Goal: Task Accomplishment & Management: Use online tool/utility

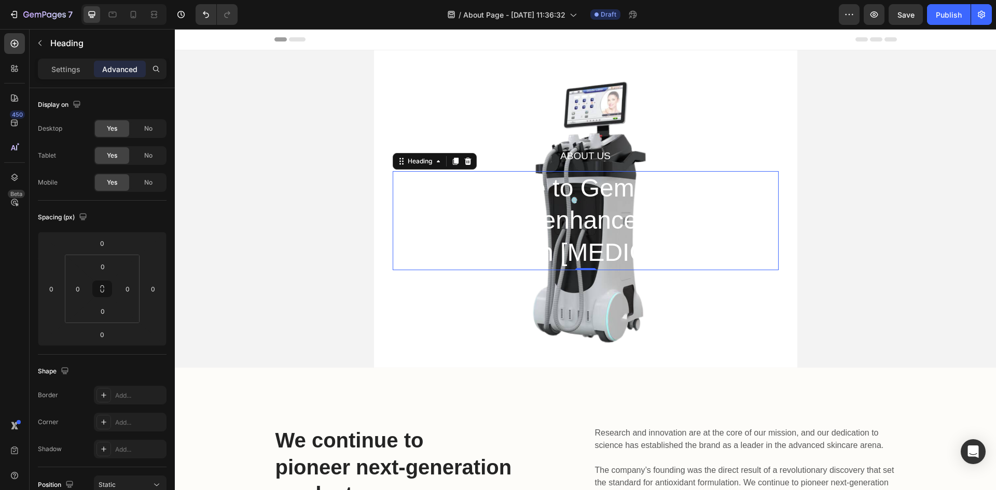
click at [68, 82] on div "Settings Advanced" at bounding box center [102, 74] width 145 height 30
drag, startPoint x: 68, startPoint y: 76, endPoint x: 87, endPoint y: 57, distance: 26.4
click at [68, 76] on div "Settings" at bounding box center [66, 69] width 52 height 17
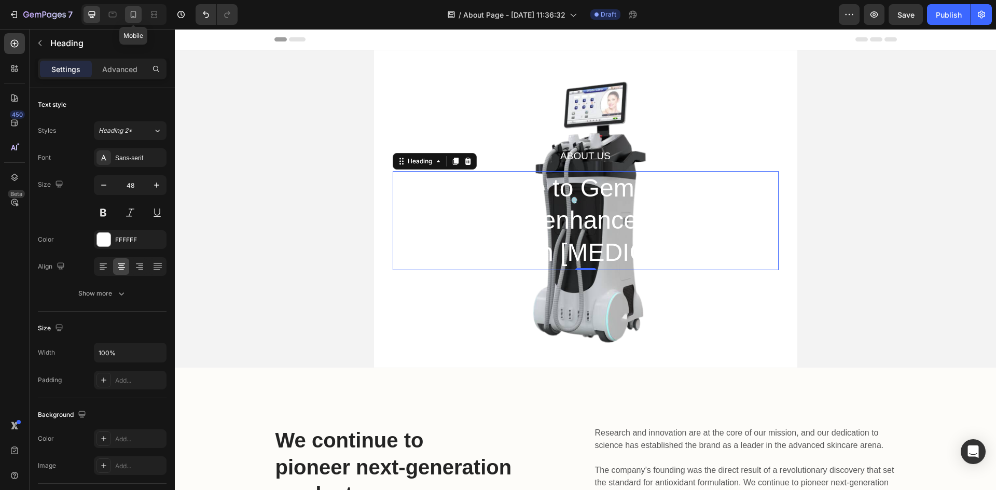
click at [127, 18] on div at bounding box center [133, 14] width 17 height 17
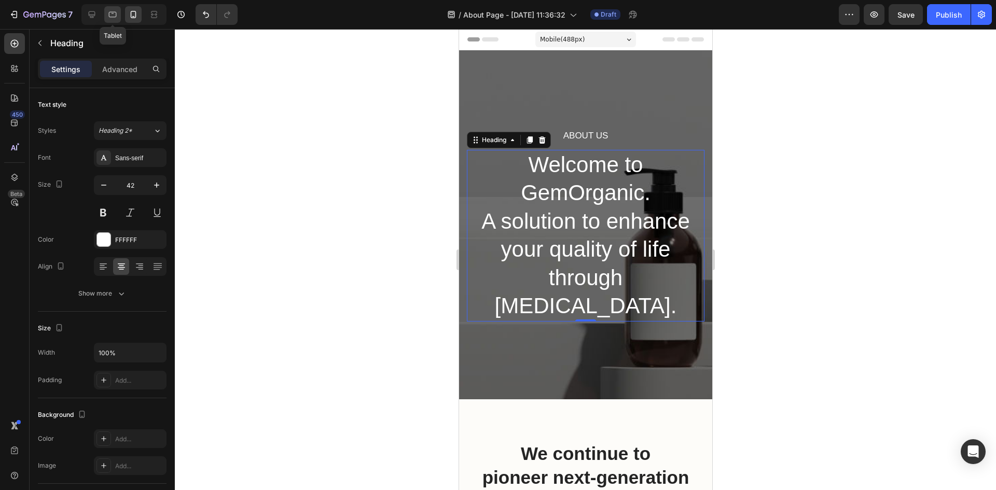
click at [115, 18] on icon at bounding box center [112, 14] width 10 height 10
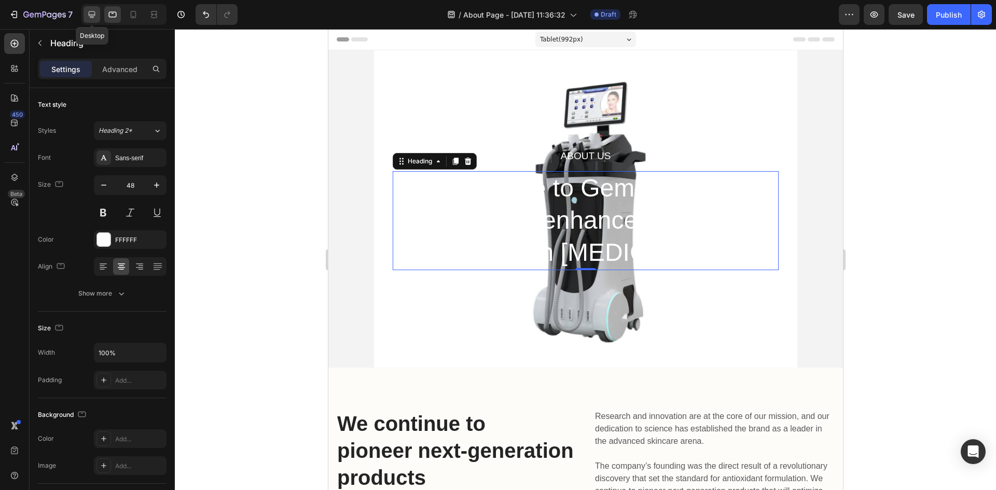
click at [94, 16] on icon at bounding box center [92, 14] width 7 height 7
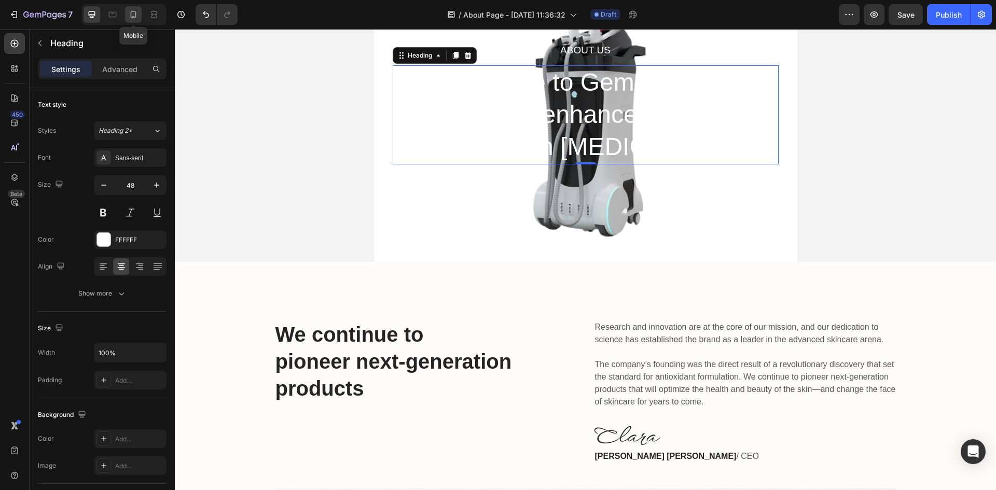
click at [133, 17] on icon at bounding box center [133, 14] width 10 height 10
type input "42"
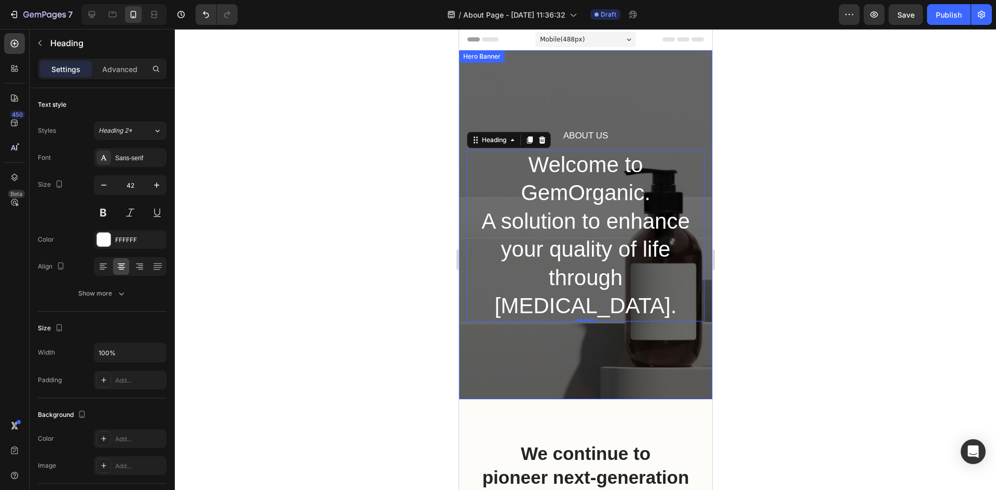
click at [629, 95] on div "About Us Heading Welcome to GemOrganic. A solution to enhance your quality of l…" at bounding box center [585, 224] width 253 height 349
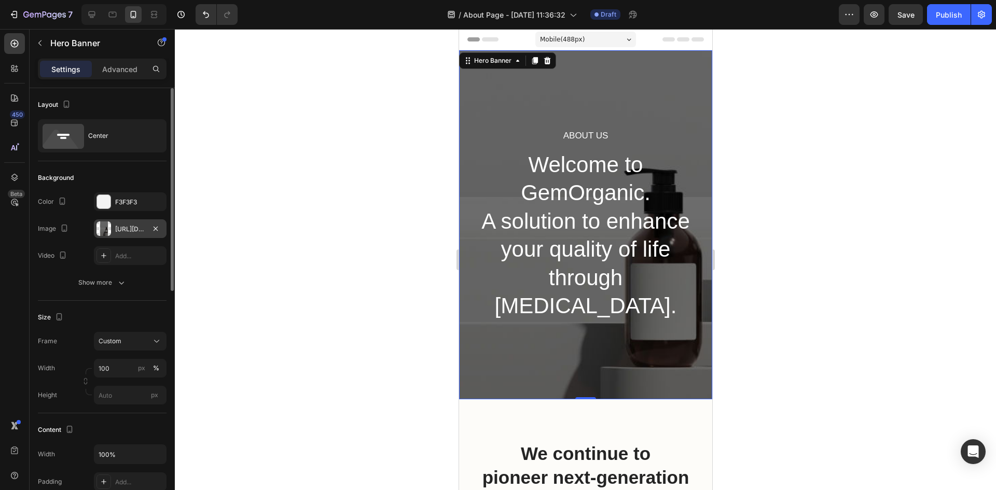
click at [136, 228] on div "https://ucarecdn.com/6ce10fc4-69d3-4712-85aa-4984d9112044/-/format/auto/" at bounding box center [130, 229] width 30 height 9
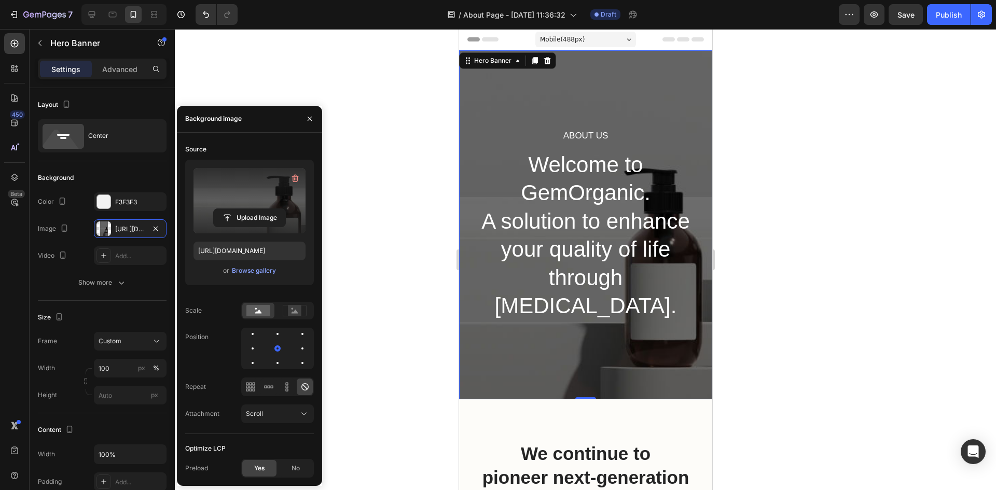
click at [271, 203] on label at bounding box center [249, 200] width 112 height 65
click at [271, 209] on input "file" at bounding box center [250, 218] width 72 height 18
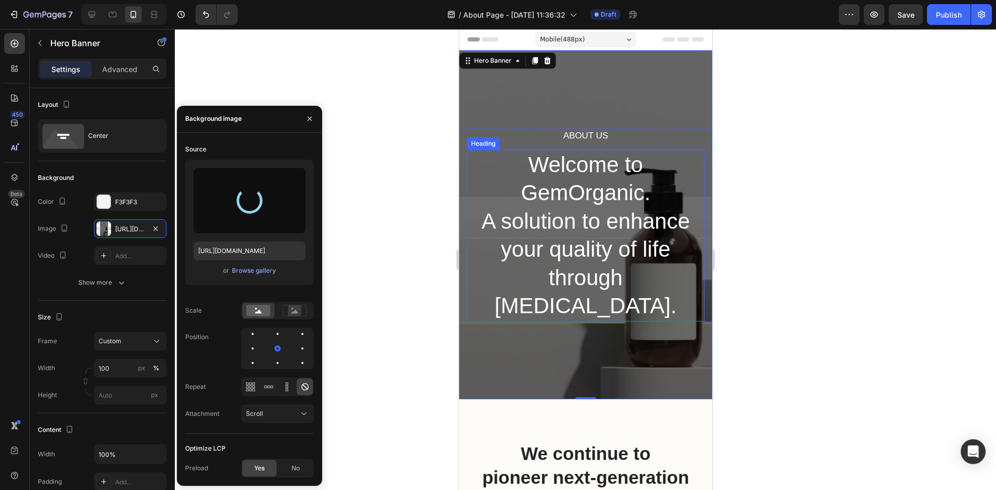
type input "https://cdn.shopify.com/s/files/1/0943/1456/1859/files/gempages_573428792467391…"
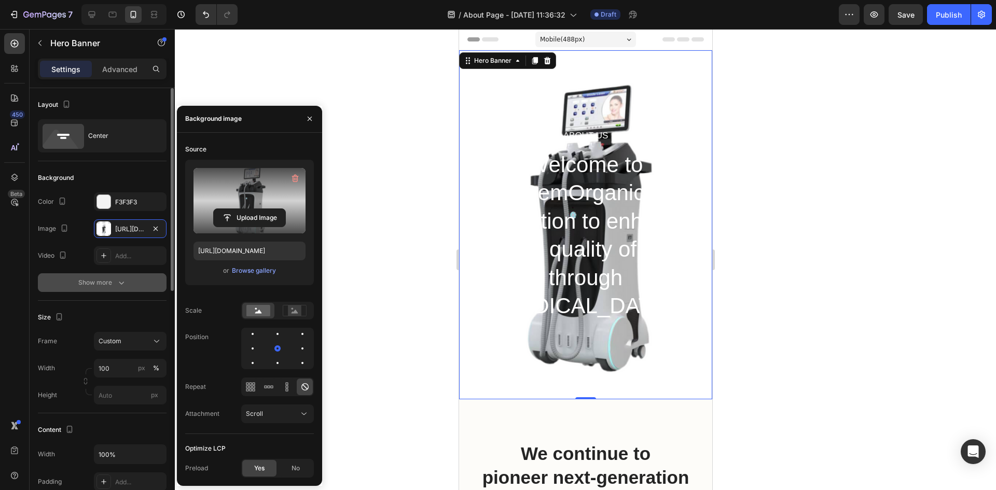
click at [118, 282] on icon "button" at bounding box center [121, 283] width 10 height 10
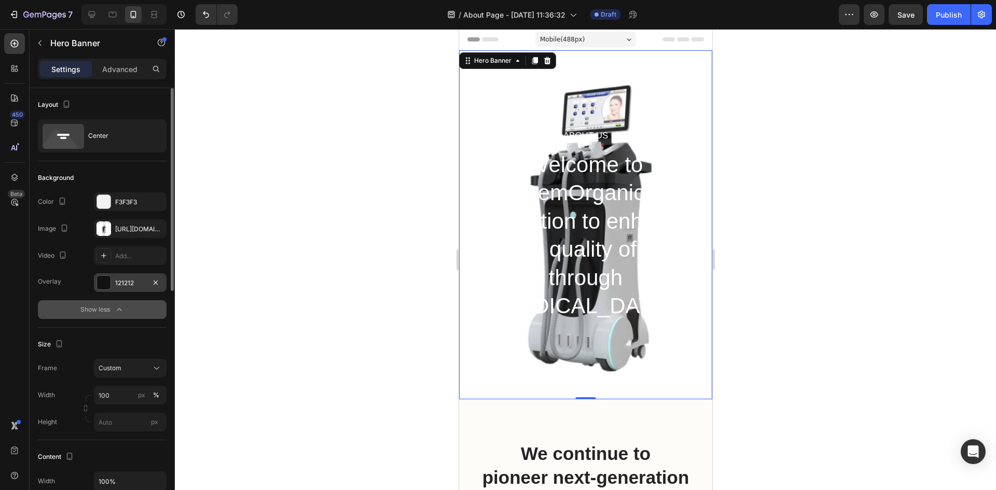
click at [102, 287] on div at bounding box center [103, 282] width 13 height 13
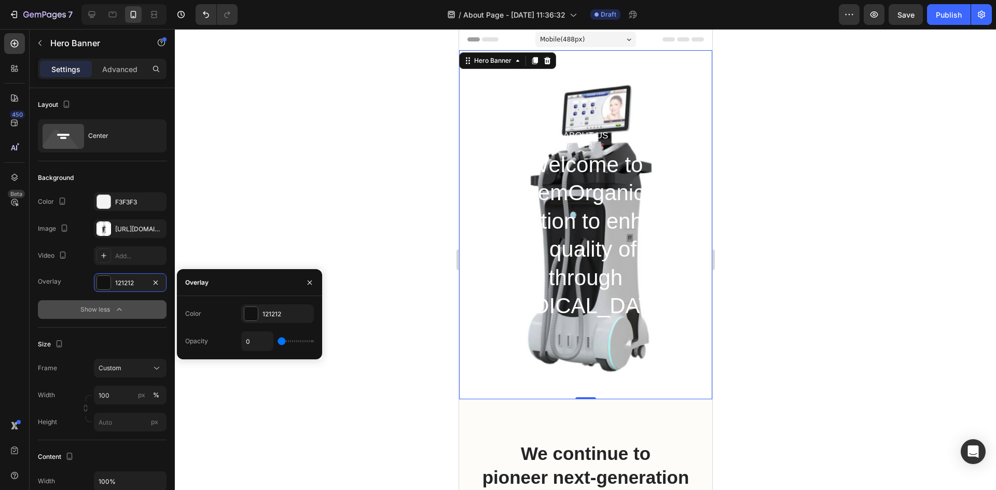
type input "100%"
type input "100"
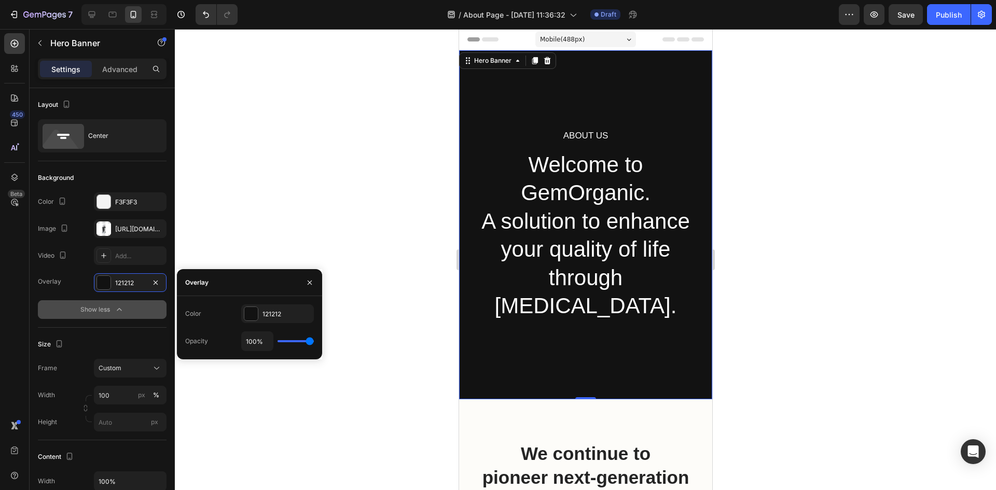
type input "85%"
type input "85"
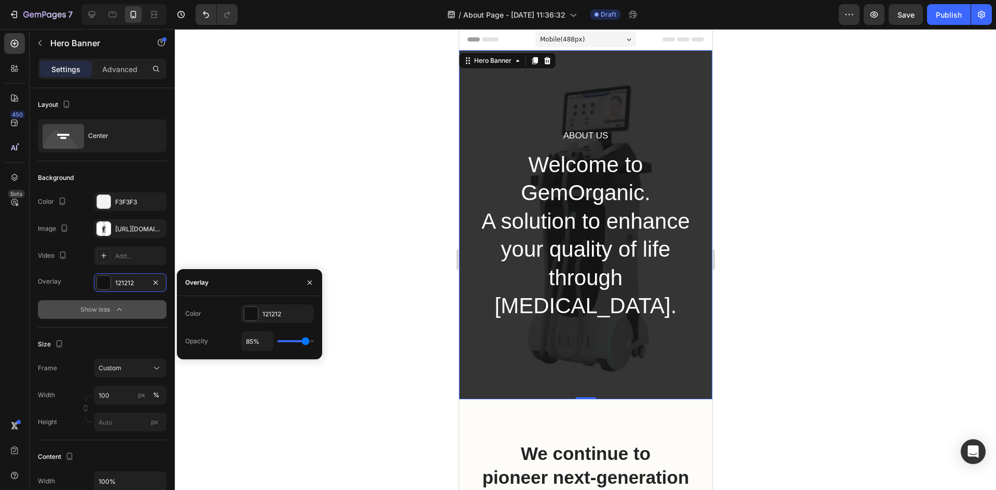
type input "81%"
type input "81"
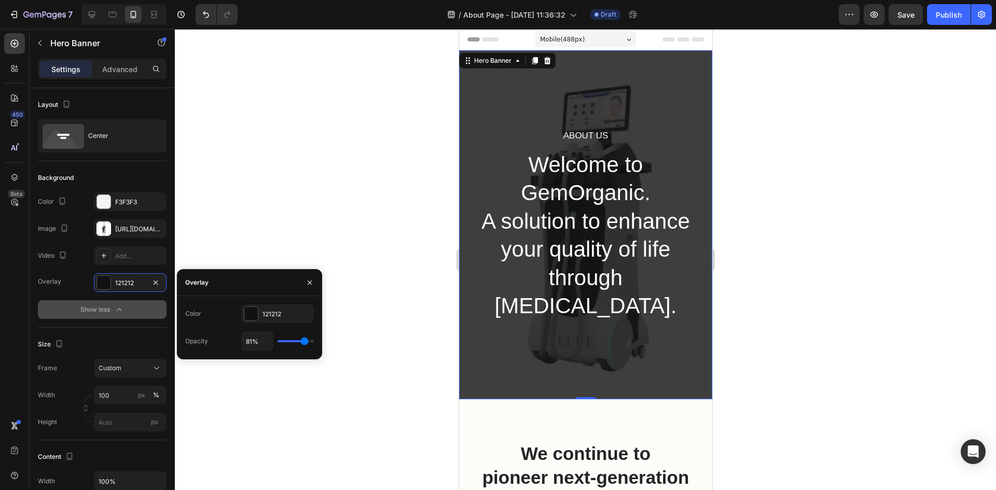
type input "80%"
type input "80"
type input "76%"
type input "76"
type input "74%"
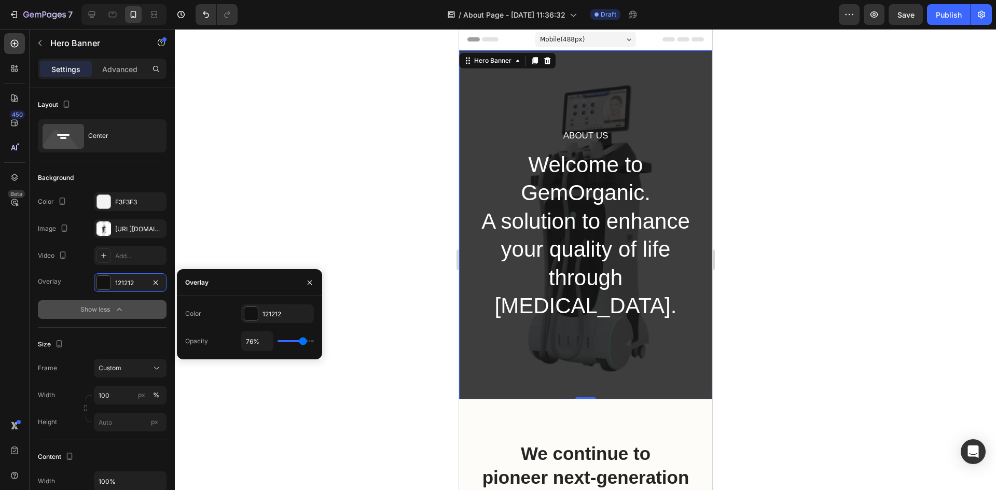
type input "74"
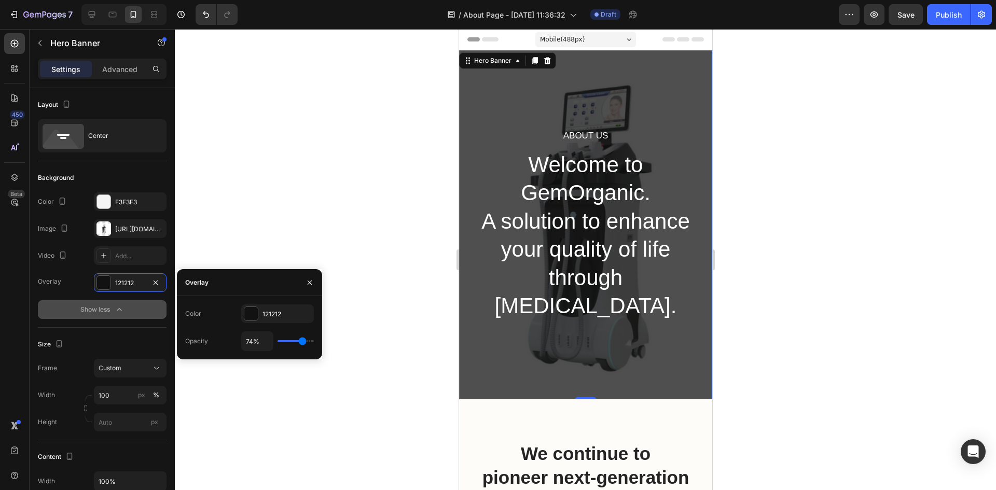
type input "72%"
type input "72"
type input "70%"
type input "70"
type input "63%"
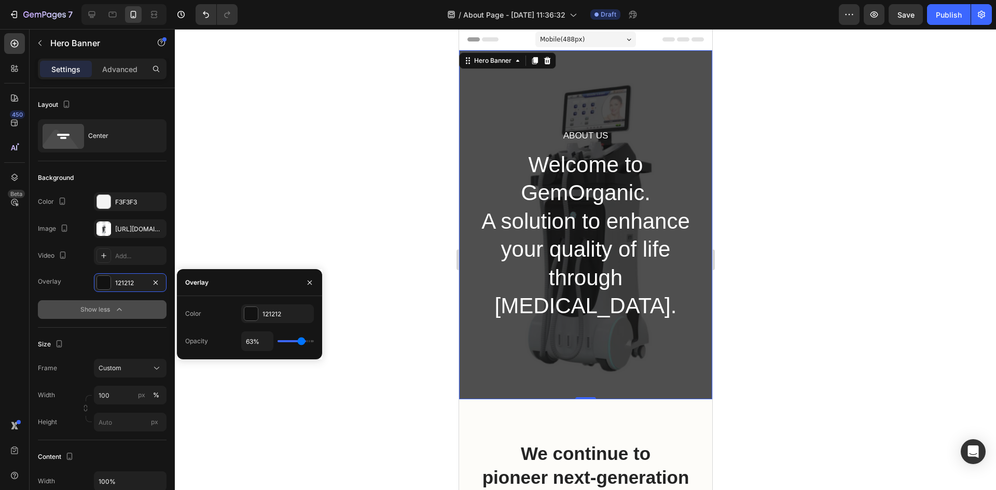
type input "63"
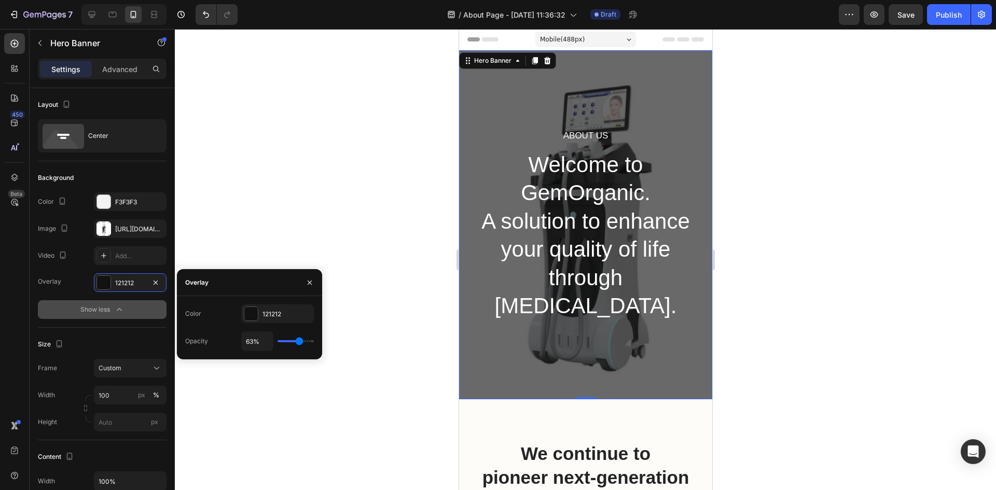
type input "65%"
type input "65"
type input "69%"
type input "69"
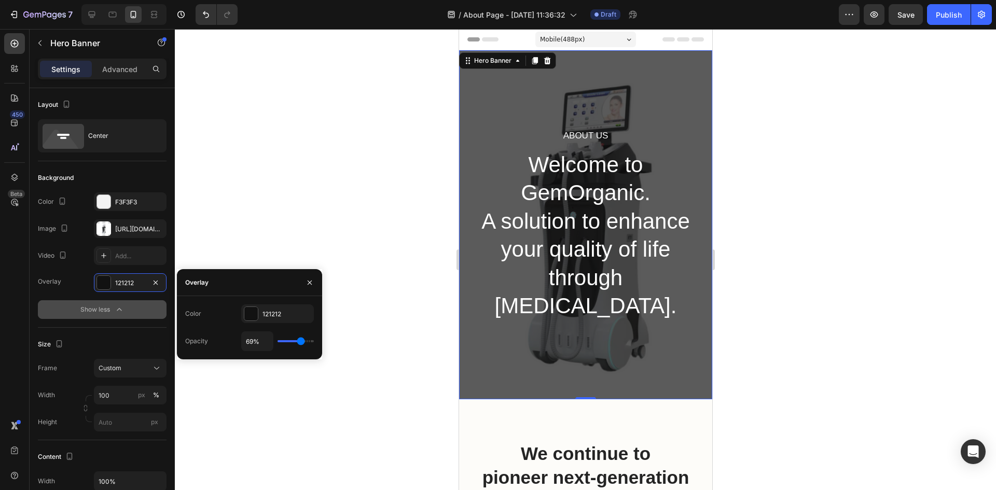
type input "70%"
type input "70"
type input "72%"
type input "72"
type input "74%"
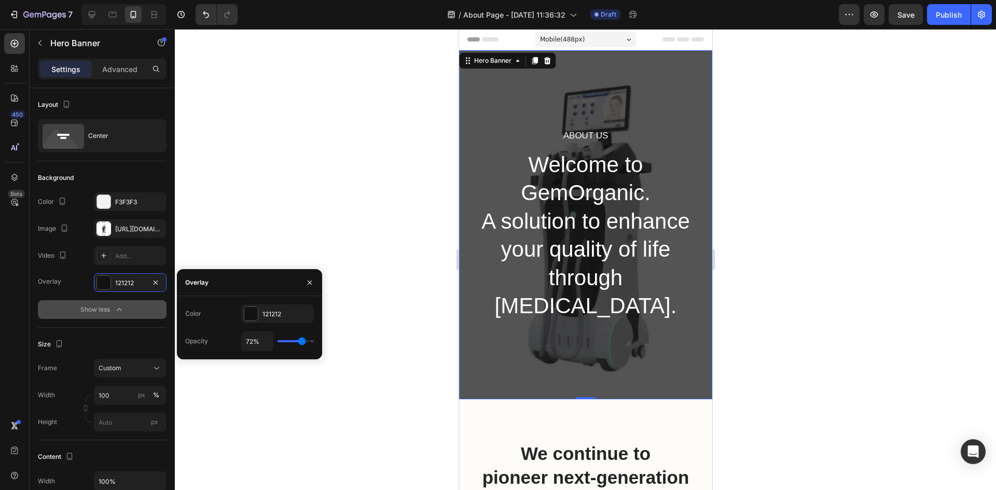
type input "74"
type input "76%"
type input "76"
type input "78%"
type input "78"
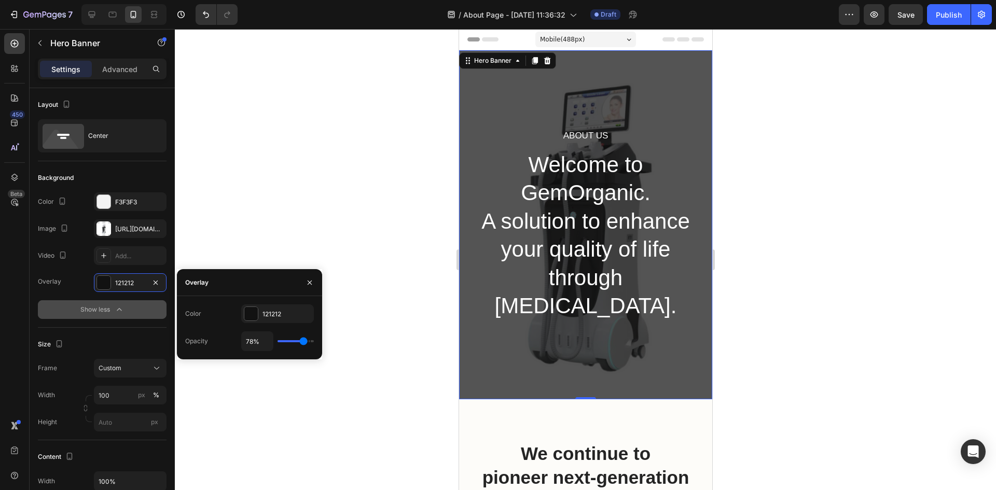
type input "80%"
type input "80"
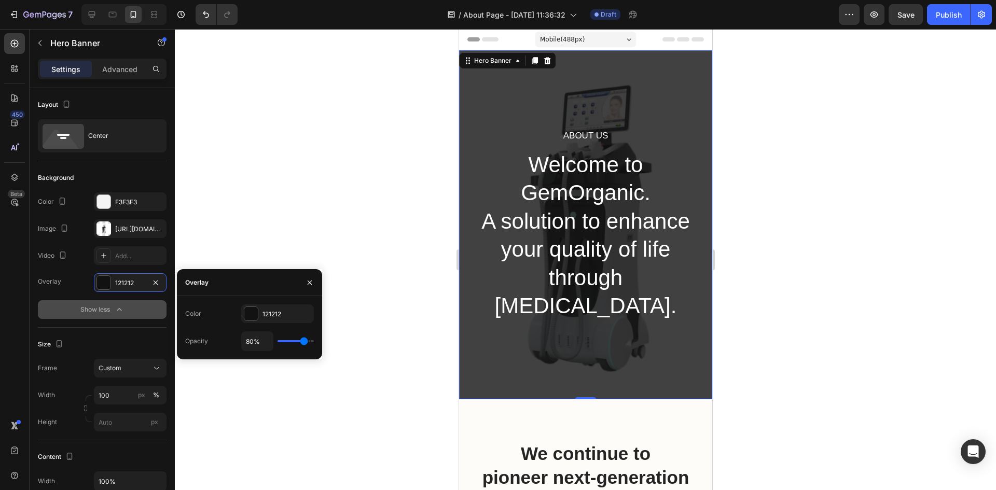
type input "81%"
type input "81"
type input "80%"
type input "80"
type input "78%"
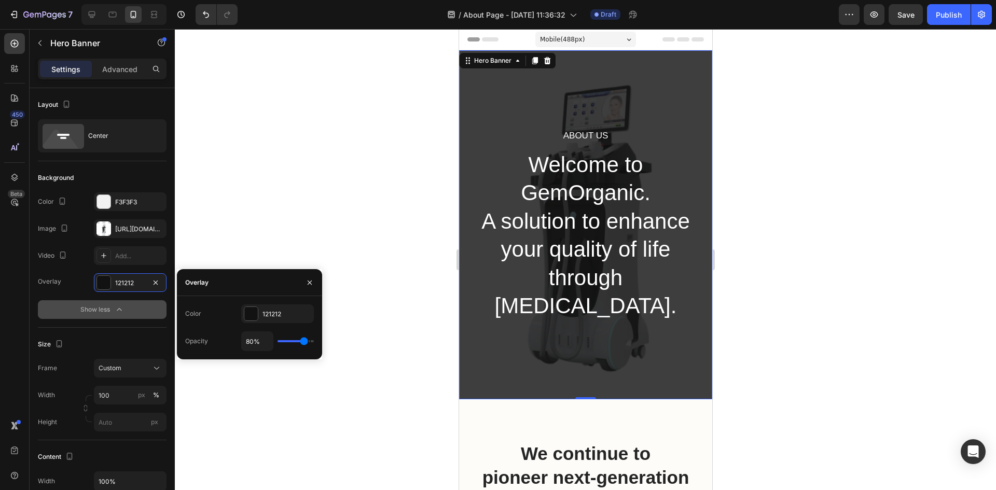
type input "78"
type input "76%"
type input "76"
type input "74%"
type input "74"
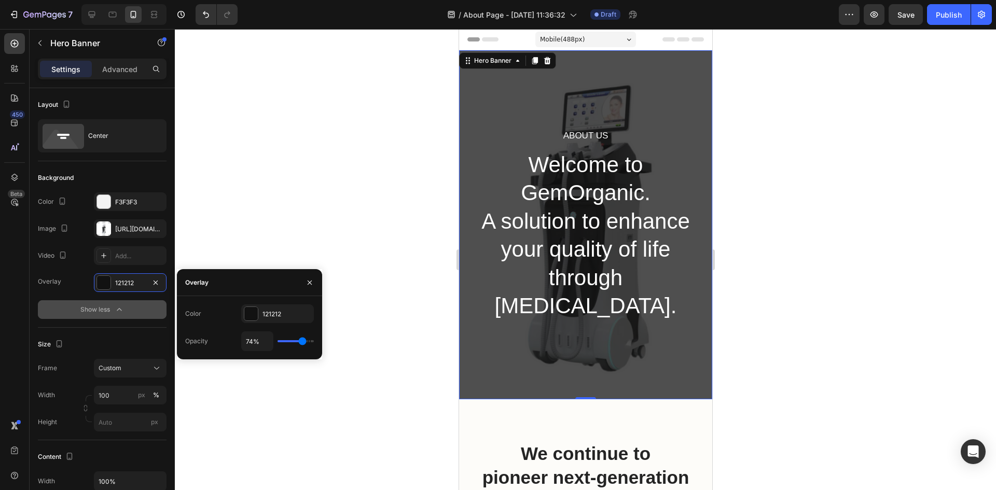
type input "72%"
type input "72"
type input "70%"
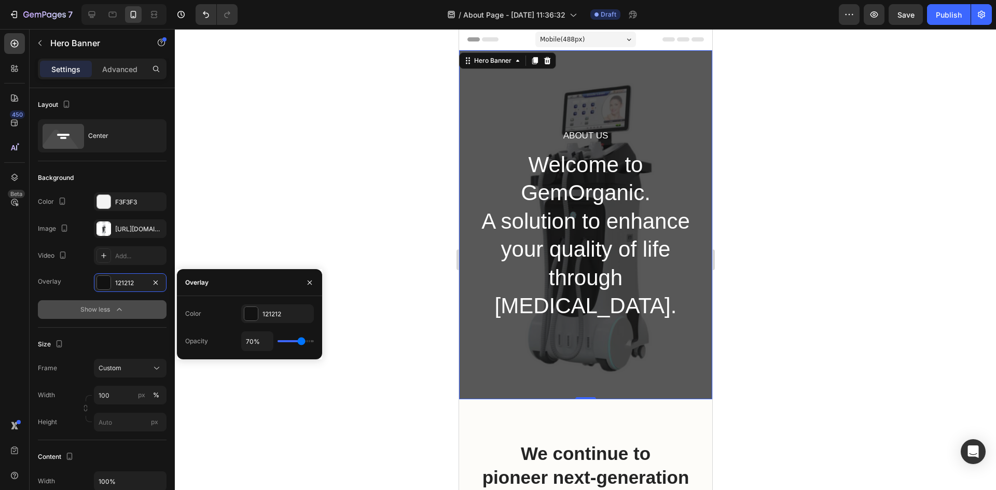
drag, startPoint x: 281, startPoint y: 342, endPoint x: 301, endPoint y: 353, distance: 23.4
type input "70"
click at [301, 342] on input "range" at bounding box center [296, 341] width 36 height 2
click at [804, 184] on div at bounding box center [585, 259] width 821 height 461
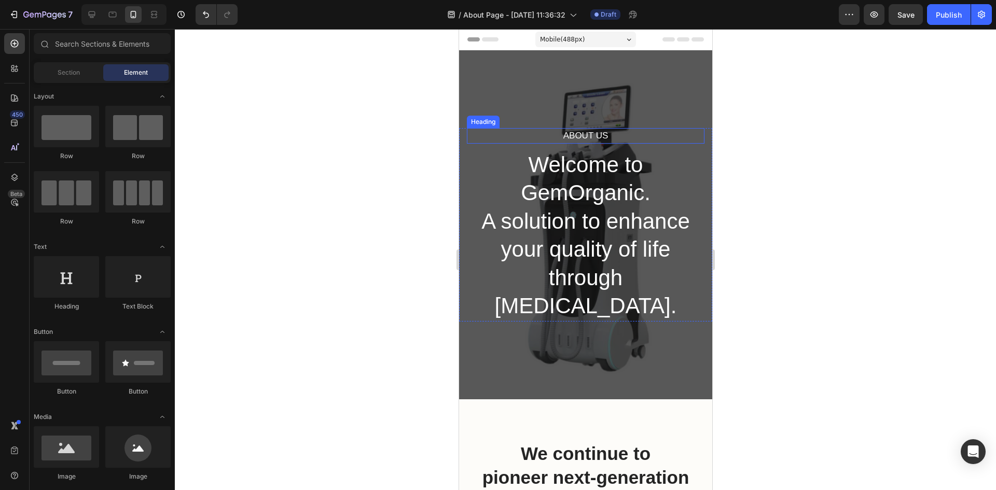
drag, startPoint x: 592, startPoint y: 135, endPoint x: 600, endPoint y: 133, distance: 8.2
click at [592, 135] on p "About Us" at bounding box center [585, 135] width 236 height 13
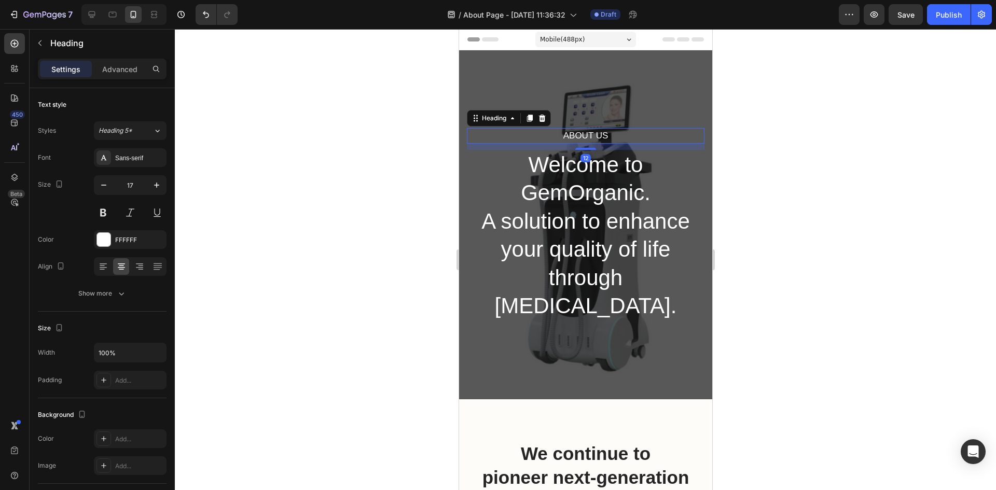
click at [606, 133] on p "About Us" at bounding box center [585, 135] width 236 height 13
click at [583, 201] on p "Welcome to GemOrganic. A solution to enhance your quality of life through skin …" at bounding box center [585, 236] width 236 height 170
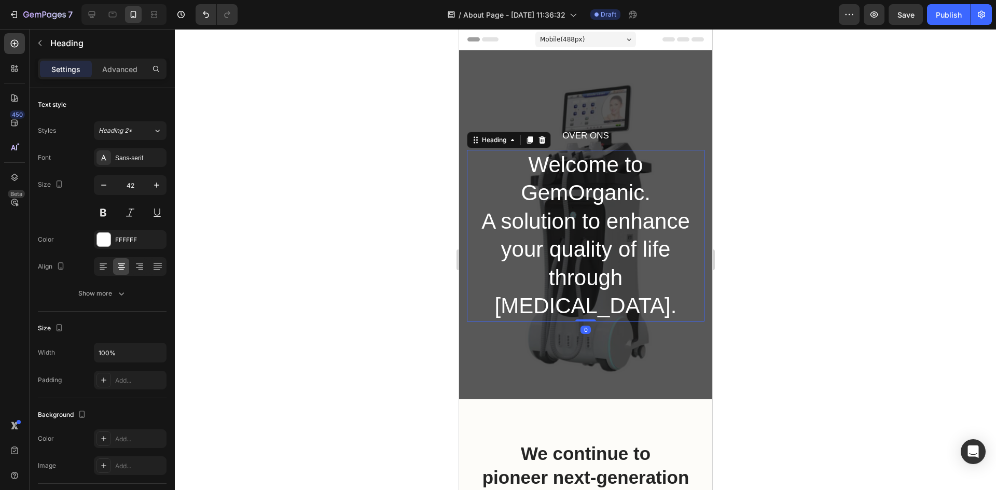
click at [674, 282] on p "Welcome to GemOrganic. A solution to enhance your quality of life through skin …" at bounding box center [585, 236] width 236 height 170
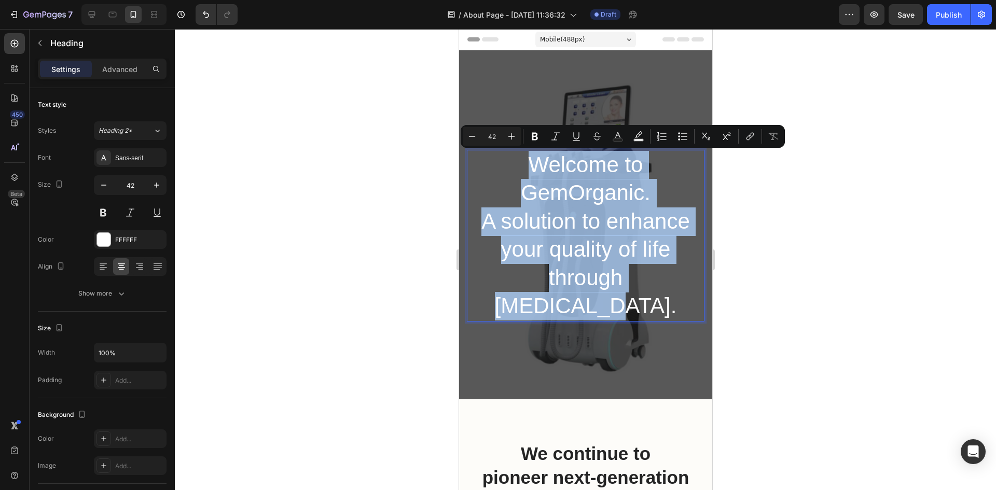
drag, startPoint x: 674, startPoint y: 282, endPoint x: 527, endPoint y: 162, distance: 189.5
click at [527, 162] on p "Welcome to GemOrganic. A solution to enhance your quality of life through skin …" at bounding box center [585, 236] width 236 height 170
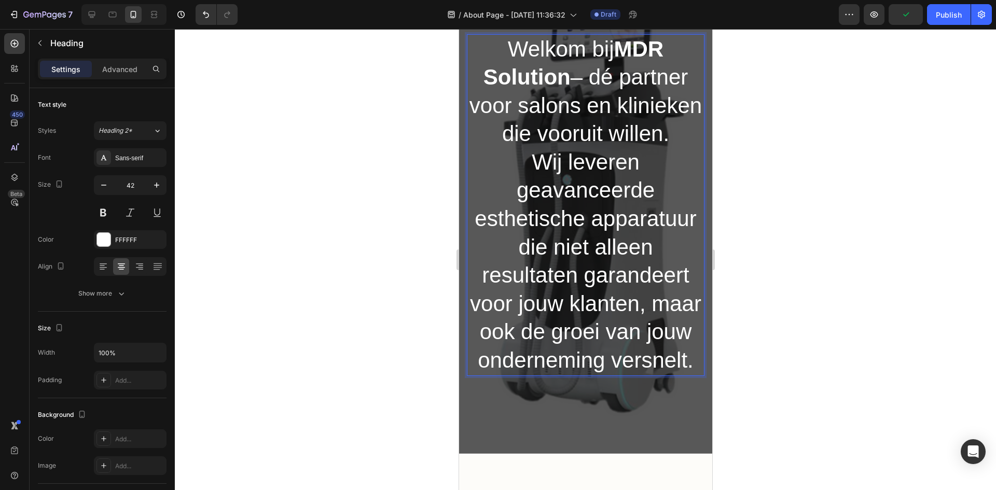
scroll to position [117, 0]
click at [612, 76] on p "Welkom bij MDR Solution – dé partner voor salons en klinieken die vooruit wille…" at bounding box center [585, 204] width 236 height 340
drag, startPoint x: 847, startPoint y: 186, endPoint x: 823, endPoint y: 198, distance: 26.7
click at [849, 186] on div at bounding box center [585, 259] width 821 height 461
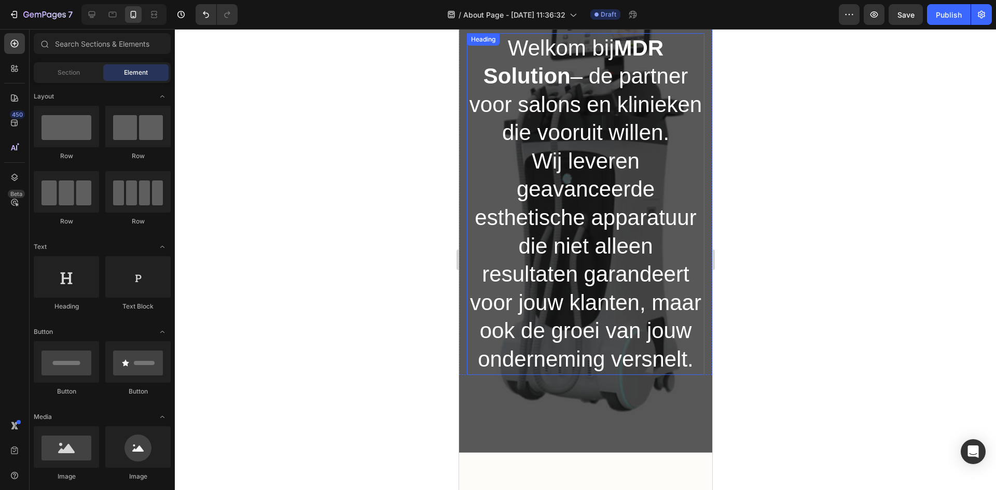
click at [632, 177] on p "Welkom bij MDR Solution – de partner voor salons en klinieken die vooruit wille…" at bounding box center [585, 204] width 236 height 340
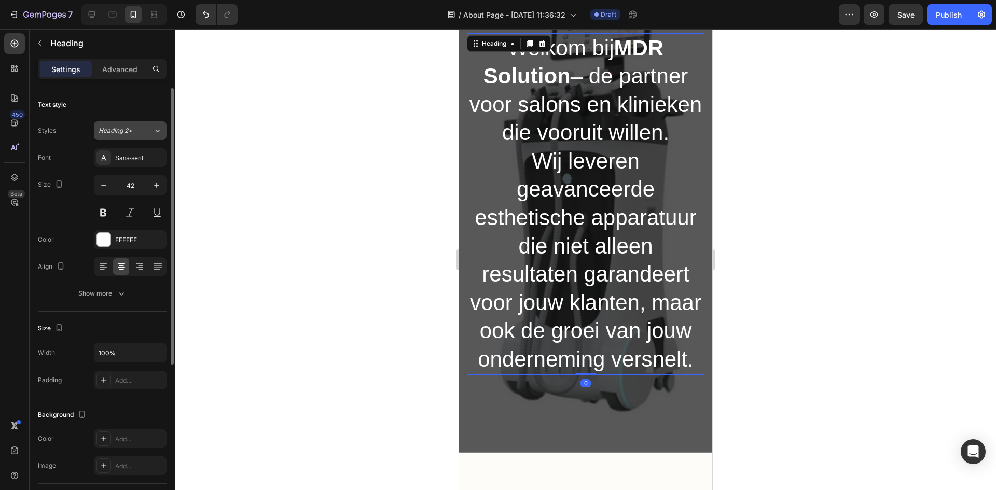
click at [154, 132] on icon at bounding box center [157, 131] width 9 height 10
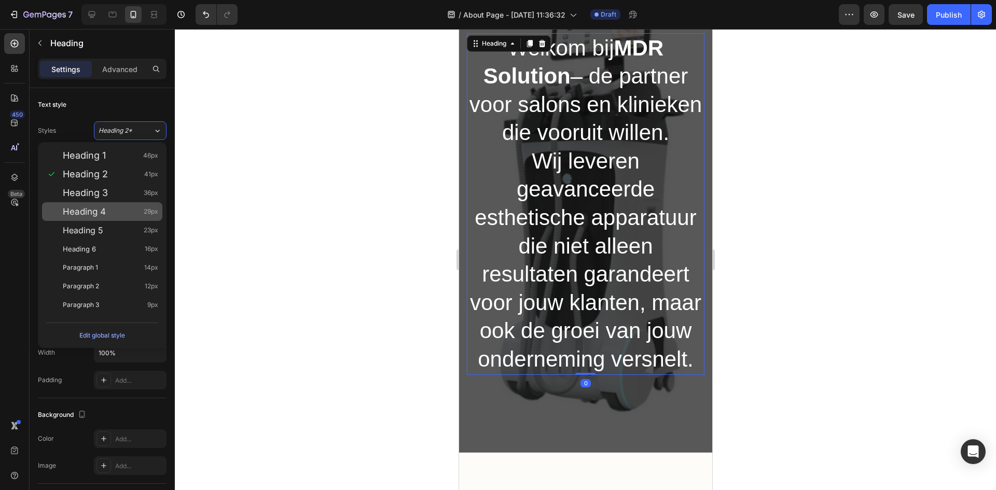
click at [137, 203] on div "Heading 4 29px" at bounding box center [102, 211] width 120 height 19
type input "29"
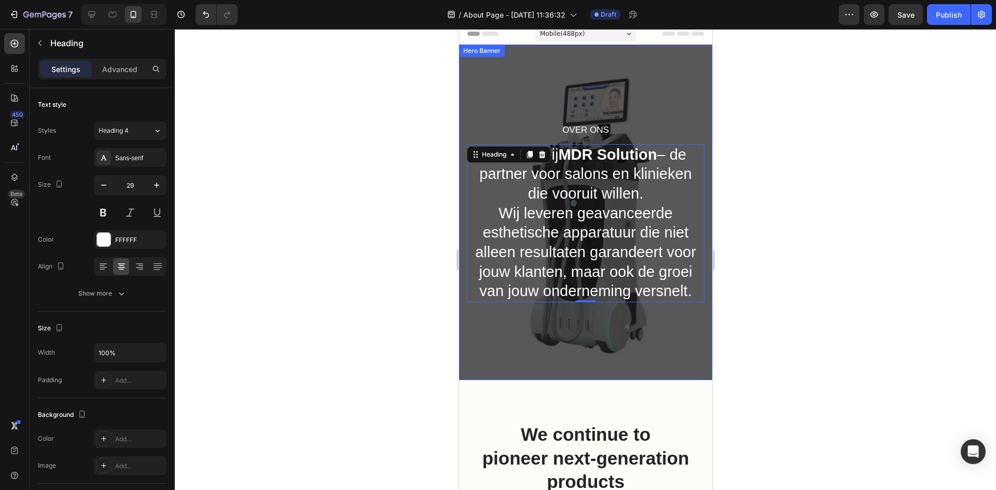
scroll to position [0, 0]
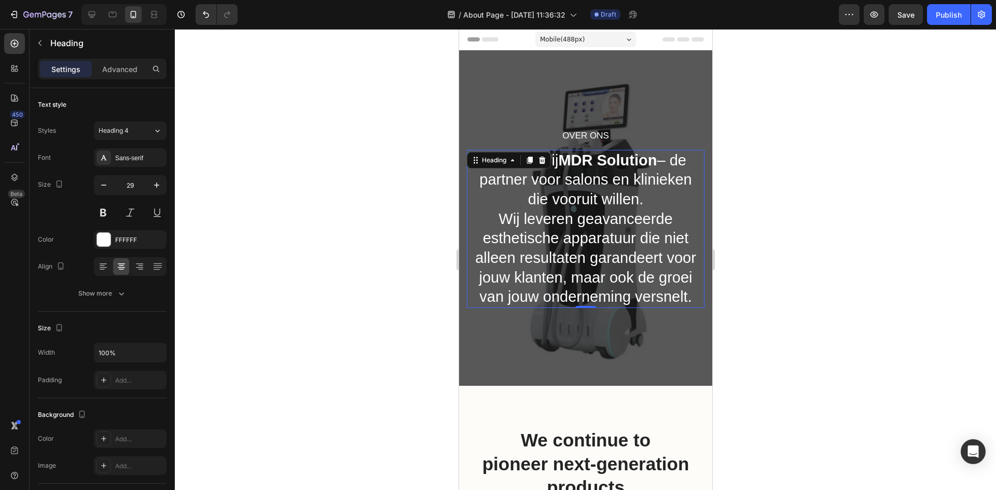
click at [930, 219] on div at bounding box center [585, 259] width 821 height 461
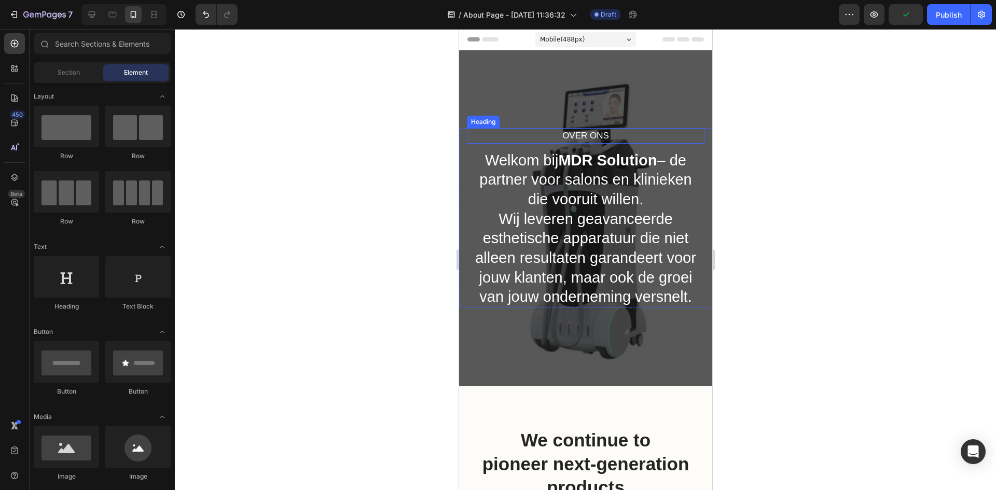
click at [602, 139] on p "Over ons" at bounding box center [585, 135] width 236 height 13
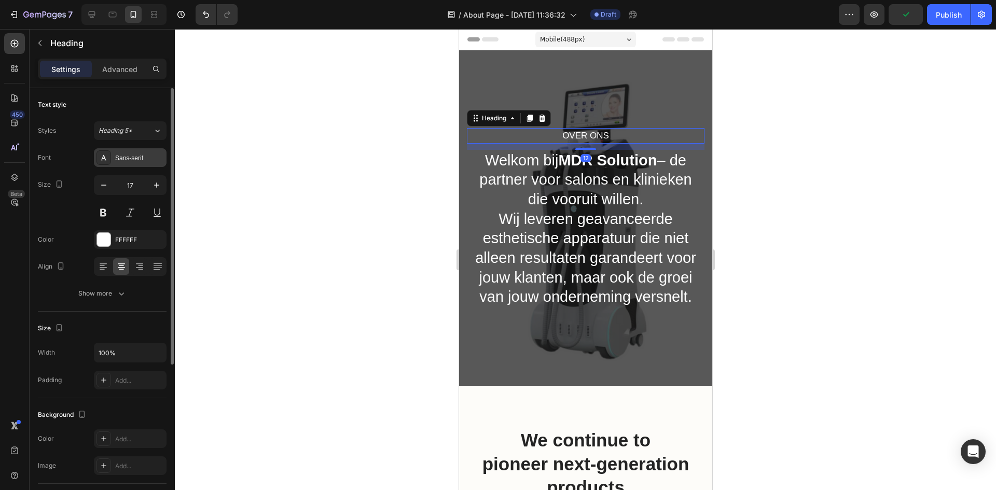
click at [135, 157] on div "Sans-serif" at bounding box center [139, 158] width 49 height 9
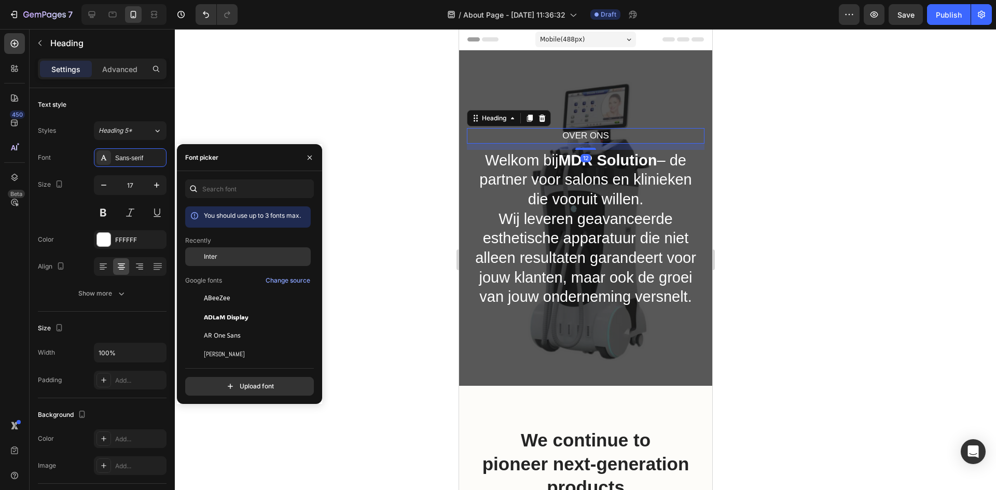
click at [213, 254] on span "Inter" at bounding box center [210, 256] width 13 height 9
click at [622, 196] on p "Welkom bij MDR Solution – de partner voor salons en klinieken die vooruit wille…" at bounding box center [585, 229] width 236 height 157
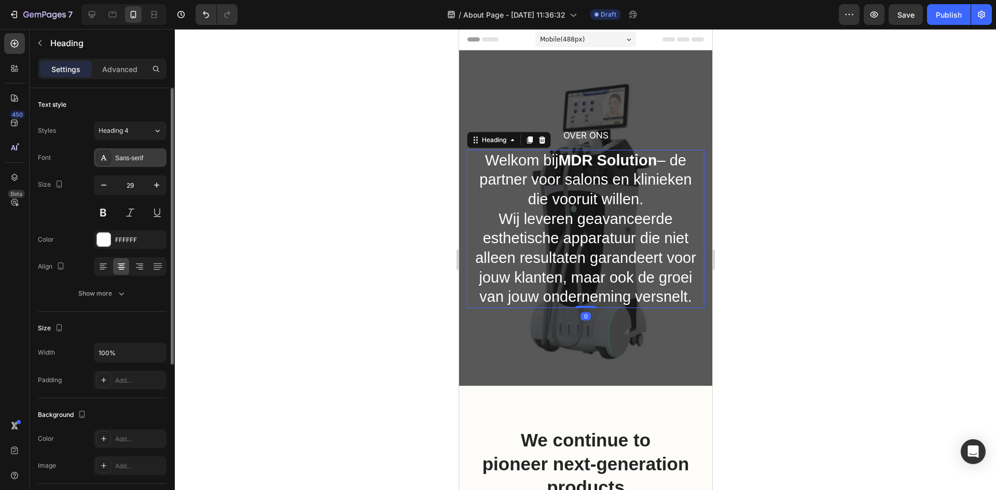
click at [141, 155] on div "Sans-serif" at bounding box center [139, 158] width 49 height 9
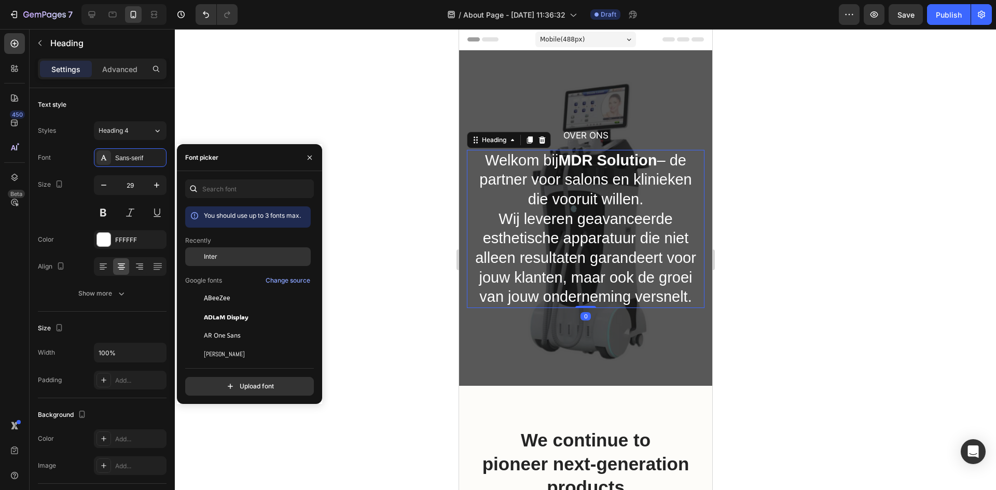
click at [204, 257] on span "Inter" at bounding box center [210, 256] width 13 height 9
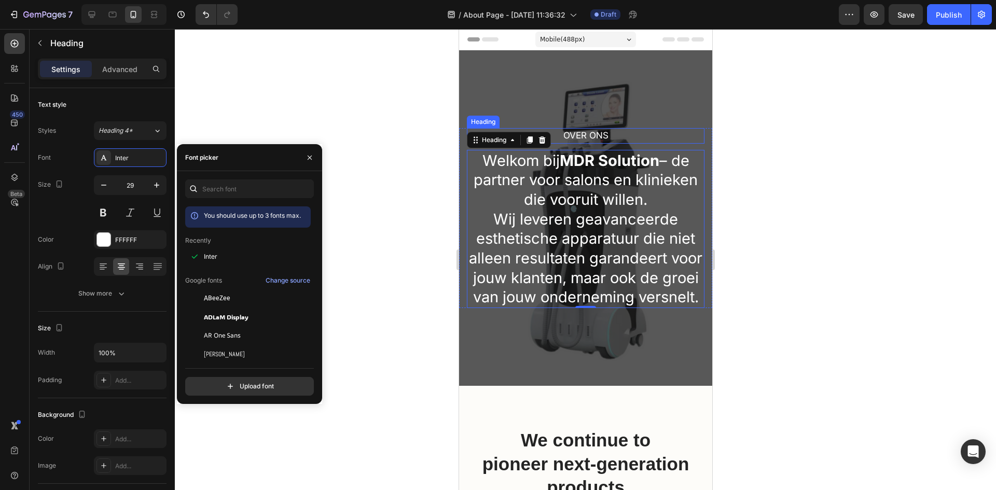
click at [598, 134] on p "Over ons" at bounding box center [585, 135] width 236 height 13
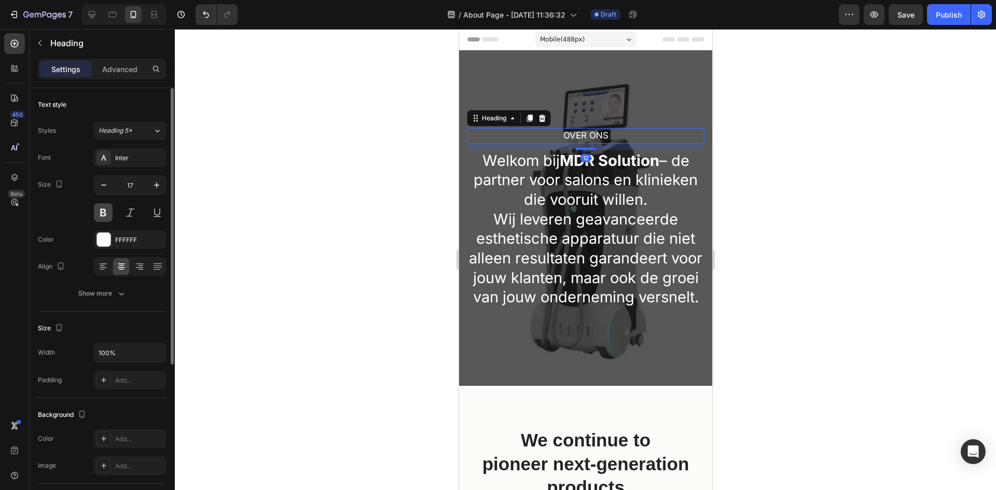
click at [104, 209] on button at bounding box center [103, 212] width 19 height 19
click at [119, 229] on div "Font Inter Size 17 Color FFFFFF Align Show more" at bounding box center [102, 225] width 129 height 155
click at [117, 238] on div "FFFFFF" at bounding box center [130, 240] width 30 height 9
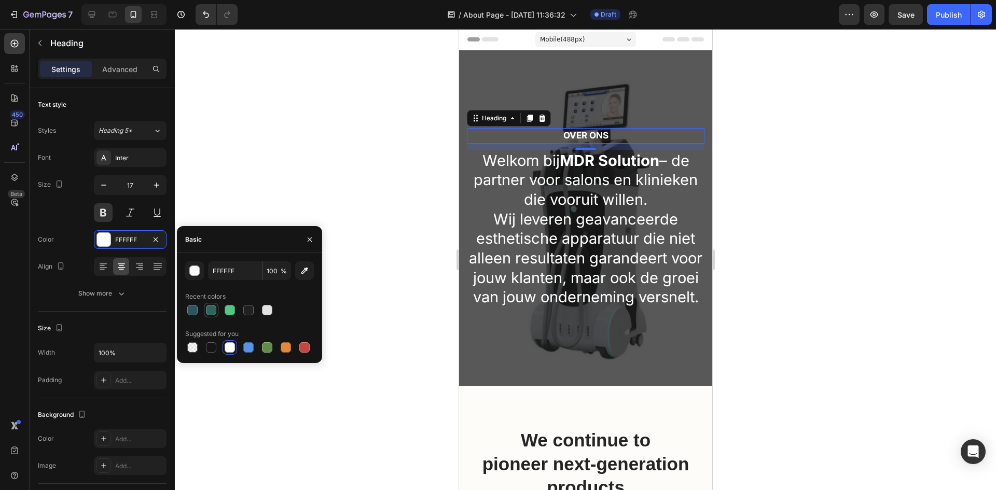
click at [210, 310] on div at bounding box center [211, 310] width 10 height 10
click at [191, 309] on div at bounding box center [192, 310] width 10 height 10
click at [268, 311] on div at bounding box center [267, 310] width 10 height 10
type input "E2E2E2"
click at [858, 181] on div at bounding box center [585, 259] width 821 height 461
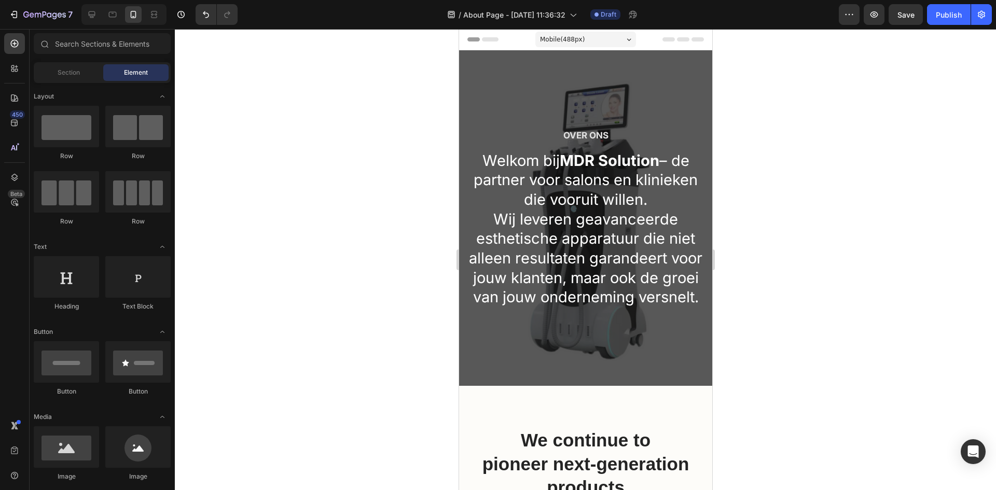
click at [483, 43] on span "Header" at bounding box center [489, 39] width 23 height 10
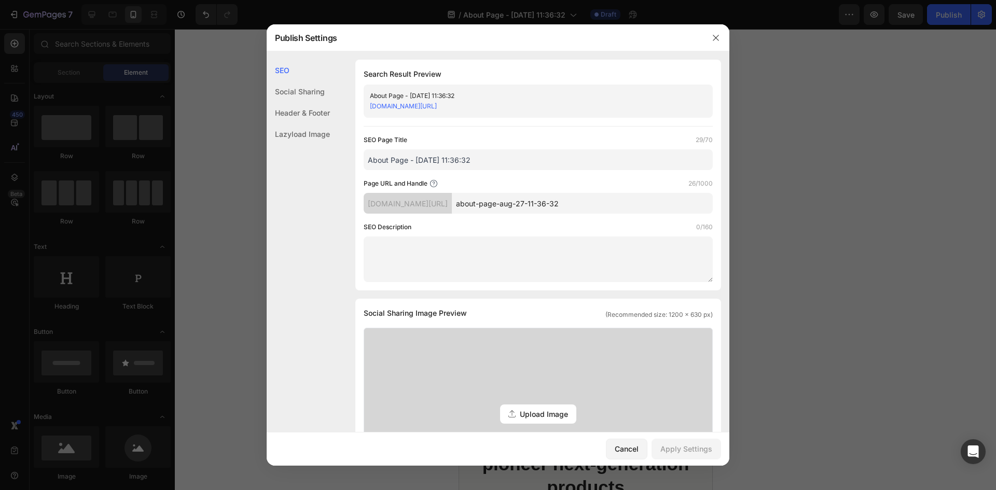
click at [914, 172] on div at bounding box center [498, 245] width 996 height 490
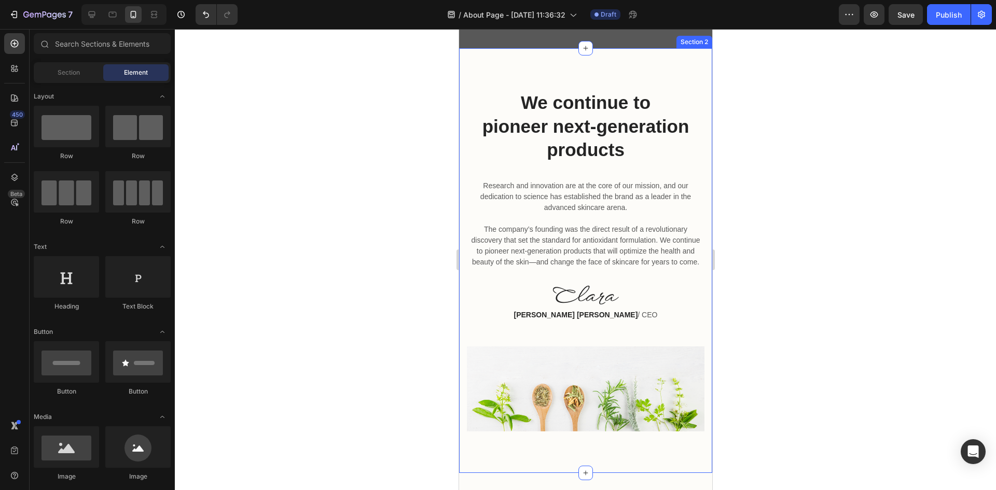
scroll to position [363, 0]
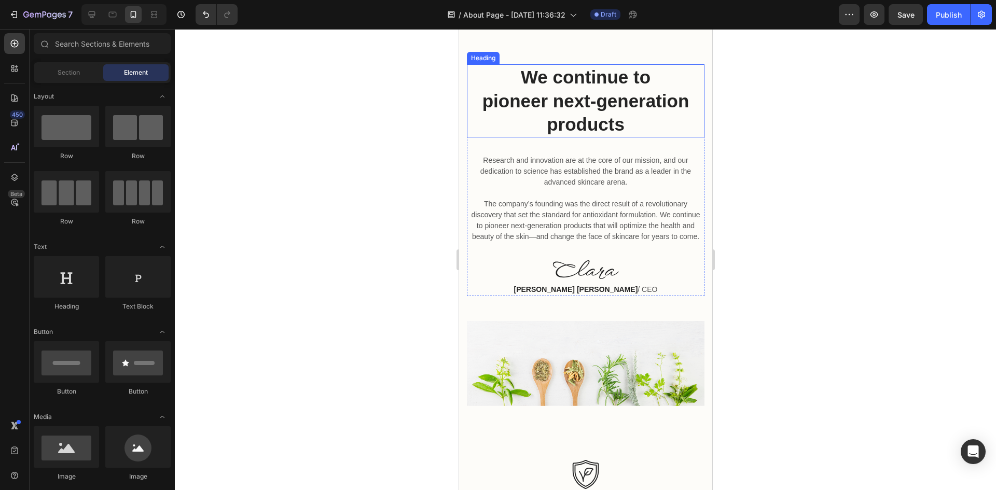
click at [584, 126] on p "We continue to pioneer next-generation products" at bounding box center [585, 100] width 236 height 71
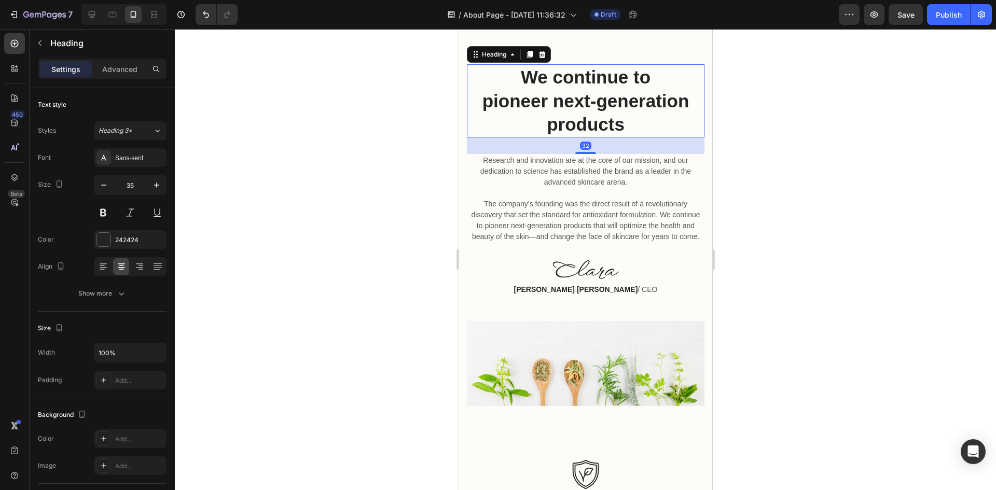
click at [627, 135] on p "We continue to pioneer next-generation products" at bounding box center [585, 100] width 236 height 71
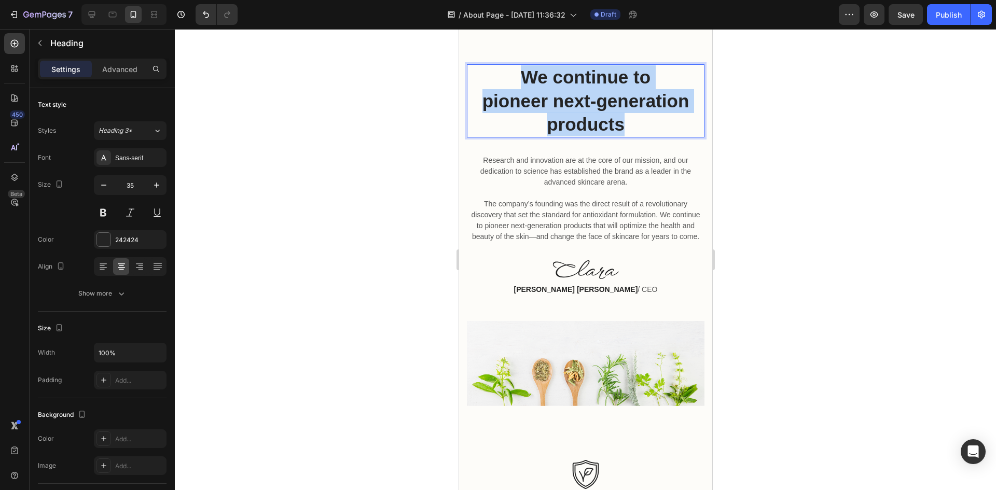
drag, startPoint x: 619, startPoint y: 145, endPoint x: 498, endPoint y: 105, distance: 127.0
click at [498, 105] on p "We continue to pioneer next-generation products" at bounding box center [585, 100] width 236 height 71
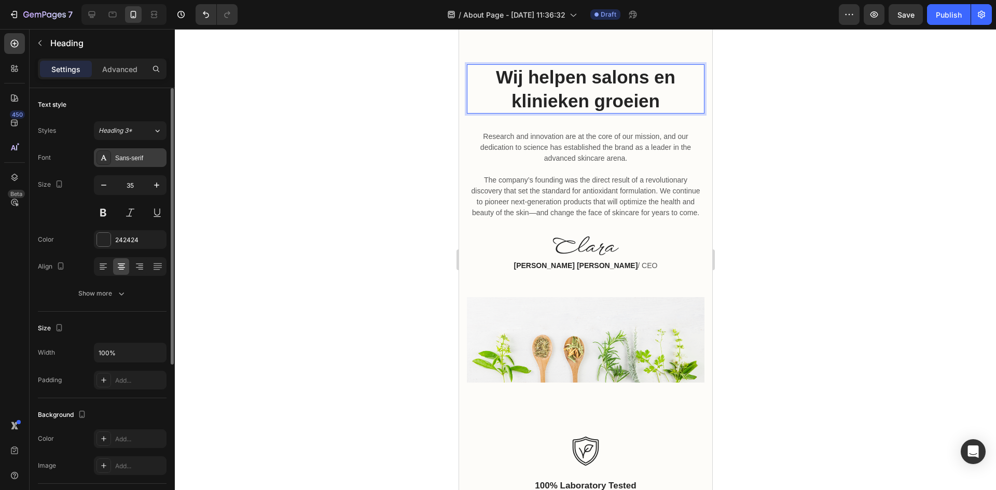
click at [143, 161] on div "Sans-serif" at bounding box center [139, 158] width 49 height 9
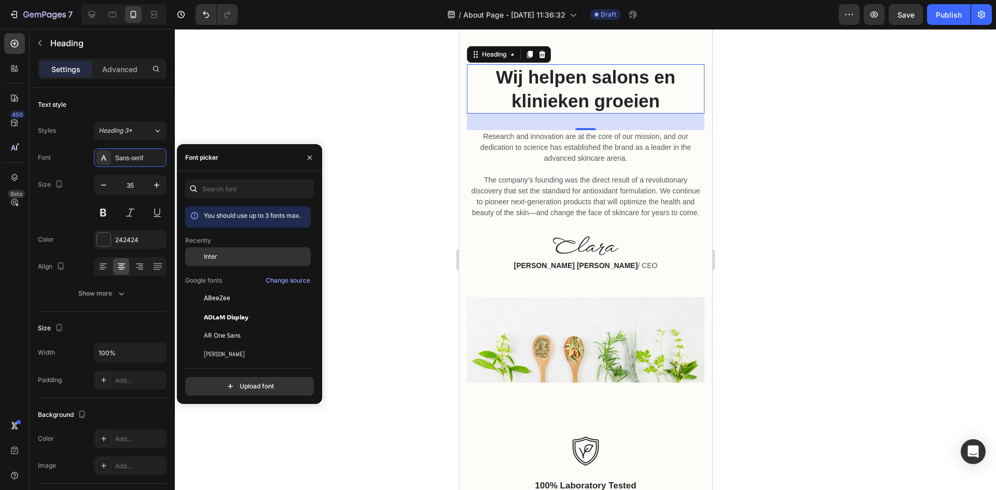
drag, startPoint x: 228, startPoint y: 260, endPoint x: 236, endPoint y: 257, distance: 8.6
click at [229, 260] on div "Inter" at bounding box center [256, 256] width 105 height 9
click at [581, 218] on p "Research and innovation are at the core of our mission, and our dedication to s…" at bounding box center [585, 174] width 236 height 87
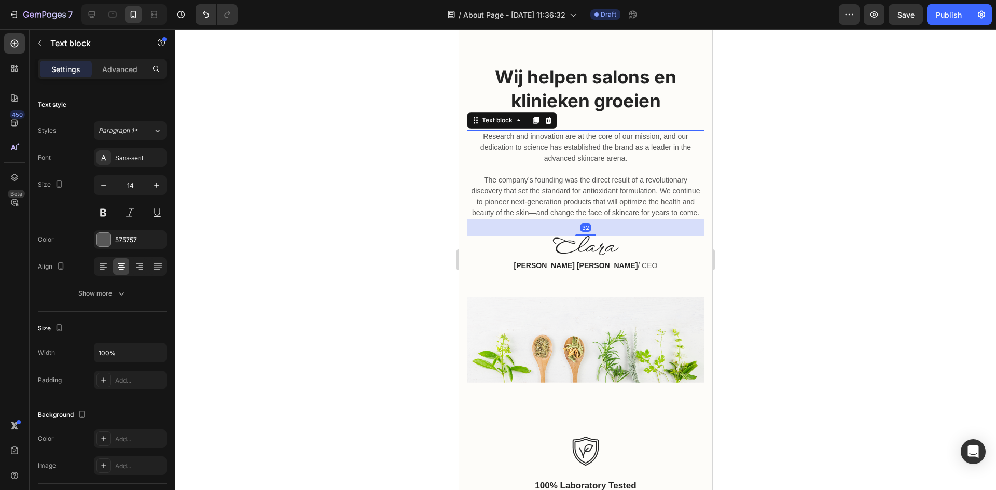
click at [636, 218] on p "Research and innovation are at the core of our mission, and our dedication to s…" at bounding box center [585, 174] width 236 height 87
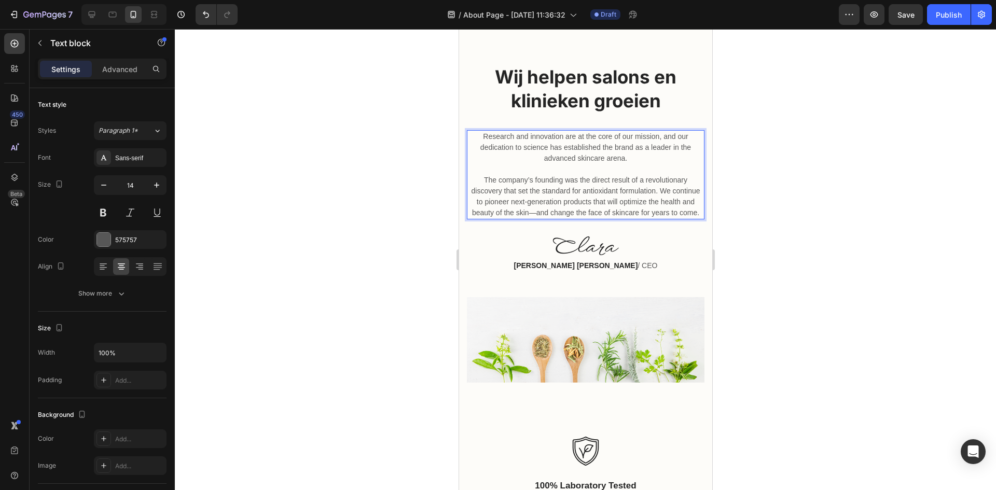
click at [608, 218] on p "Research and innovation are at the core of our mission, and our dedication to s…" at bounding box center [585, 174] width 236 height 87
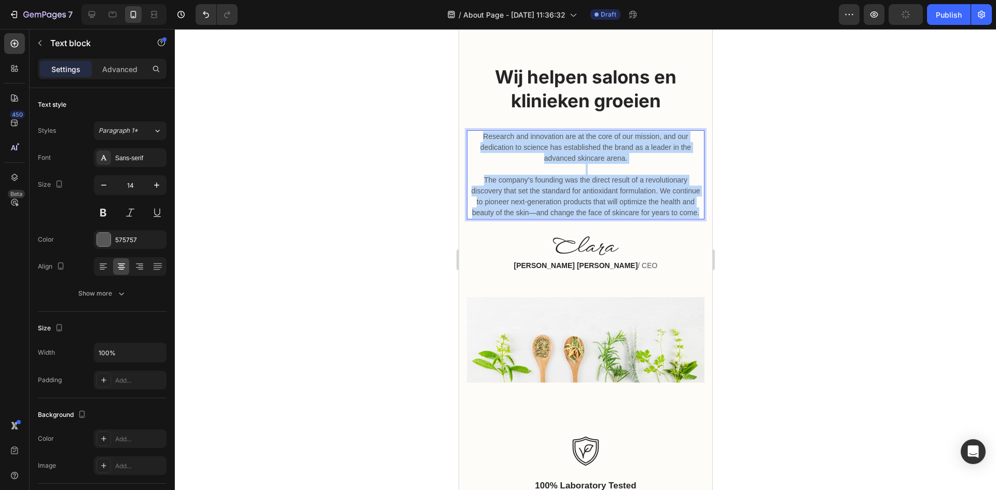
drag, startPoint x: 606, startPoint y: 245, endPoint x: 895, endPoint y: 177, distance: 296.7
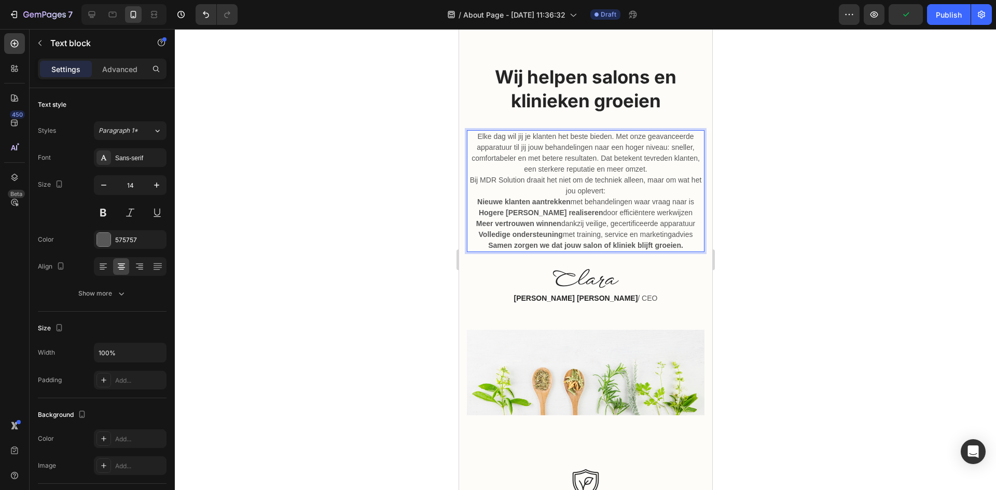
click at [755, 228] on div at bounding box center [585, 259] width 821 height 461
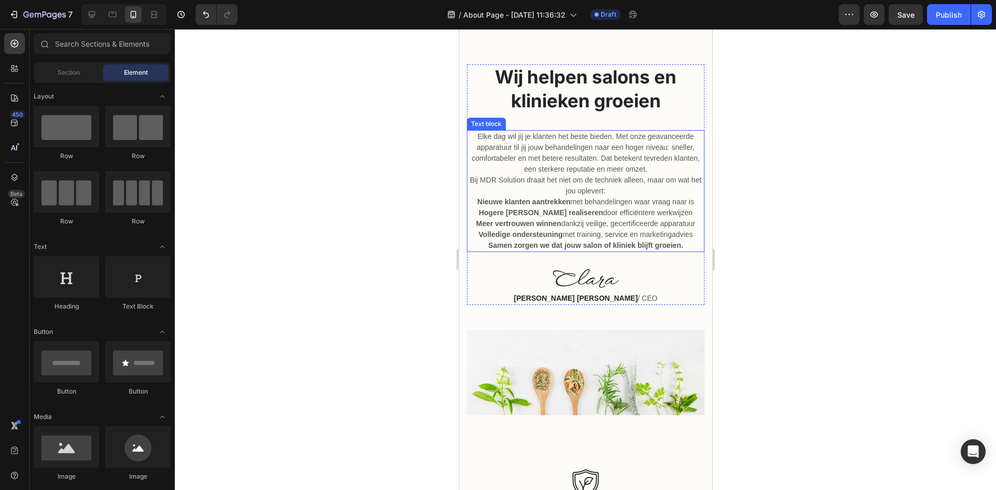
drag, startPoint x: 587, startPoint y: 210, endPoint x: 542, endPoint y: 199, distance: 45.8
click at [587, 197] on p "Bij MDR Solution draait het niet om de techniek alleen, maar om wat het jou opl…" at bounding box center [585, 186] width 236 height 22
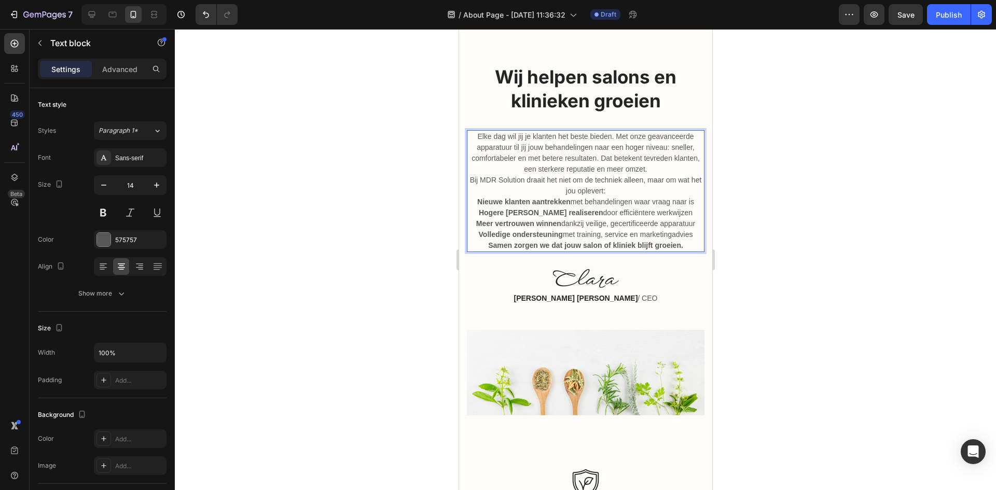
click at [524, 197] on p "Bij MDR Solution draait het niet om de techniek alleen, maar om wat het jou opl…" at bounding box center [585, 186] width 236 height 22
click at [143, 158] on div "Sans-serif" at bounding box center [139, 158] width 49 height 9
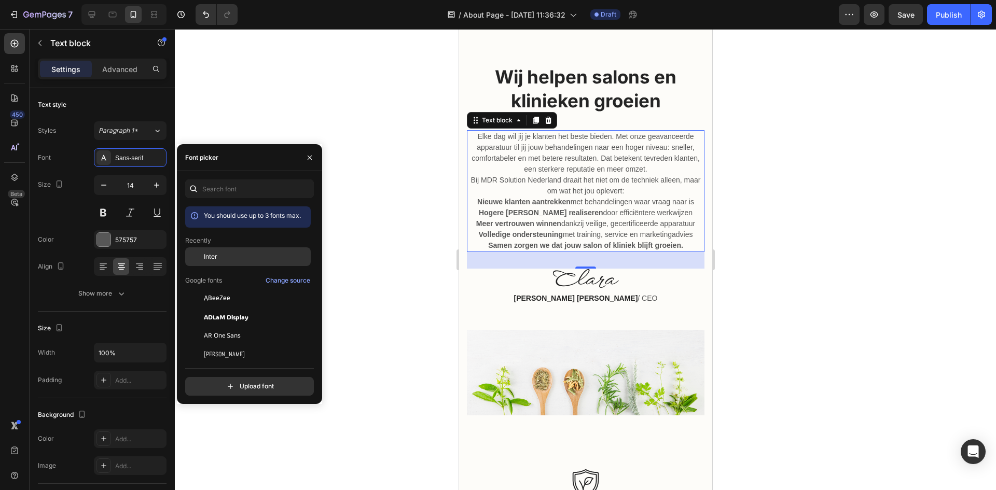
click at [212, 260] on span "Inter" at bounding box center [210, 256] width 13 height 9
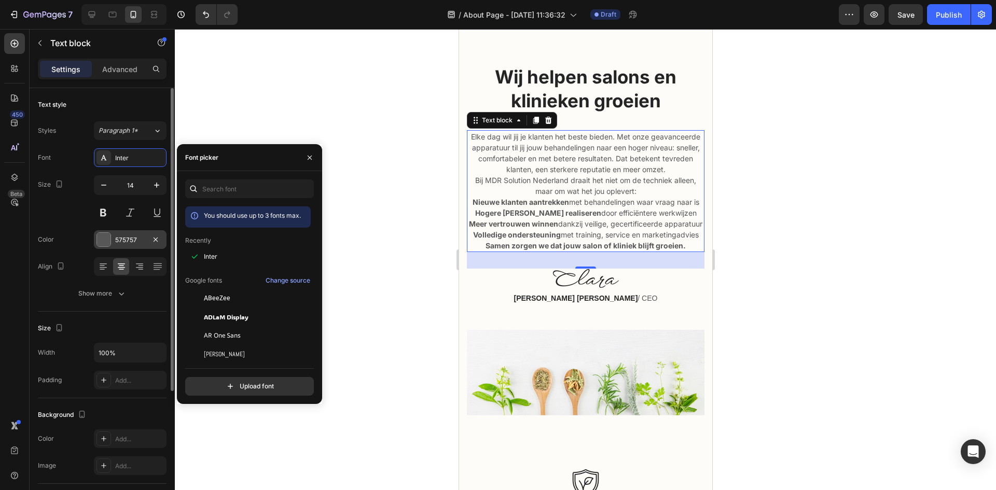
click at [107, 245] on div at bounding box center [103, 239] width 13 height 13
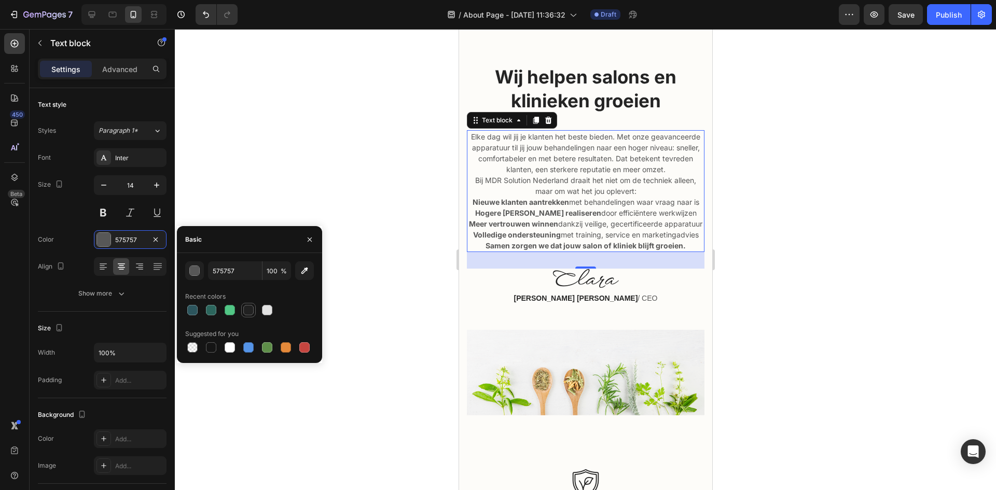
click at [254, 309] on div at bounding box center [248, 310] width 12 height 12
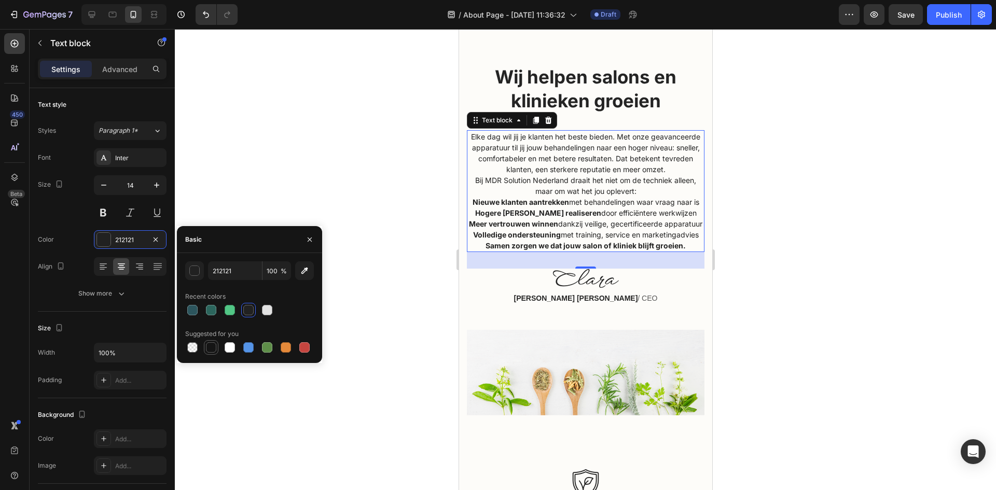
click at [211, 349] on div at bounding box center [211, 347] width 10 height 10
type input "151515"
click at [744, 232] on div at bounding box center [585, 259] width 821 height 461
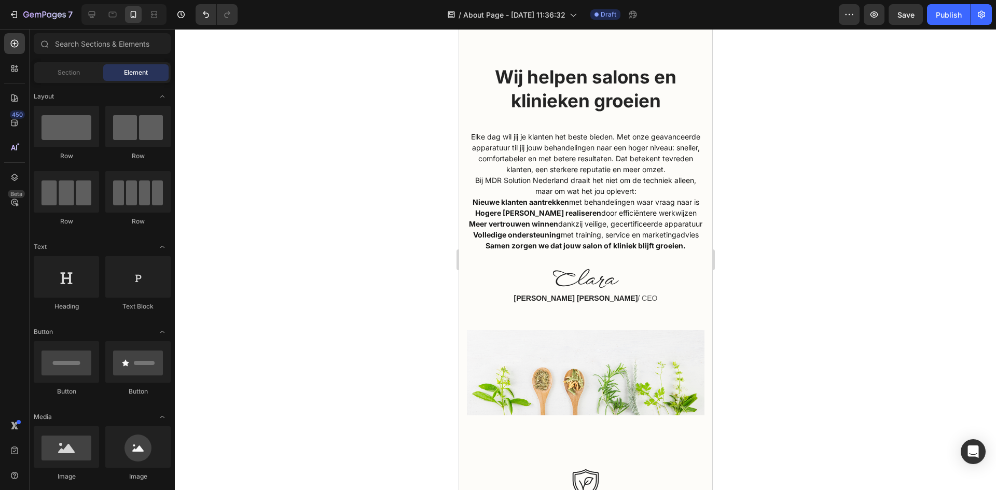
click at [744, 232] on div at bounding box center [585, 259] width 821 height 461
click at [96, 17] on icon at bounding box center [92, 14] width 10 height 10
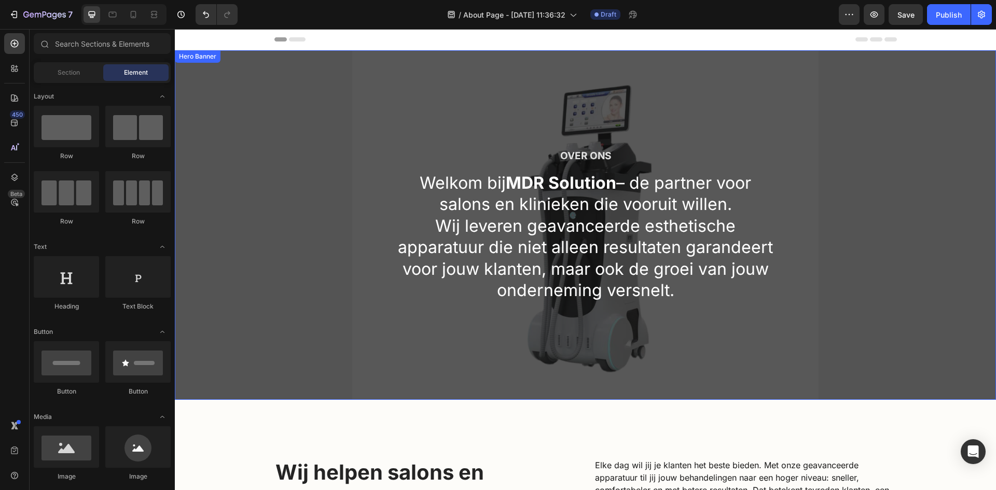
click at [296, 114] on div "Over ons Heading Welkom bij MDR Solution – de partner voor salons en klinieken …" at bounding box center [585, 225] width 821 height 350
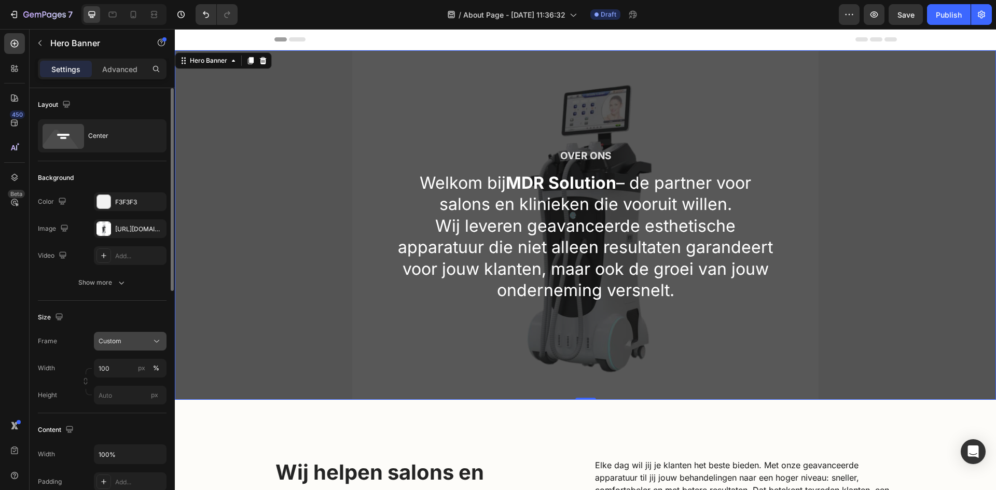
click at [141, 341] on div "Custom" at bounding box center [124, 341] width 51 height 9
click at [132, 368] on span "As banner source" at bounding box center [123, 366] width 51 height 9
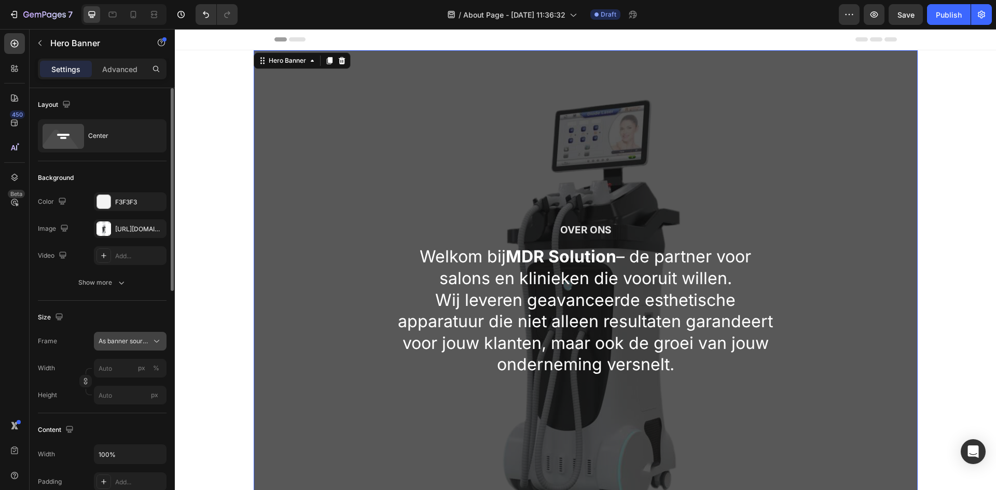
click at [135, 338] on span "As banner source" at bounding box center [124, 341] width 51 height 9
click at [131, 389] on div "Custom" at bounding box center [128, 384] width 60 height 9
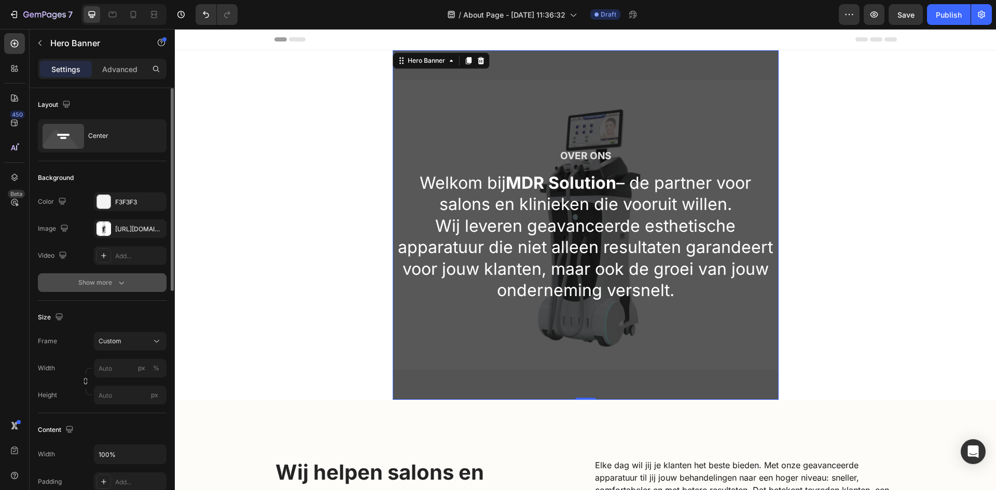
click at [122, 283] on icon "button" at bounding box center [121, 283] width 10 height 10
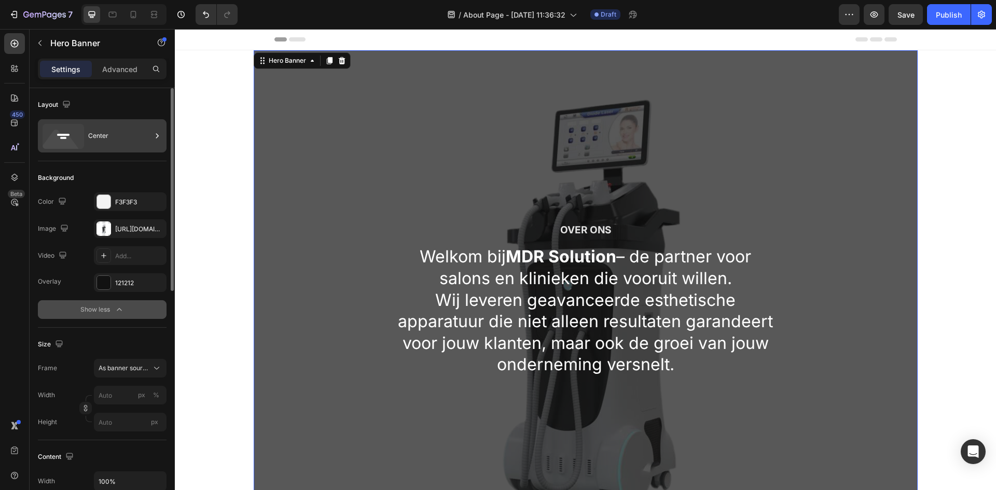
click at [110, 140] on div "Center" at bounding box center [119, 136] width 63 height 24
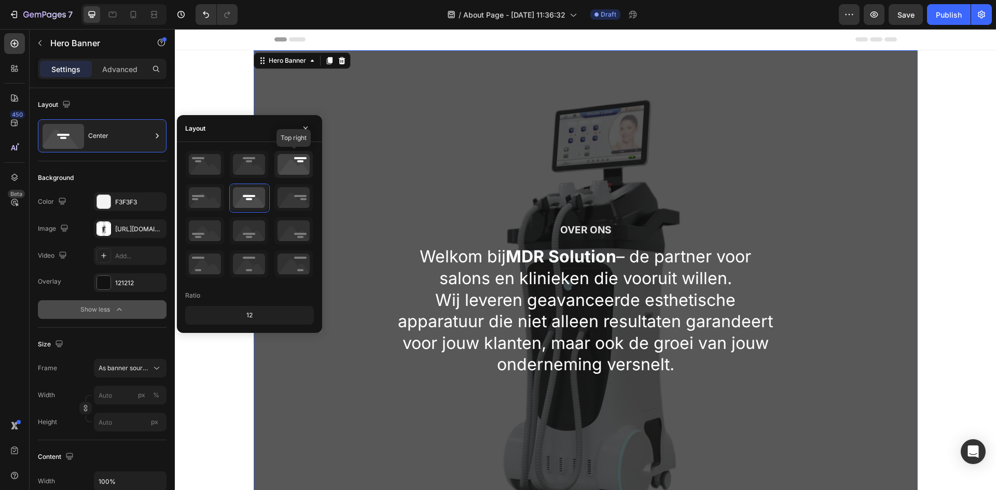
click at [300, 159] on icon at bounding box center [293, 164] width 38 height 27
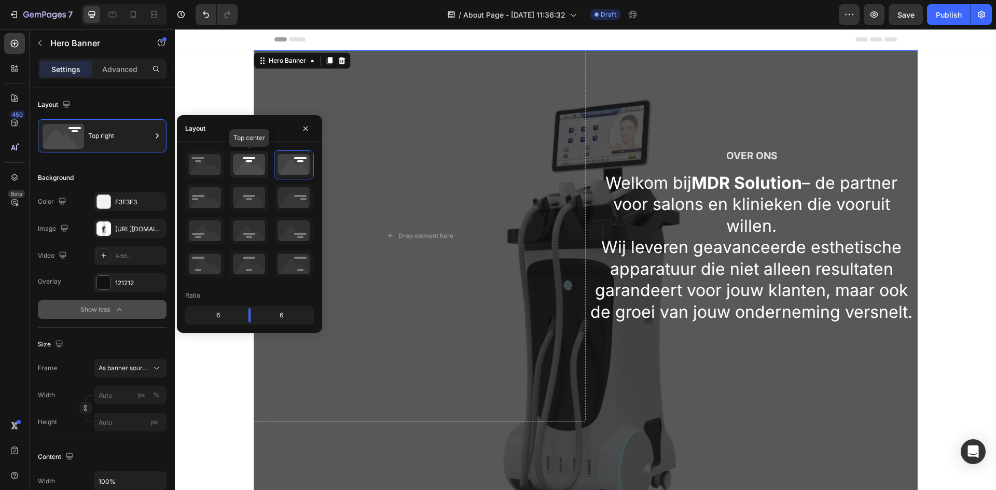
click at [253, 170] on icon at bounding box center [249, 164] width 38 height 27
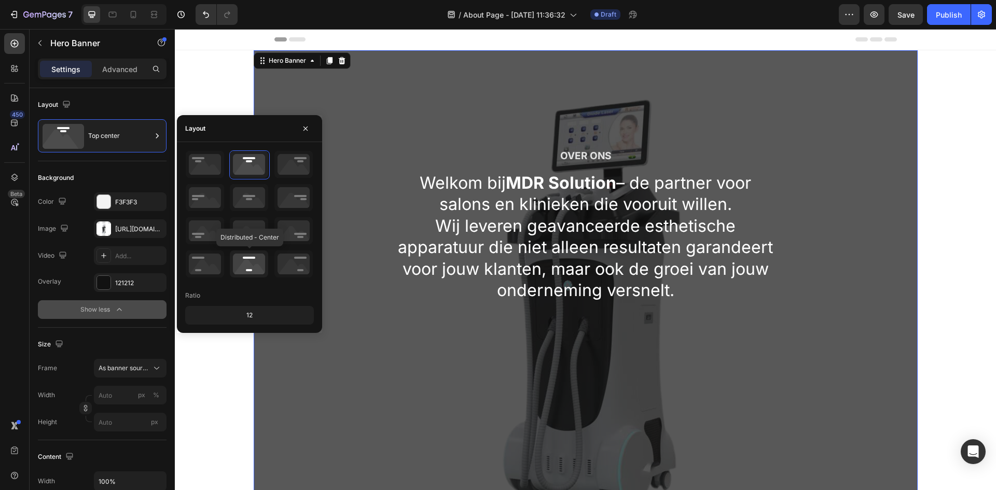
click at [255, 263] on icon at bounding box center [249, 264] width 38 height 27
click at [299, 254] on icon at bounding box center [293, 264] width 38 height 27
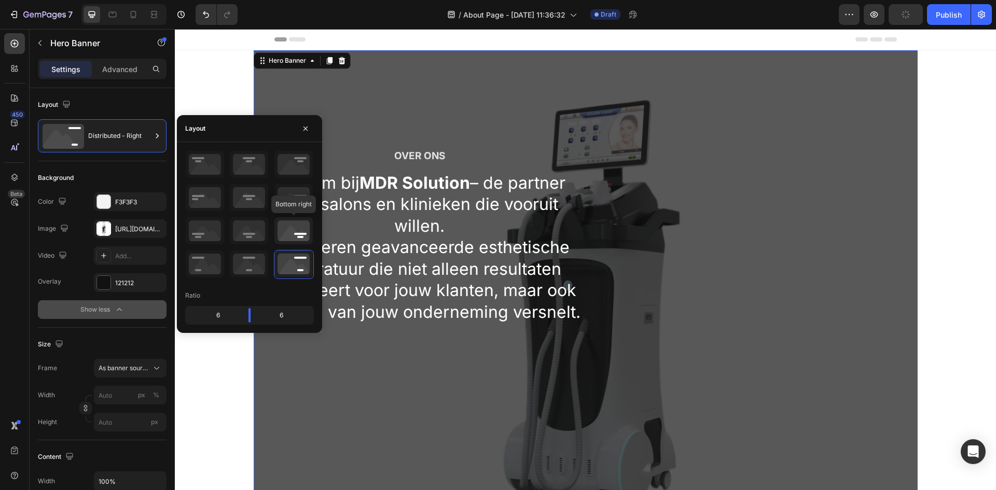
click at [298, 230] on icon at bounding box center [293, 230] width 38 height 27
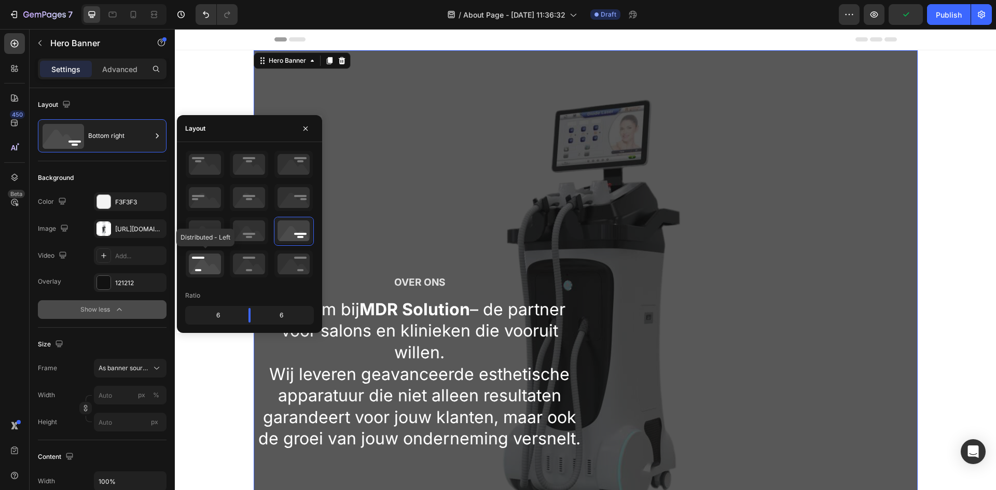
click at [210, 268] on icon at bounding box center [205, 264] width 38 height 27
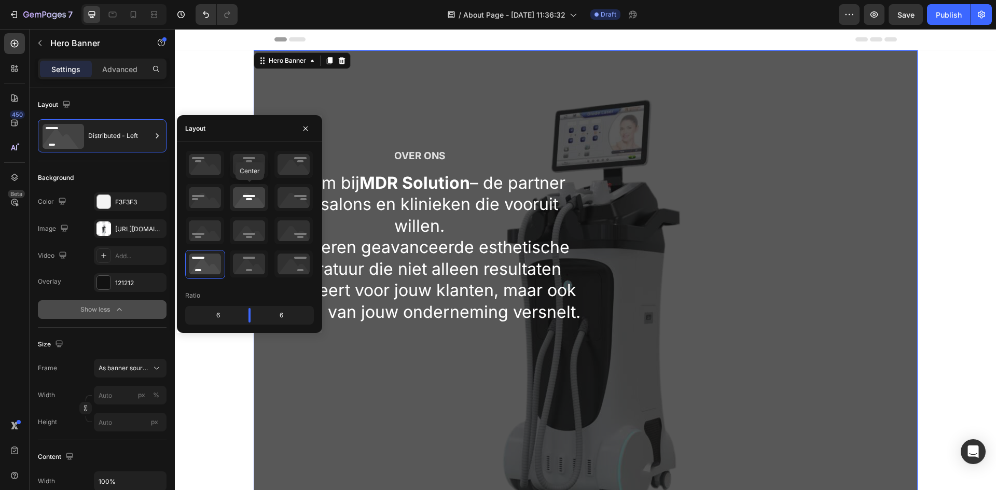
click at [255, 204] on icon at bounding box center [249, 197] width 38 height 27
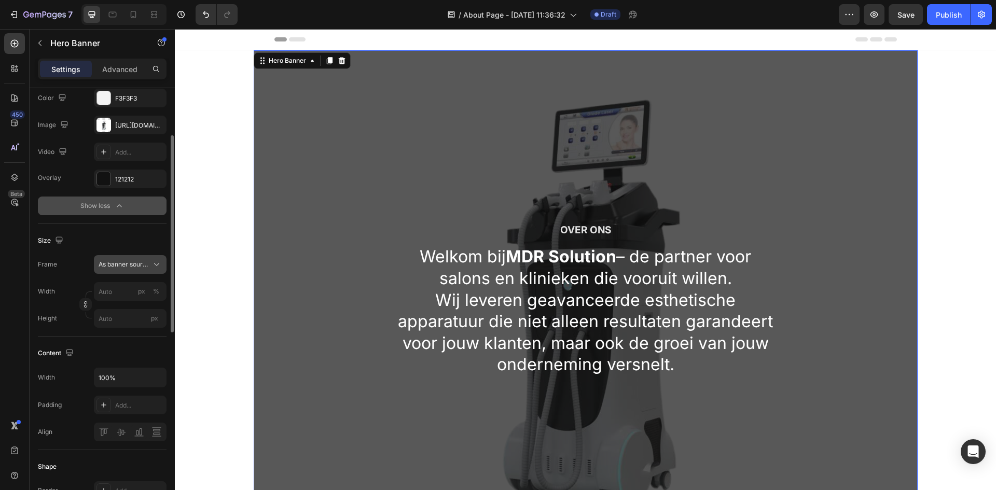
scroll to position [207, 0]
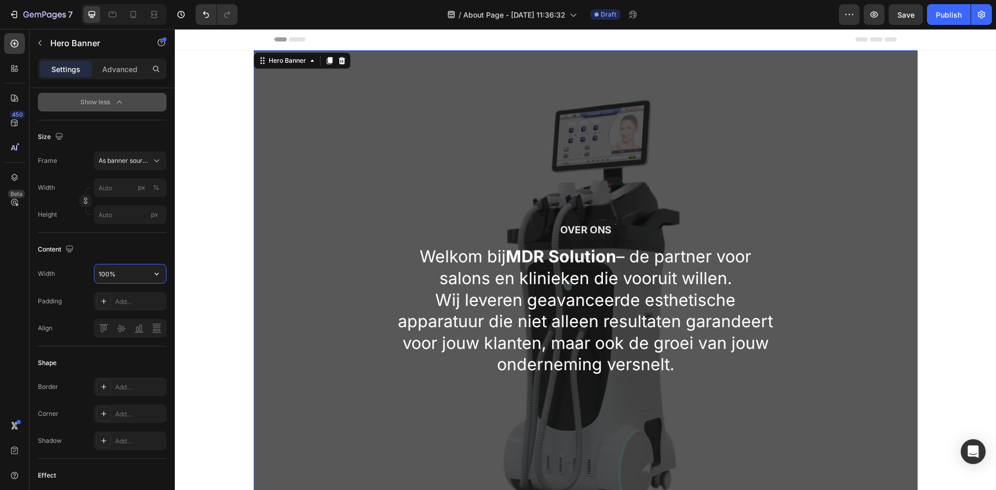
click at [143, 274] on input "100%" at bounding box center [130, 274] width 72 height 19
click at [157, 274] on icon "button" at bounding box center [156, 274] width 10 height 10
click at [155, 278] on icon "button" at bounding box center [156, 274] width 10 height 10
click at [140, 341] on p "Fit content Auto" at bounding box center [127, 339] width 59 height 9
type input "Auto"
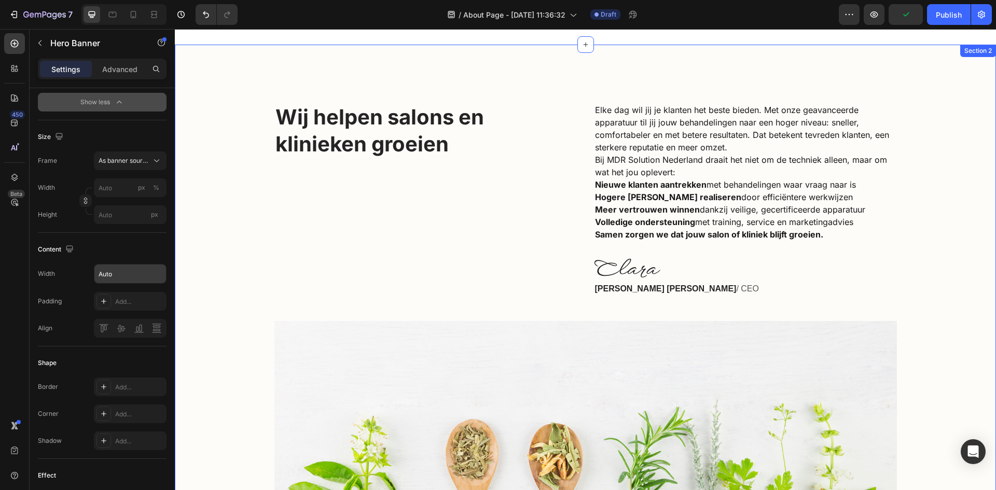
scroll to position [467, 0]
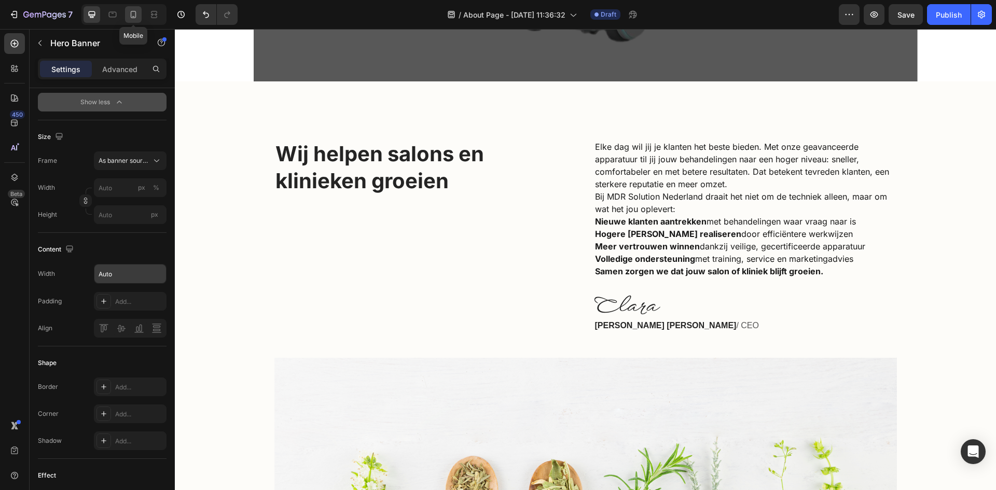
click at [130, 13] on icon at bounding box center [133, 14] width 10 height 10
type input "100"
type input "100%"
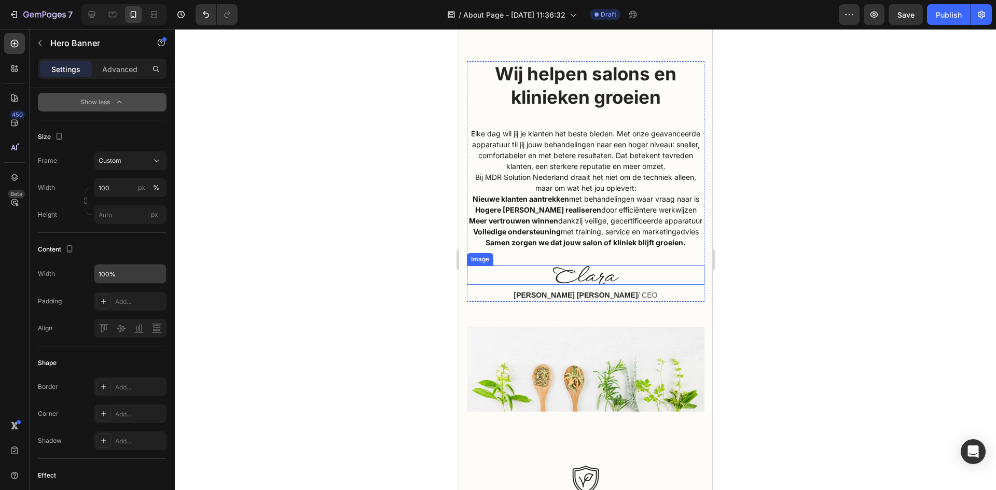
click at [587, 285] on img at bounding box center [585, 275] width 66 height 19
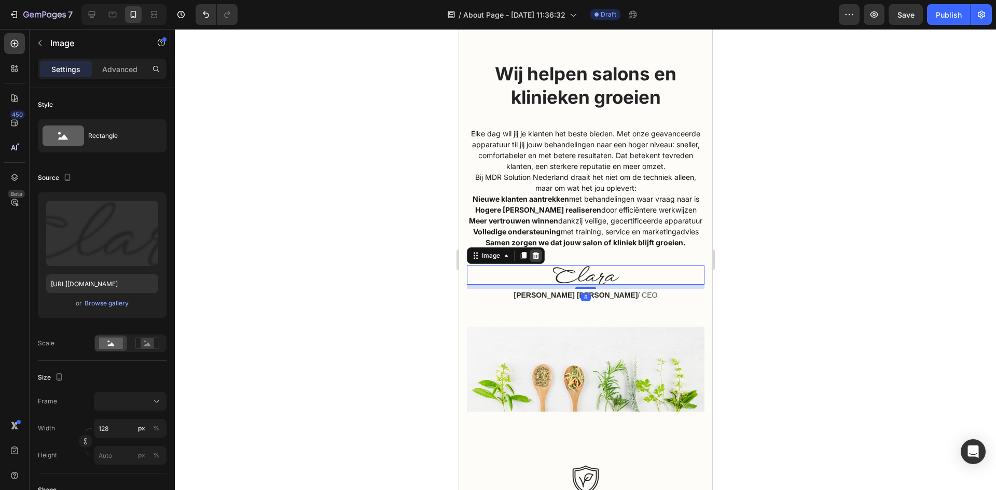
click at [537, 259] on icon at bounding box center [535, 255] width 7 height 7
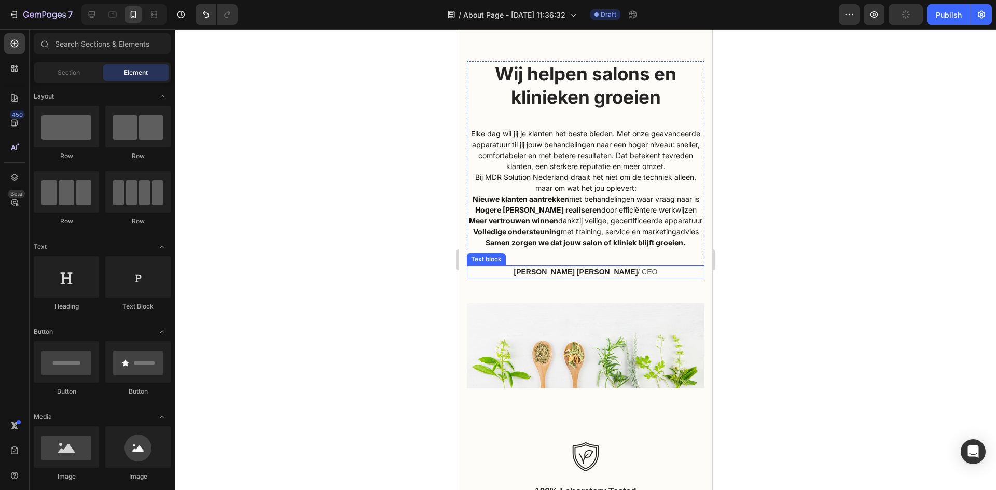
drag, startPoint x: 602, startPoint y: 309, endPoint x: 631, endPoint y: 307, distance: 29.1
click at [602, 278] on p "Clara Christine / CEO" at bounding box center [585, 272] width 236 height 11
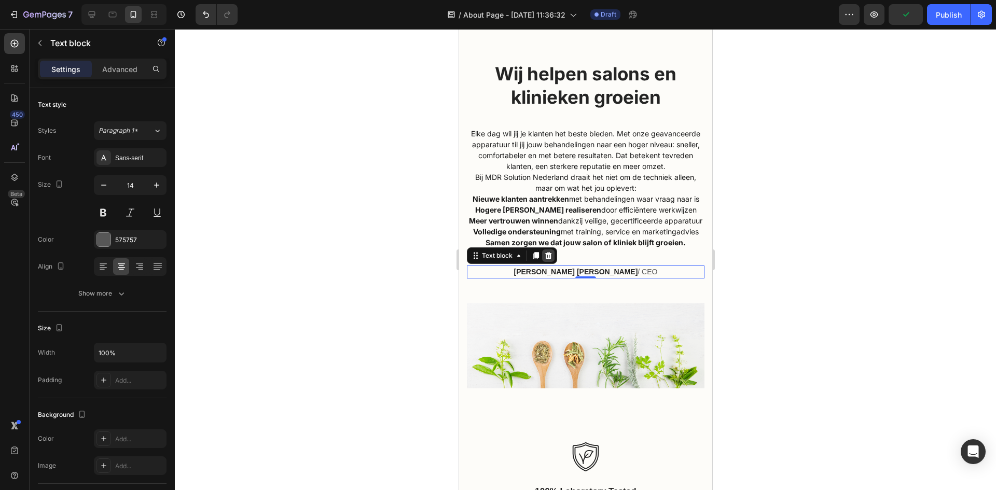
click at [549, 259] on icon at bounding box center [548, 255] width 7 height 7
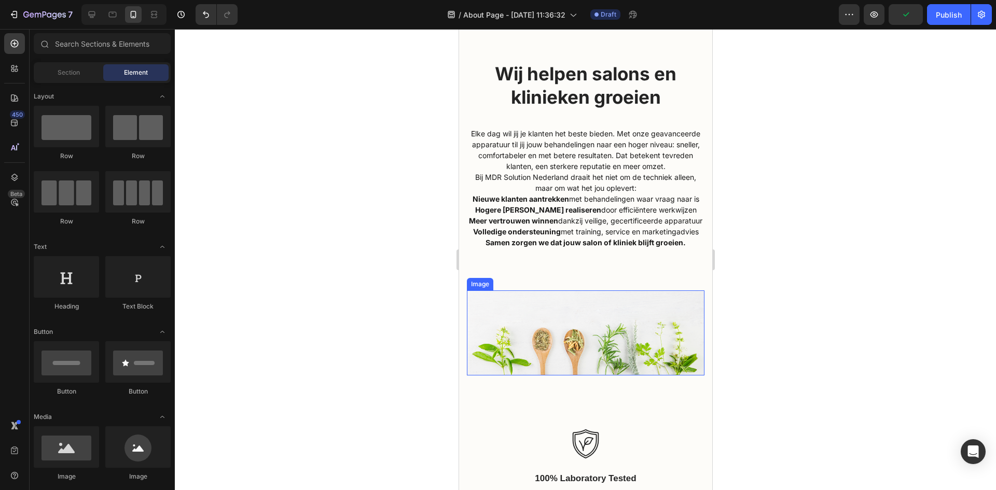
click at [583, 376] on img at bounding box center [585, 333] width 238 height 86
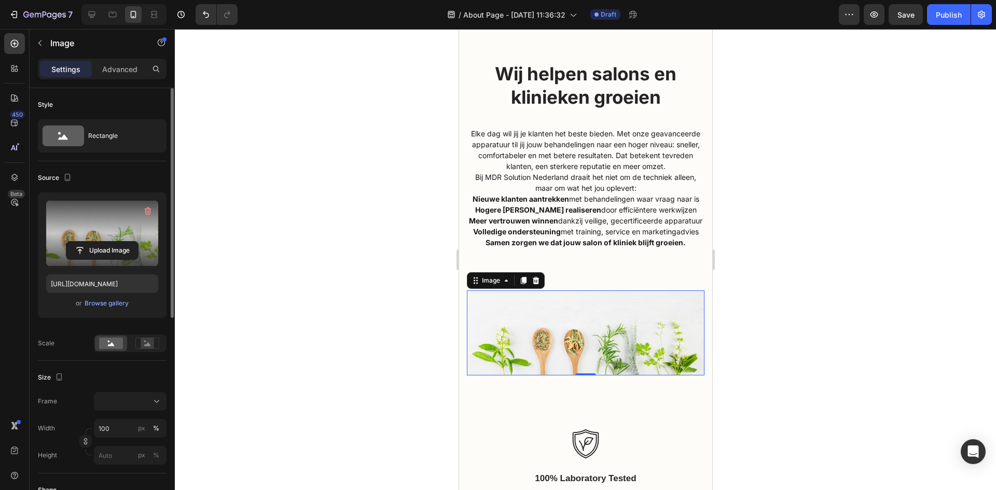
click at [105, 260] on label at bounding box center [102, 233] width 112 height 65
click at [105, 259] on input "file" at bounding box center [102, 251] width 72 height 18
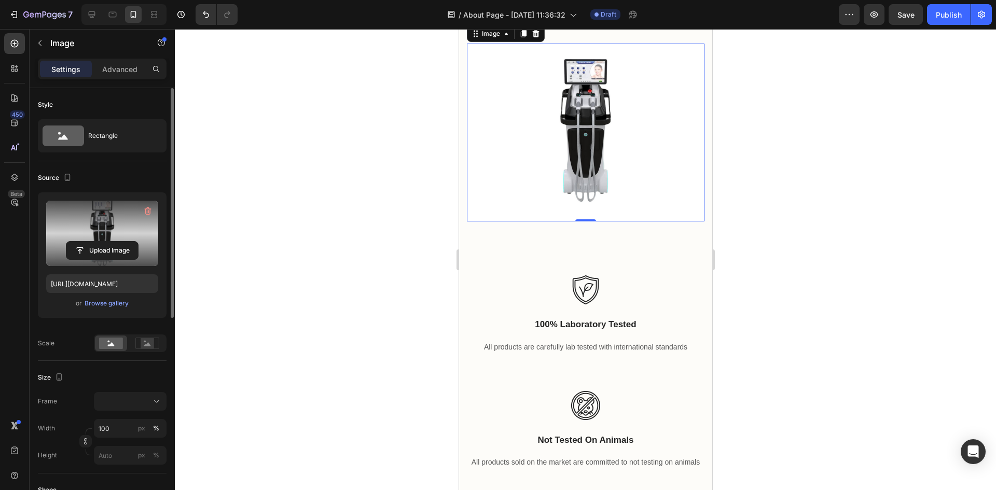
scroll to position [726, 0]
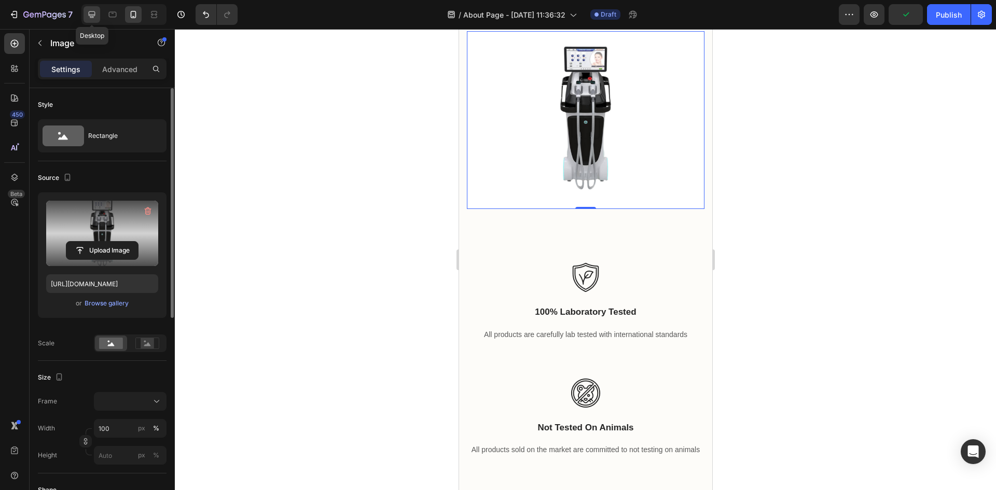
click at [95, 19] on icon at bounding box center [92, 14] width 10 height 10
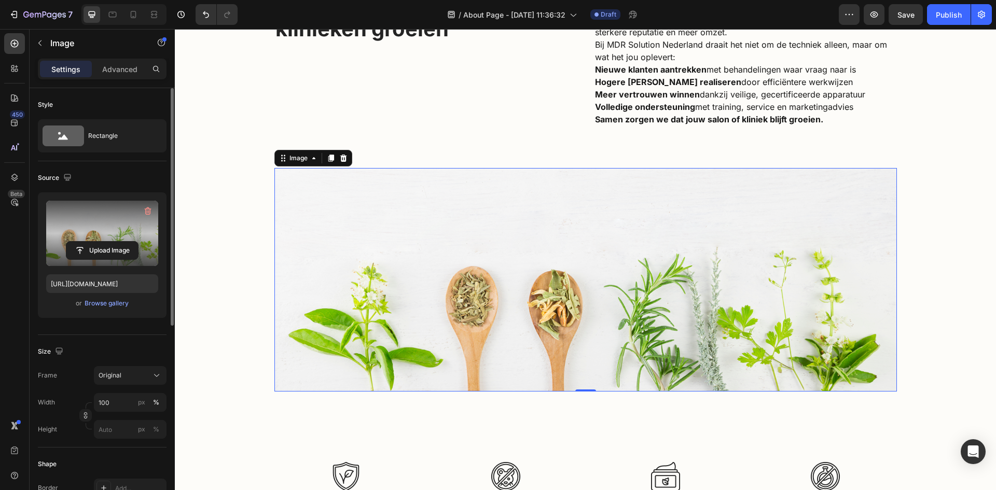
scroll to position [556, 0]
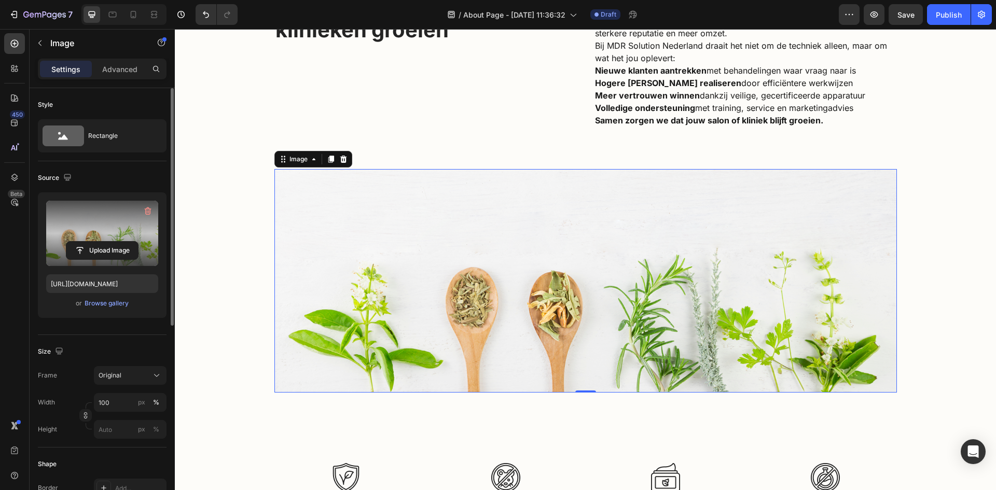
click at [605, 265] on img at bounding box center [585, 281] width 622 height 224
click at [101, 239] on label at bounding box center [102, 233] width 112 height 65
click at [101, 242] on input "file" at bounding box center [102, 251] width 72 height 18
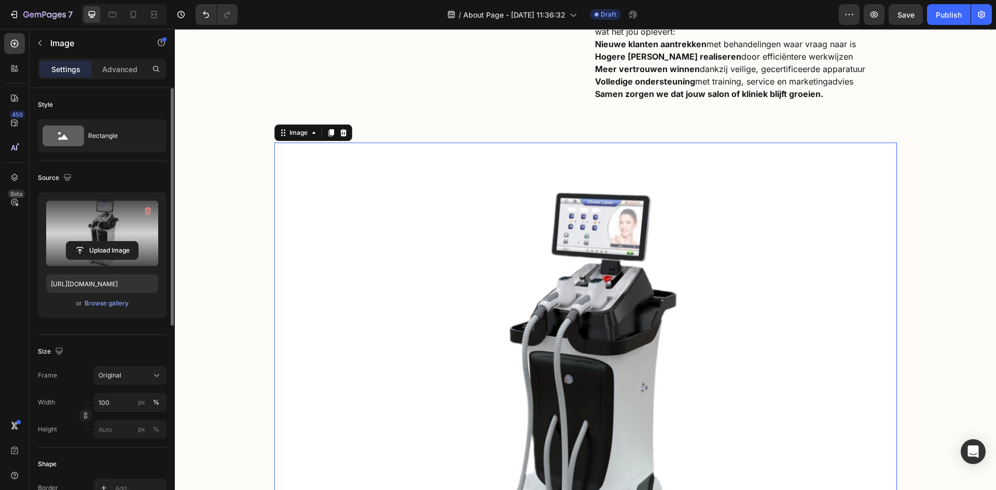
scroll to position [608, 0]
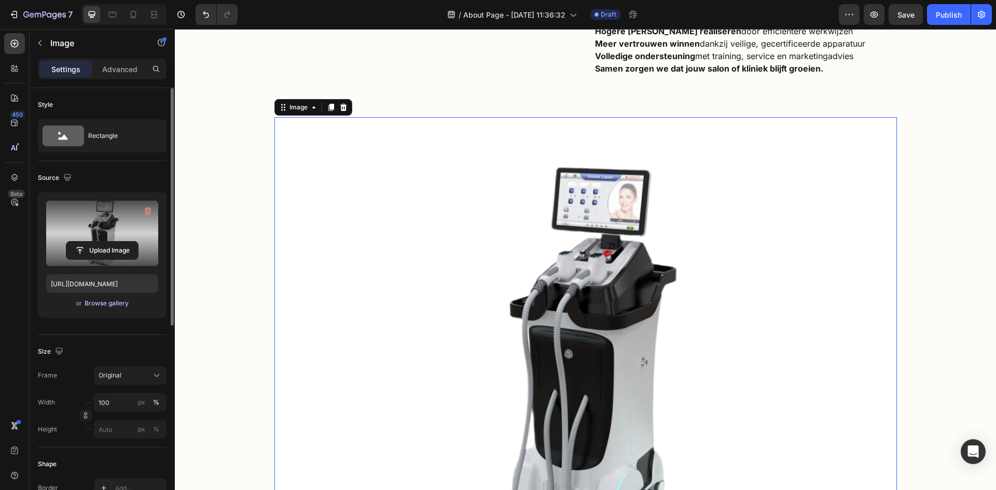
click at [120, 302] on div "Browse gallery" at bounding box center [107, 303] width 44 height 9
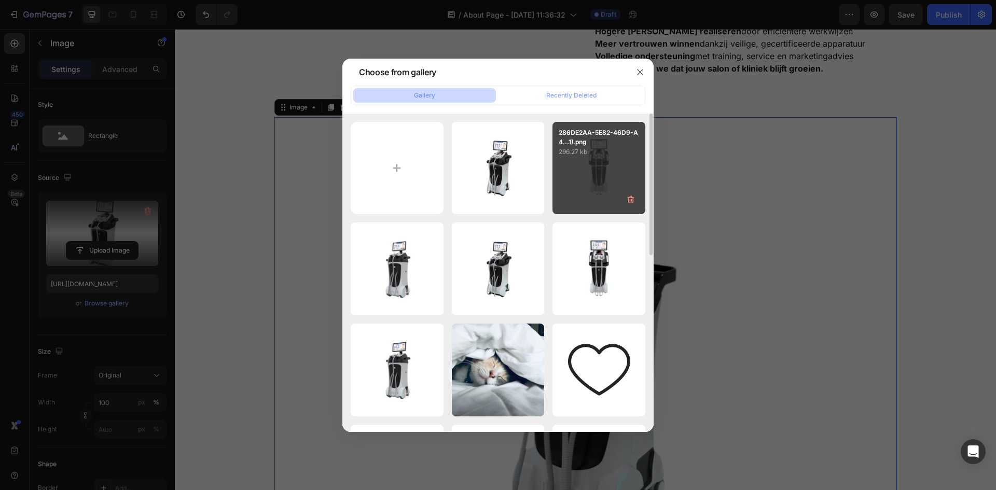
click at [625, 169] on div "286DE2AA-5E82-46D9-A4...1).png 296.27 kb" at bounding box center [598, 168] width 93 height 93
type input "https://cdn.shopify.com/s/files/1/0943/1456/1859/files/gempages_573428792467391…"
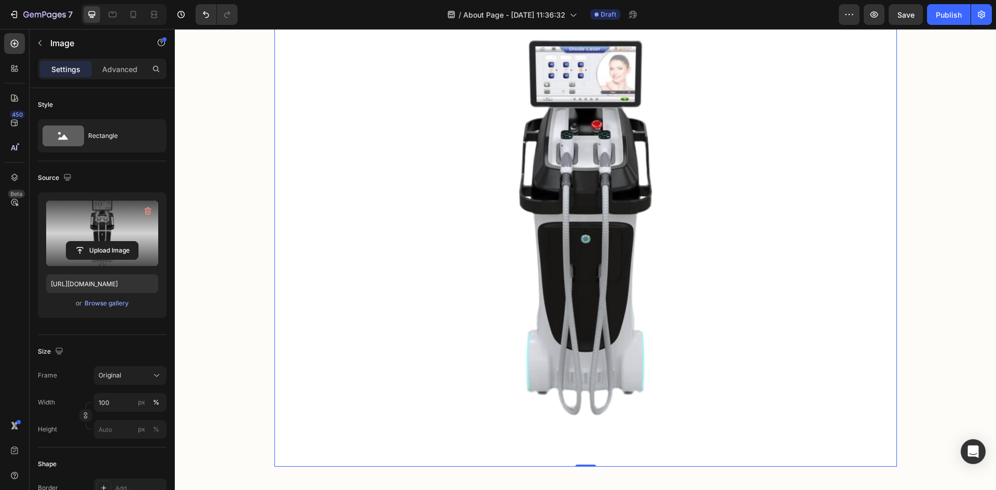
scroll to position [712, 0]
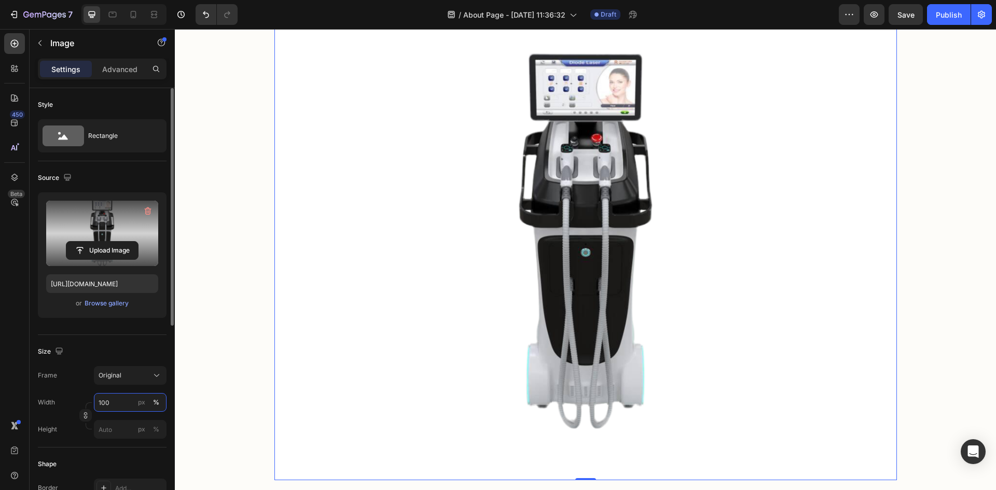
click at [117, 405] on input "100" at bounding box center [130, 402] width 73 height 19
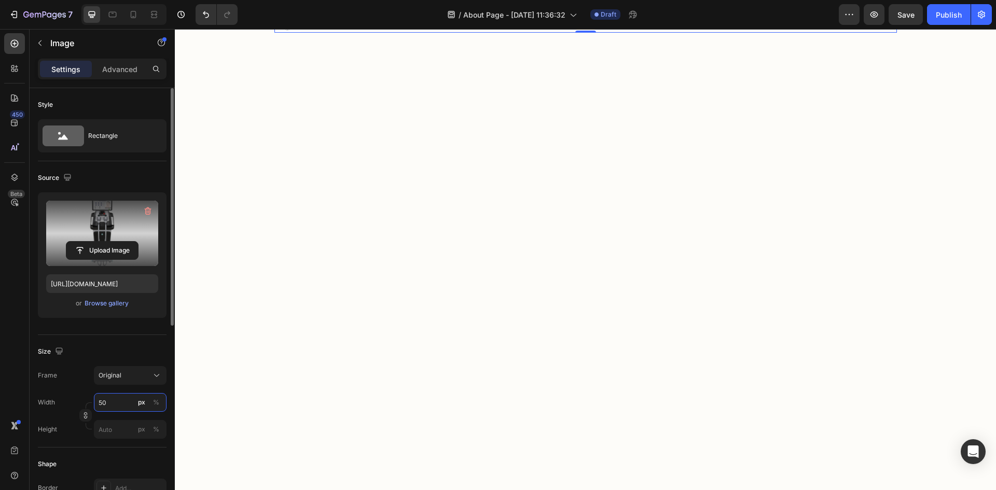
type input "5"
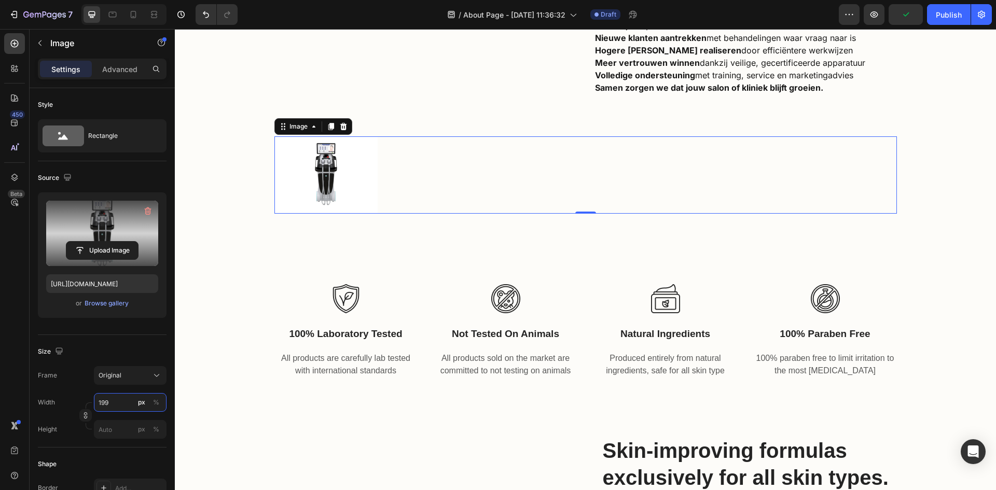
scroll to position [556, 0]
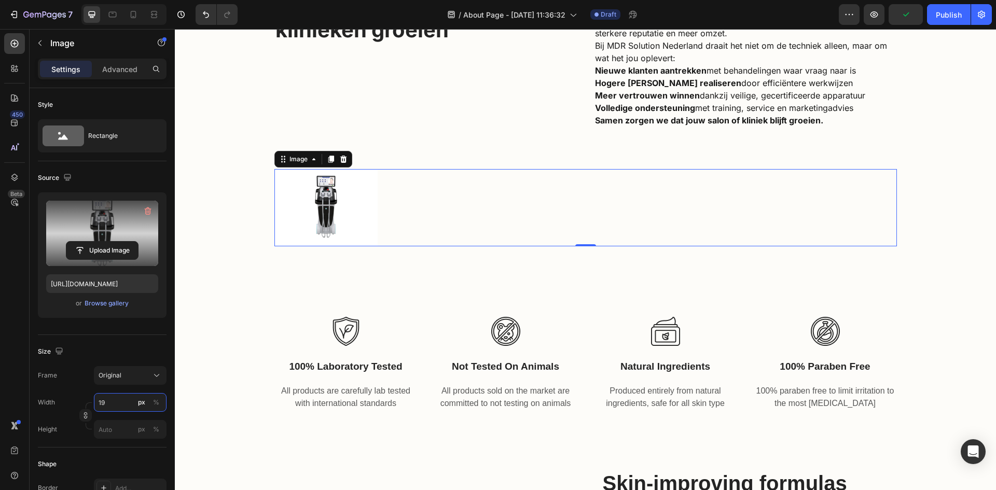
type input "1"
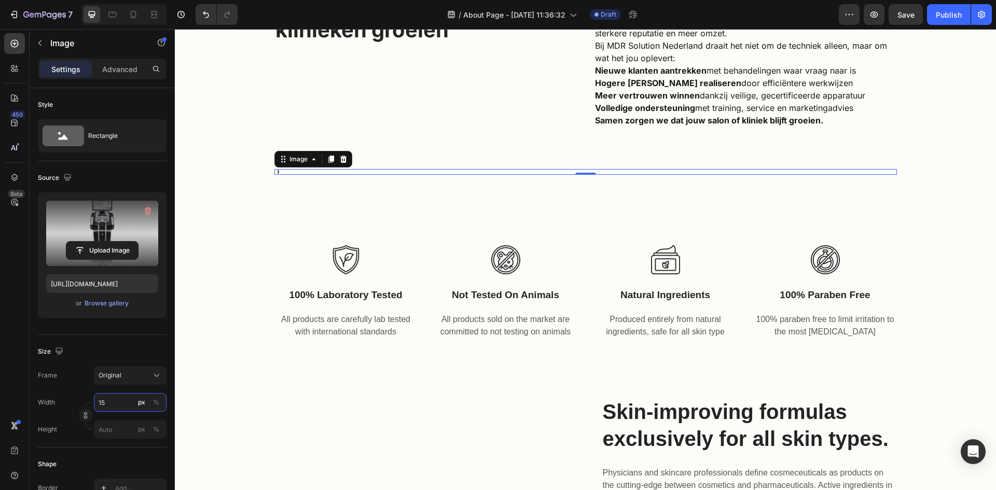
type input "1"
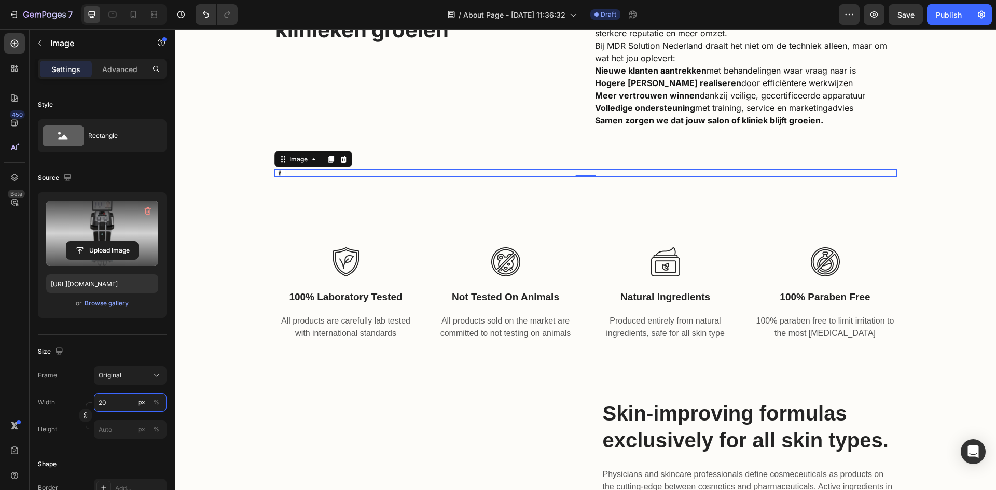
type input "2"
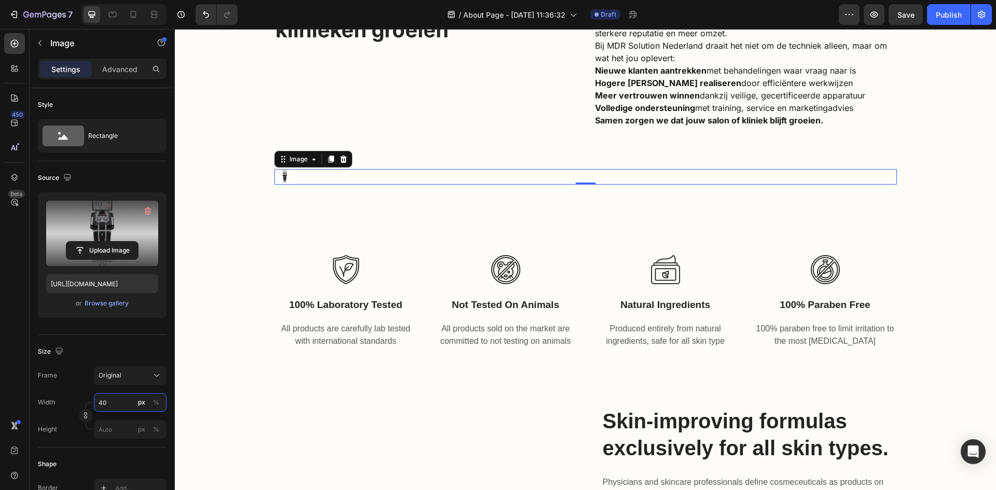
type input "4"
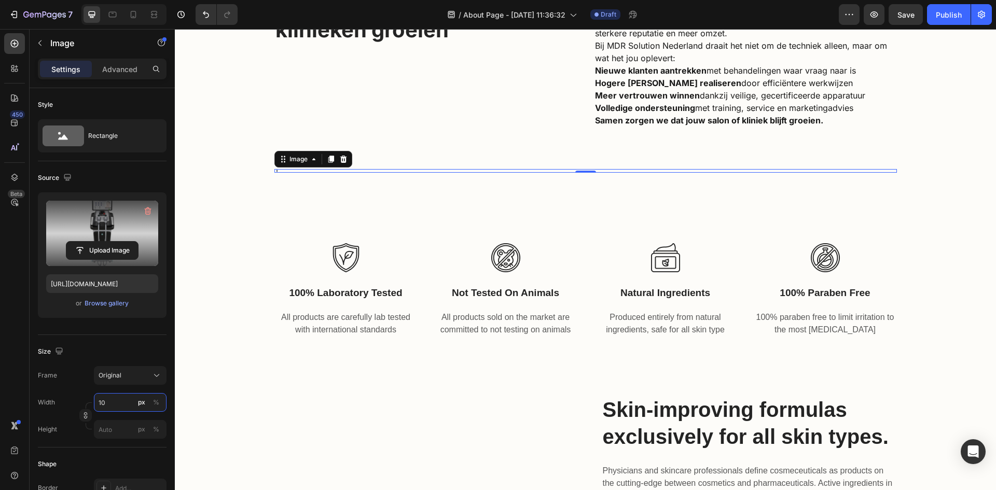
type input "1"
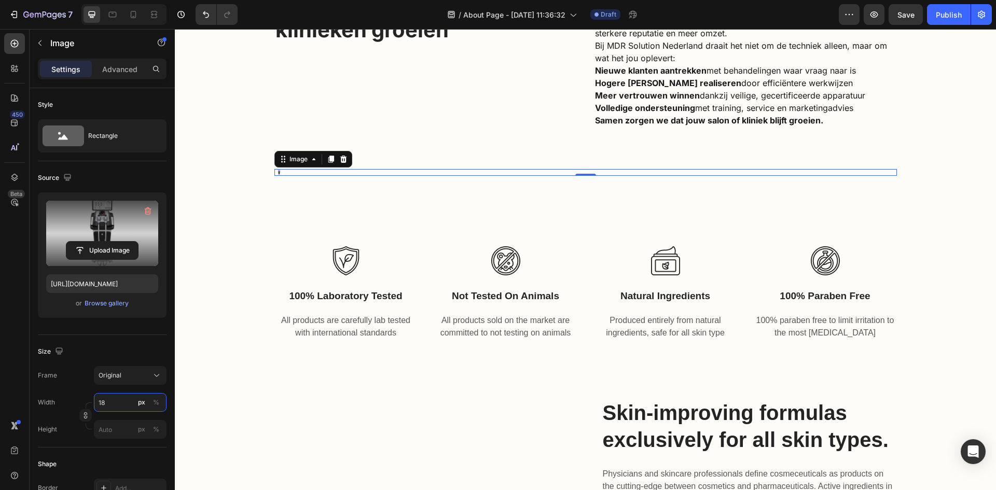
type input "1"
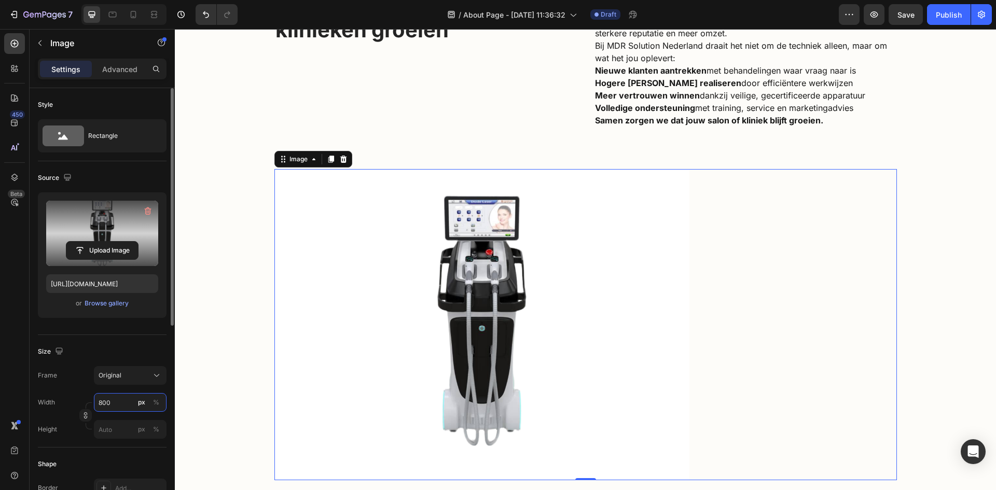
scroll to position [207, 0]
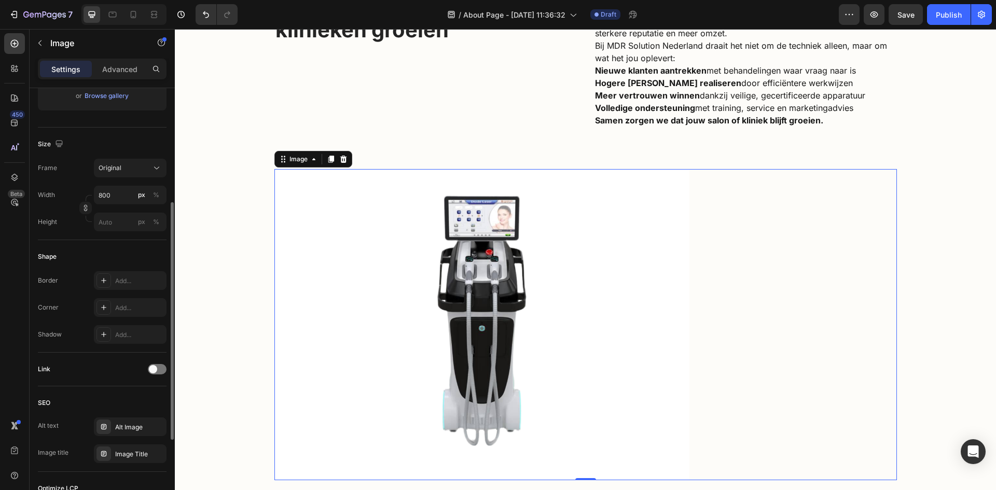
click at [128, 385] on div "Link" at bounding box center [102, 370] width 129 height 34
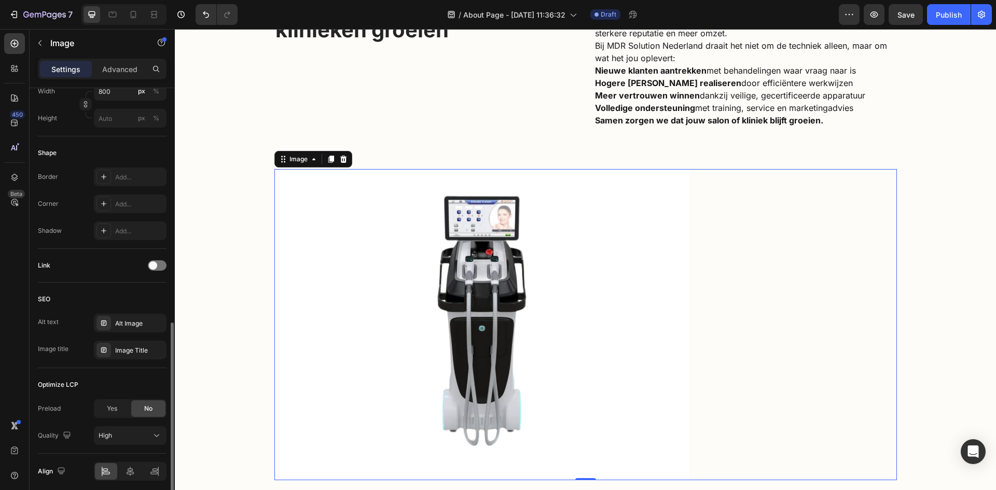
scroll to position [352, 0]
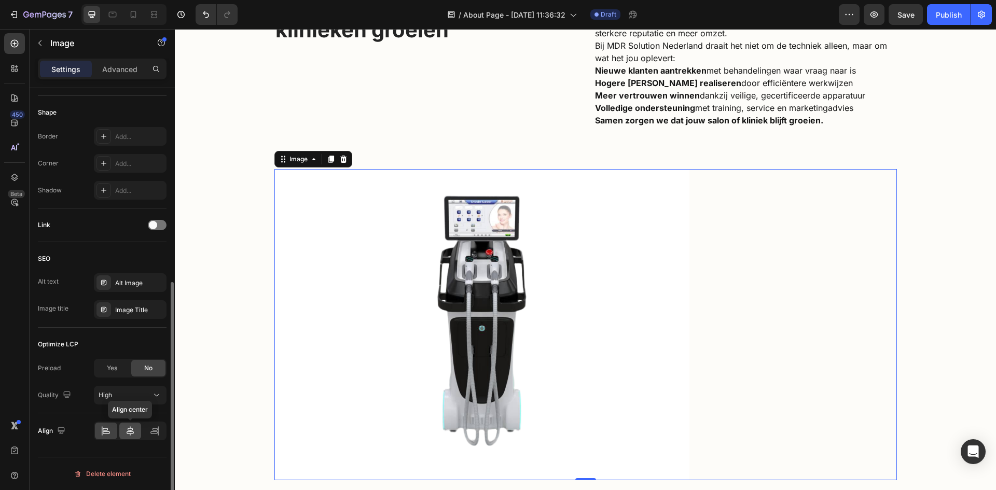
click at [127, 434] on icon at bounding box center [130, 430] width 7 height 9
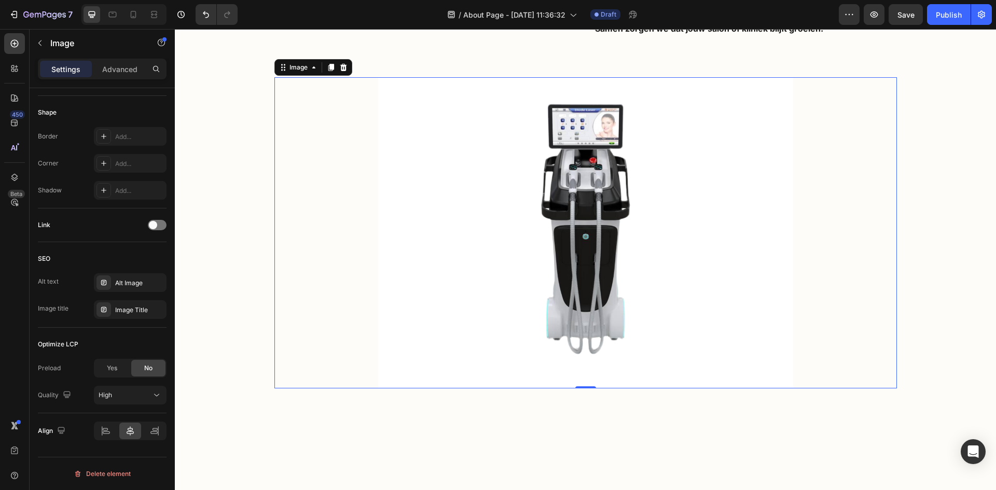
scroll to position [660, 0]
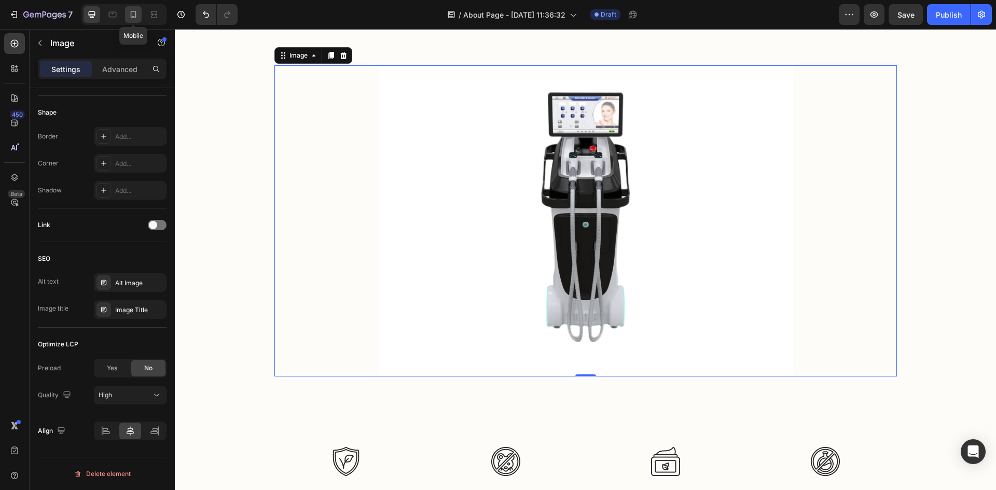
click at [128, 7] on div at bounding box center [133, 14] width 17 height 17
type input "100"
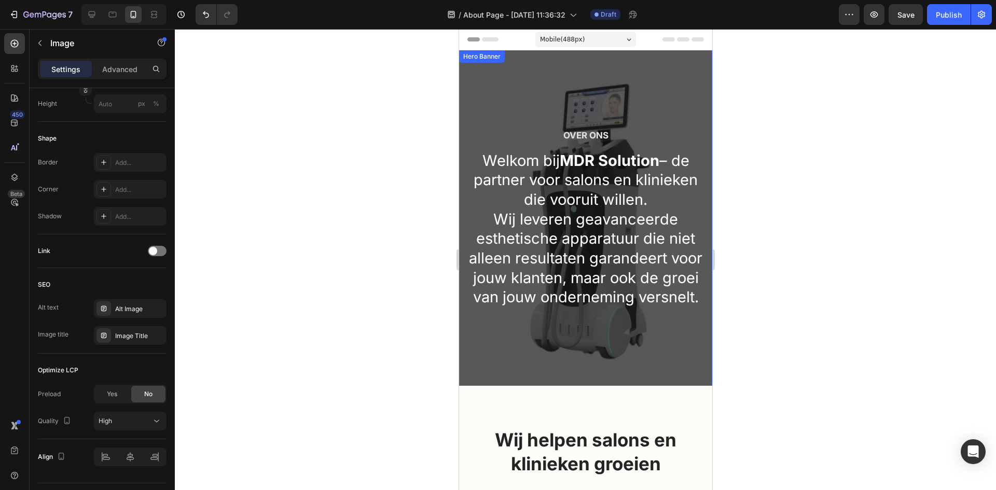
click at [480, 77] on div "Over ons Heading Welkom bij MDR Solution – de partner voor salons en klinieken …" at bounding box center [585, 218] width 253 height 336
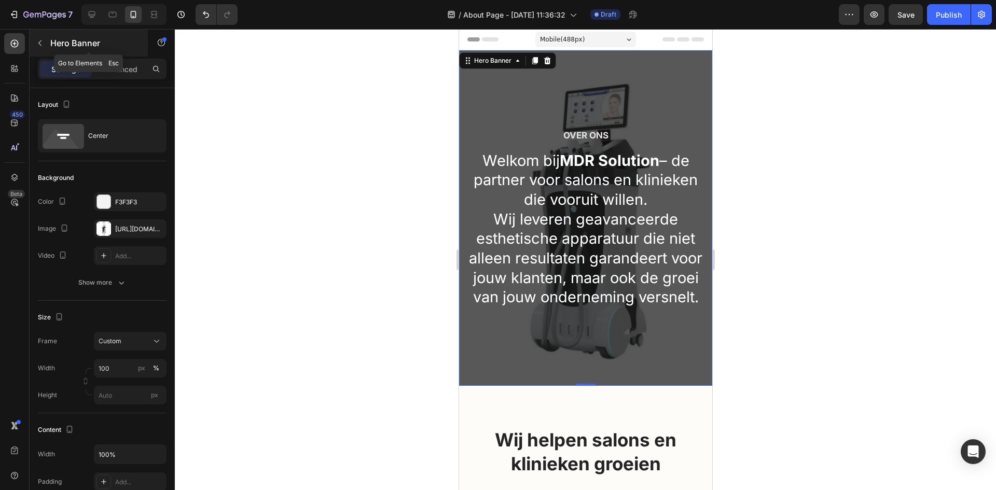
click at [43, 46] on icon "button" at bounding box center [40, 43] width 8 height 8
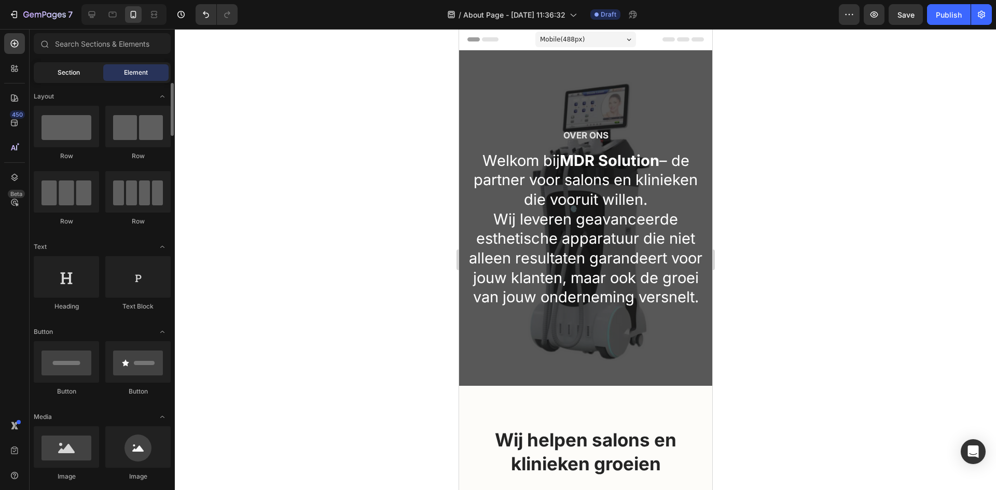
click at [90, 66] on div "Section" at bounding box center [68, 72] width 65 height 17
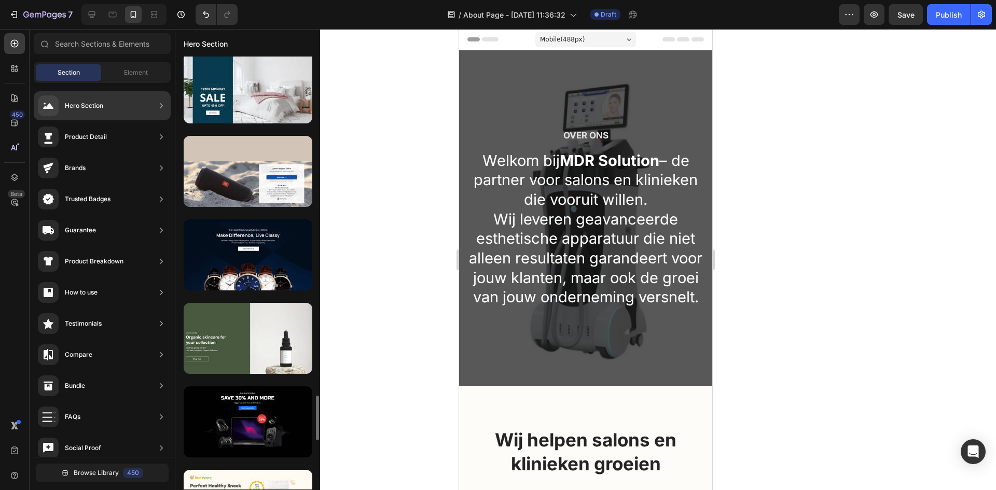
scroll to position [3316, 0]
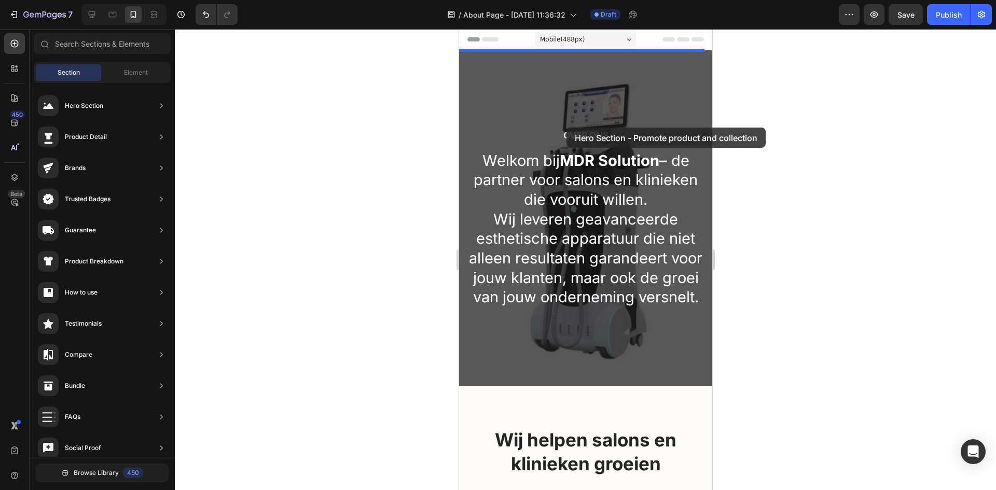
drag, startPoint x: 680, startPoint y: 320, endPoint x: 566, endPoint y: 128, distance: 223.3
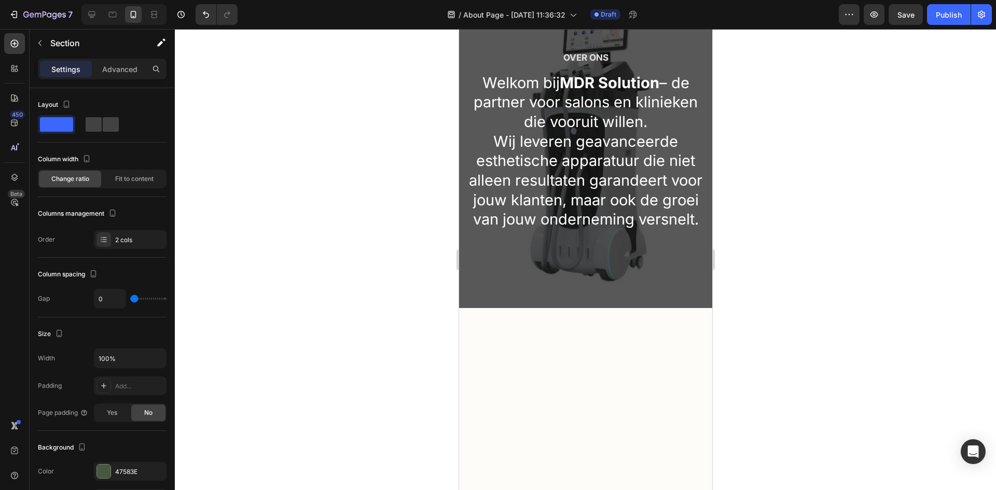
scroll to position [311, 0]
click at [478, 195] on div "Over ons Heading Welkom bij MDR Solution – de partner voor salons en klinieken …" at bounding box center [585, 142] width 253 height 336
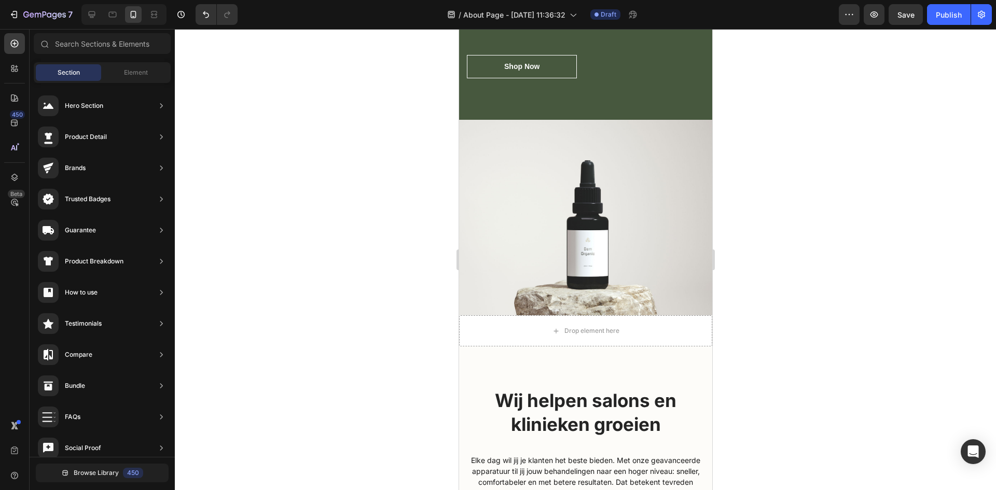
scroll to position [156, 0]
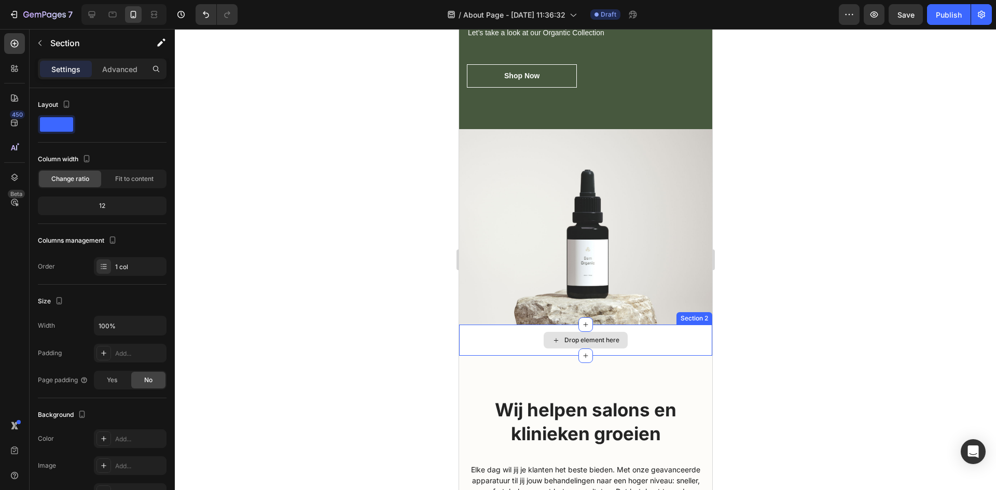
click at [506, 330] on div "Drop element here" at bounding box center [585, 340] width 253 height 31
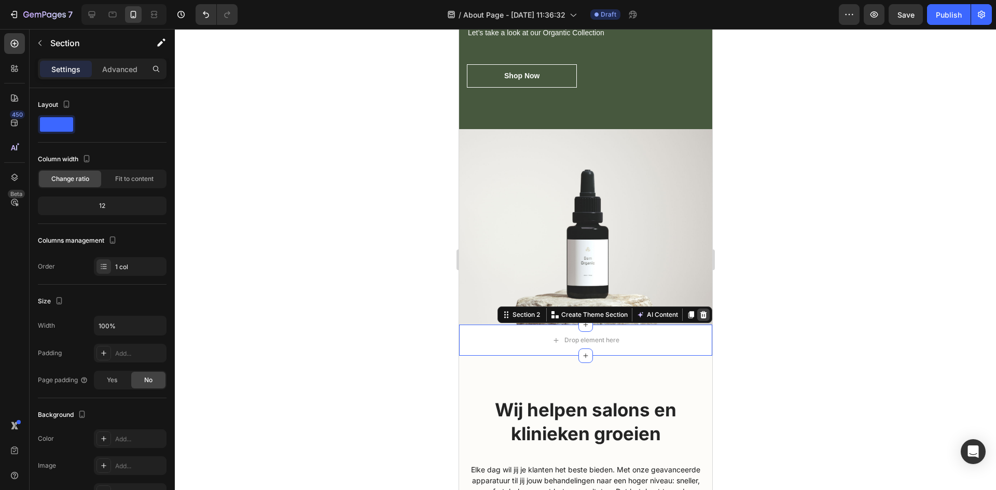
click at [699, 311] on icon at bounding box center [703, 315] width 8 height 8
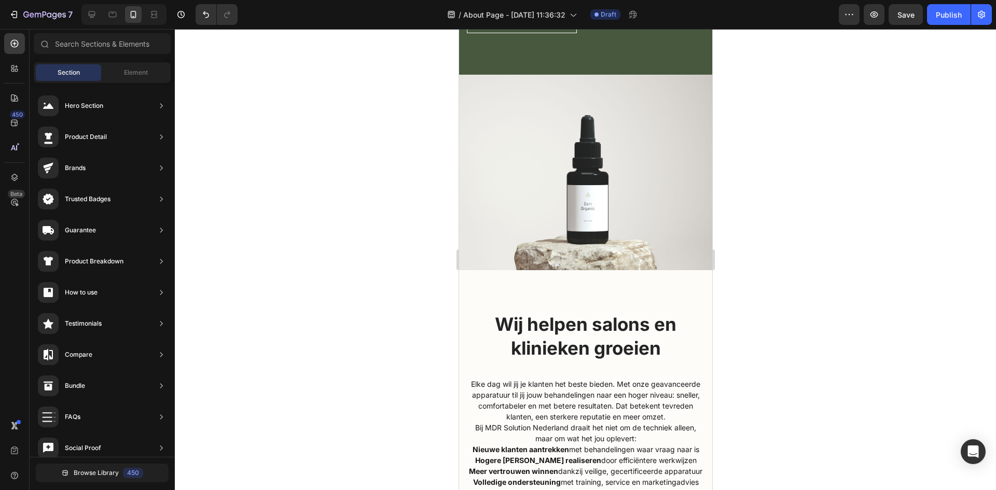
scroll to position [0, 0]
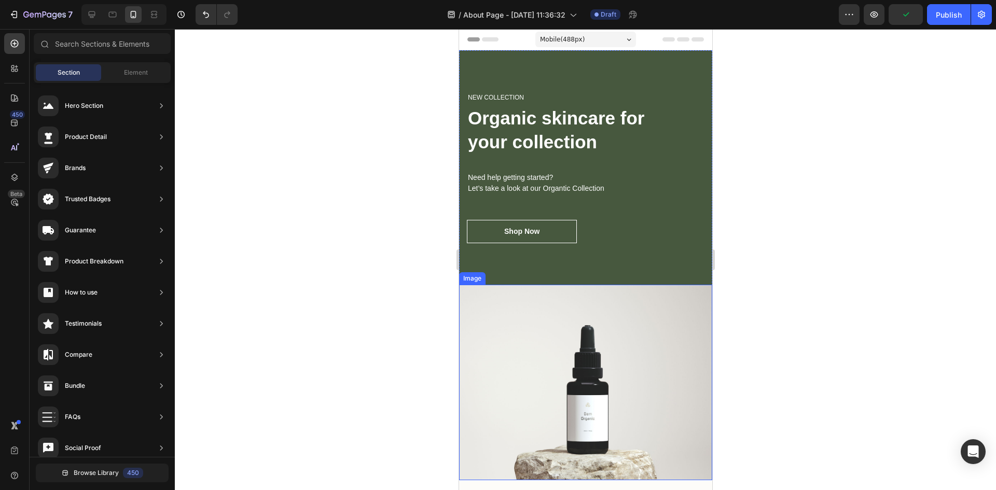
click at [618, 325] on img at bounding box center [585, 383] width 253 height 196
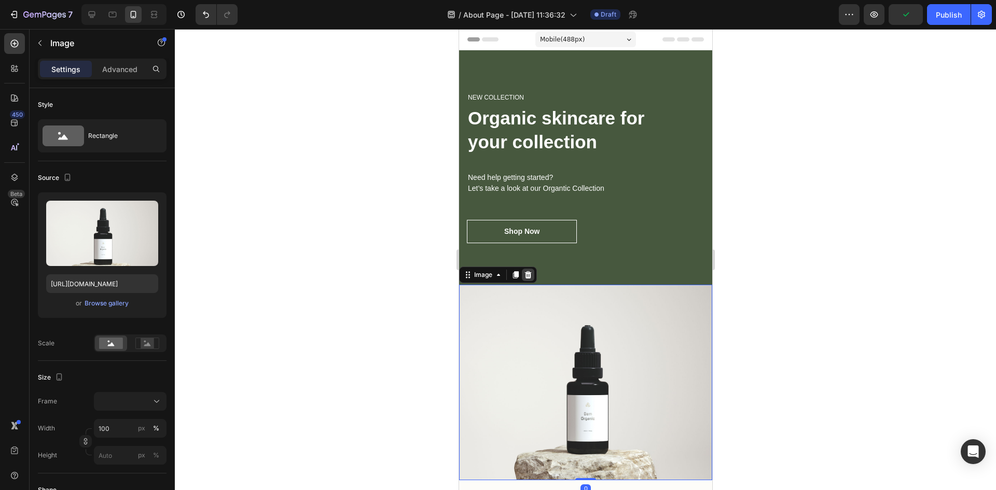
click at [531, 276] on icon at bounding box center [527, 275] width 8 height 8
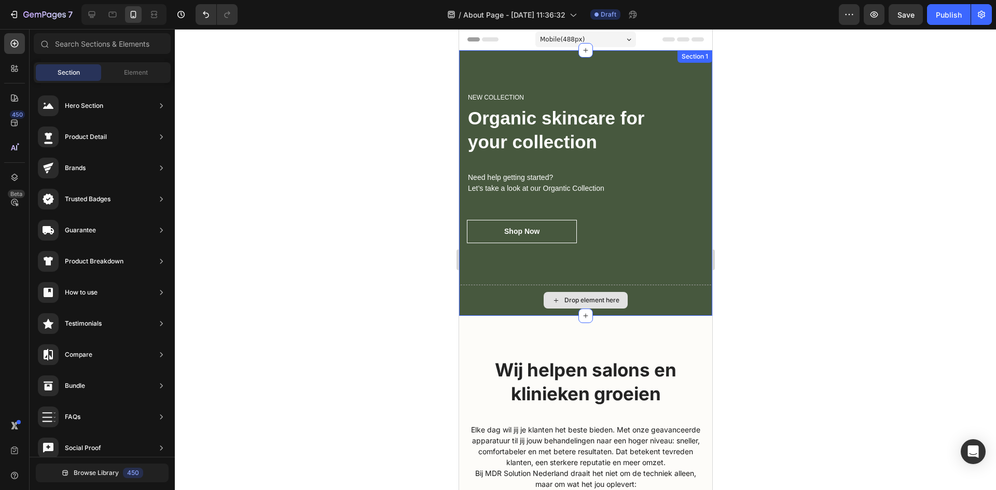
click at [662, 300] on div "Drop element here" at bounding box center [585, 300] width 253 height 31
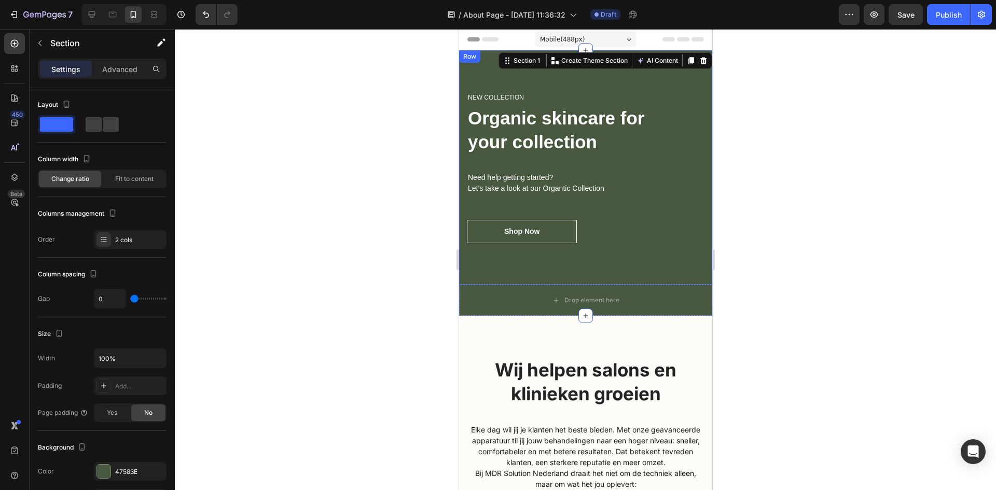
click at [585, 78] on div "NEW COLLECTION Heading Organic skincare for your collection Heading Need help g…" at bounding box center [585, 167] width 253 height 234
click at [637, 299] on div "Drop element here" at bounding box center [585, 300] width 253 height 31
click at [699, 58] on div at bounding box center [703, 60] width 12 height 12
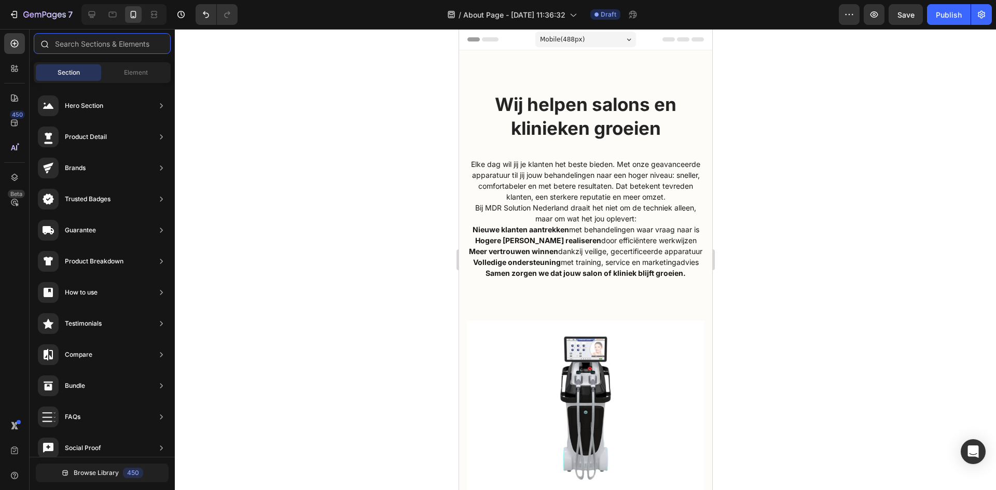
click at [104, 41] on input "text" at bounding box center [102, 43] width 137 height 21
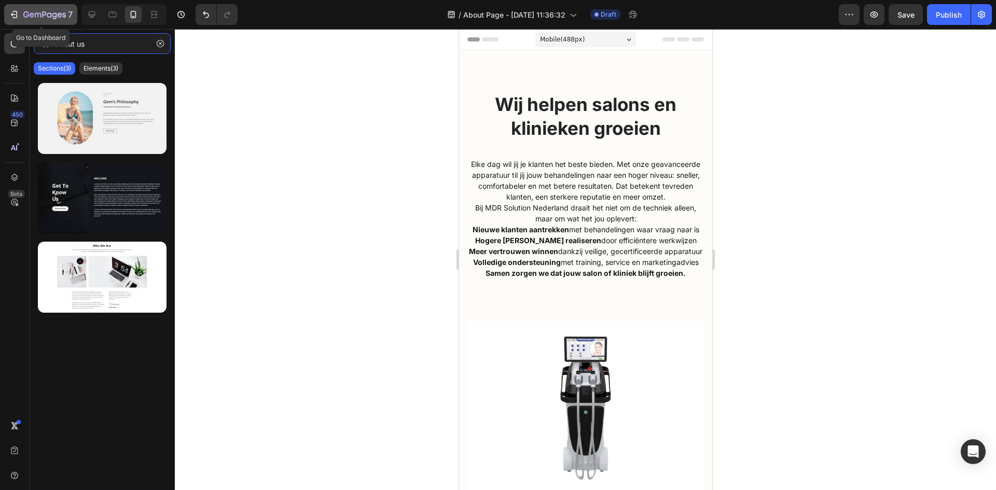
type input "about us"
click at [4, 9] on button "7" at bounding box center [40, 14] width 73 height 21
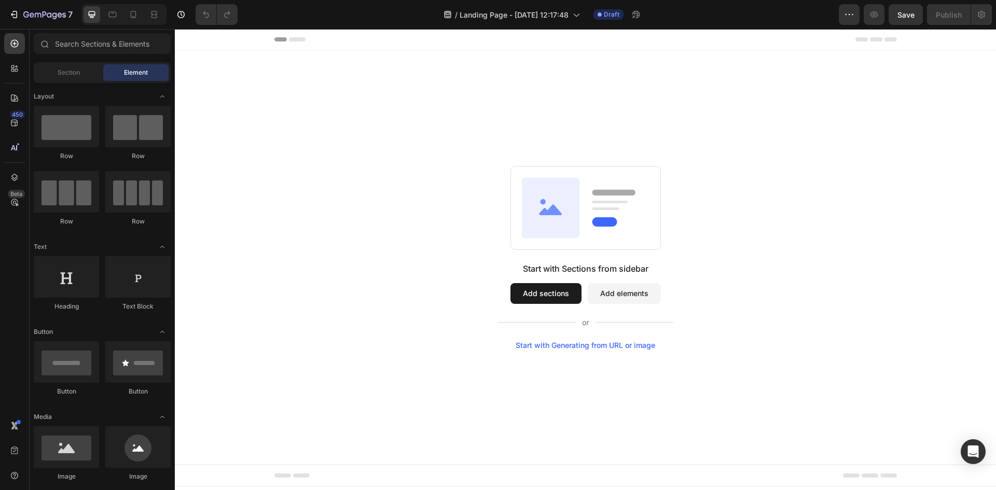
click at [541, 297] on button "Add sections" at bounding box center [545, 293] width 71 height 21
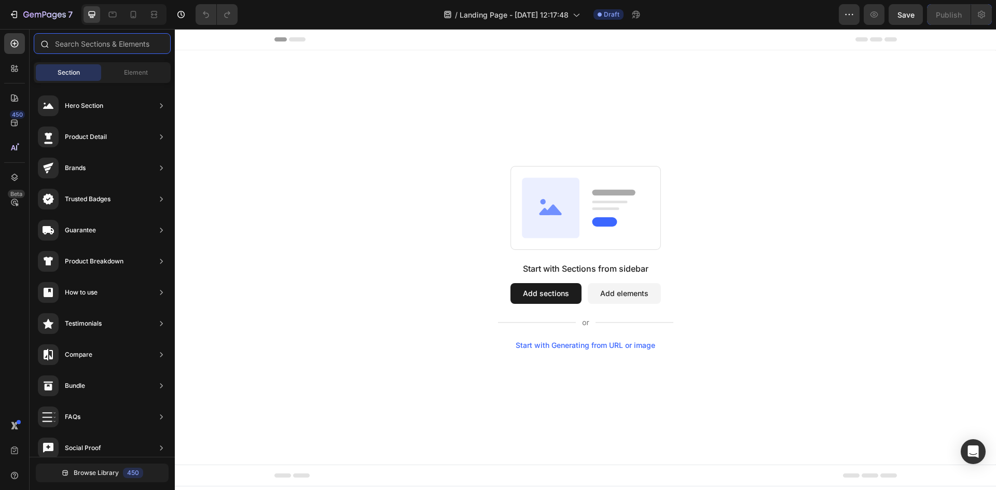
click at [77, 44] on input "text" at bounding box center [102, 43] width 137 height 21
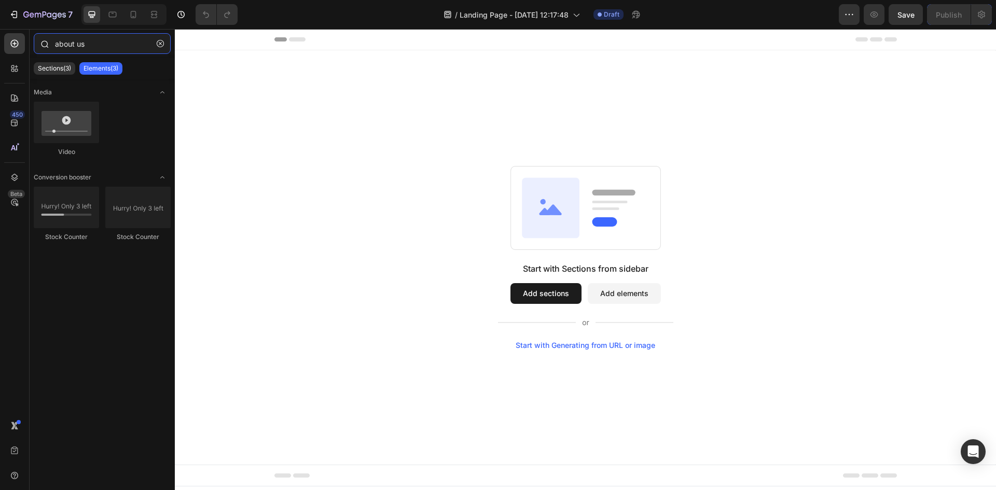
type input "about us"
click at [56, 69] on p "Sections(3)" at bounding box center [54, 68] width 33 height 8
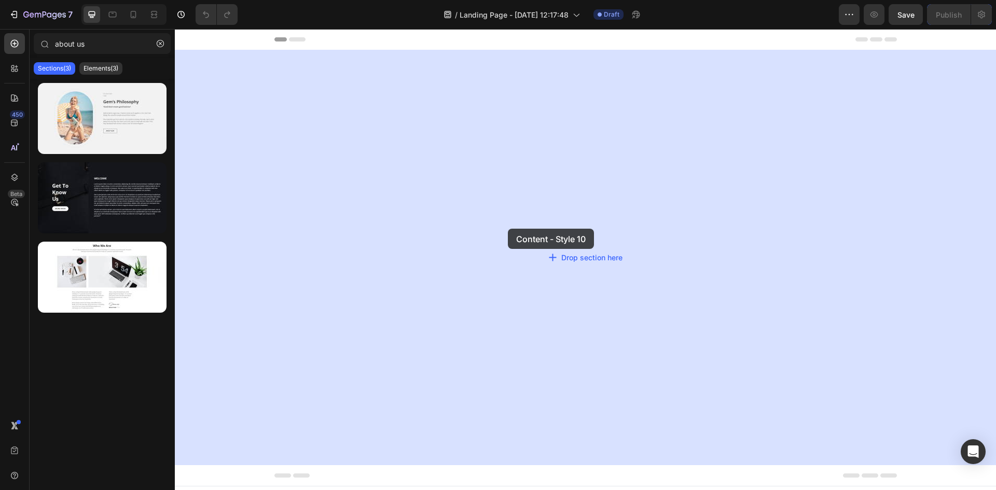
drag, startPoint x: 241, startPoint y: 251, endPoint x: 508, endPoint y: 229, distance: 267.6
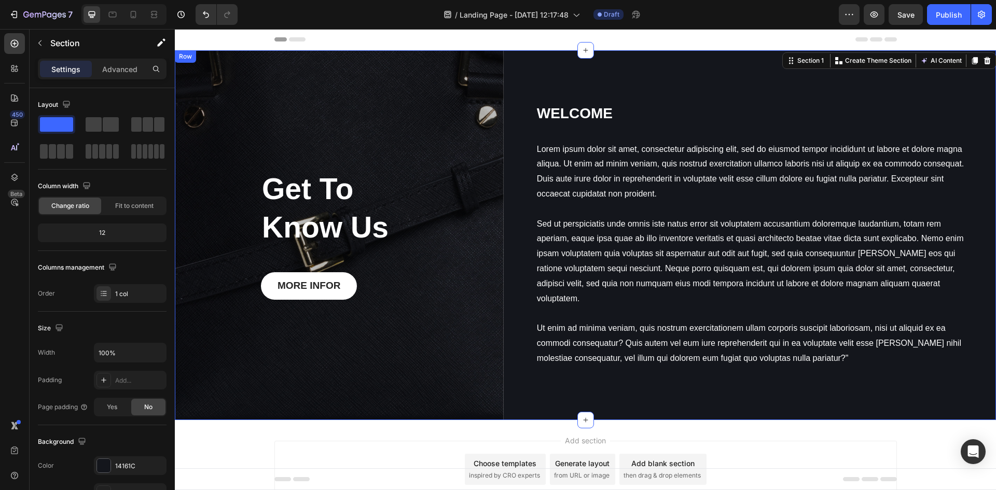
click at [512, 63] on div "Get To Know Us Heading MORE INFOR Button Row Hero Banner WELCOME Heading Lorem …" at bounding box center [585, 235] width 821 height 370
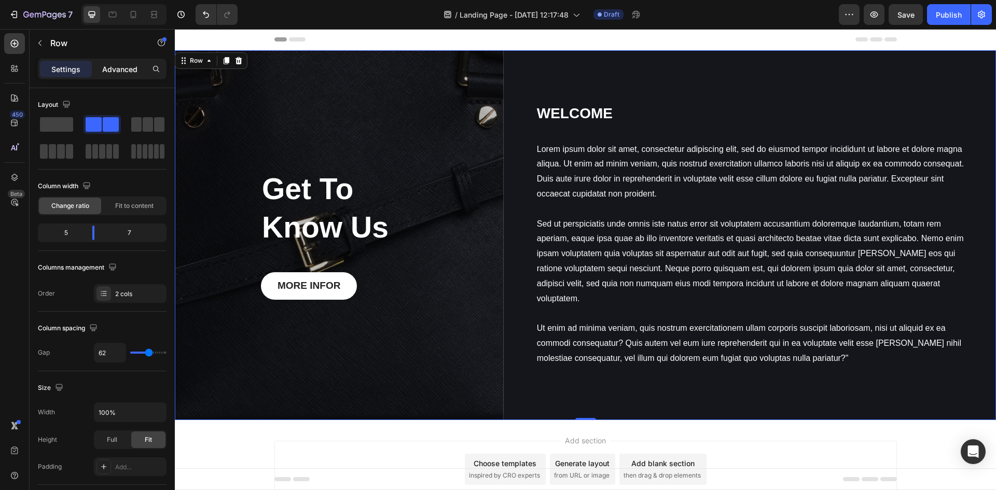
click at [118, 75] on div "Advanced" at bounding box center [120, 69] width 52 height 17
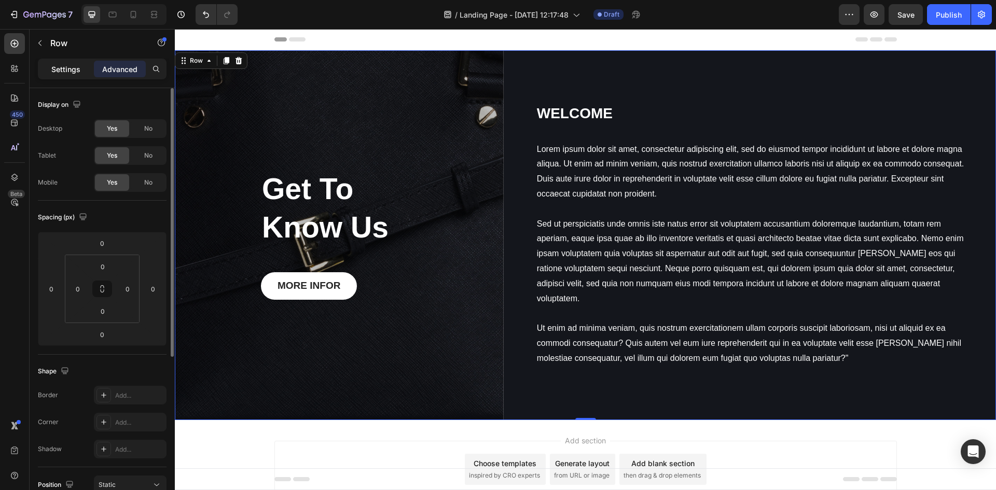
click at [67, 72] on p "Settings" at bounding box center [65, 69] width 29 height 11
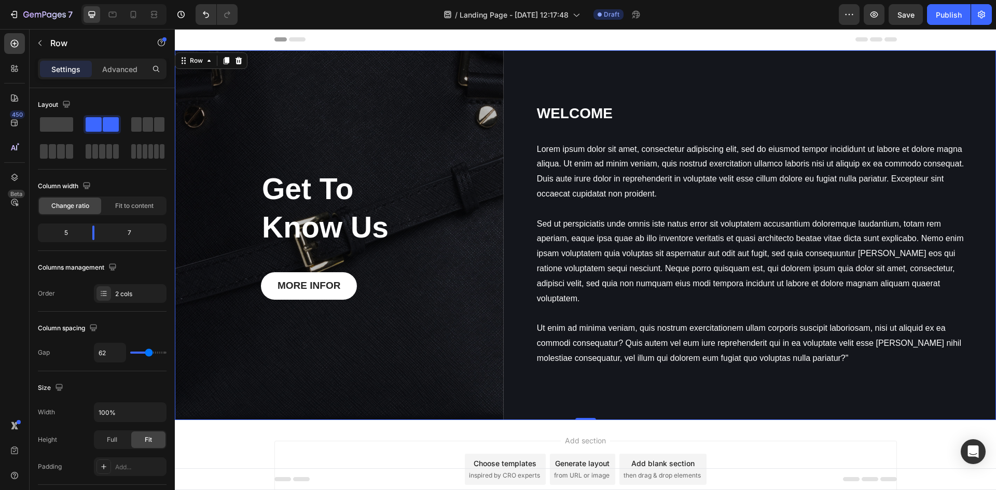
click at [585, 60] on div "WELCOME Heading Lorem ipsum dolor sit amet, consectetur adipiscing elit, sed do…" at bounding box center [766, 235] width 460 height 370
click at [637, 397] on div "WELCOME Heading Lorem ipsum dolor sit amet, consectetur adipiscing elit, sed do…" at bounding box center [766, 235] width 460 height 347
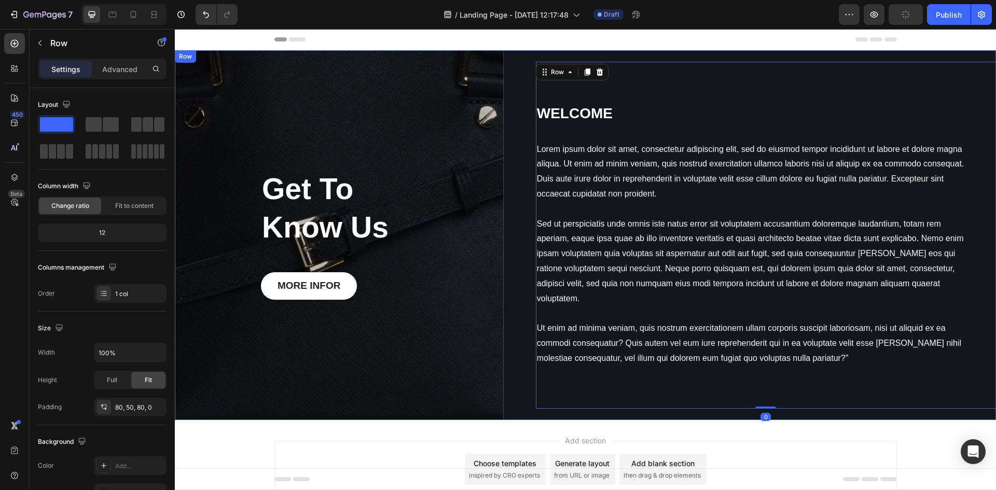
click at [522, 400] on div "Get To Know Us Heading MORE INFOR Button Row Hero Banner WELCOME Heading Lorem …" at bounding box center [585, 235] width 821 height 370
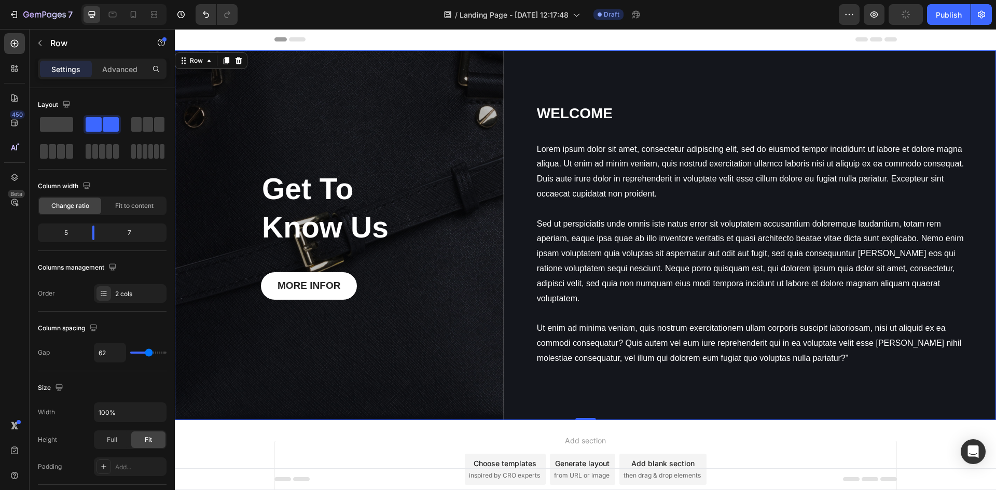
click at [521, 396] on div "Get To Know Us Heading MORE INFOR Button Row Hero Banner WELCOME Heading Lorem …" at bounding box center [585, 235] width 821 height 370
click at [375, 372] on div "Get To Know Us Heading MORE INFOR Button Row" at bounding box center [339, 235] width 329 height 370
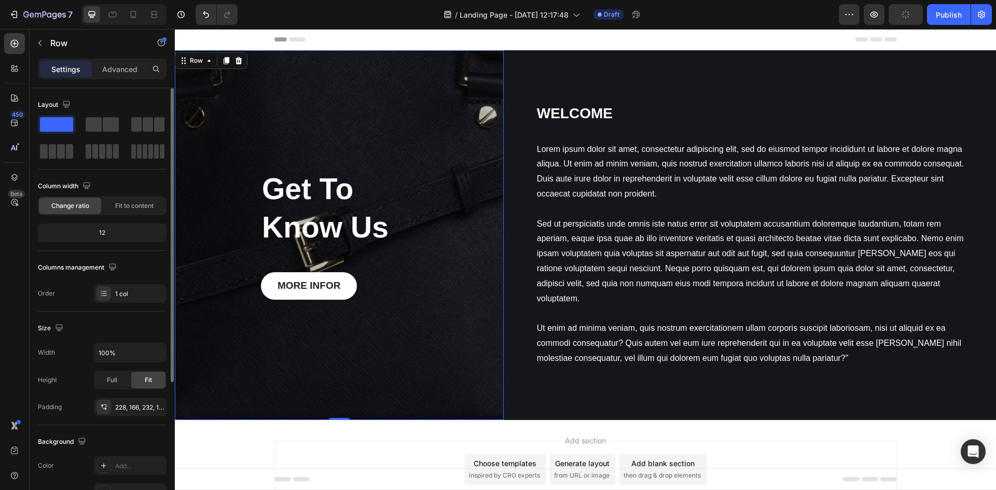
click at [228, 125] on div "Get To Know Us Heading MORE INFOR Button Row 0" at bounding box center [339, 235] width 329 height 370
click at [262, 93] on div "Get To Know Us Heading MORE INFOR Button Row 0" at bounding box center [339, 235] width 329 height 370
click at [322, 127] on div "Get To Know Us Heading MORE INFOR Button Row 0" at bounding box center [339, 235] width 329 height 370
click at [44, 48] on button "button" at bounding box center [40, 43] width 17 height 17
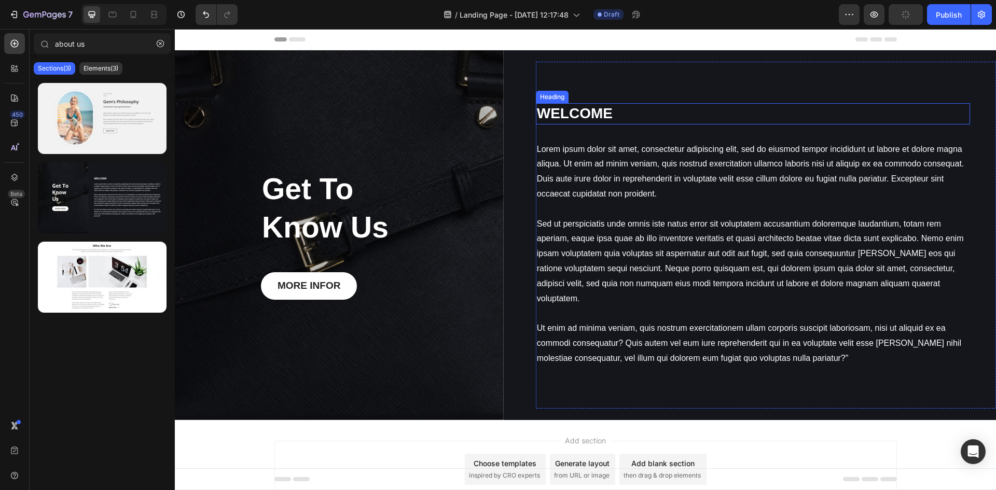
click at [536, 108] on h3 "WELCOME" at bounding box center [753, 113] width 434 height 21
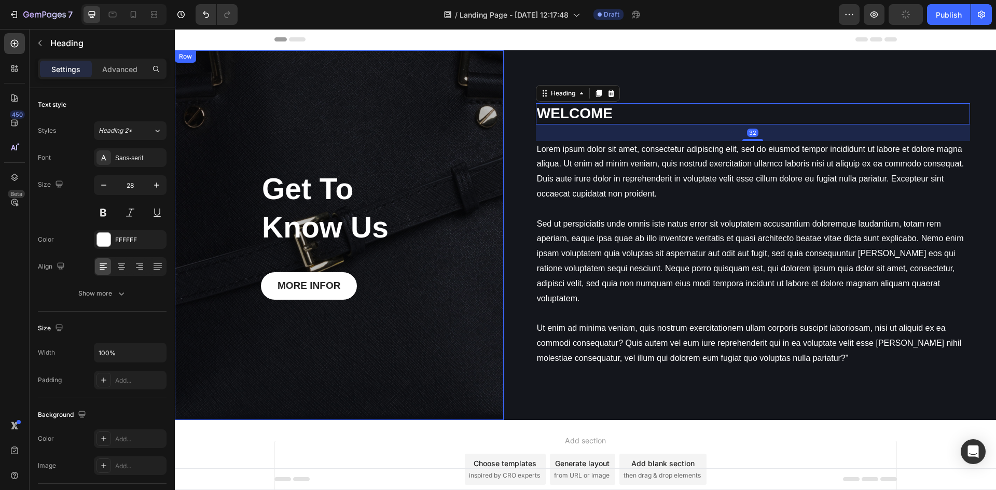
click at [473, 111] on div "Get To Know Us Heading MORE INFOR Button Row" at bounding box center [339, 235] width 329 height 370
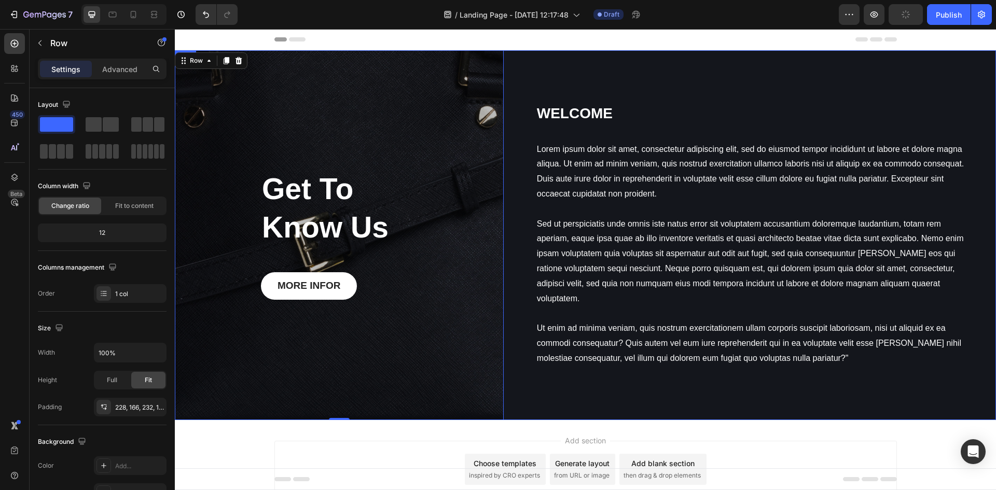
click at [509, 133] on div "Get To Know Us Heading MORE INFOR Button Row 0 Hero Banner WELCOME Heading Lore…" at bounding box center [585, 235] width 821 height 370
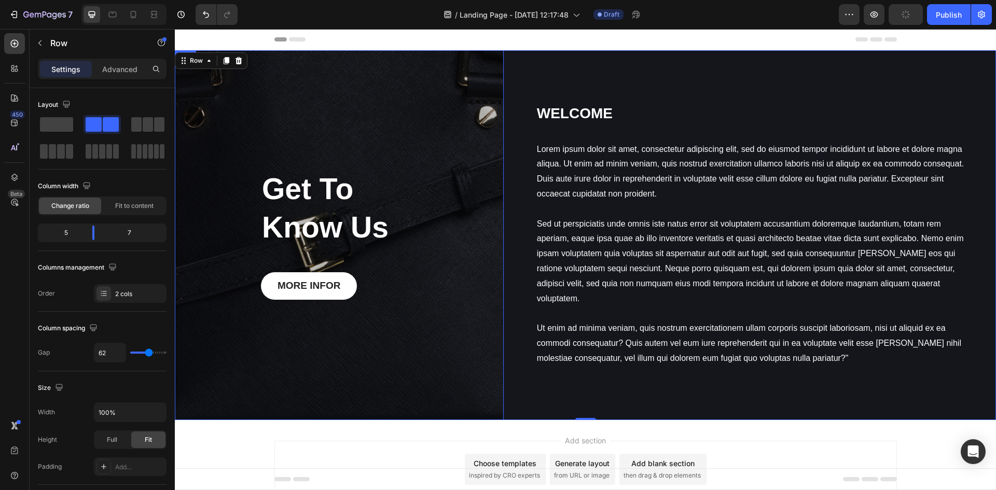
click at [403, 137] on div "Get To Know Us Heading MORE INFOR Button Row" at bounding box center [339, 235] width 329 height 370
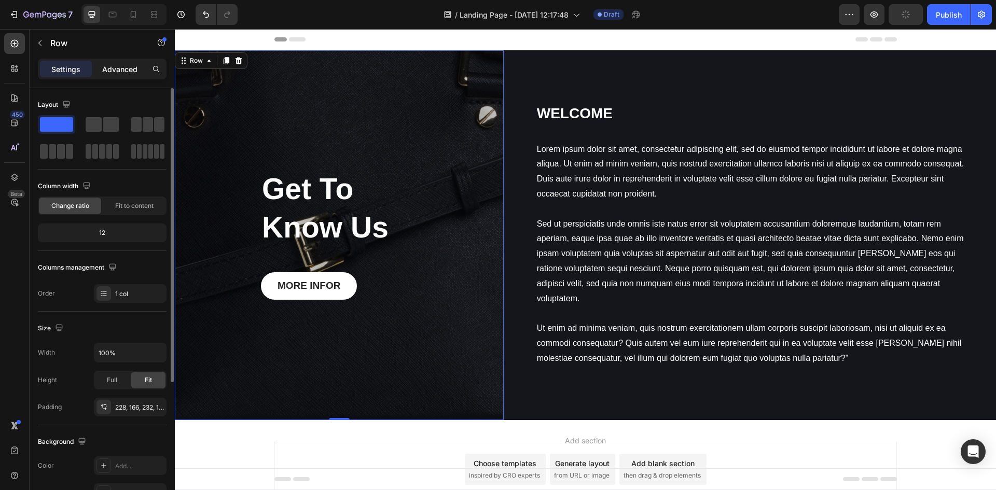
click at [126, 64] on p "Advanced" at bounding box center [119, 69] width 35 height 11
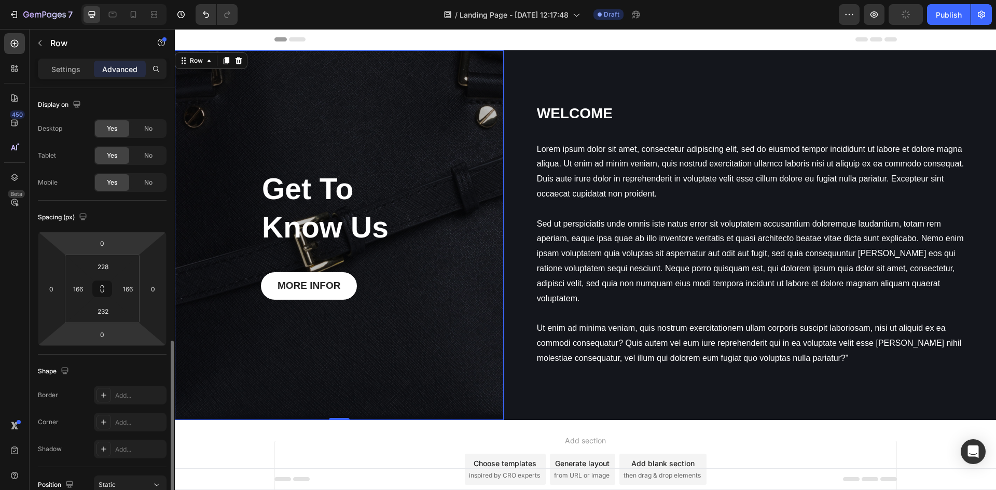
scroll to position [156, 0]
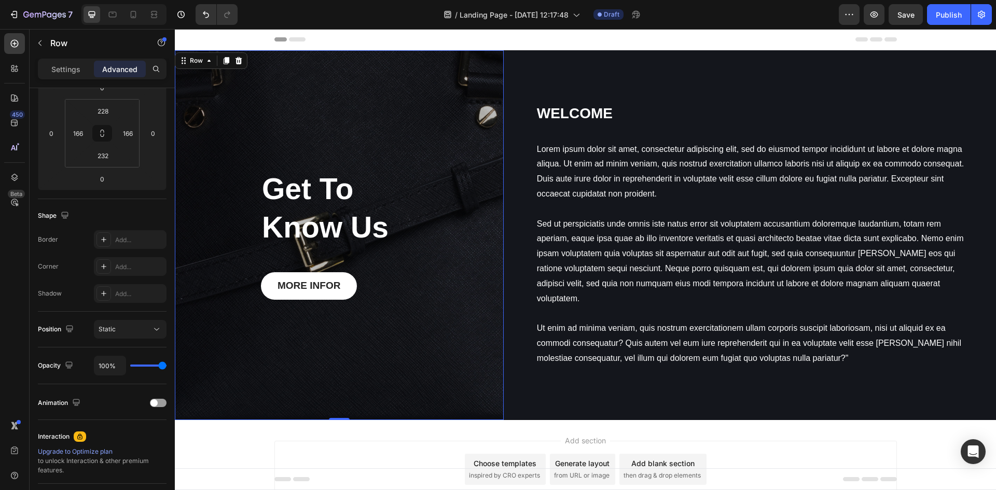
click at [403, 89] on div "Get To Know Us Heading MORE INFOR Button Row 0" at bounding box center [339, 235] width 329 height 370
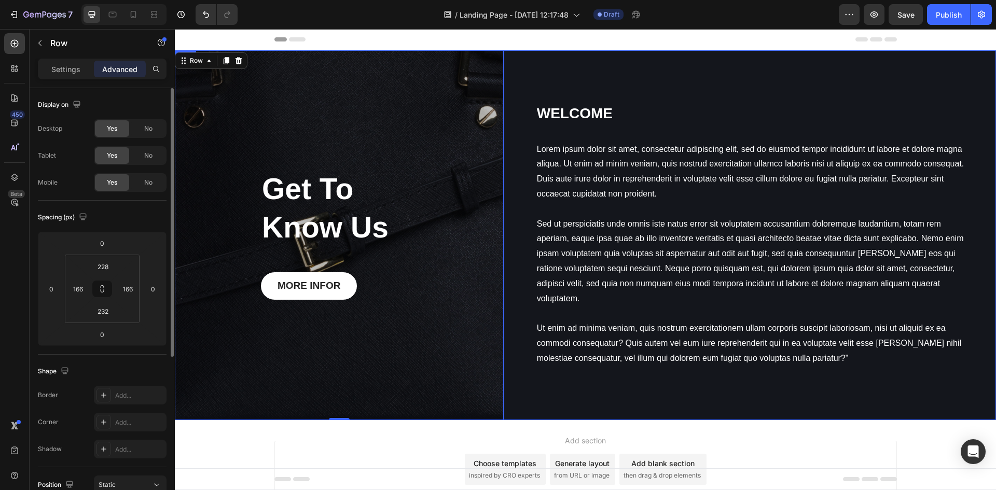
click at [531, 61] on div "Get To Know Us Heading MORE INFOR Button Row 0 Hero Banner WELCOME Heading Lore…" at bounding box center [585, 235] width 821 height 370
click at [71, 67] on p "Settings" at bounding box center [65, 69] width 29 height 11
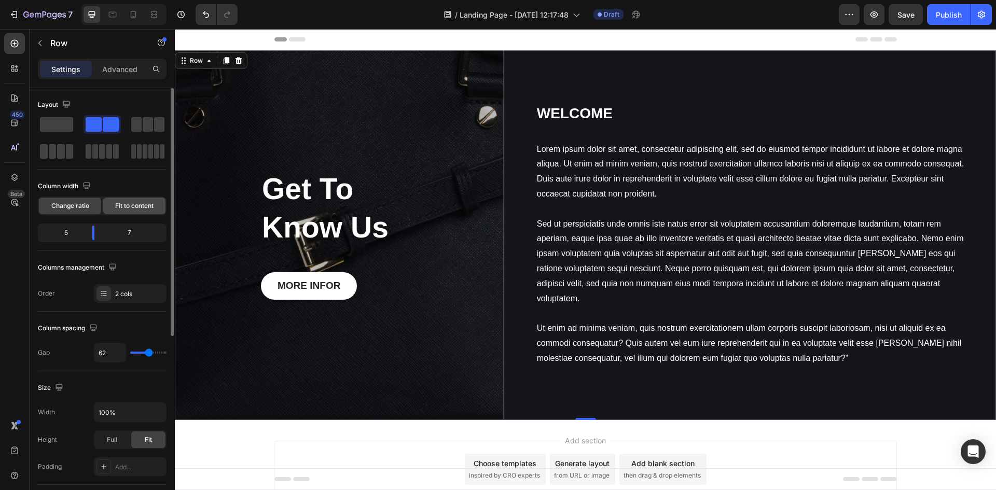
click at [149, 206] on span "Fit to content" at bounding box center [134, 205] width 38 height 9
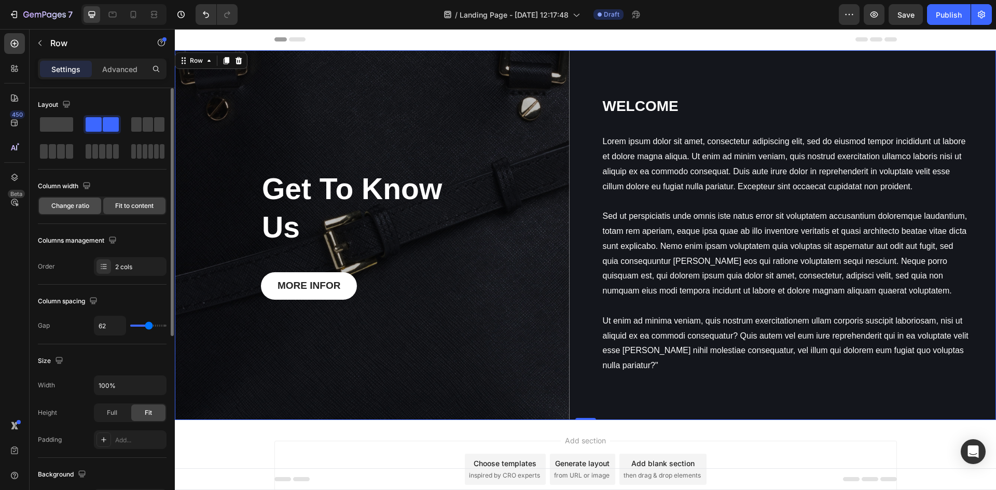
click at [93, 213] on div "Change ratio" at bounding box center [70, 206] width 62 height 17
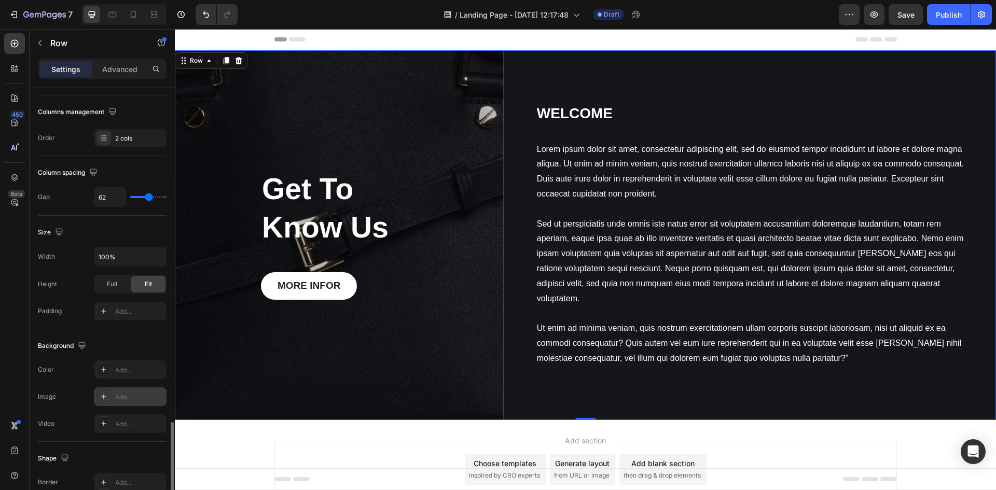
scroll to position [311, 0]
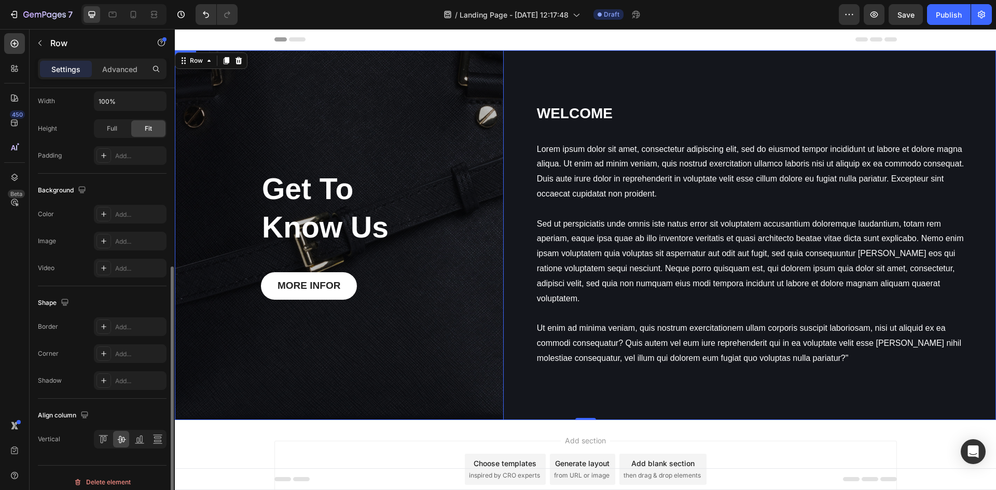
click at [336, 343] on div "Get To Know Us Heading MORE INFOR Button Row" at bounding box center [339, 235] width 329 height 370
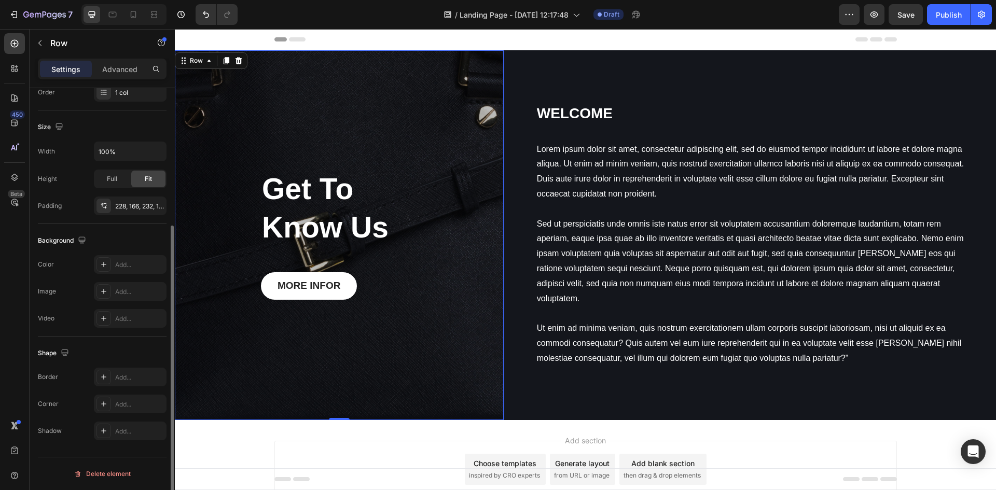
scroll to position [0, 0]
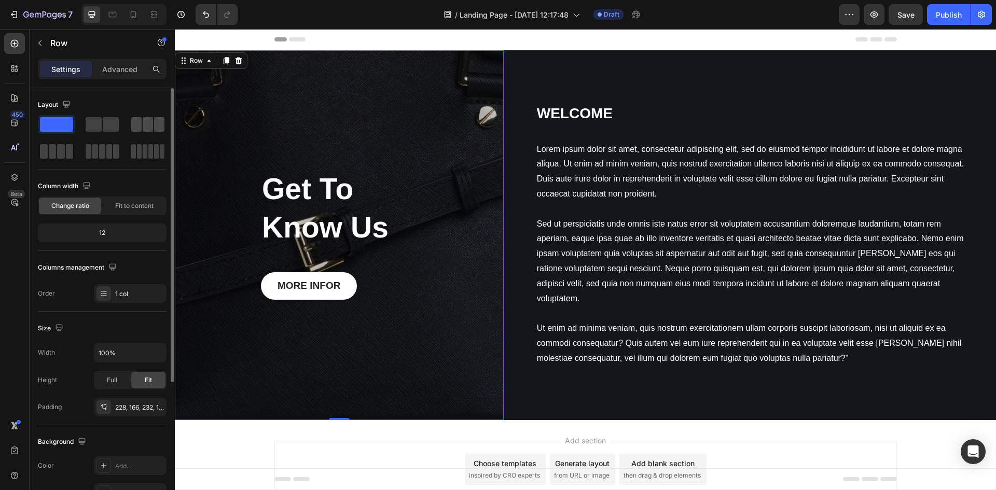
click at [87, 128] on span at bounding box center [94, 124] width 16 height 15
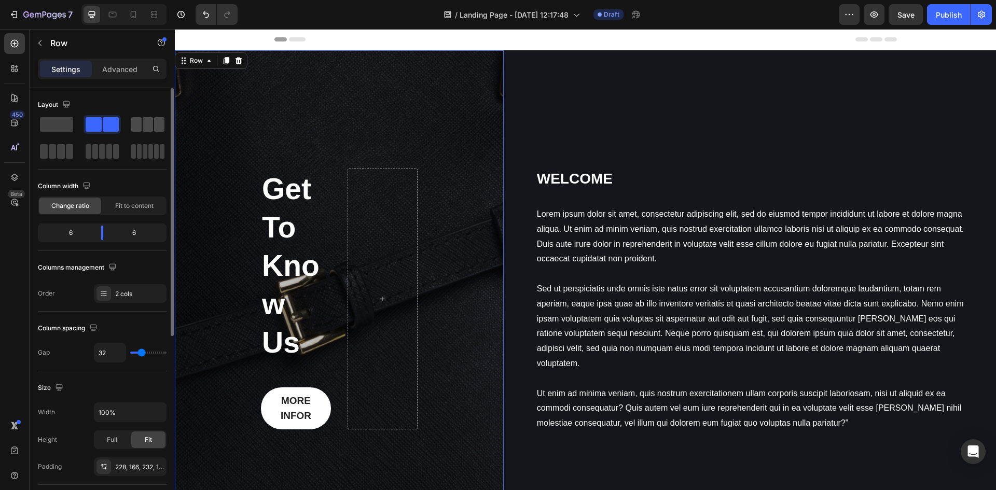
click at [141, 120] on span at bounding box center [136, 124] width 10 height 15
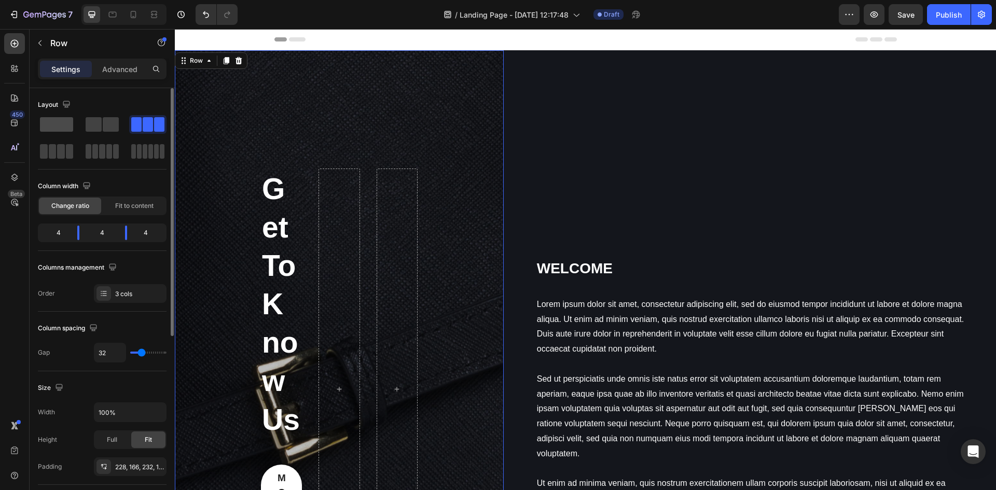
click at [54, 120] on span at bounding box center [56, 124] width 33 height 15
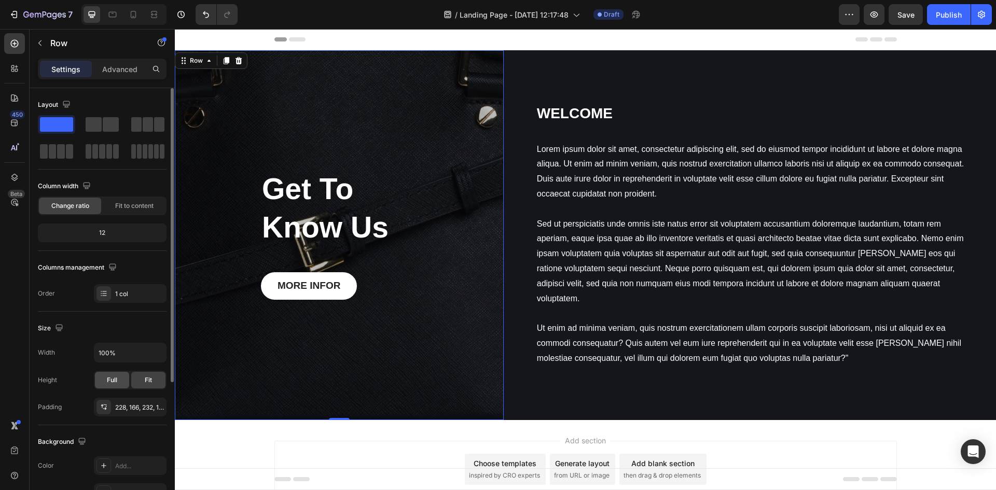
scroll to position [201, 0]
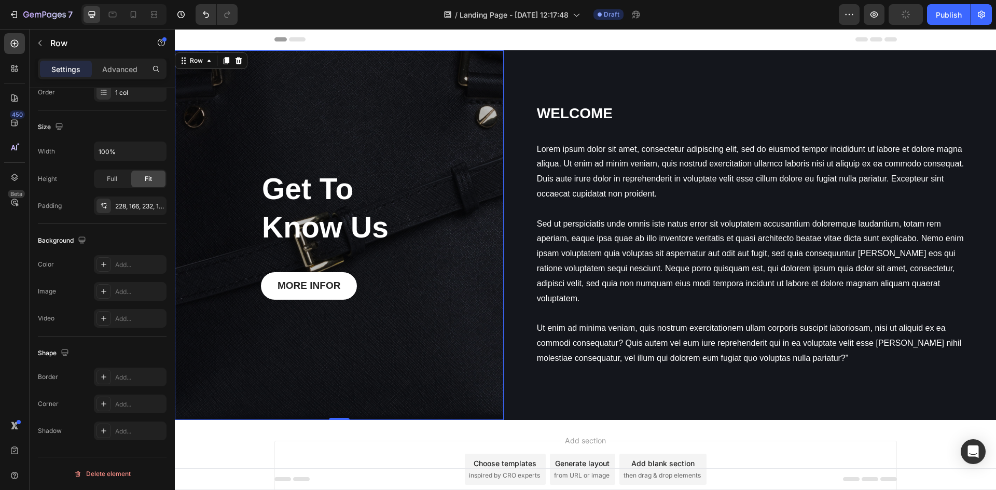
click at [279, 394] on div "Get To Know Us Heading MORE INFOR Button Row 0" at bounding box center [339, 235] width 329 height 370
click at [389, 69] on div "Get To Know Us Heading MORE INFOR Button Row 0" at bounding box center [339, 235] width 329 height 370
click at [243, 63] on div at bounding box center [238, 60] width 12 height 12
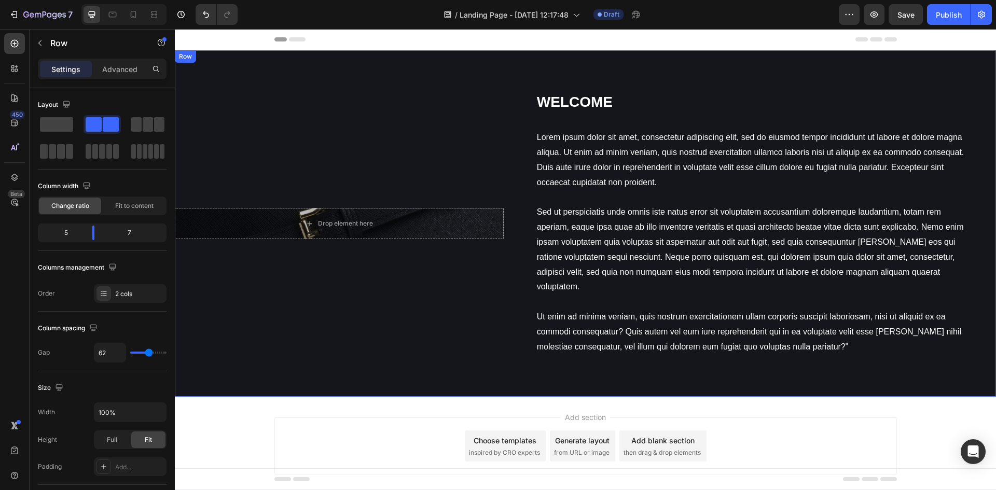
click at [427, 72] on div "Drop element here Hero Banner" at bounding box center [339, 223] width 329 height 347
click at [241, 64] on icon at bounding box center [239, 60] width 7 height 7
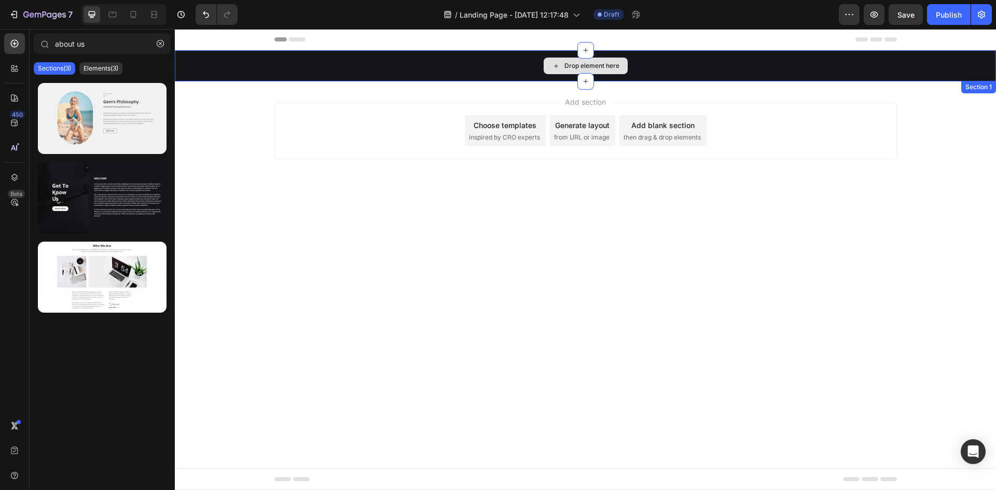
click at [214, 61] on div "Drop element here" at bounding box center [585, 65] width 821 height 31
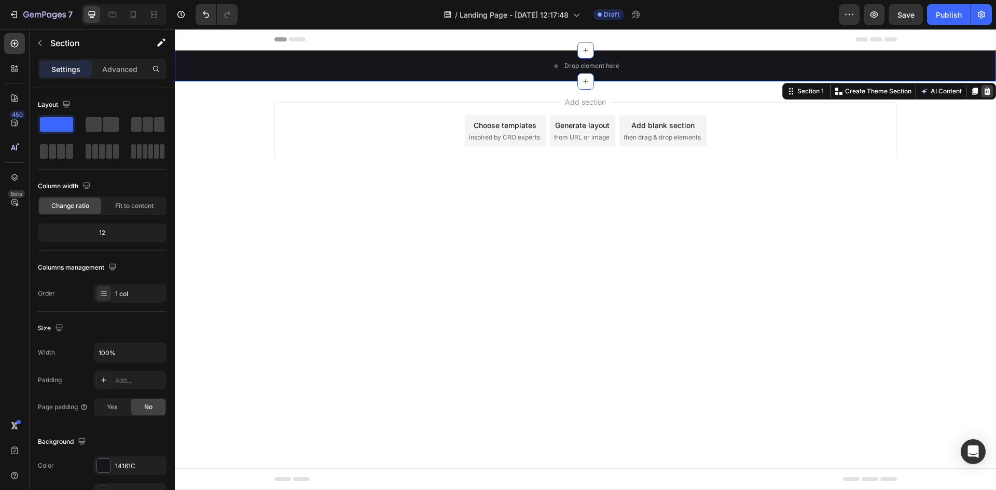
click at [988, 94] on icon at bounding box center [987, 91] width 7 height 7
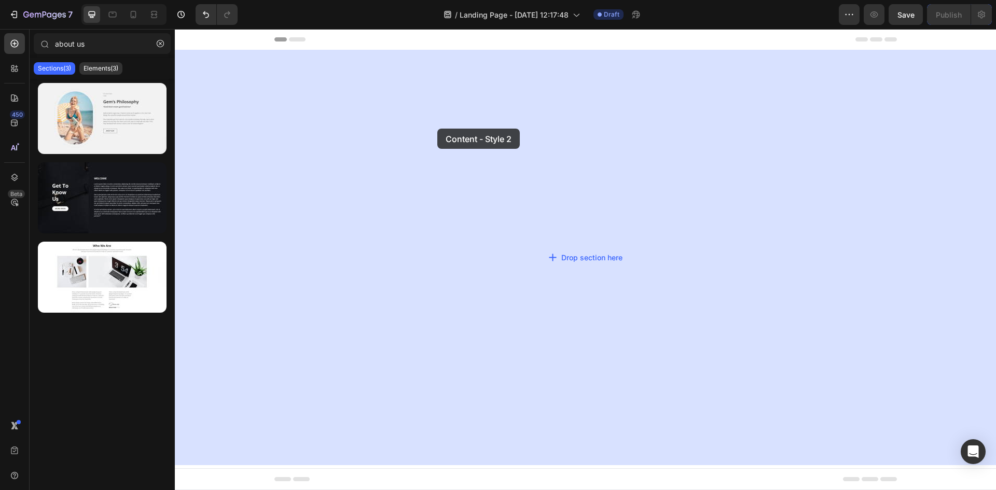
drag, startPoint x: 331, startPoint y: 288, endPoint x: 438, endPoint y: 121, distance: 198.7
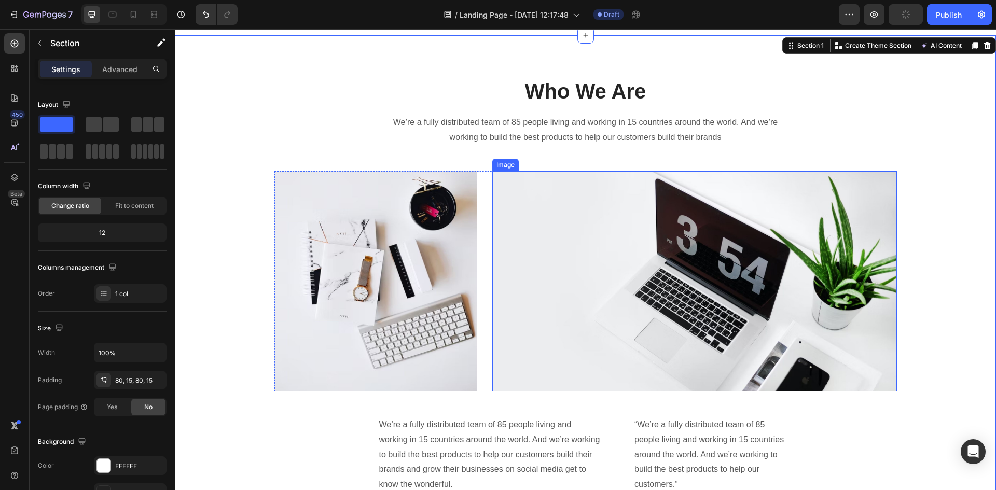
scroll to position [0, 0]
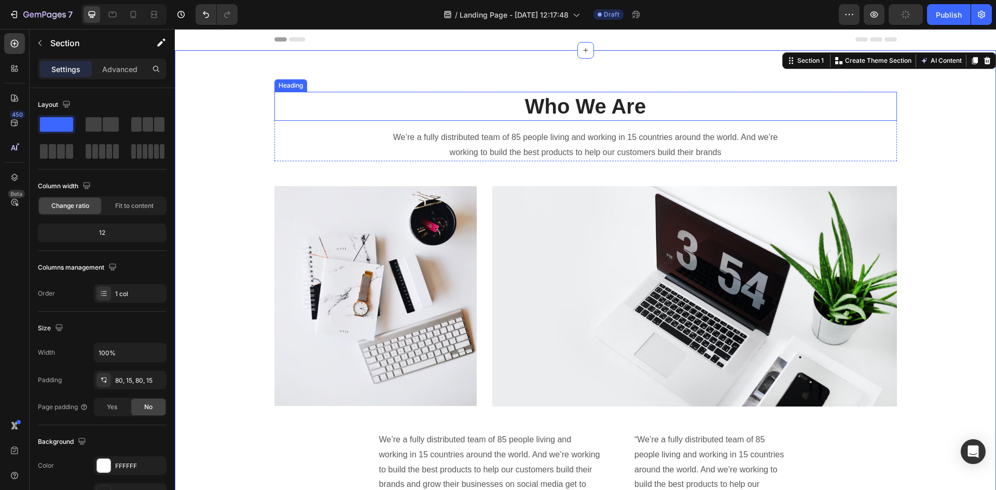
click at [545, 111] on p "Who We Are" at bounding box center [585, 106] width 620 height 27
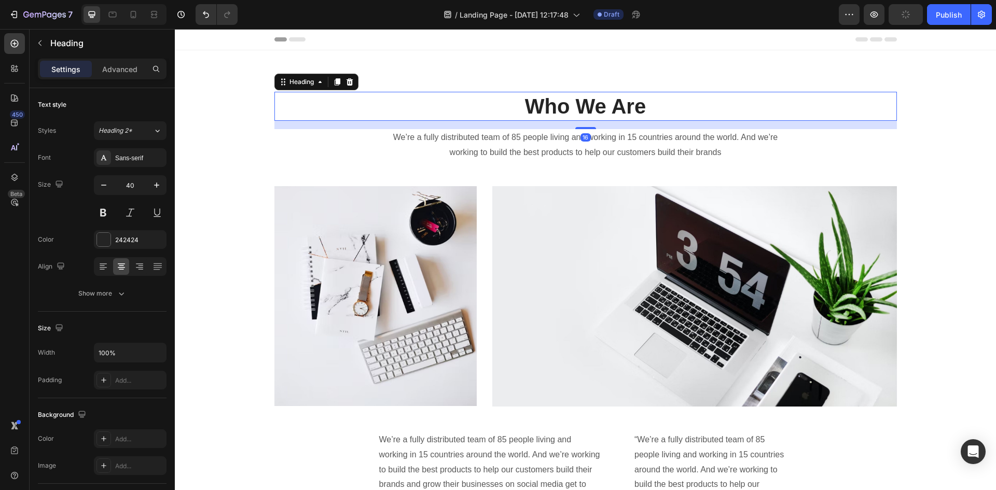
click at [606, 105] on p "Who We Are" at bounding box center [585, 106] width 620 height 27
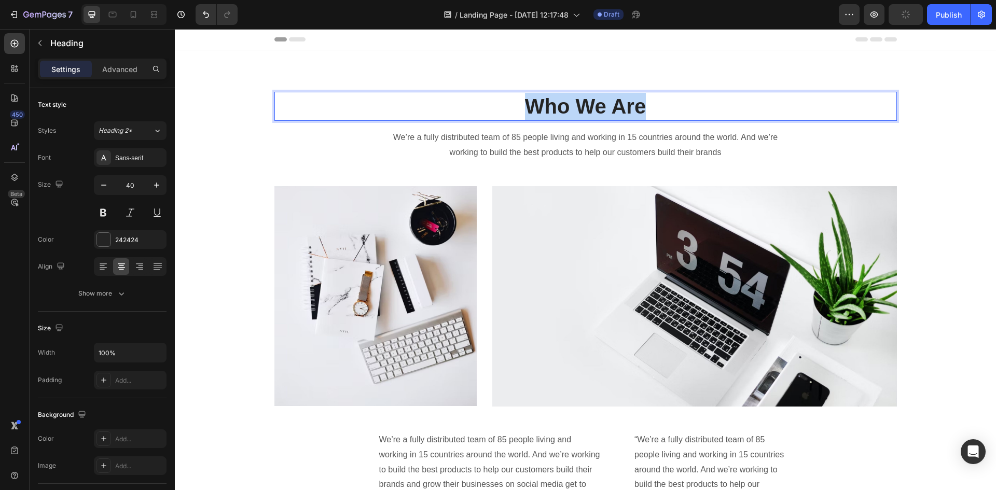
drag, startPoint x: 653, startPoint y: 108, endPoint x: 509, endPoint y: 117, distance: 144.0
click at [509, 117] on p "Who We Are" at bounding box center [585, 106] width 620 height 27
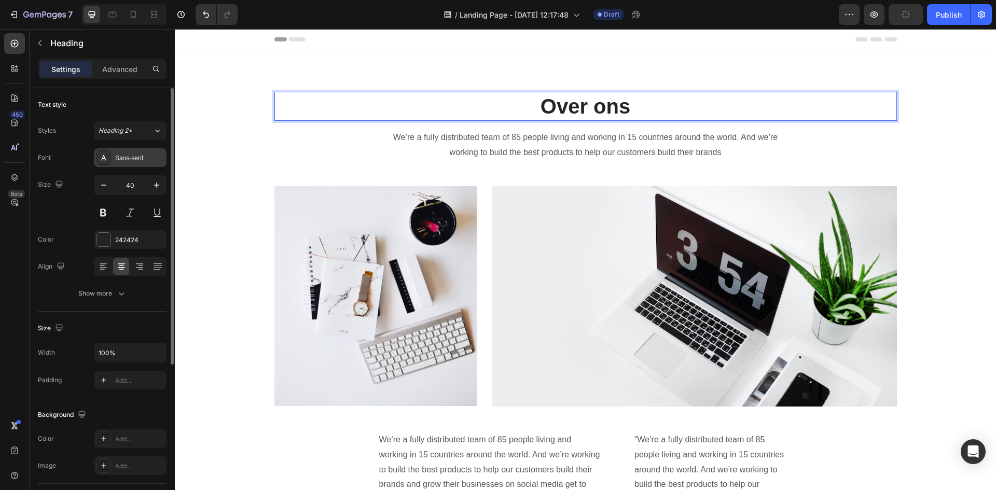
click at [135, 157] on div "Sans-serif" at bounding box center [139, 158] width 49 height 9
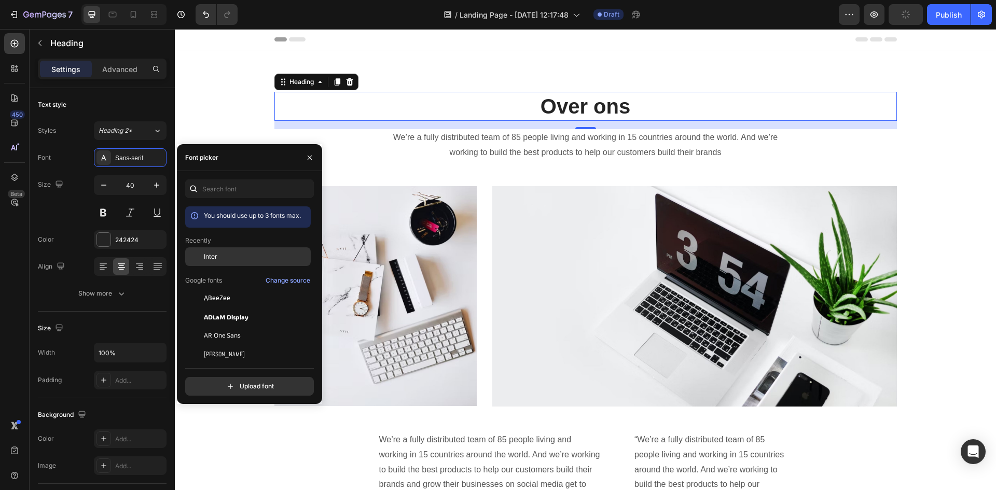
click at [217, 326] on div "Inter" at bounding box center [248, 335] width 126 height 19
click at [561, 143] on p "We’re a fully distributed team of 85 people living and working in 15 countries …" at bounding box center [585, 145] width 413 height 30
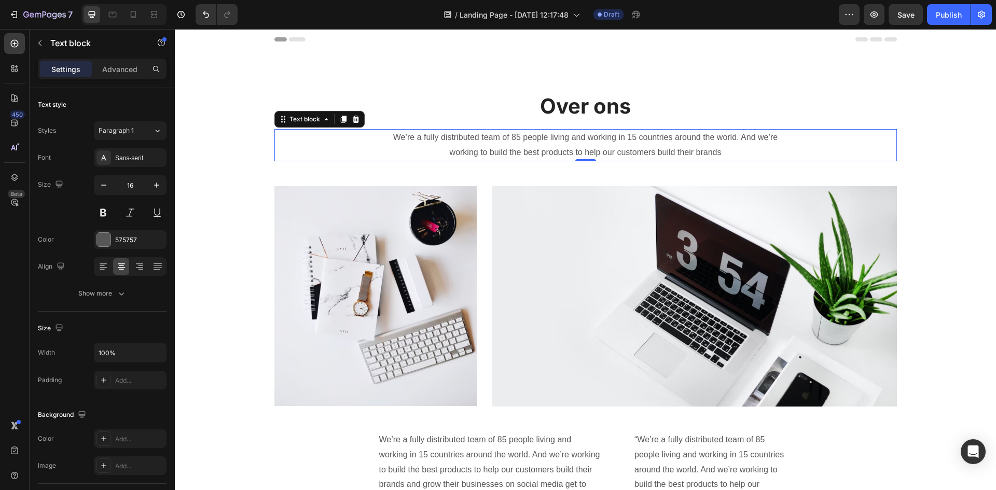
click at [718, 149] on p "We’re a fully distributed team of 85 people living and working in 15 countries …" at bounding box center [585, 145] width 413 height 30
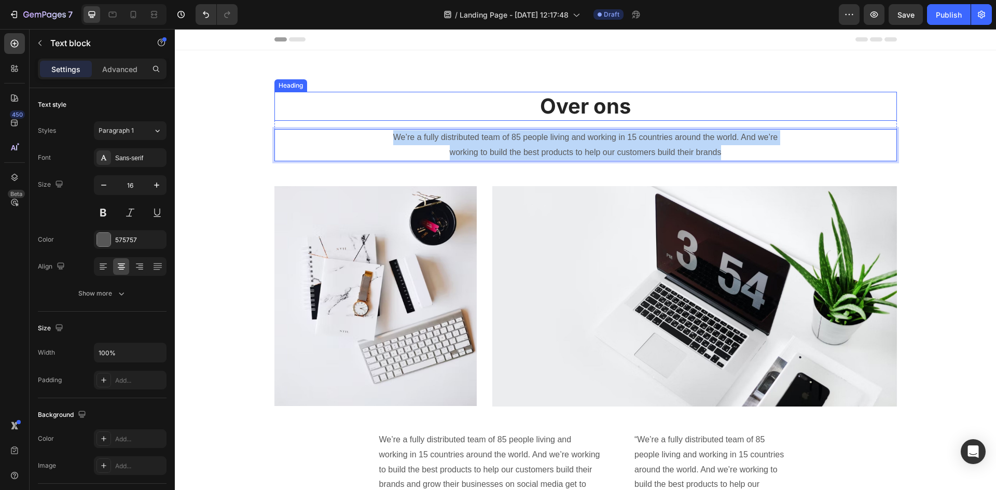
drag, startPoint x: 719, startPoint y: 149, endPoint x: 299, endPoint y: 117, distance: 421.4
click at [299, 117] on div "Over ons Heading We’re a fully distributed team of 85 people living and working…" at bounding box center [585, 127] width 622 height 70
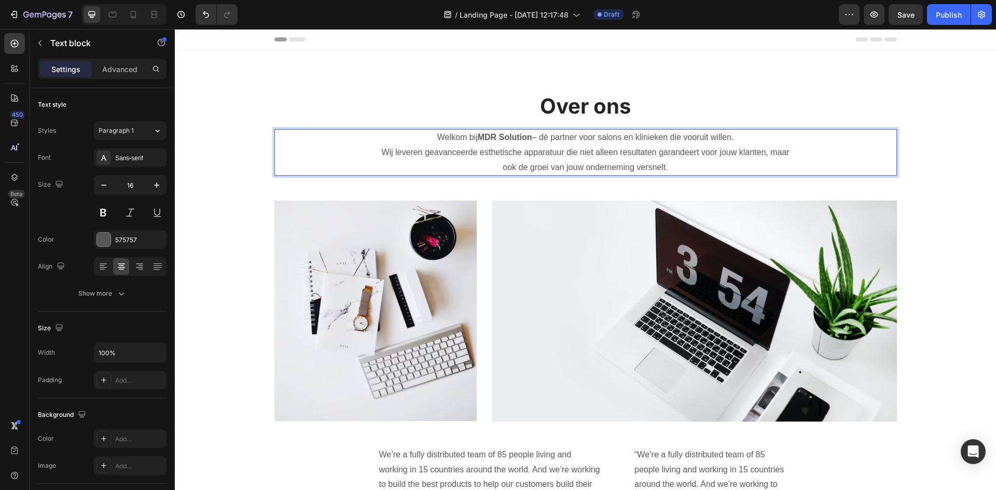
click at [547, 139] on p "Welkom bij MDR Solution – dé partner voor salons en klinieken die vooruit wille…" at bounding box center [585, 152] width 413 height 45
click at [538, 138] on p "Welkom bij MDR Solution – de partner voor salons en klinieken die vooruit wille…" at bounding box center [585, 152] width 413 height 45
click at [112, 161] on div "Sans-serif" at bounding box center [130, 157] width 73 height 19
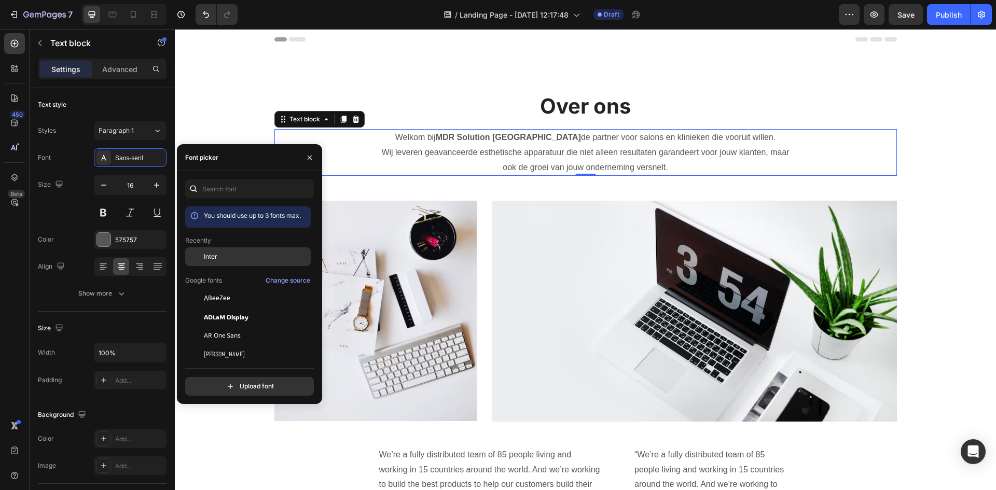
click at [206, 258] on span "Inter" at bounding box center [210, 256] width 13 height 9
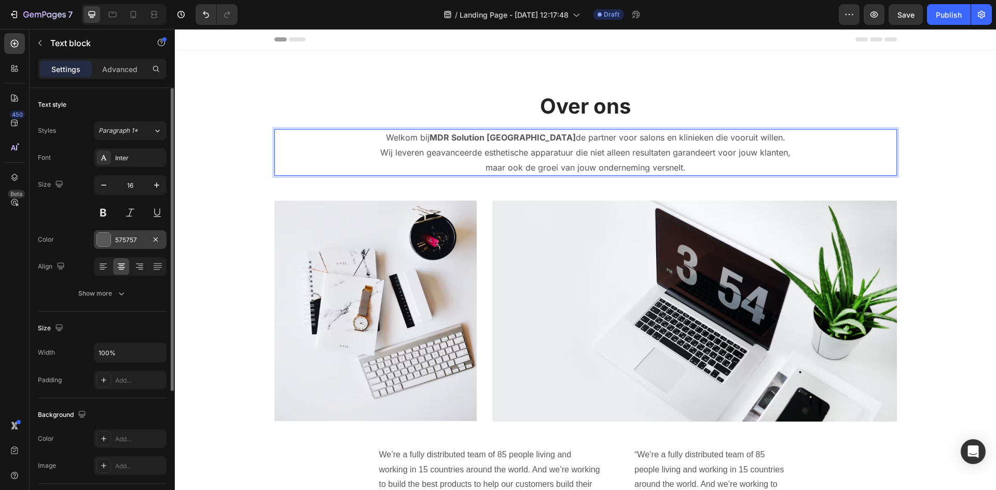
click at [127, 244] on div "575757" at bounding box center [130, 240] width 30 height 9
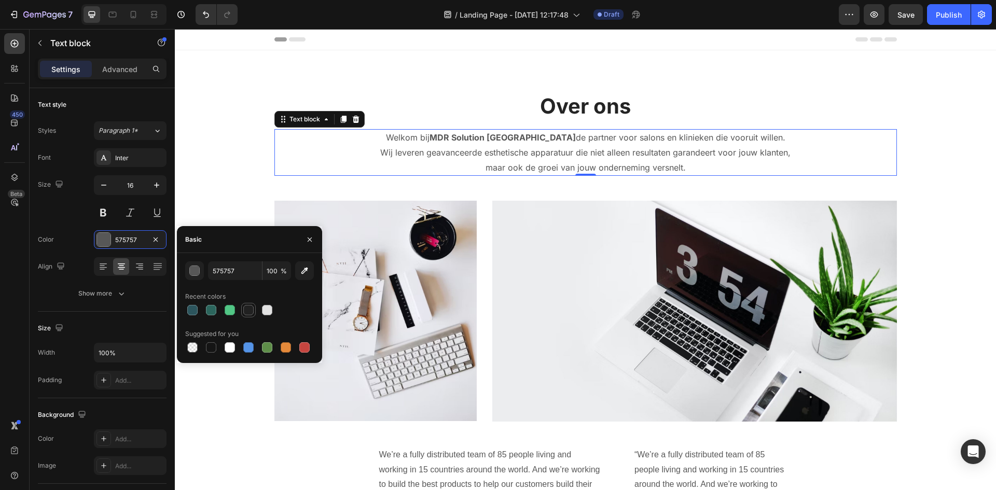
click at [247, 312] on div at bounding box center [248, 310] width 10 height 10
type input "212121"
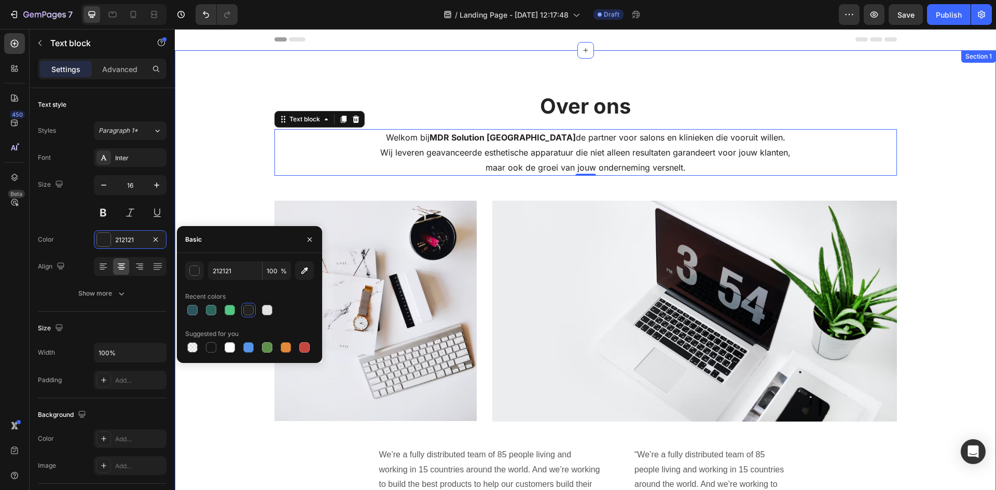
click at [944, 165] on div "Over ons Heading Welkom bij MDR Solution Nederland de partner voor salons en kl…" at bounding box center [586, 358] width 806 height 532
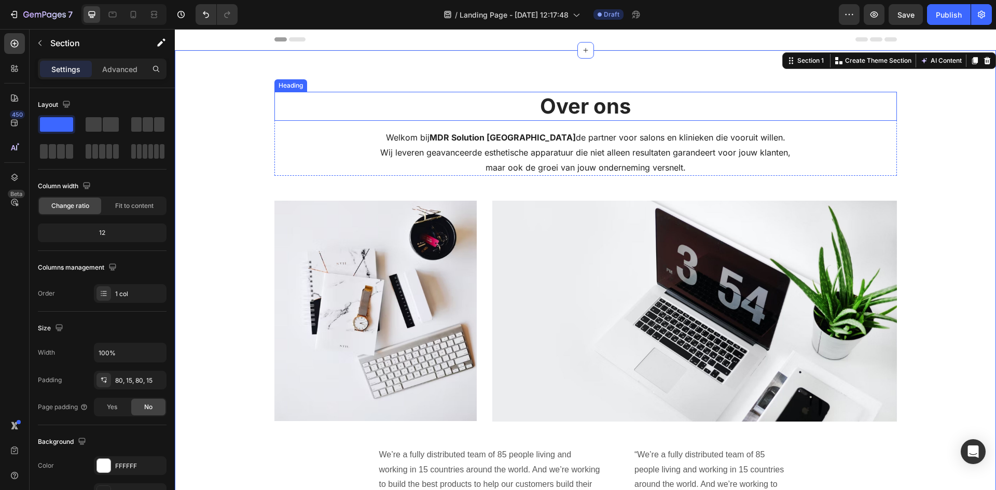
click at [612, 107] on p "Over ons" at bounding box center [585, 106] width 620 height 27
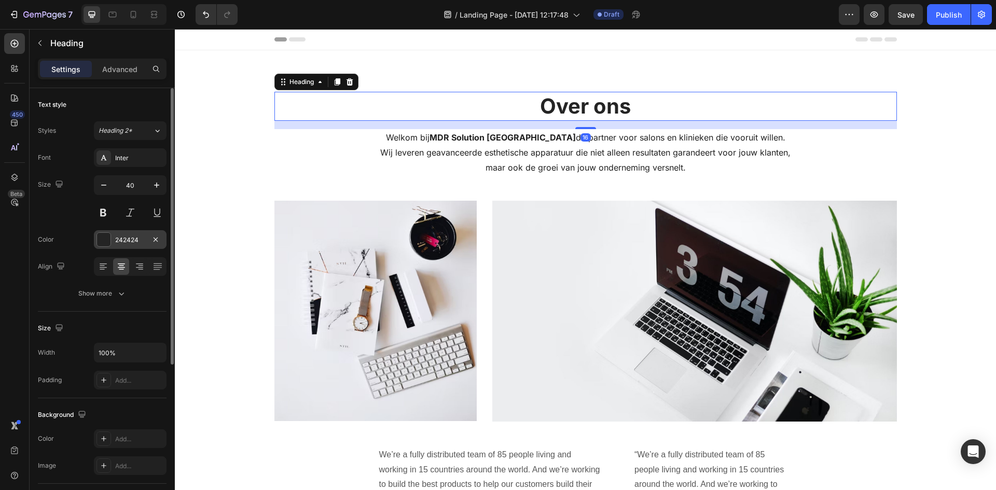
click at [112, 235] on div "242424" at bounding box center [130, 239] width 73 height 19
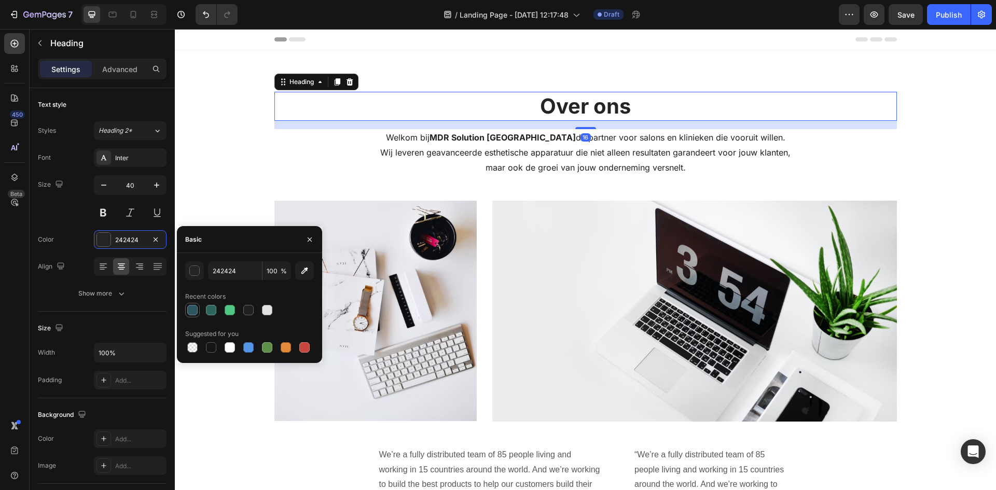
click at [187, 311] on div at bounding box center [192, 310] width 12 height 12
click at [216, 315] on div at bounding box center [211, 310] width 12 height 12
type input "2C665D"
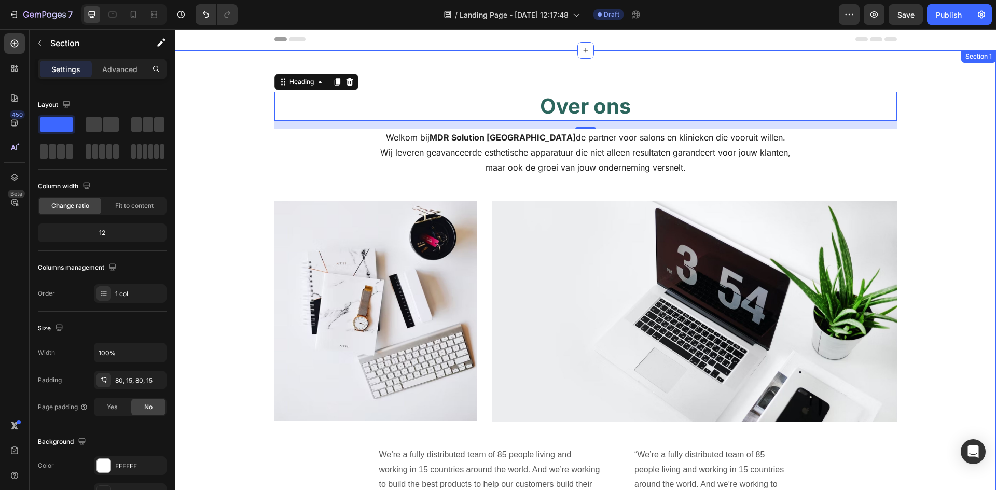
click at [890, 188] on div "Over ons Heading 16 Welkom bij MDR Solution Nederland de partner voor salons en…" at bounding box center [586, 358] width 806 height 532
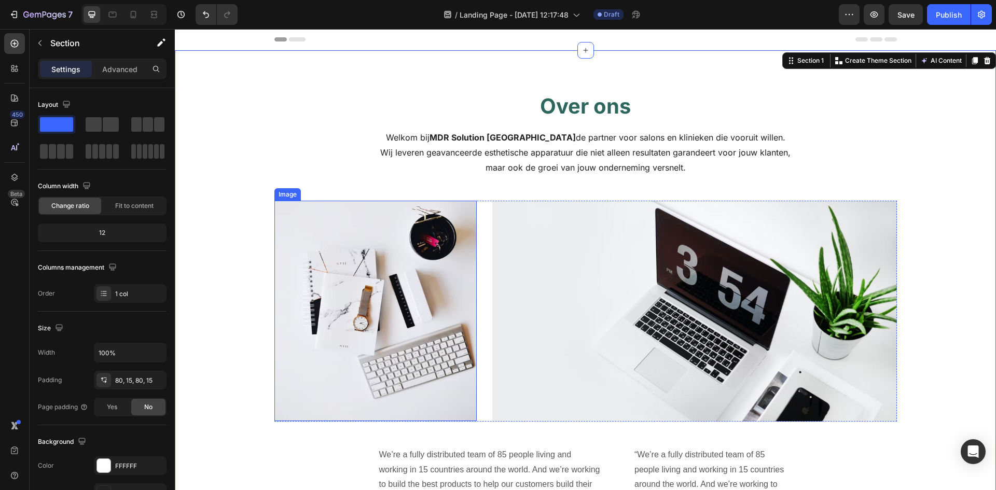
click at [404, 261] on img at bounding box center [375, 311] width 202 height 220
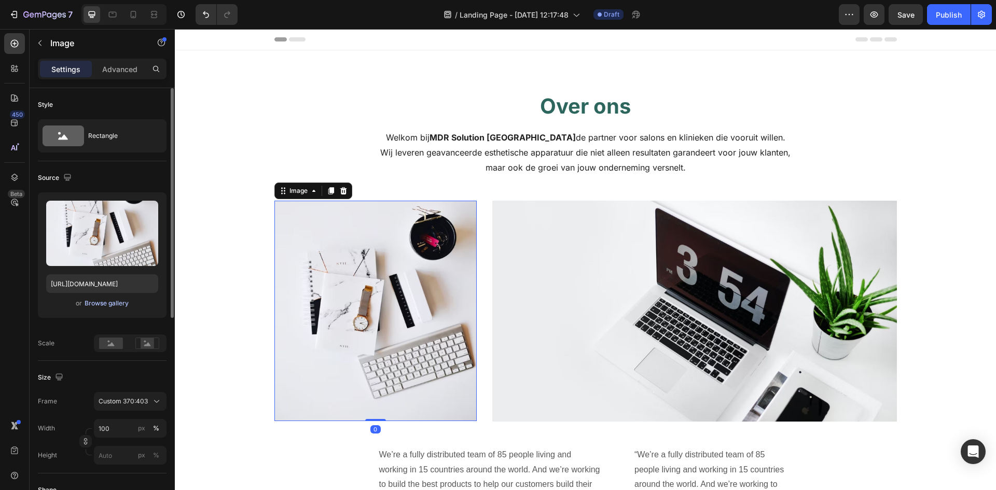
click at [115, 299] on div "Browse gallery" at bounding box center [107, 303] width 44 height 9
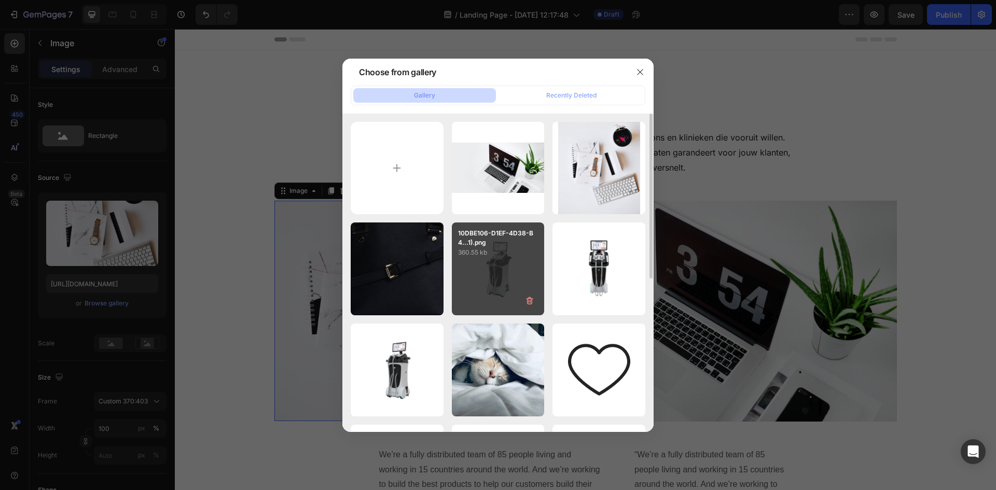
click at [506, 284] on div "10DBE106-D1EF-4D38-B4...1).png 360.55 kb" at bounding box center [498, 269] width 93 height 93
type input "https://cdn.shopify.com/s/files/1/0943/1456/1859/files/gempages_573428792467391…"
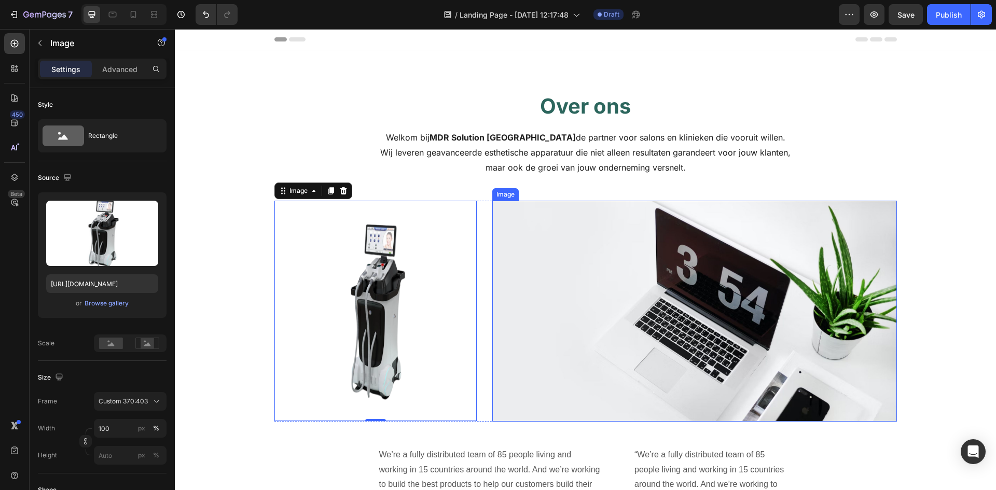
click at [666, 297] on img at bounding box center [694, 311] width 405 height 220
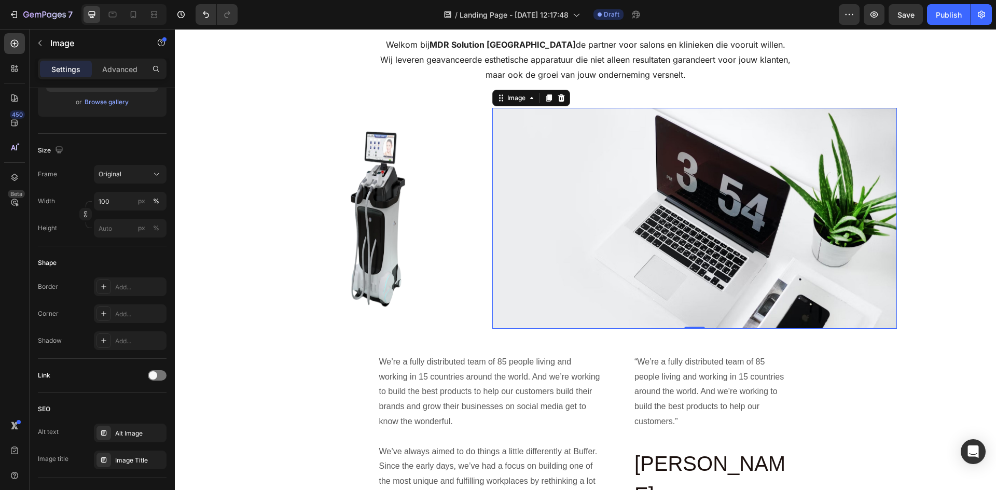
scroll to position [104, 0]
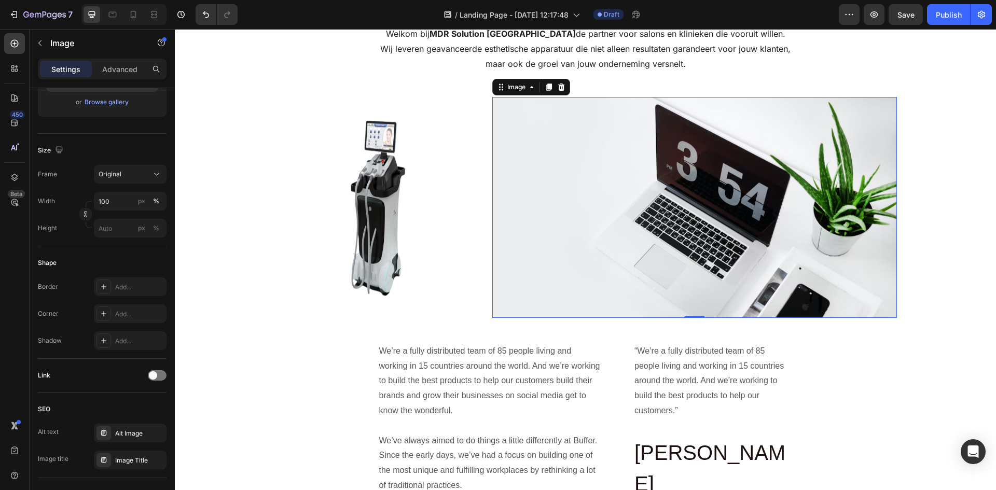
click at [709, 201] on img at bounding box center [694, 207] width 405 height 220
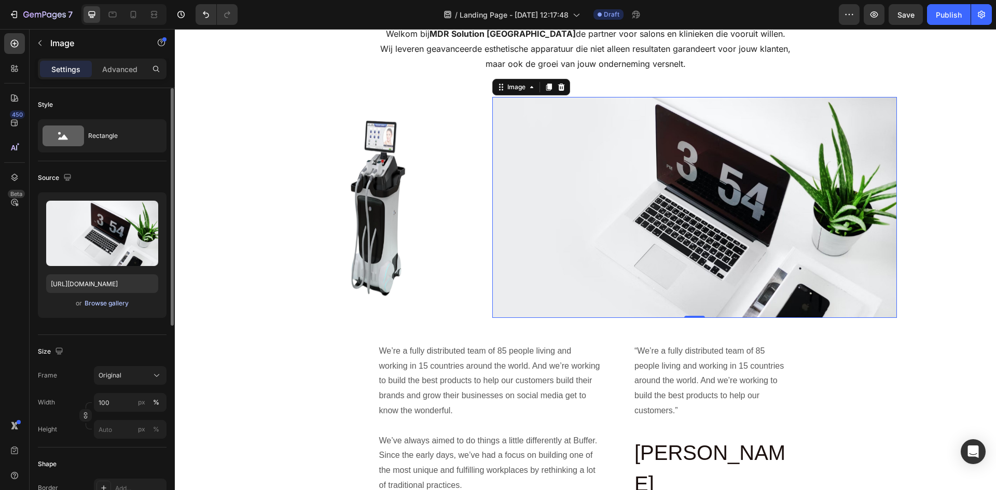
click at [114, 299] on div "Browse gallery" at bounding box center [107, 303] width 44 height 9
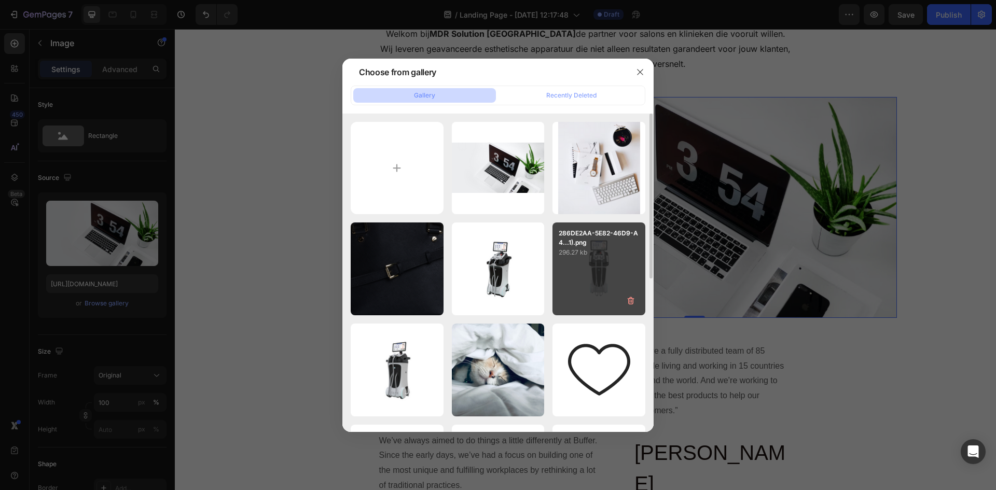
click at [618, 261] on div "286DE2AA-5E82-46D9-A4...1).png 296.27 kb" at bounding box center [598, 269] width 93 height 93
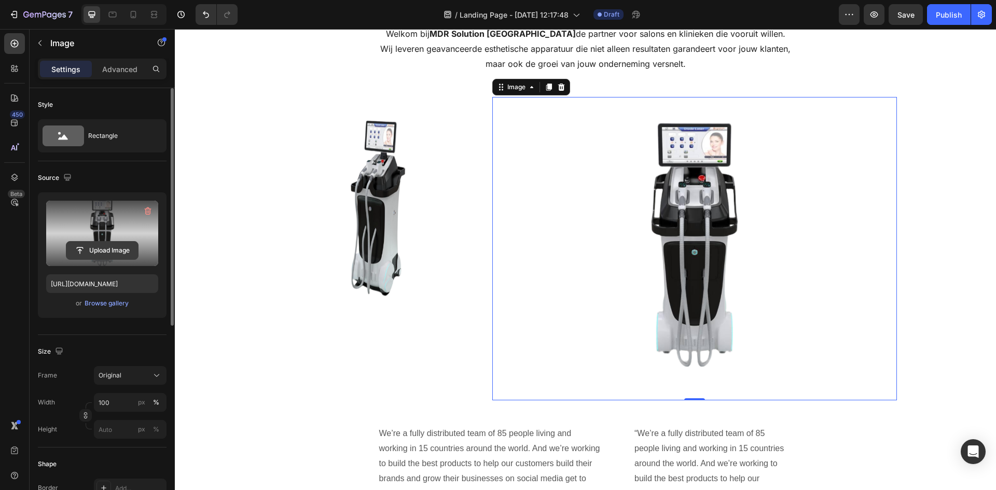
click at [101, 242] on input "file" at bounding box center [102, 251] width 72 height 18
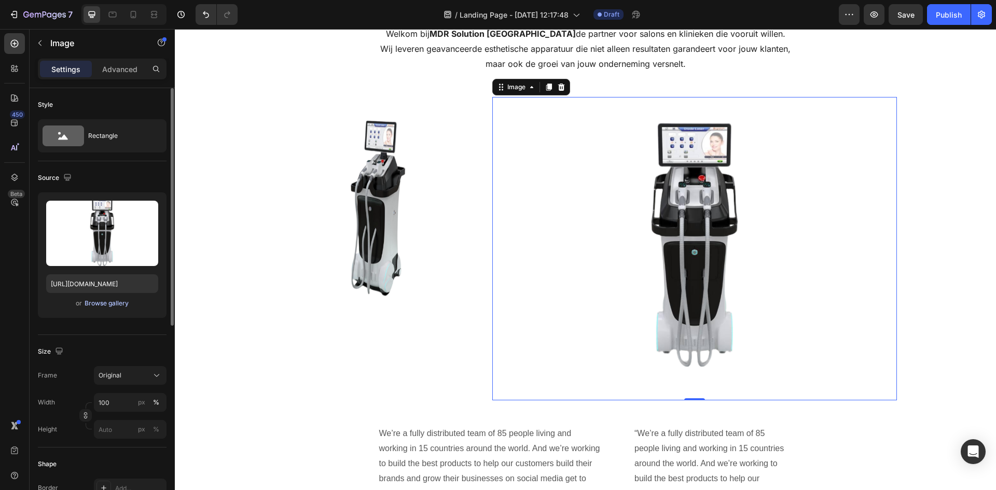
click at [108, 307] on div "Browse gallery" at bounding box center [107, 303] width 44 height 9
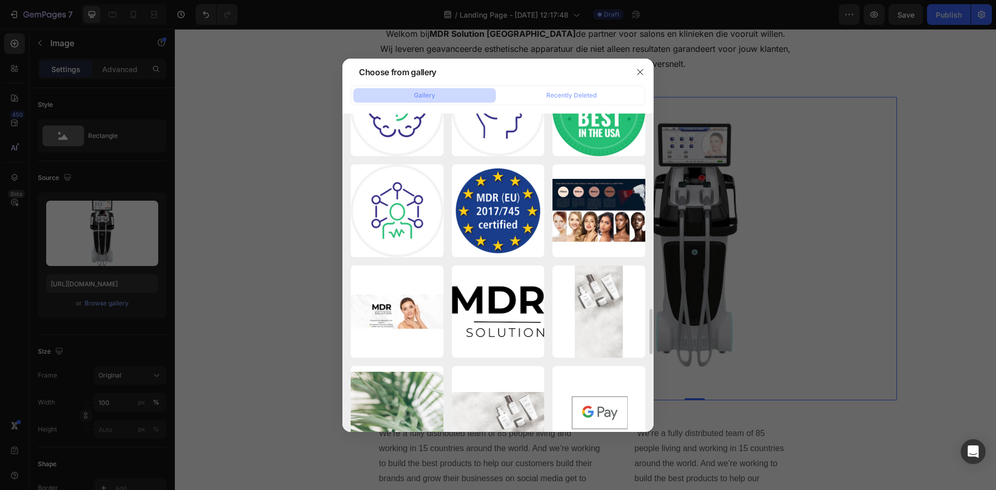
scroll to position [1423, 0]
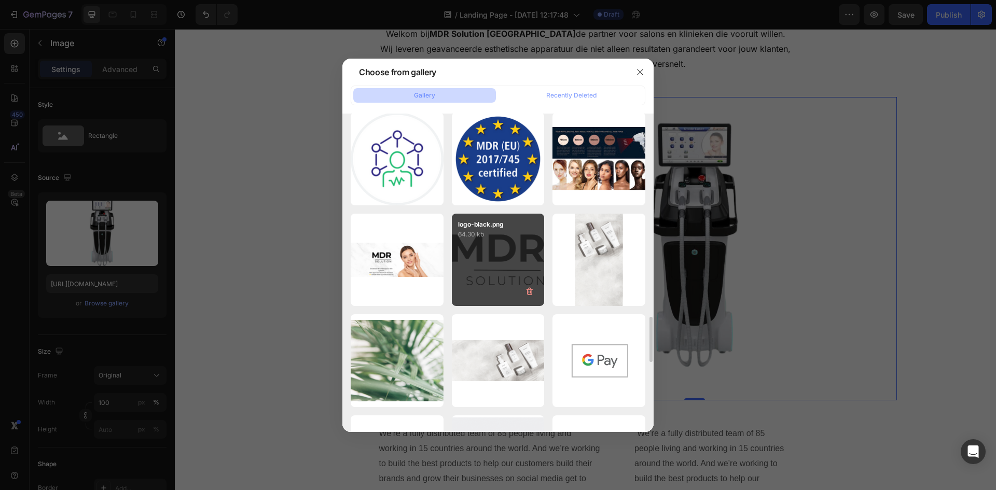
click at [523, 242] on div "logo-black.png 64.30 kb" at bounding box center [498, 260] width 93 height 93
type input "https://cdn.shopify.com/s/files/1/0943/1456/1859/files/gempages_573428792467391…"
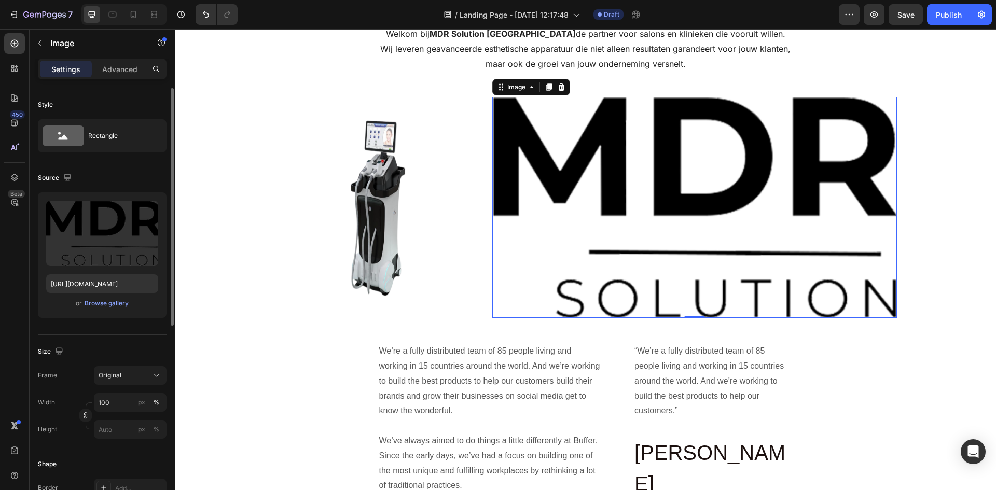
scroll to position [104, 0]
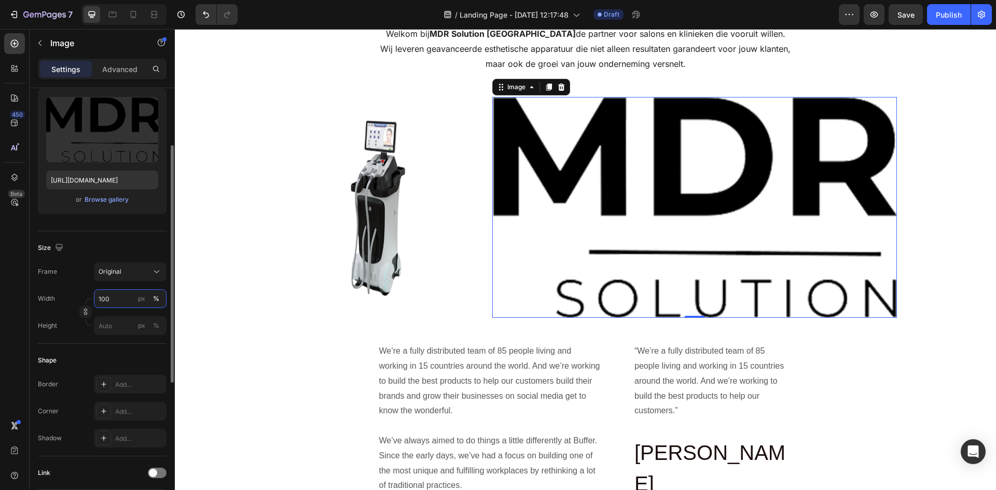
click at [117, 300] on input "100" at bounding box center [130, 298] width 73 height 19
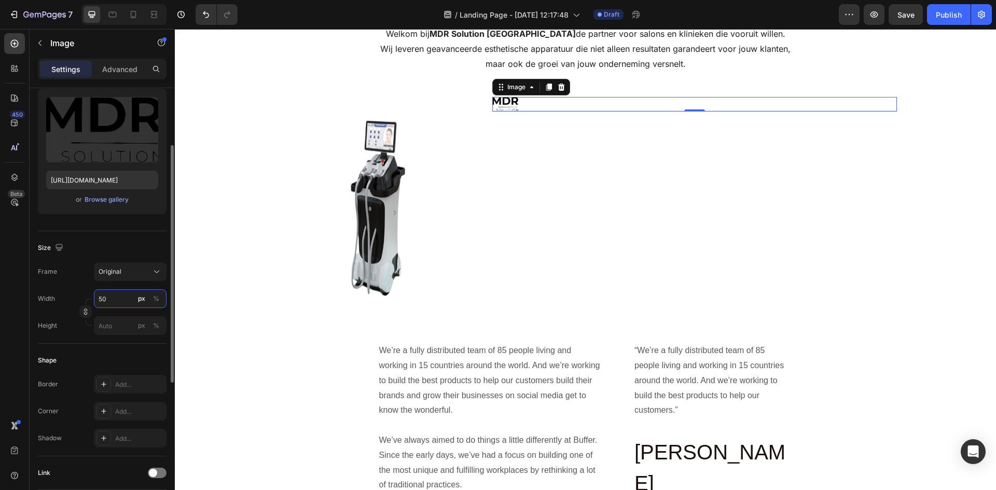
type input "5"
type input "1"
type input "5"
type input "350"
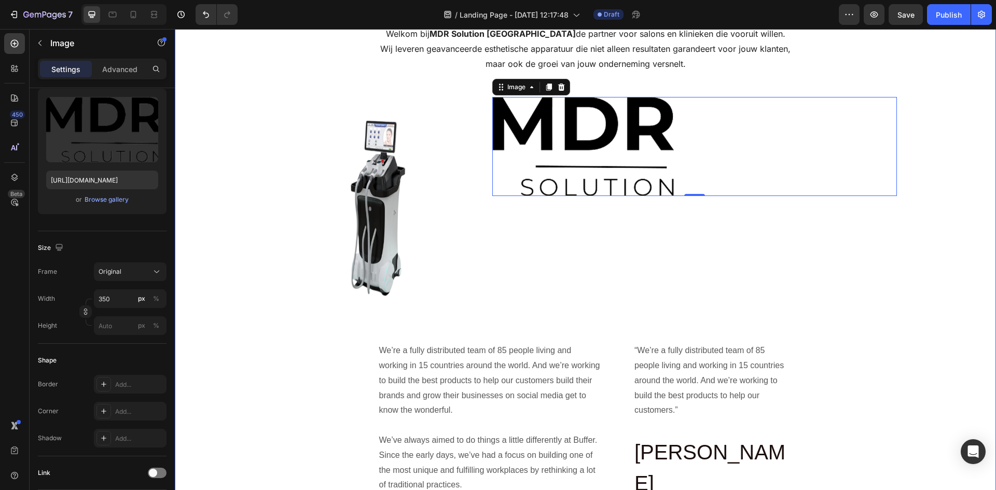
click at [922, 285] on div "Over ons Heading Welkom bij MDR Solution Nederland de partner voor salons en kl…" at bounding box center [586, 253] width 806 height 531
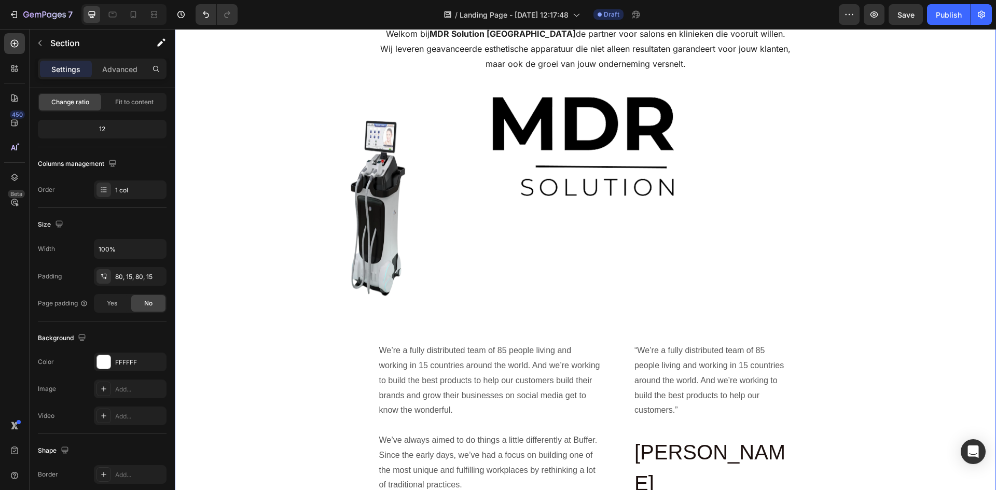
scroll to position [0, 0]
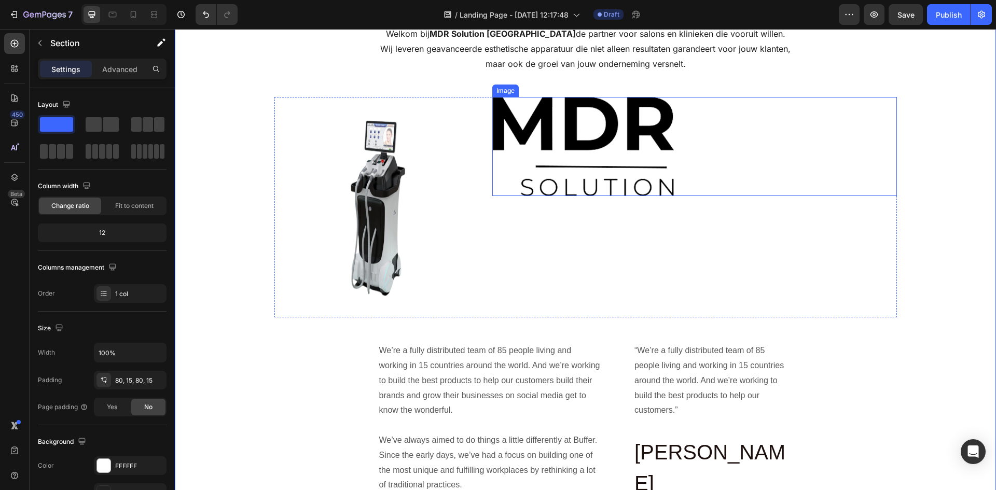
click at [580, 162] on img at bounding box center [583, 146] width 182 height 99
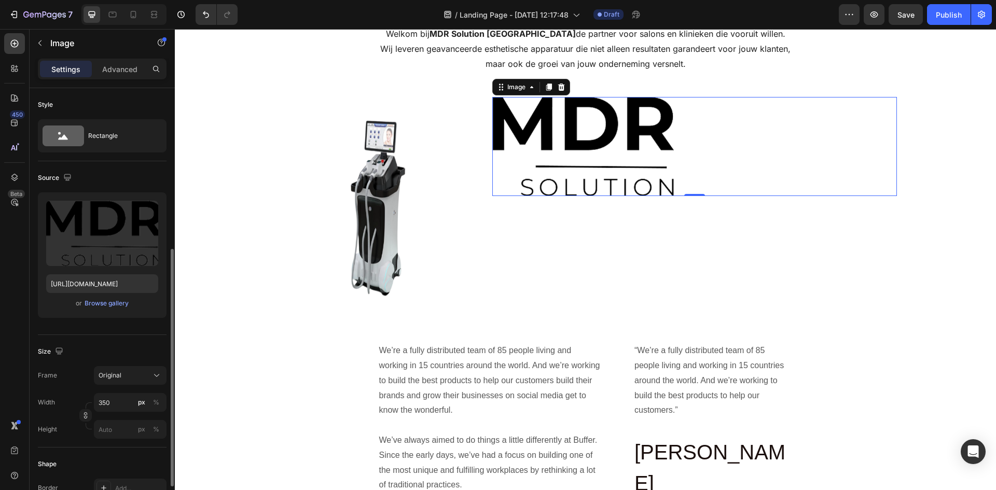
scroll to position [104, 0]
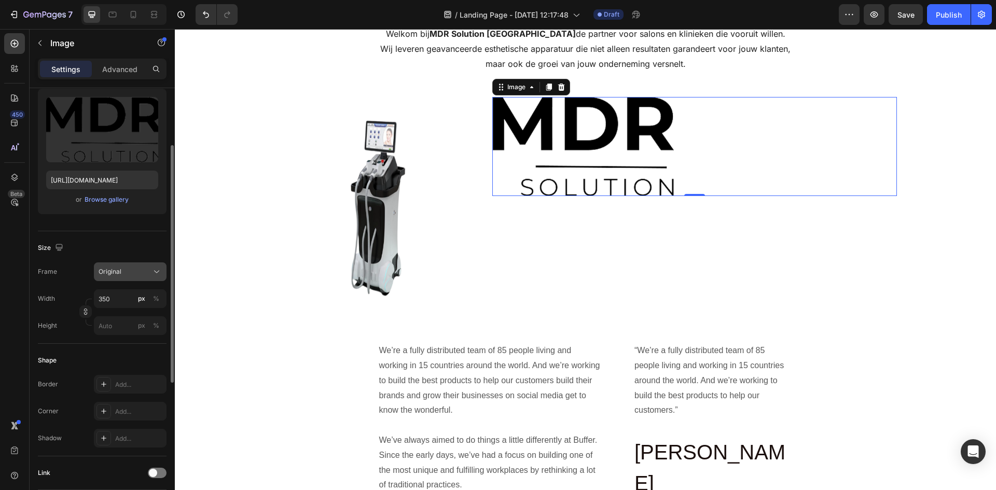
click at [154, 265] on button "Original" at bounding box center [130, 271] width 73 height 19
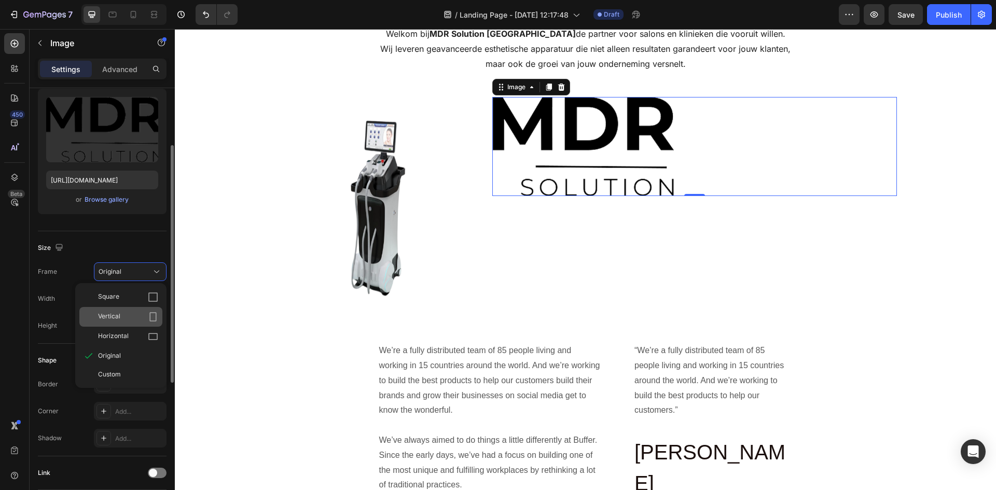
click at [157, 315] on icon at bounding box center [153, 317] width 10 height 10
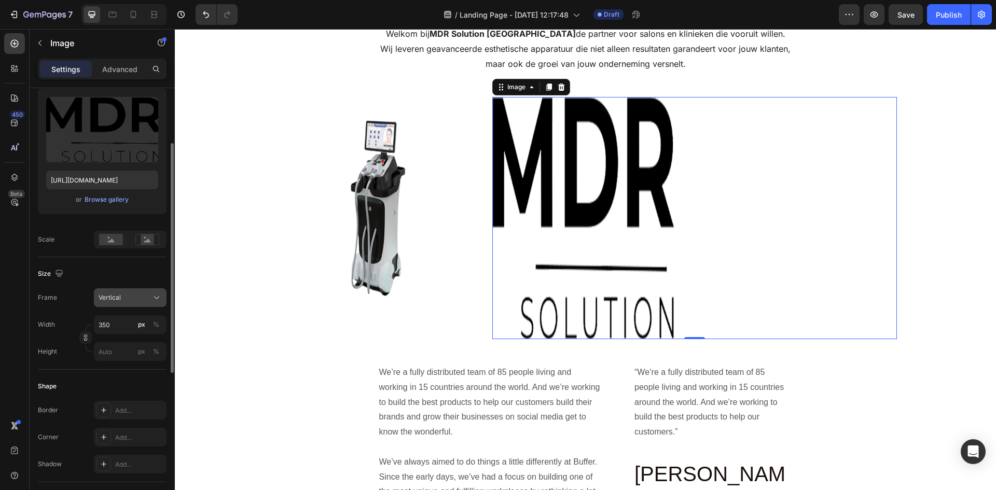
click at [157, 294] on icon at bounding box center [156, 298] width 10 height 10
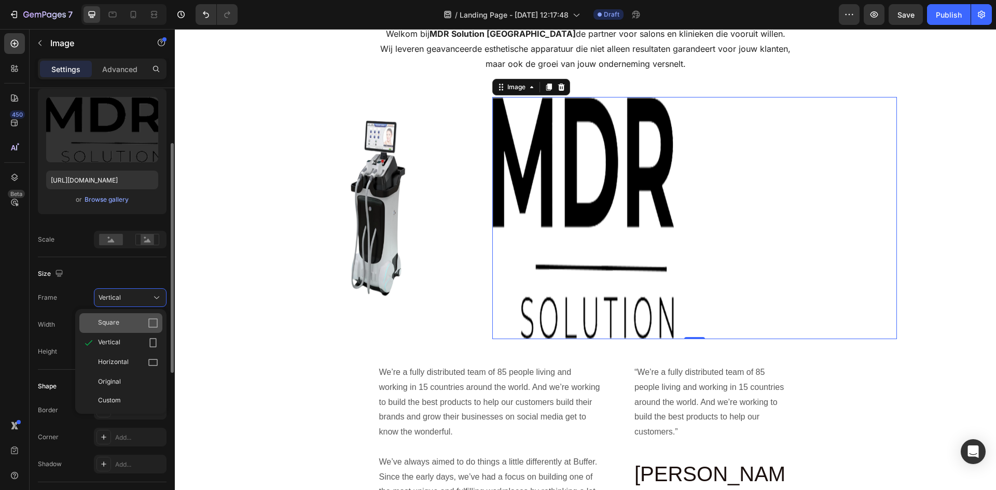
click at [147, 322] on div "Square" at bounding box center [128, 323] width 60 height 10
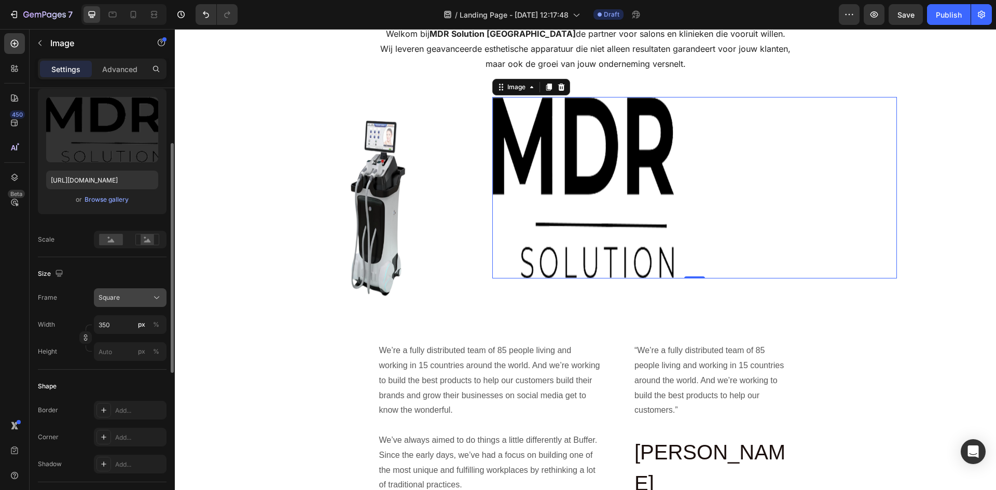
click at [161, 301] on icon at bounding box center [156, 298] width 10 height 10
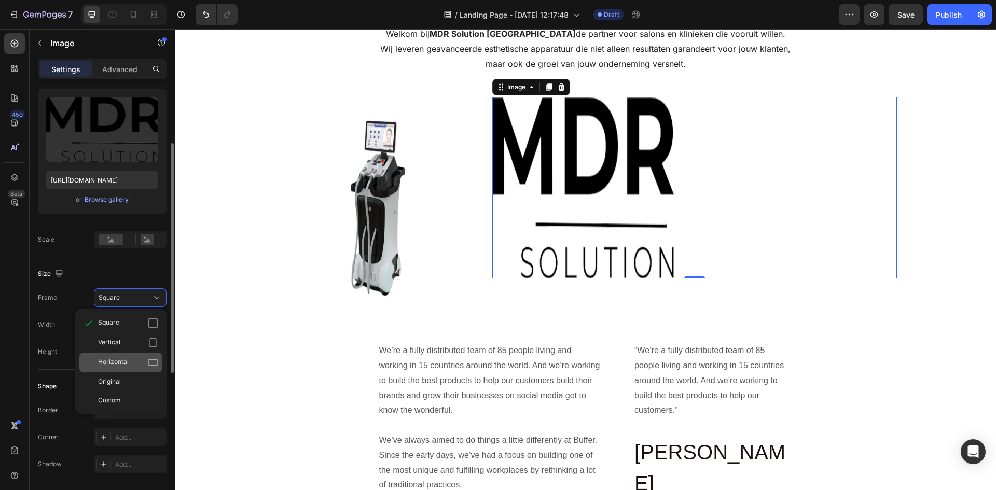
click at [153, 367] on icon at bounding box center [153, 362] width 10 height 10
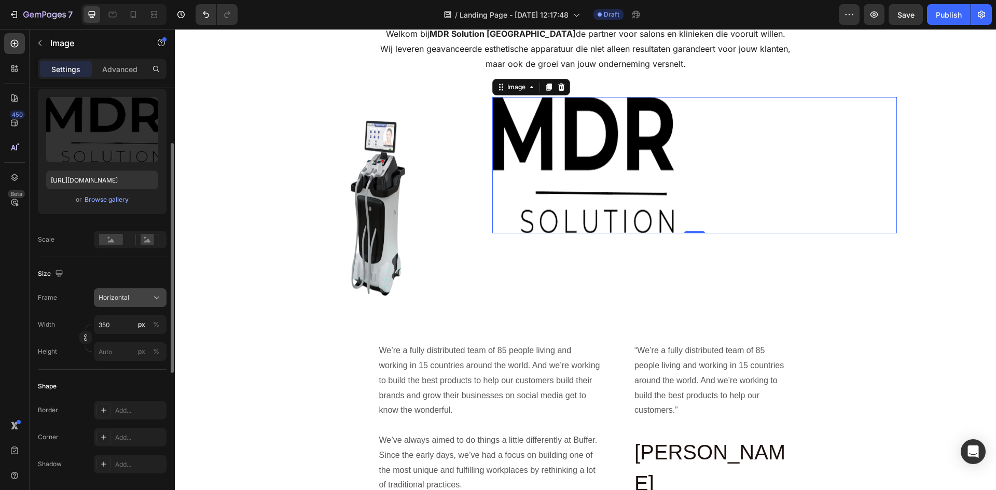
click at [158, 294] on icon at bounding box center [156, 298] width 10 height 10
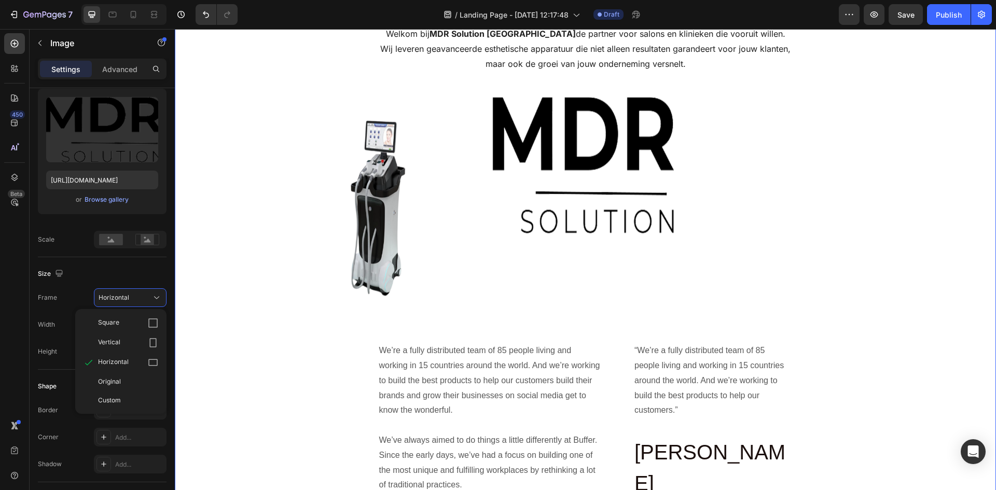
click at [215, 293] on div "Over ons Heading Welkom bij MDR Solution Nederland de partner voor salons en kl…" at bounding box center [586, 253] width 806 height 531
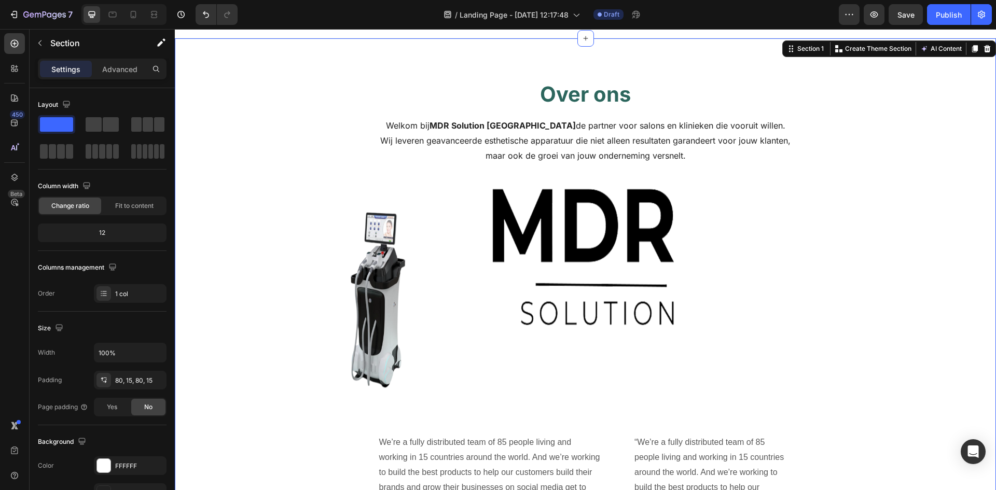
scroll to position [0, 0]
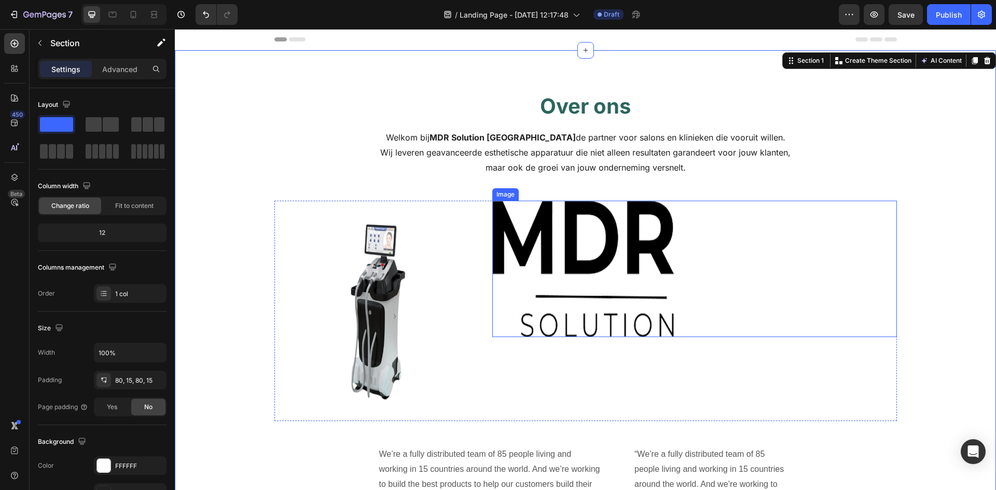
click at [577, 245] on img at bounding box center [583, 269] width 182 height 136
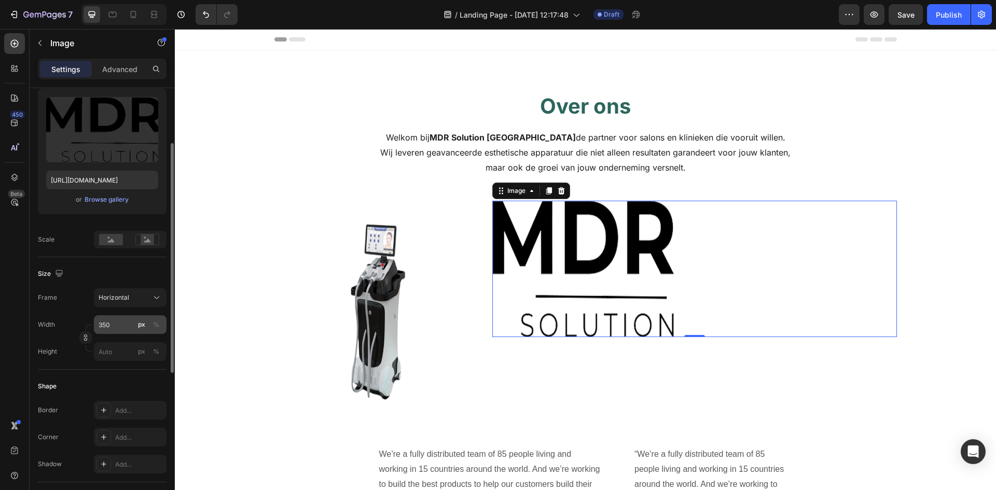
scroll to position [156, 0]
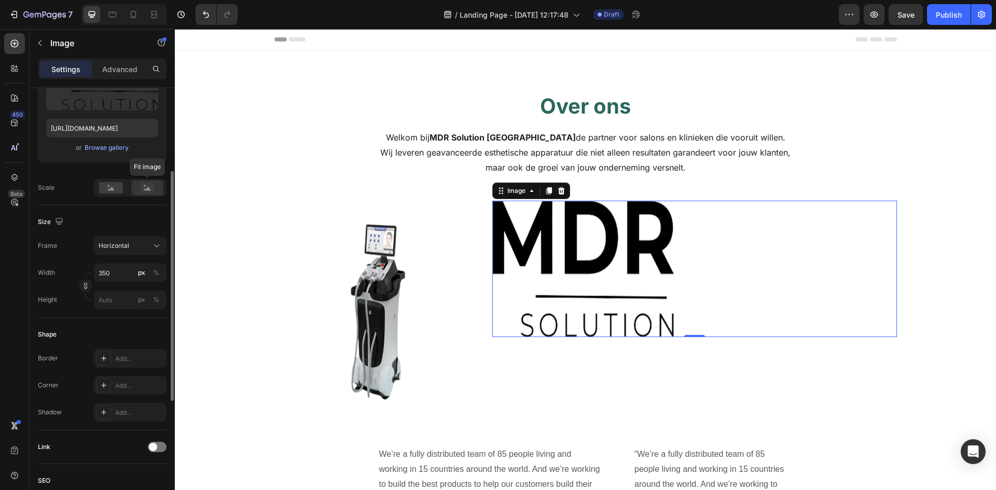
click at [135, 185] on icon at bounding box center [147, 187] width 24 height 11
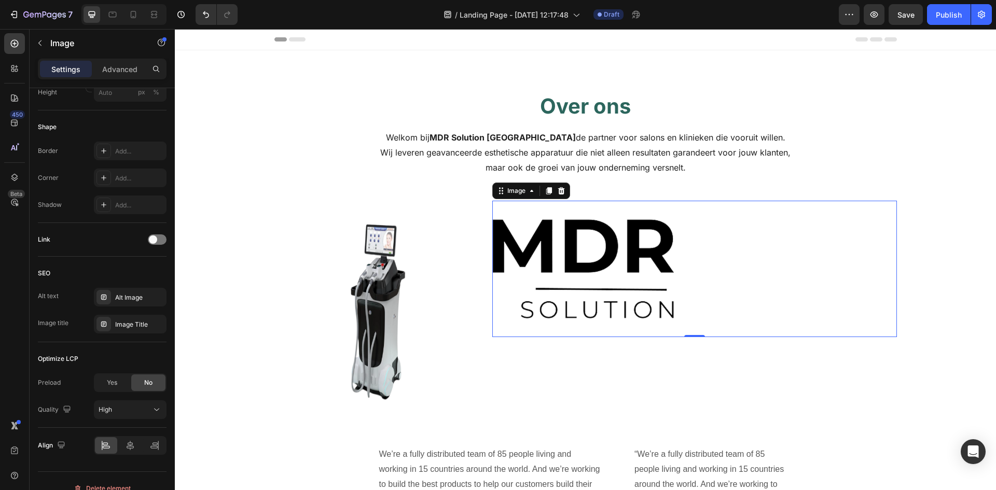
scroll to position [0, 0]
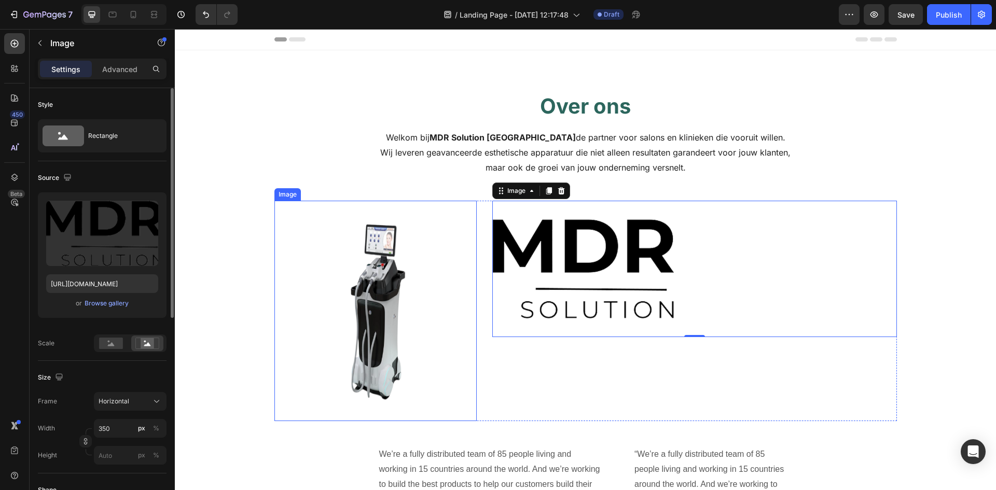
click at [393, 298] on img at bounding box center [375, 311] width 202 height 220
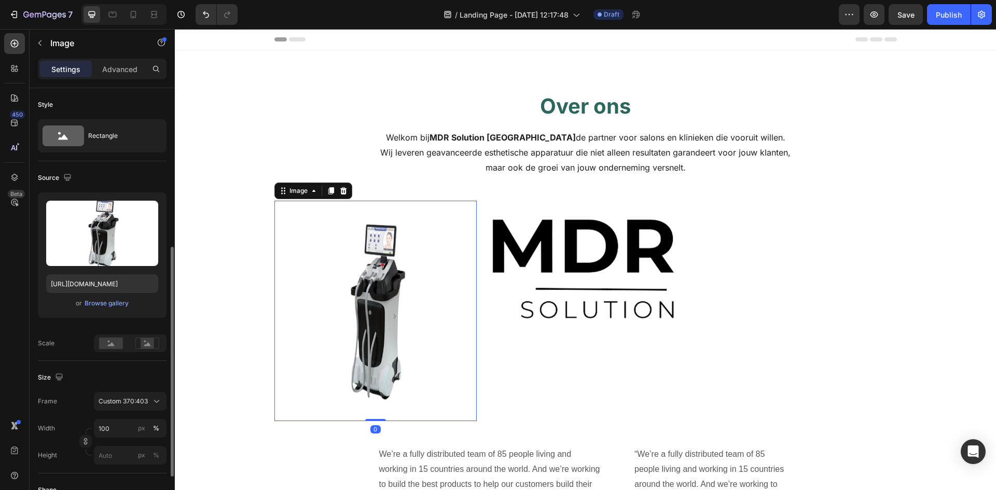
scroll to position [156, 0]
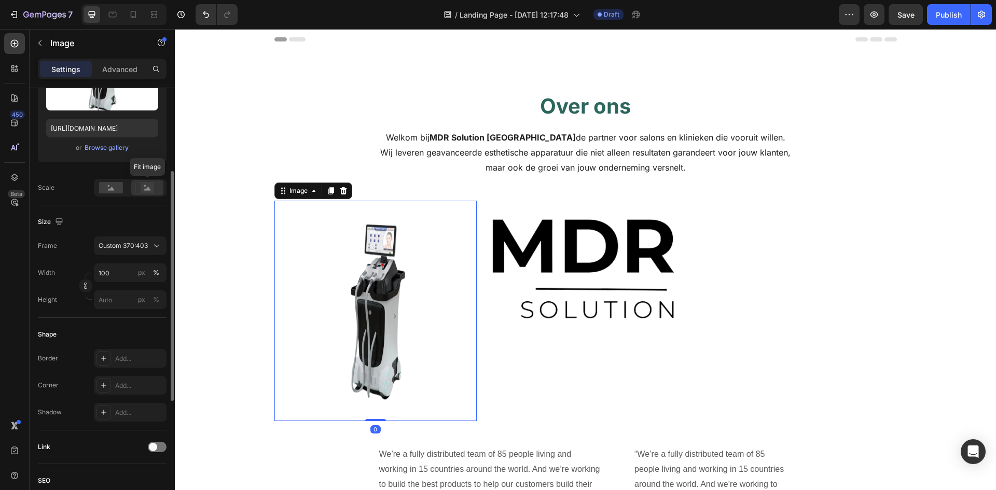
click at [146, 192] on rect at bounding box center [147, 188] width 13 height 10
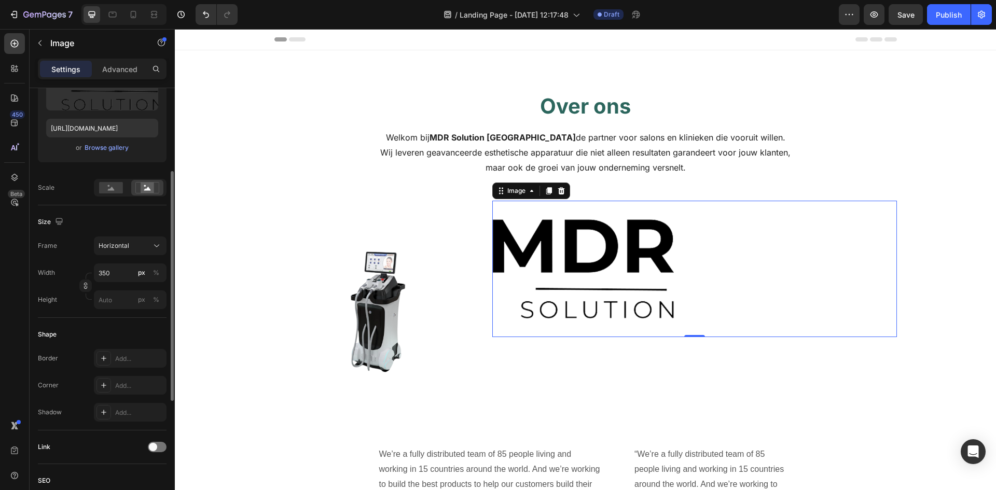
click at [621, 252] on img at bounding box center [583, 269] width 182 height 136
click at [129, 77] on div "Settings Advanced" at bounding box center [102, 69] width 129 height 21
click at [126, 68] on p "Advanced" at bounding box center [119, 69] width 35 height 11
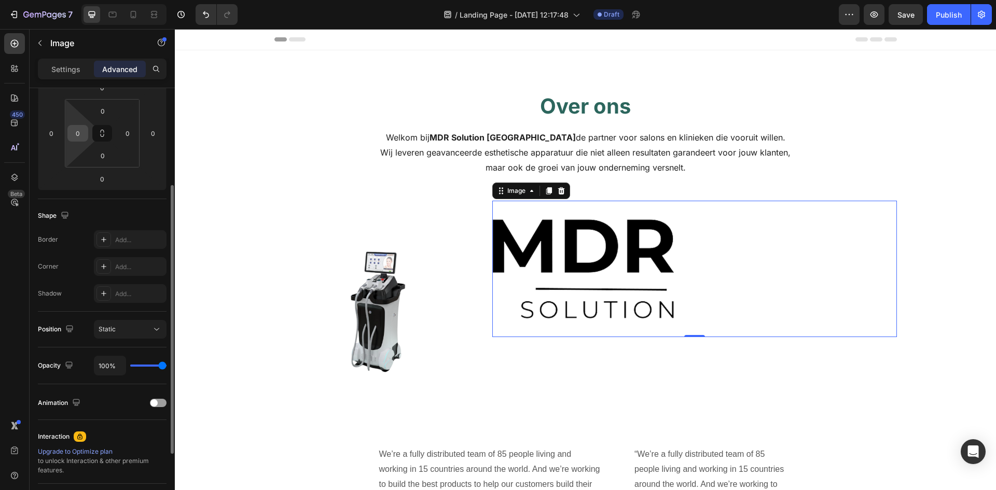
click at [84, 134] on input "0" at bounding box center [78, 134] width 16 height 16
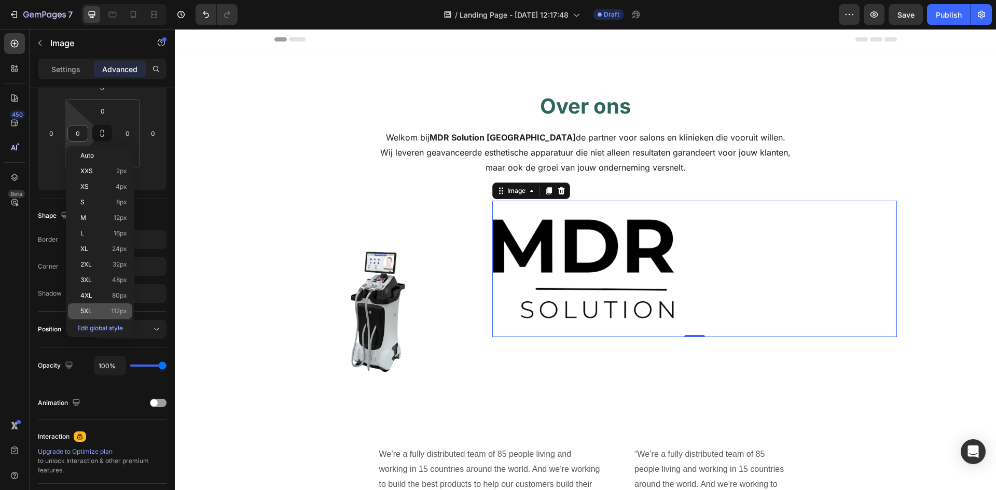
click at [106, 308] on p "5XL 112px" at bounding box center [103, 311] width 47 height 7
type input "112"
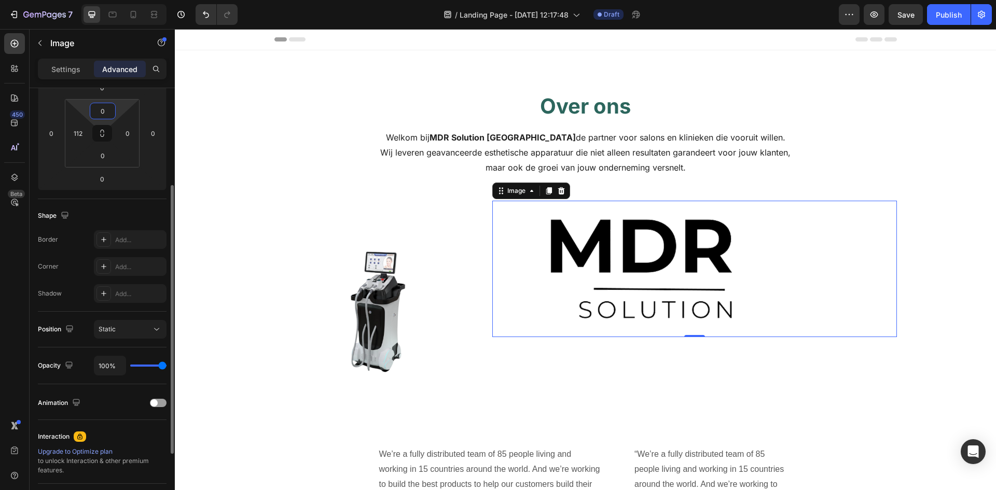
click at [108, 114] on input "0" at bounding box center [102, 111] width 21 height 16
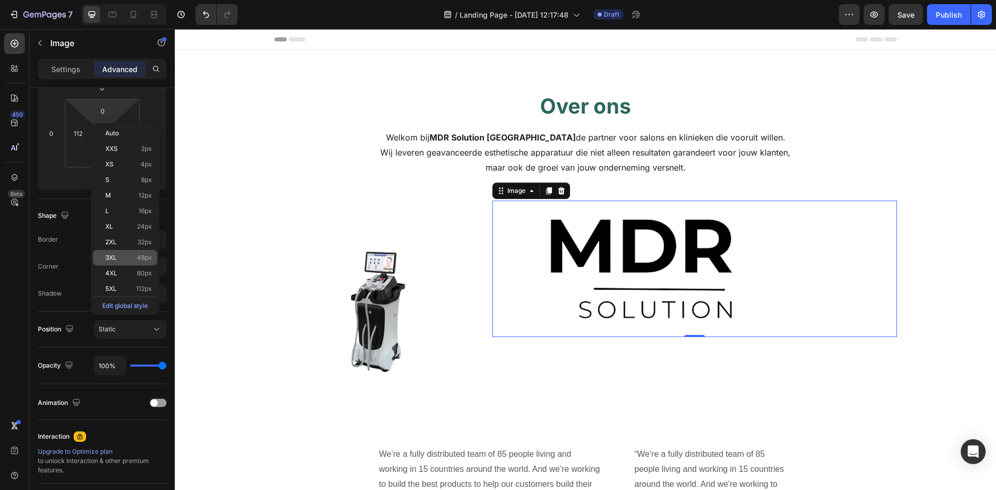
click at [127, 253] on div "3XL 48px" at bounding box center [125, 258] width 64 height 16
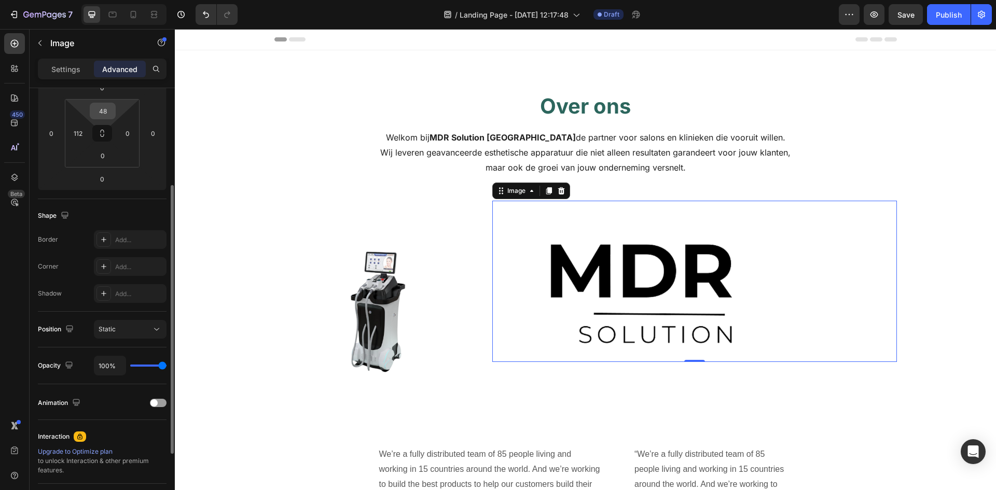
click at [108, 110] on input "48" at bounding box center [102, 111] width 21 height 16
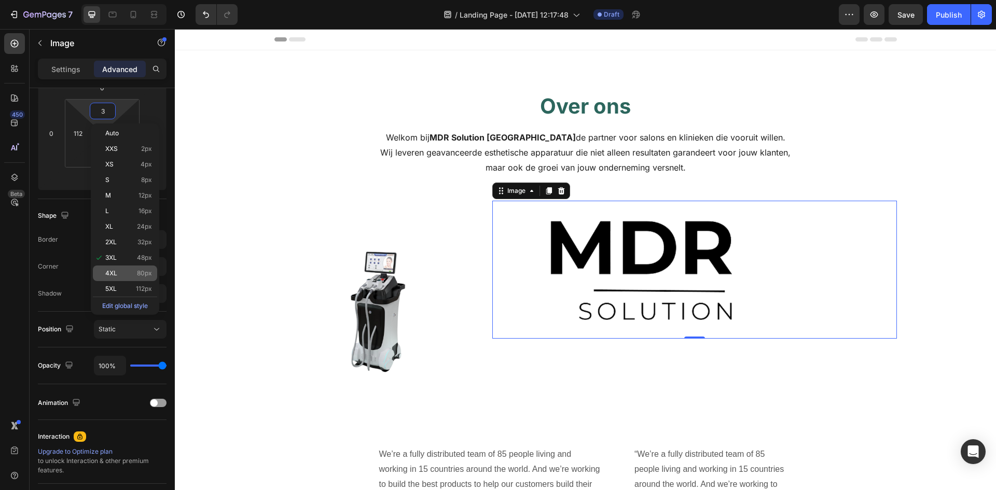
click at [128, 278] on div "4XL 80px" at bounding box center [125, 274] width 64 height 16
type input "80"
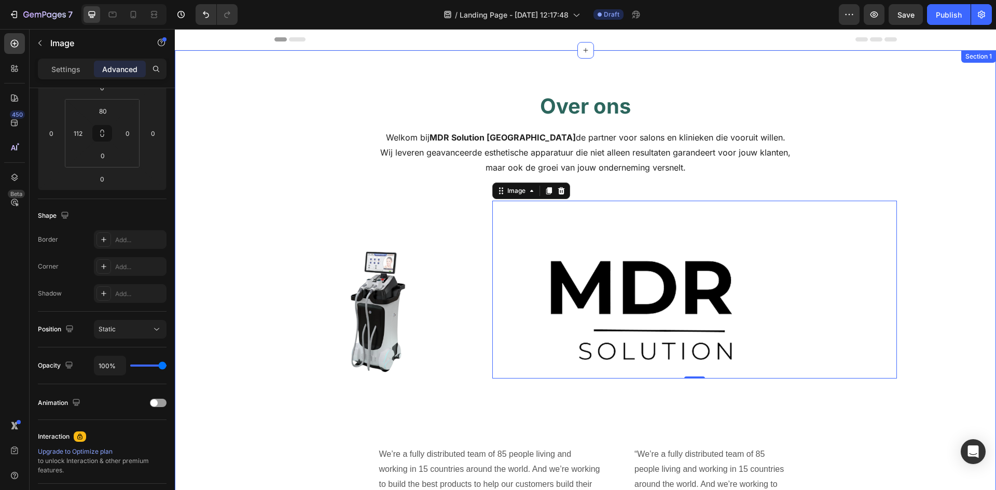
click at [951, 250] on div "Over ons Heading Welkom bij MDR Solution Nederland de partner voor salons en kl…" at bounding box center [586, 357] width 806 height 531
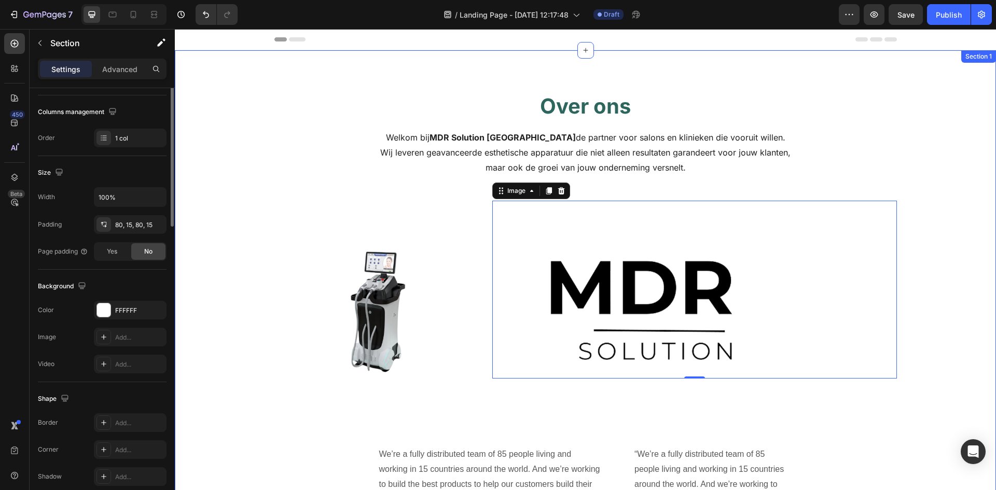
scroll to position [0, 0]
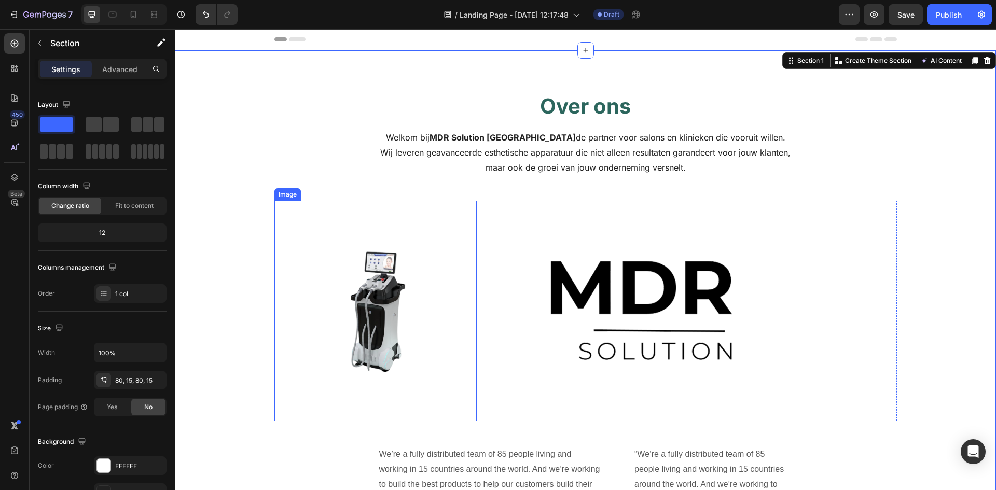
click at [403, 291] on img at bounding box center [375, 311] width 202 height 220
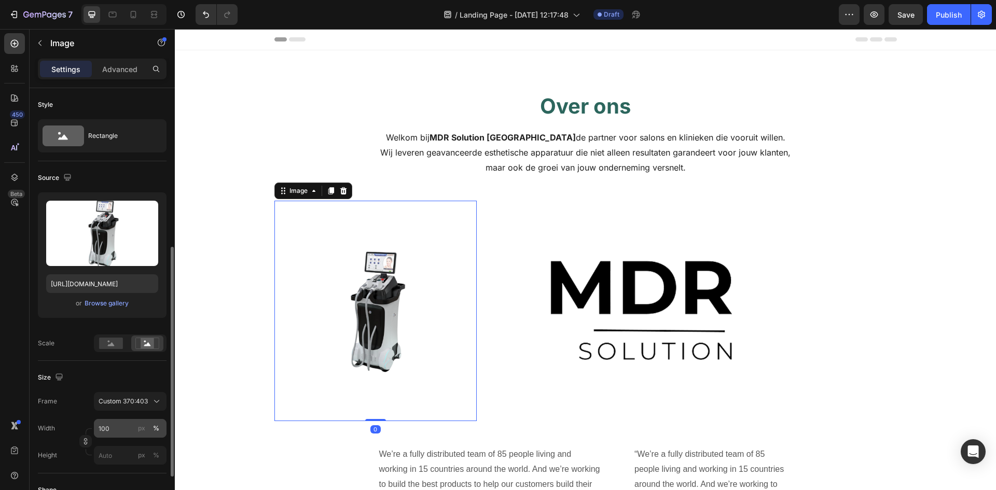
scroll to position [104, 0]
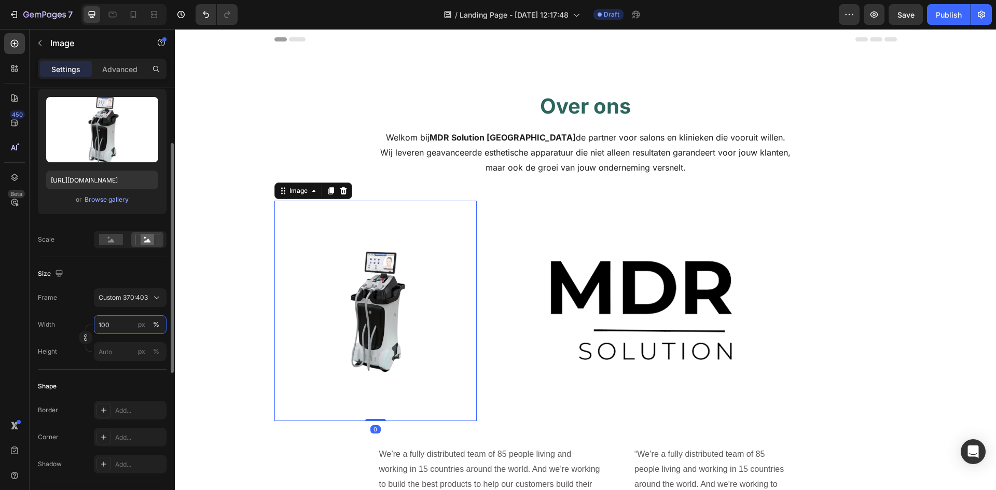
click at [114, 328] on input "100" at bounding box center [130, 324] width 73 height 19
type input "1"
type input "15"
type input "16"
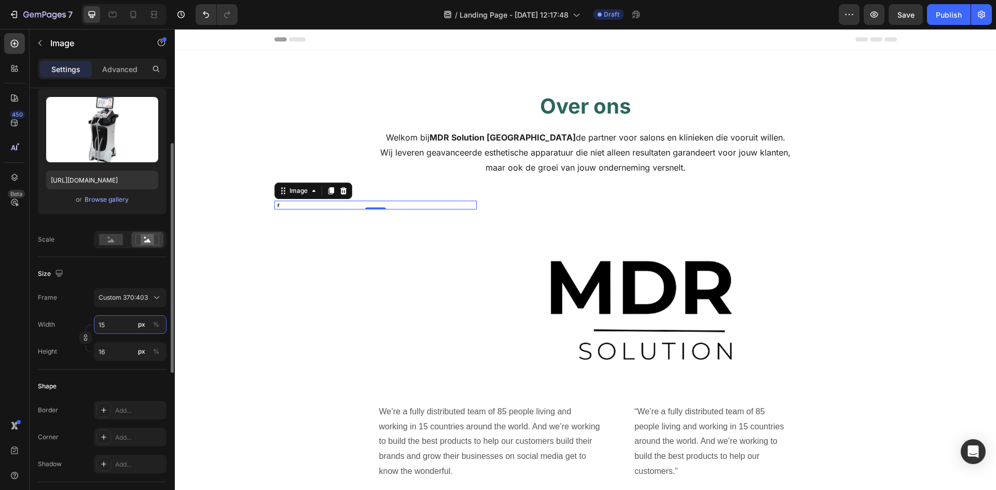
type input "150"
type input "163"
type input "15"
type input "16"
type input "1"
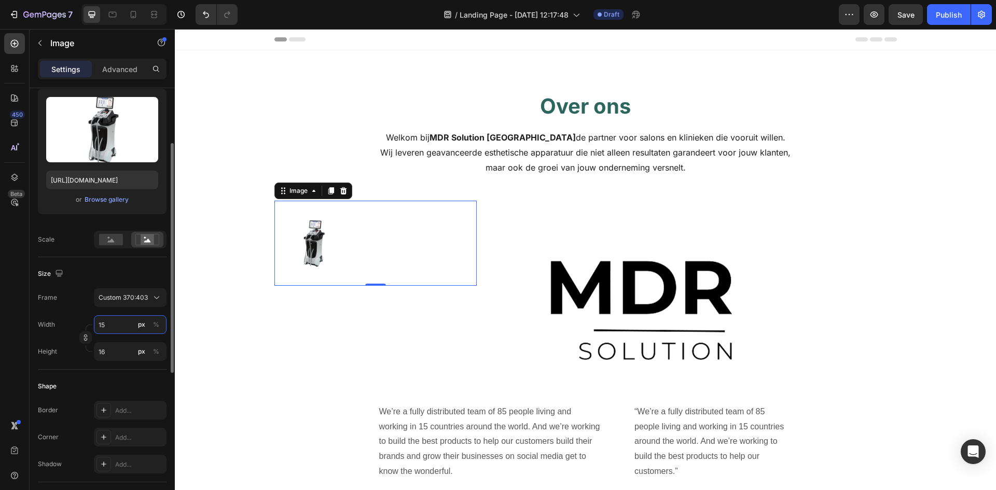
type input "1"
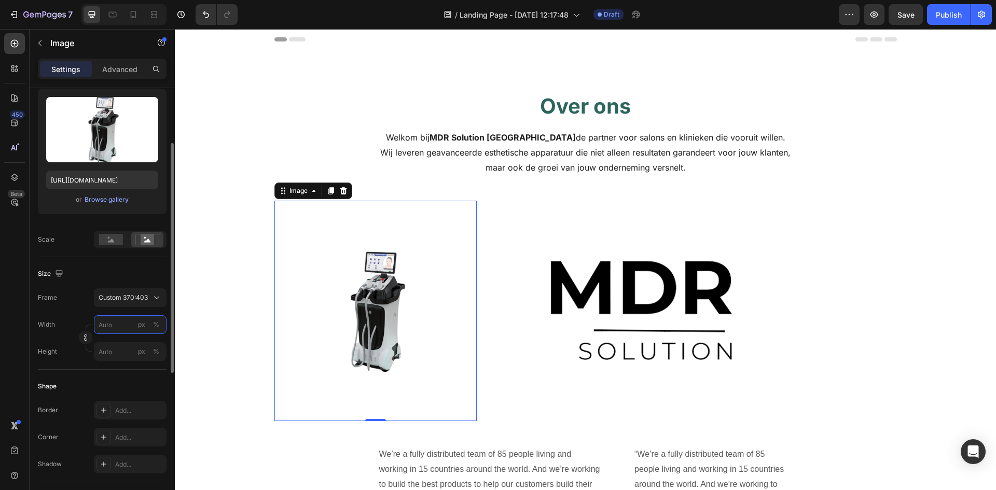
type input "5"
type input "50"
type input "54"
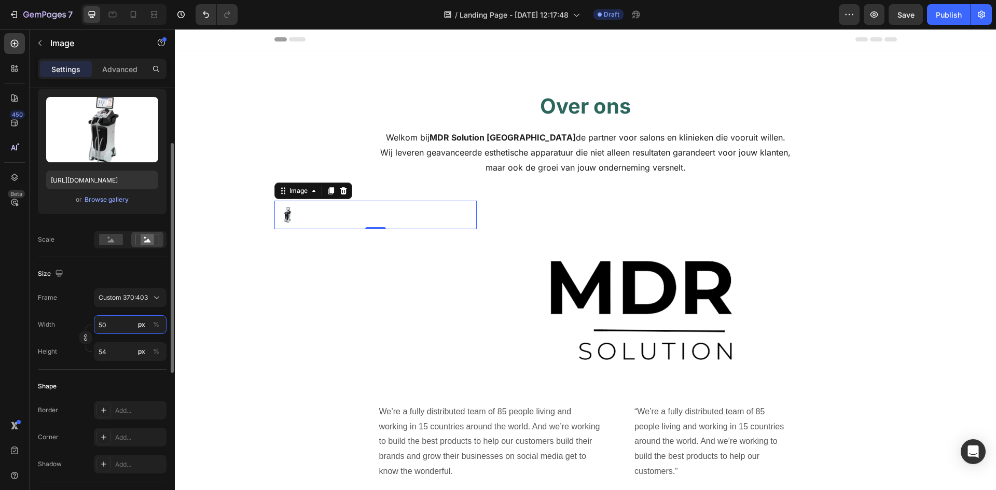
type input "500"
type input "545"
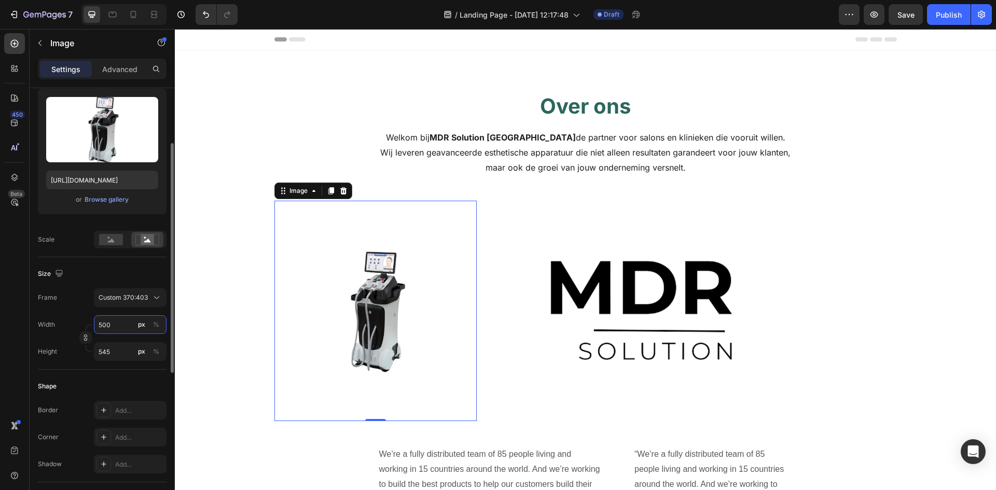
type input "50"
type input "54"
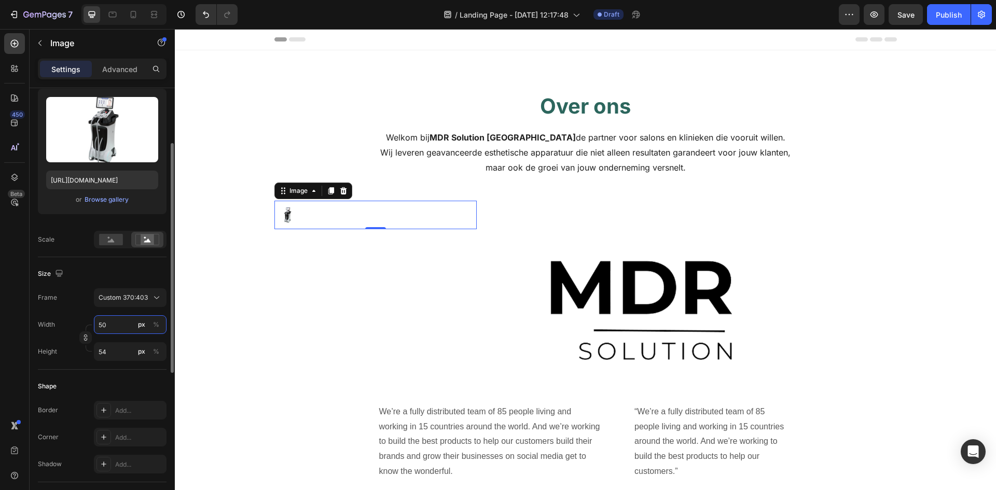
type input "5"
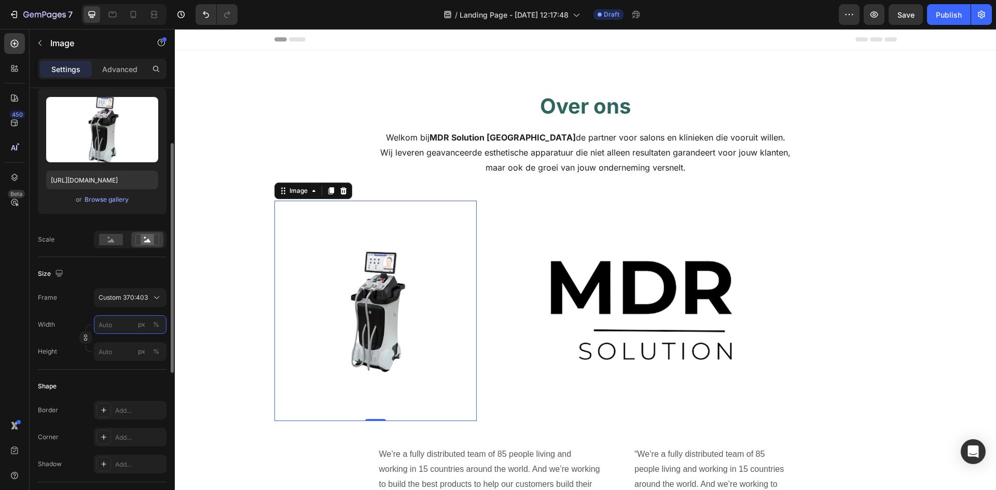
type input "1"
type input "10"
type input "11"
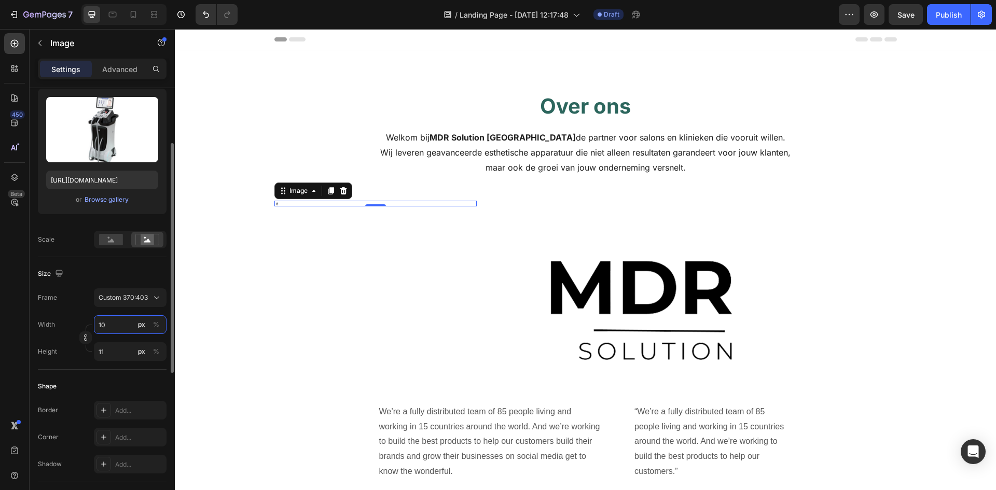
type input "100"
type input "109"
type input "1000"
type input "1089"
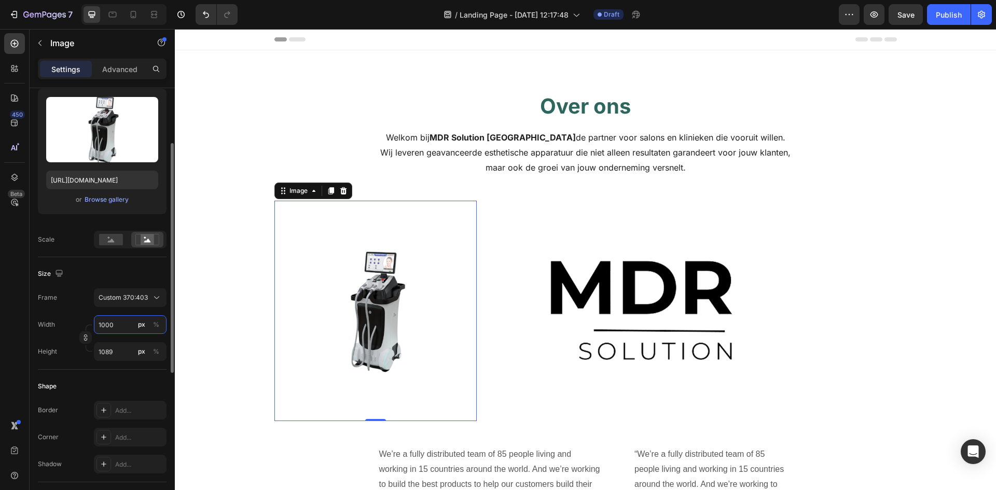
type input "1000"
click at [120, 278] on div "Size" at bounding box center [102, 274] width 129 height 17
click at [927, 229] on div "Over ons Heading Welkom bij MDR Solution Nederland de partner voor salons en kl…" at bounding box center [586, 357] width 806 height 531
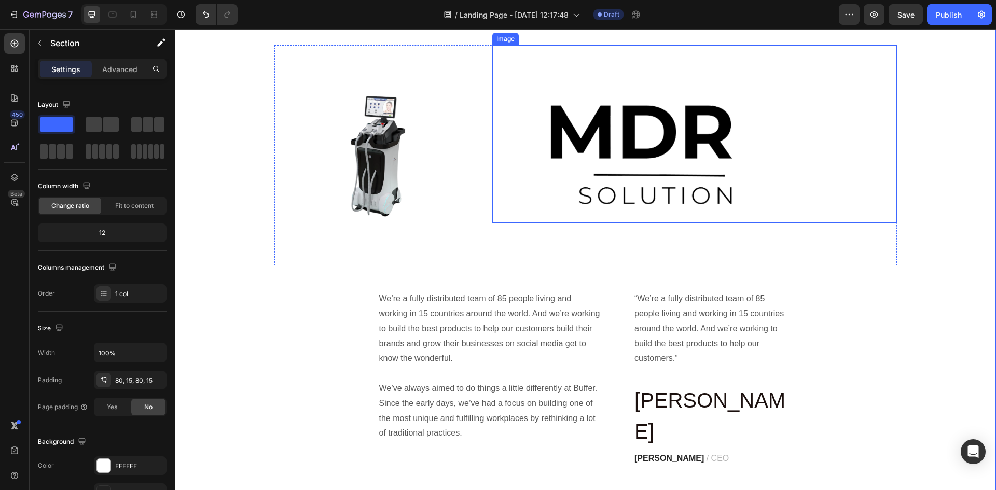
scroll to position [259, 0]
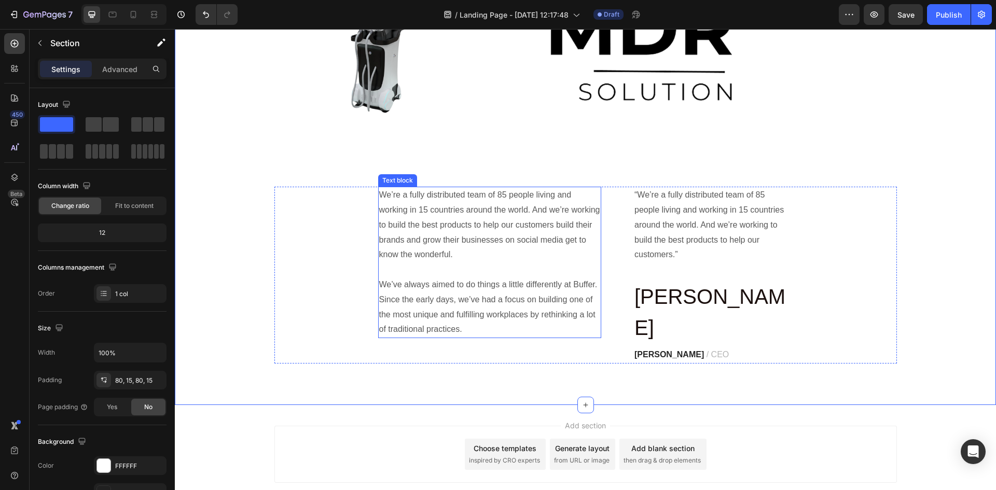
click at [506, 221] on p "We’re a fully distributed team of 85 people living and working in 15 countries …" at bounding box center [489, 262] width 221 height 149
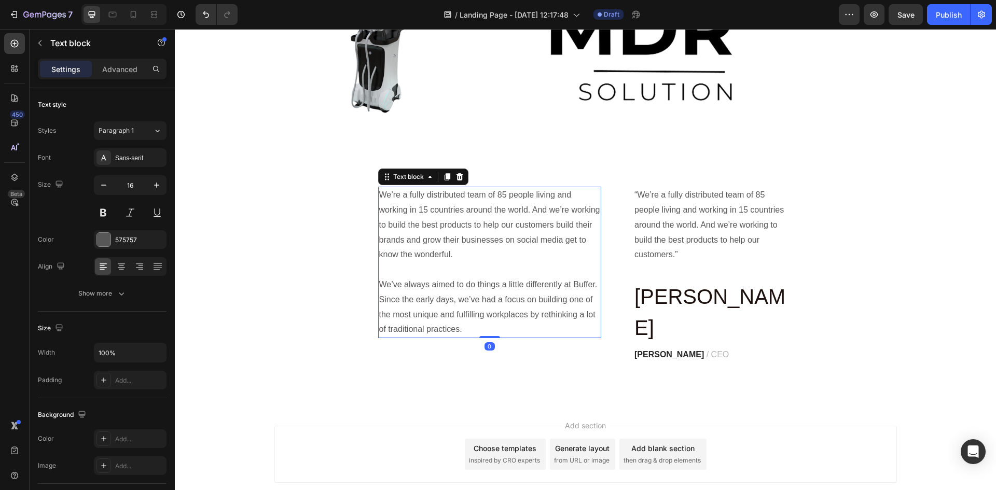
click at [514, 222] on p "We’re a fully distributed team of 85 people living and working in 15 countries …" at bounding box center [489, 262] width 221 height 149
click at [460, 328] on p "We’re a fully distributed team of 85 people living and working in 15 countries …" at bounding box center [489, 262] width 221 height 149
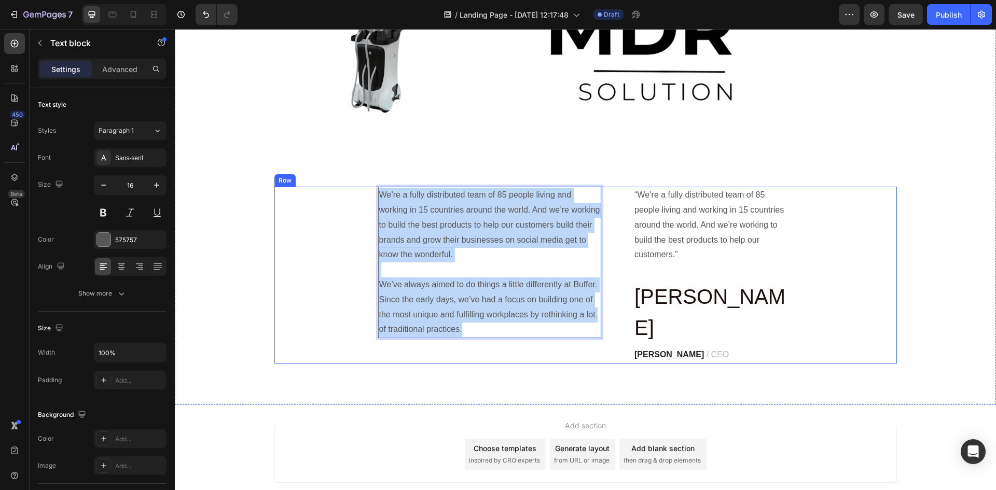
drag, startPoint x: 460, startPoint y: 328, endPoint x: 347, endPoint y: 165, distance: 198.7
click at [347, 165] on div "Over ons Heading Welkom bij MDR Solution Nederland de partner voor salons en kl…" at bounding box center [586, 97] width 806 height 531
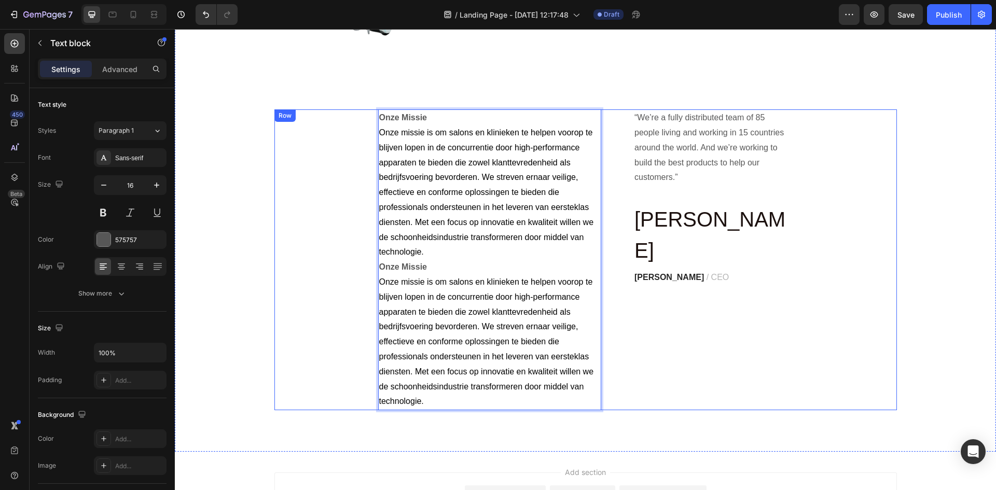
scroll to position [314, 0]
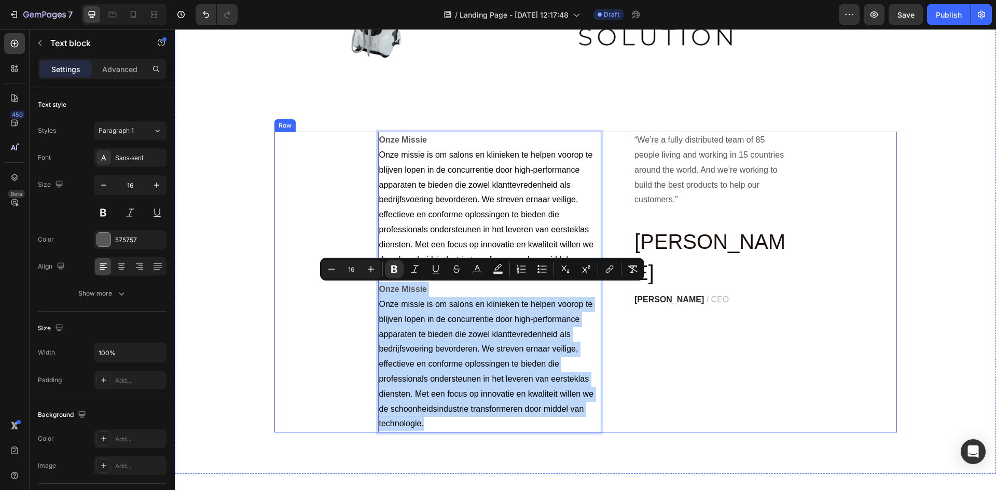
drag, startPoint x: 425, startPoint y: 427, endPoint x: 371, endPoint y: 296, distance: 141.9
click at [371, 296] on div "Onze Missie Onze missie is om salons en klinieken te helpen voorop te blijven l…" at bounding box center [585, 282] width 622 height 301
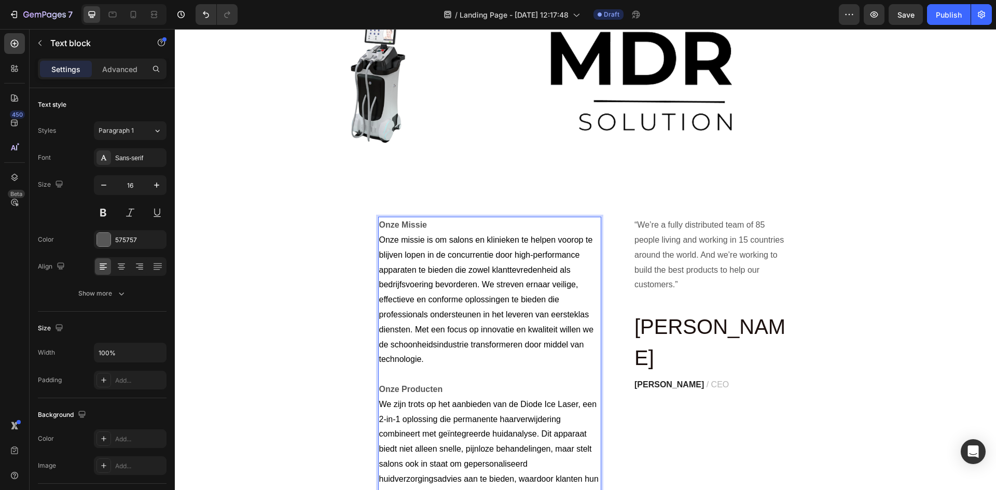
scroll to position [265, 0]
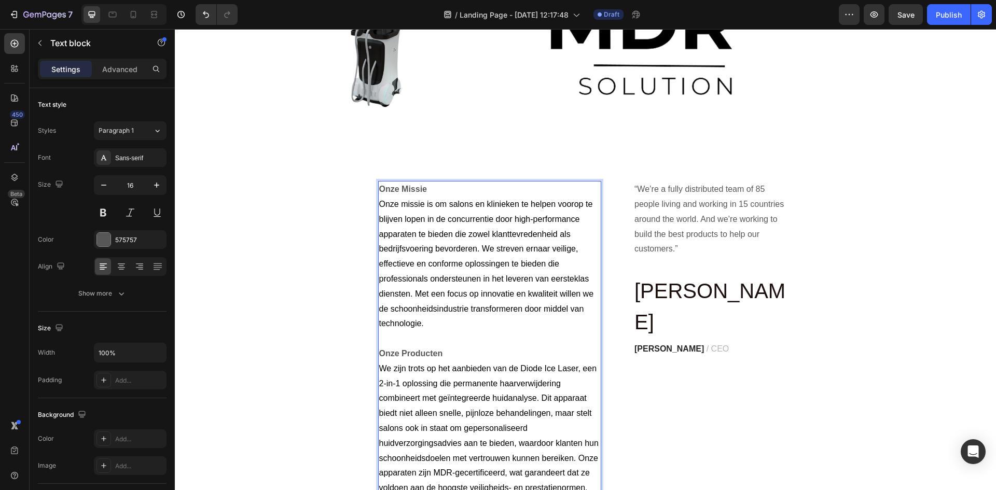
click at [407, 188] on strong "Onze Missie" at bounding box center [403, 189] width 48 height 9
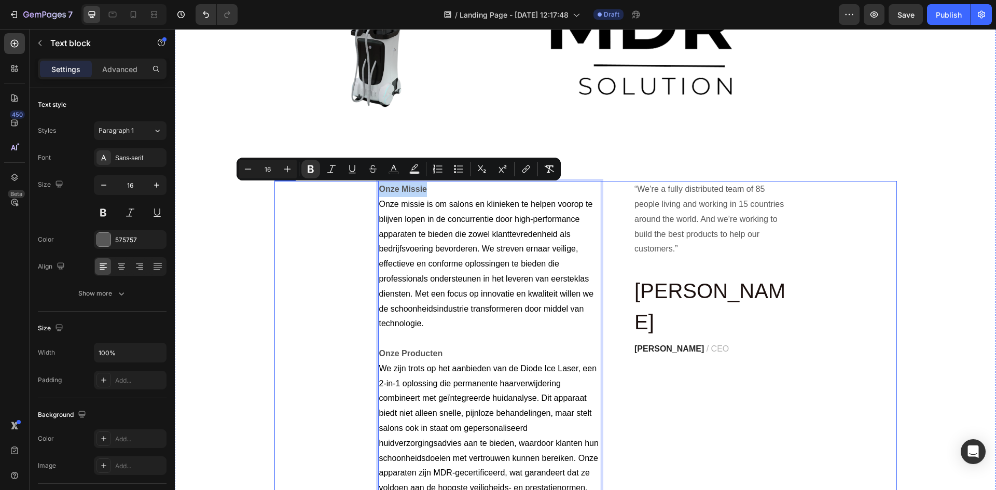
drag, startPoint x: 430, startPoint y: 189, endPoint x: 369, endPoint y: 192, distance: 61.3
click at [369, 192] on div "Onze Missie Onze missie is om salons en klinieken te helpen voorop te blijven l…" at bounding box center [585, 488] width 622 height 615
click at [110, 242] on div at bounding box center [103, 239] width 13 height 13
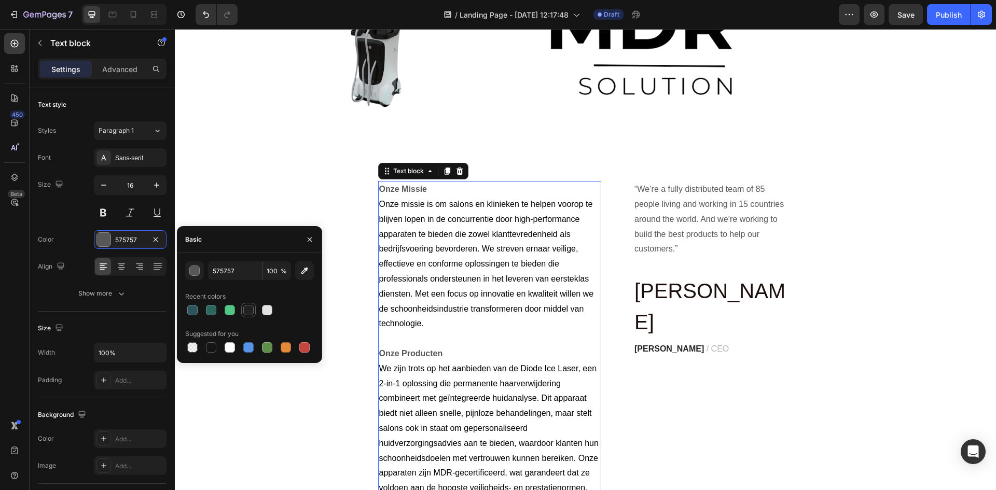
click at [247, 309] on div at bounding box center [248, 310] width 10 height 10
click at [209, 351] on div at bounding box center [211, 347] width 10 height 10
type input "151515"
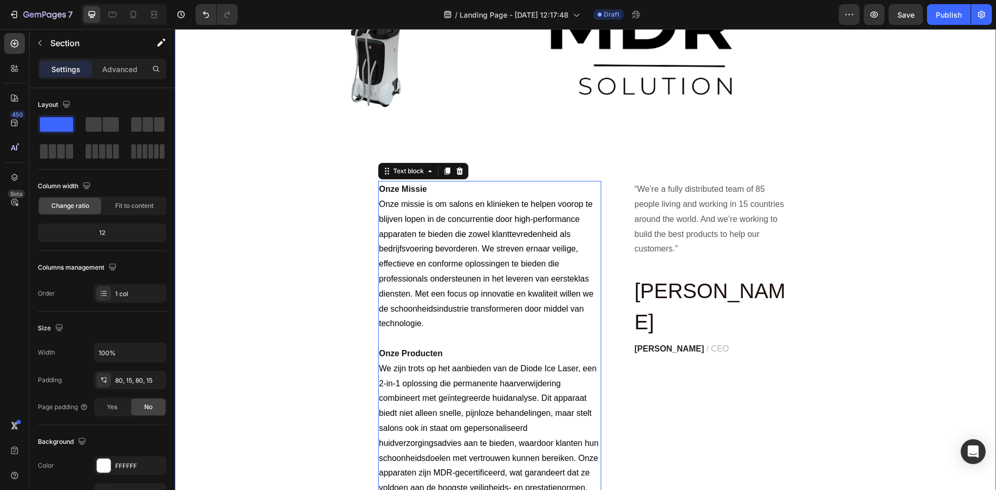
click at [230, 389] on div "Over ons Heading Welkom bij MDR Solution Nederland de partner voor salons en kl…" at bounding box center [586, 311] width 806 height 969
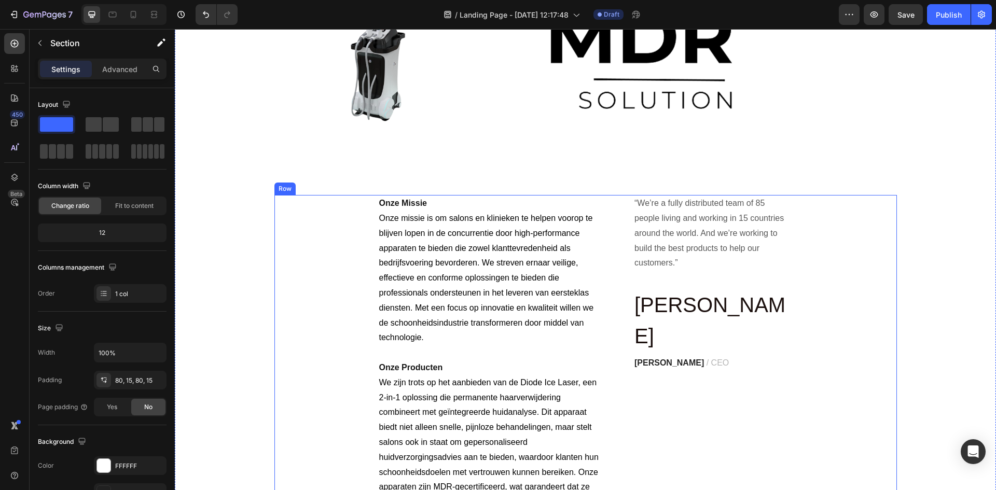
scroll to position [191, 0]
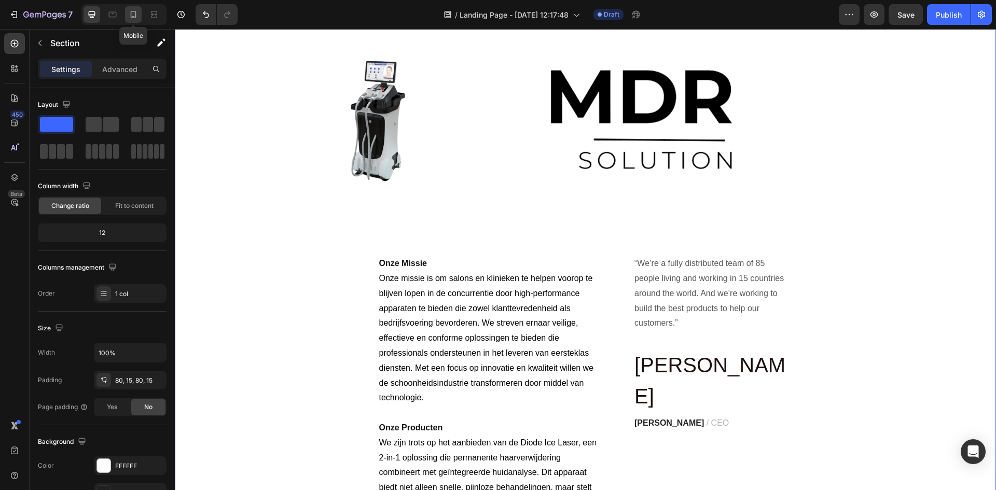
click at [134, 14] on icon at bounding box center [133, 14] width 10 height 10
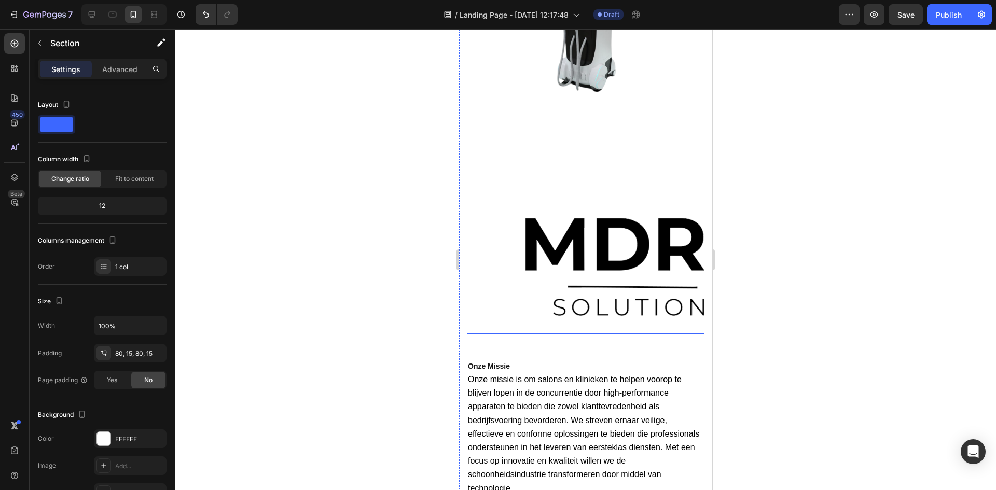
scroll to position [372, 0]
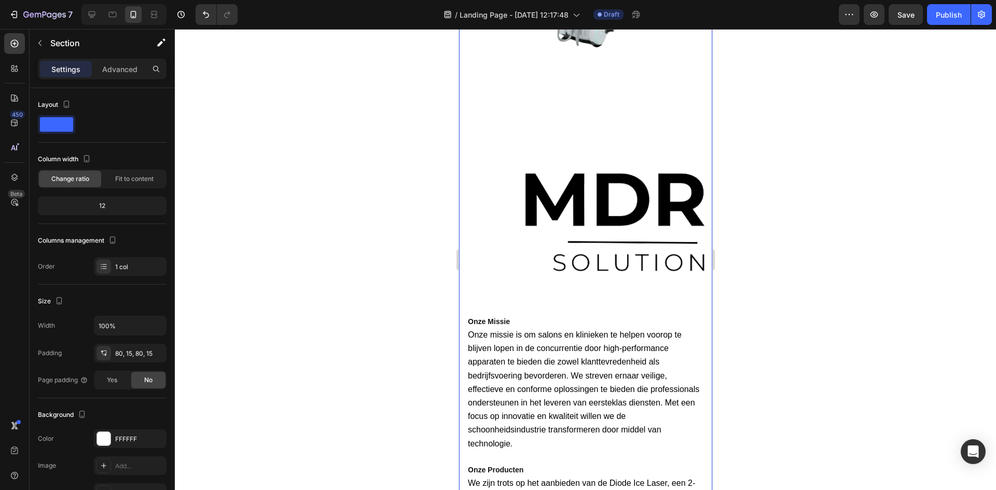
click at [621, 219] on img at bounding box center [613, 222] width 179 height 135
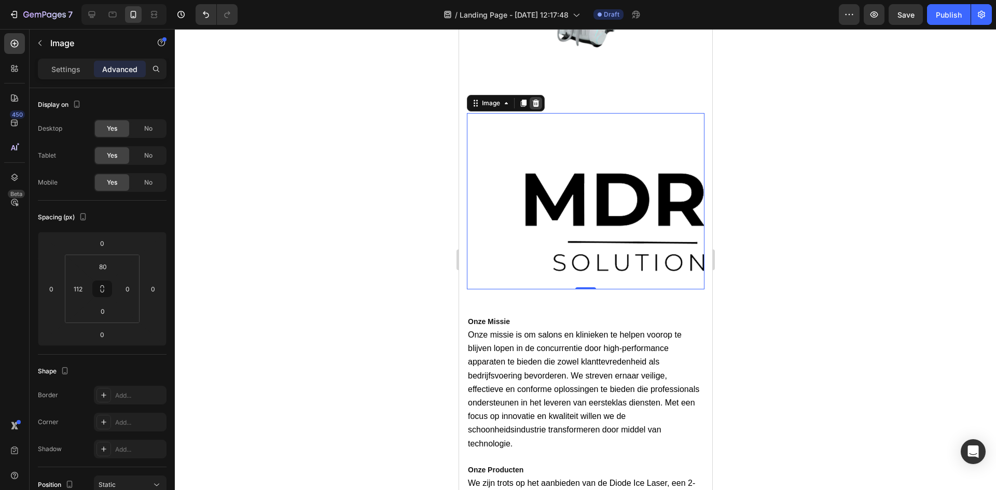
click at [536, 99] on icon at bounding box center [535, 103] width 8 height 8
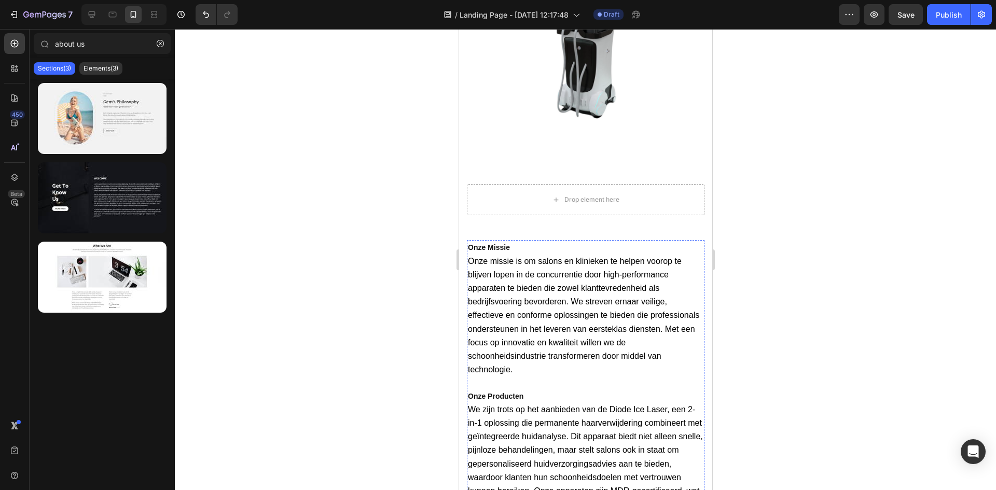
scroll to position [259, 0]
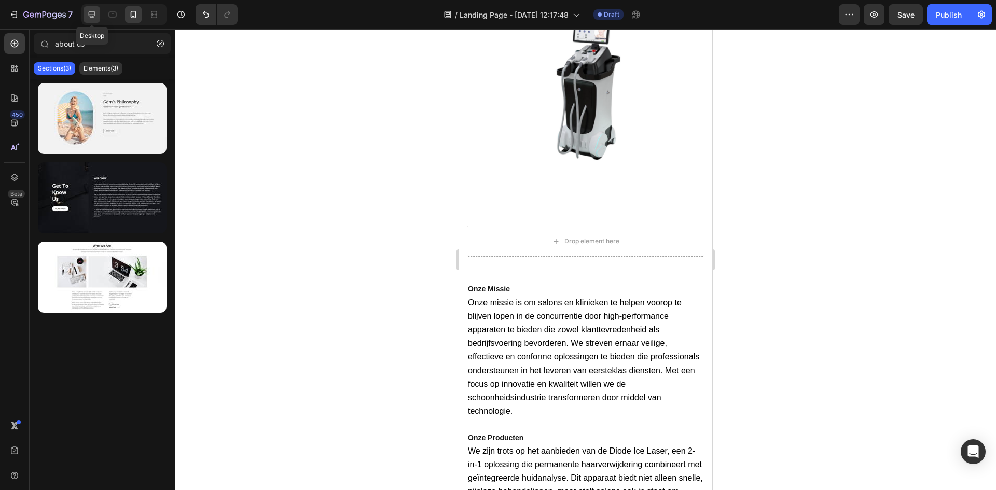
click at [98, 13] on div at bounding box center [92, 14] width 17 height 17
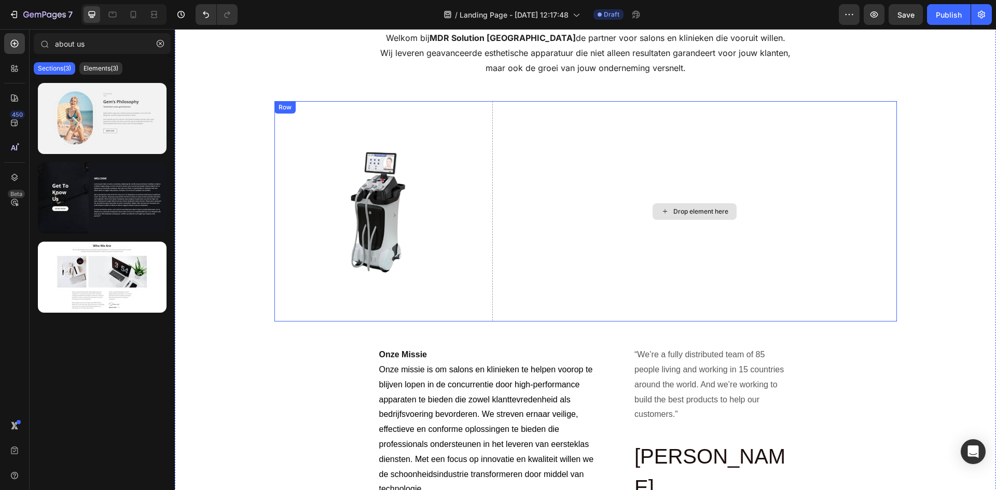
scroll to position [38, 0]
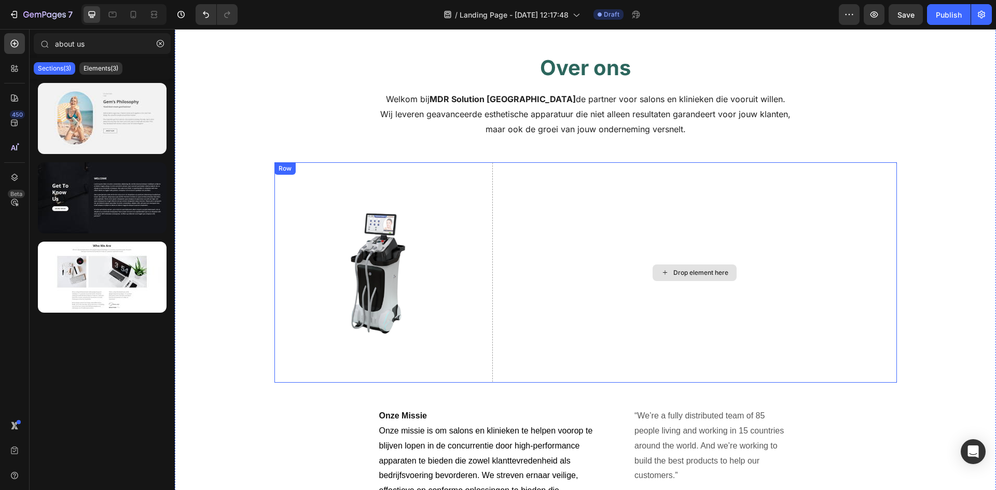
click at [658, 199] on div "Drop element here" at bounding box center [694, 272] width 405 height 220
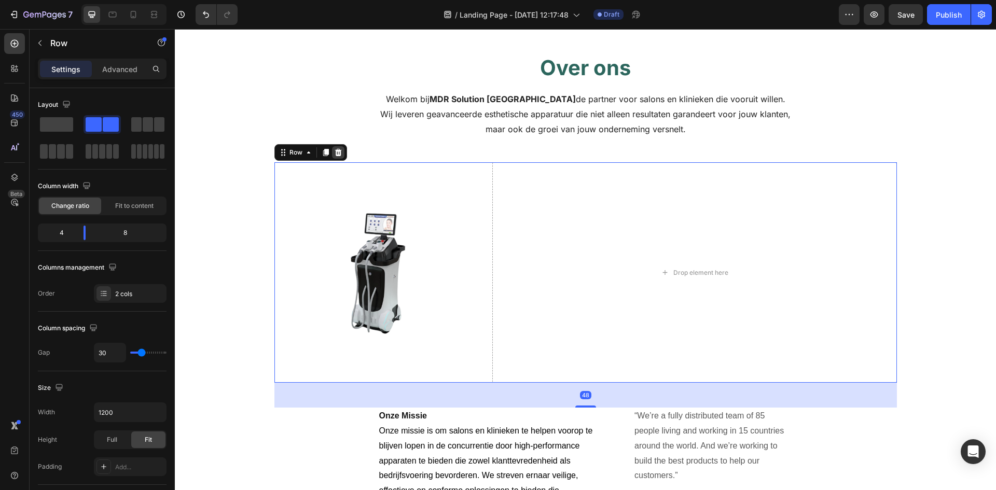
click at [334, 150] on icon at bounding box center [338, 152] width 8 height 8
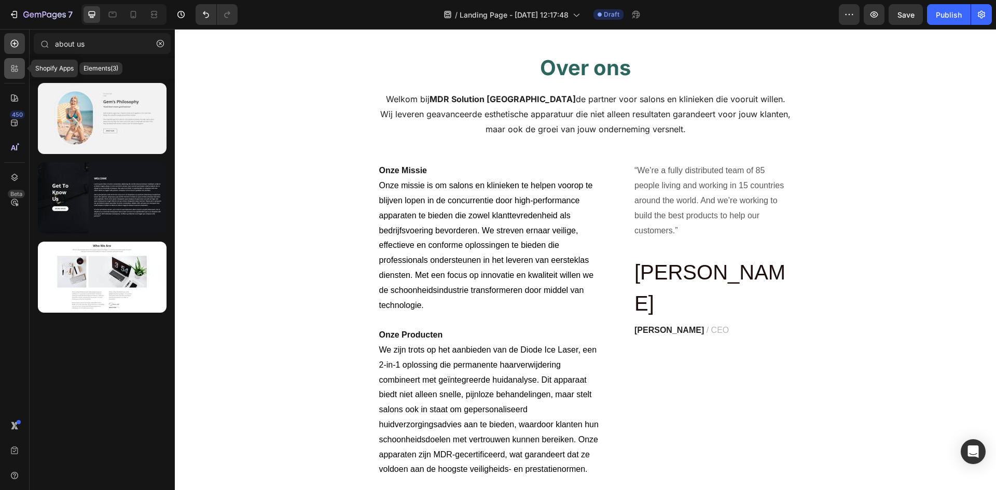
click at [16, 69] on icon at bounding box center [16, 70] width 3 height 3
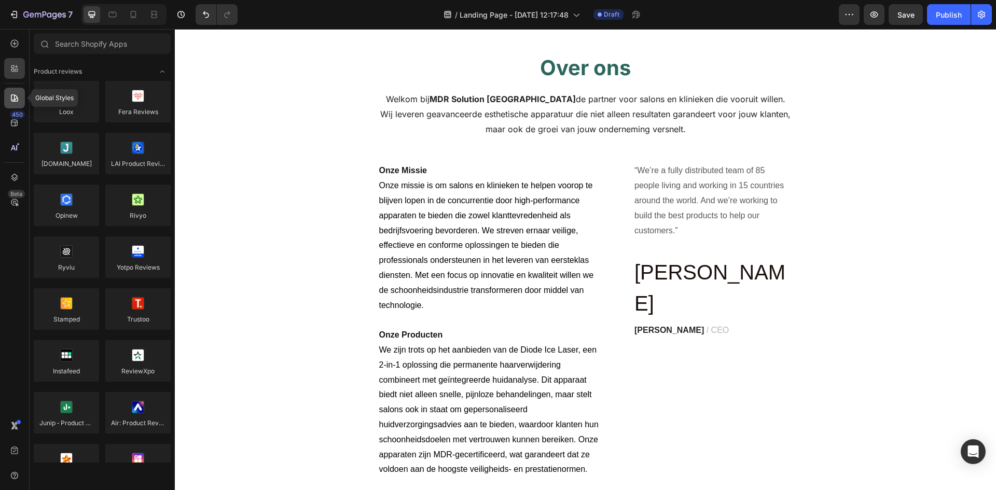
click at [10, 91] on div at bounding box center [14, 98] width 21 height 21
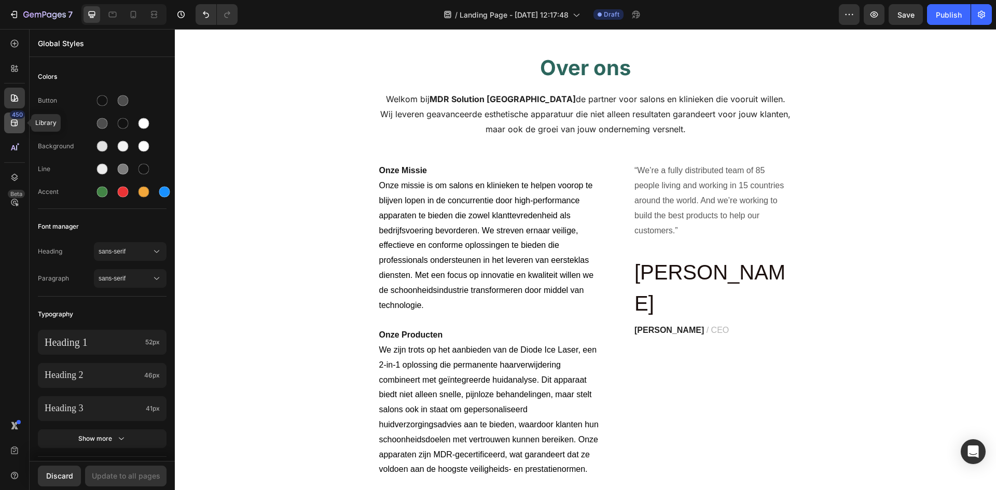
click at [11, 123] on icon at bounding box center [14, 123] width 7 height 7
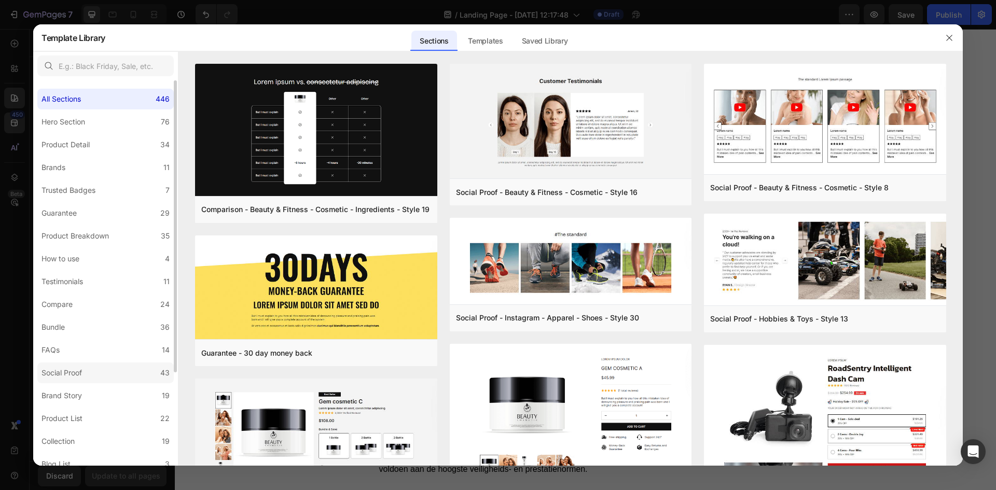
scroll to position [123, 0]
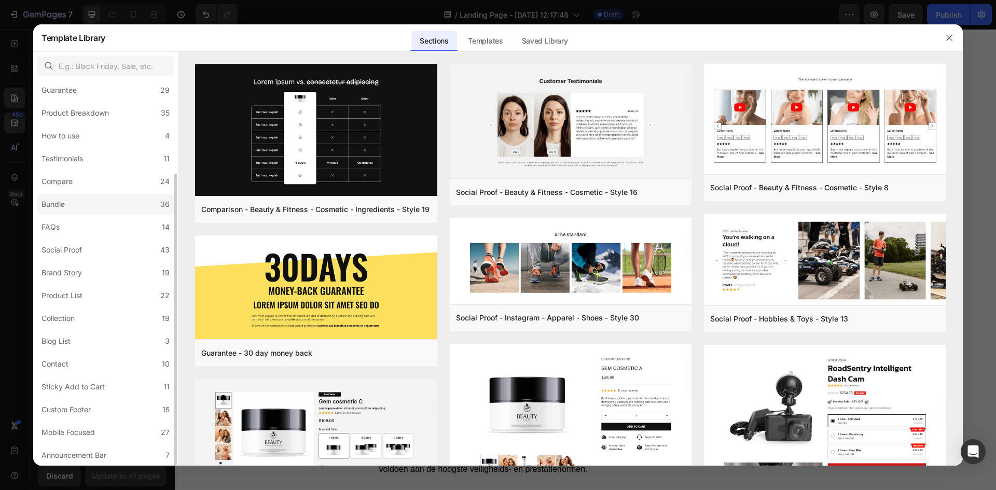
click at [116, 203] on label "Bundle 36" at bounding box center [105, 204] width 136 height 21
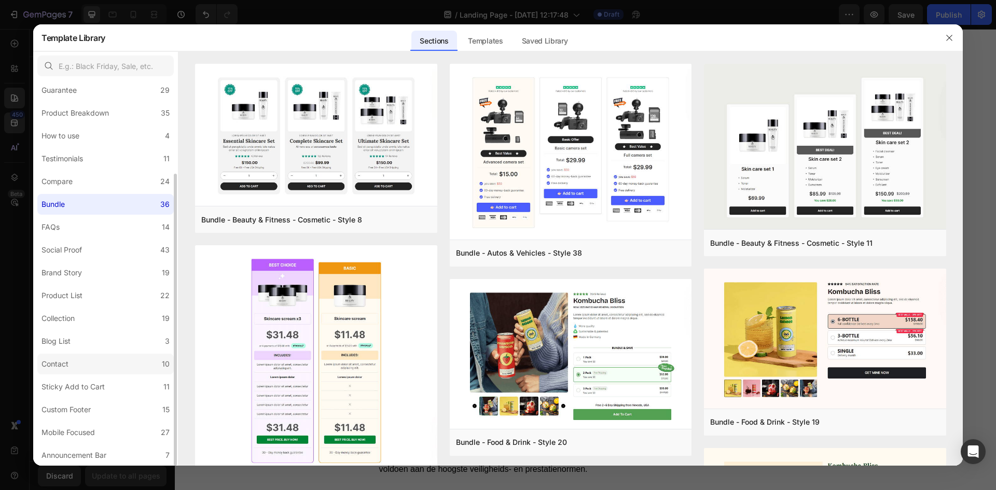
click at [93, 358] on label "Contact 10" at bounding box center [105, 364] width 136 height 21
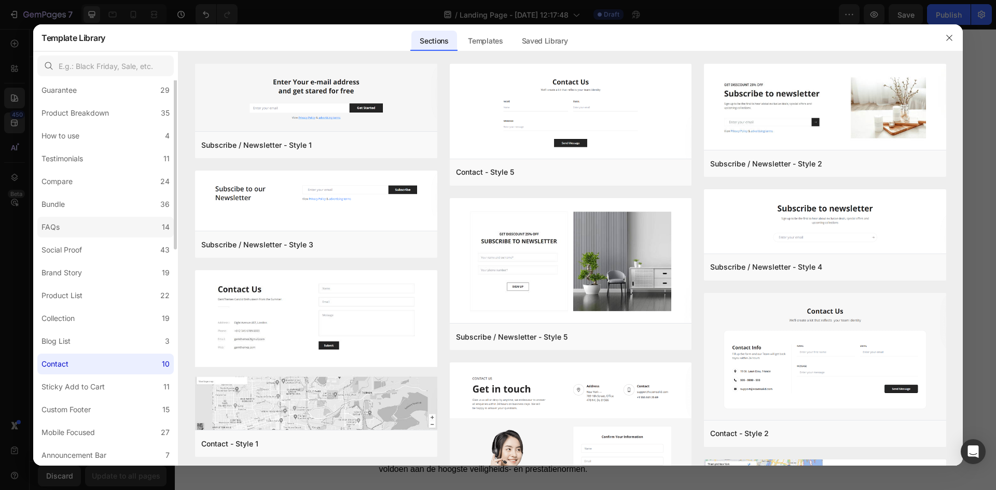
scroll to position [0, 0]
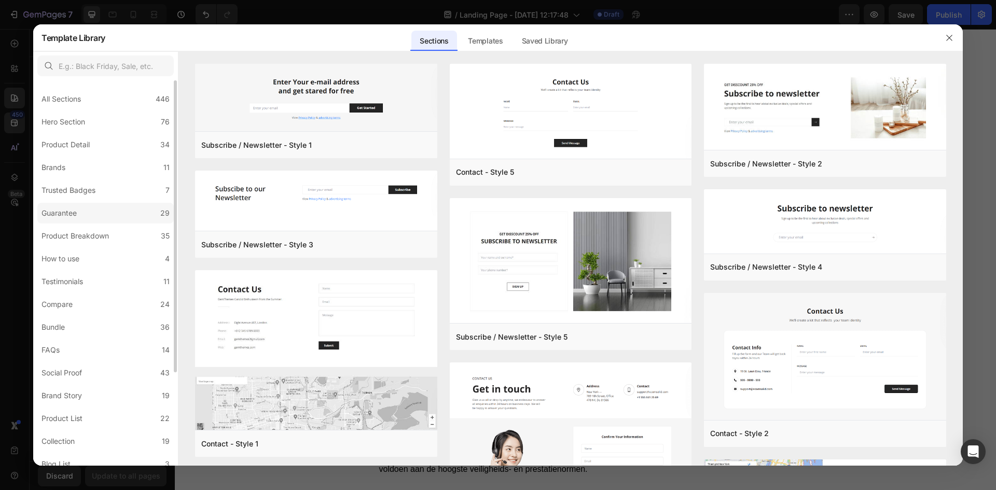
click at [109, 215] on label "Guarantee 29" at bounding box center [105, 213] width 136 height 21
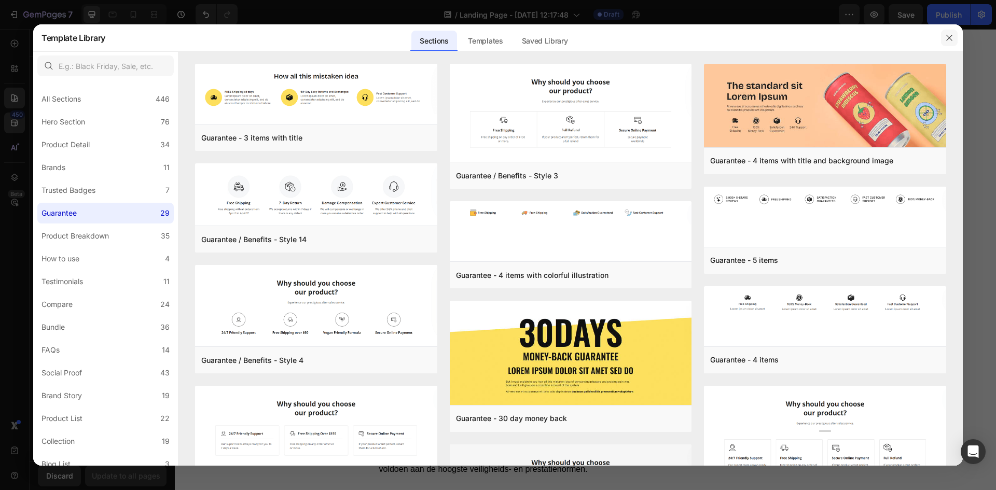
click at [948, 37] on icon "button" at bounding box center [949, 38] width 8 height 8
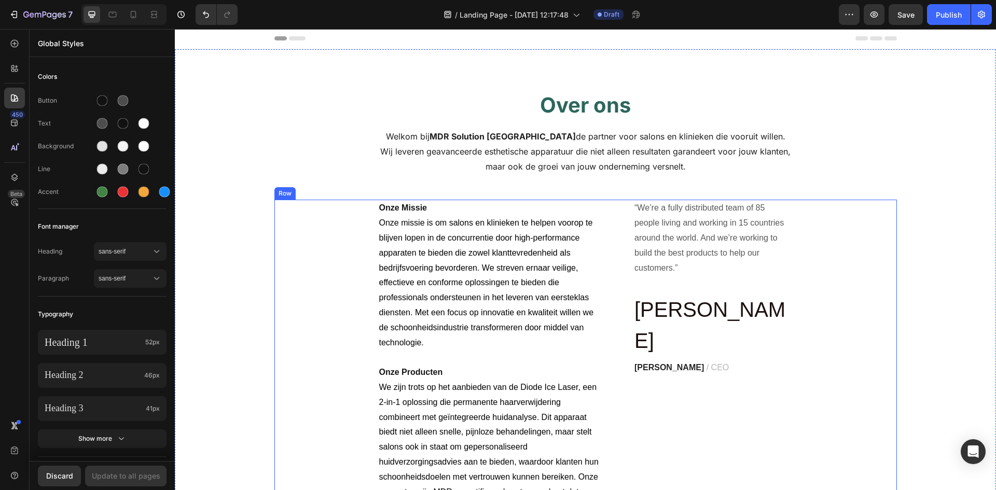
scroll to position [52, 0]
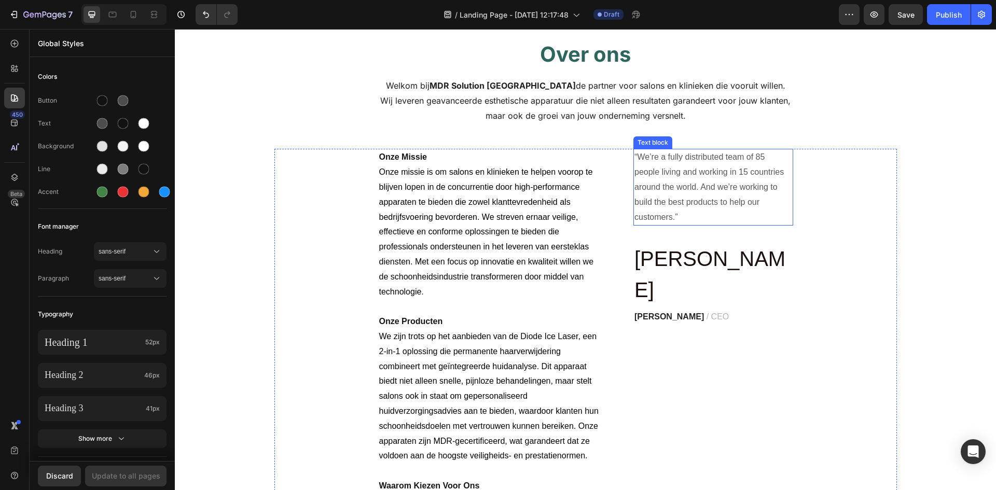
click at [702, 170] on p "“We’re a fully distributed team of 85 people living and working in 15 countries…" at bounding box center [713, 187] width 158 height 75
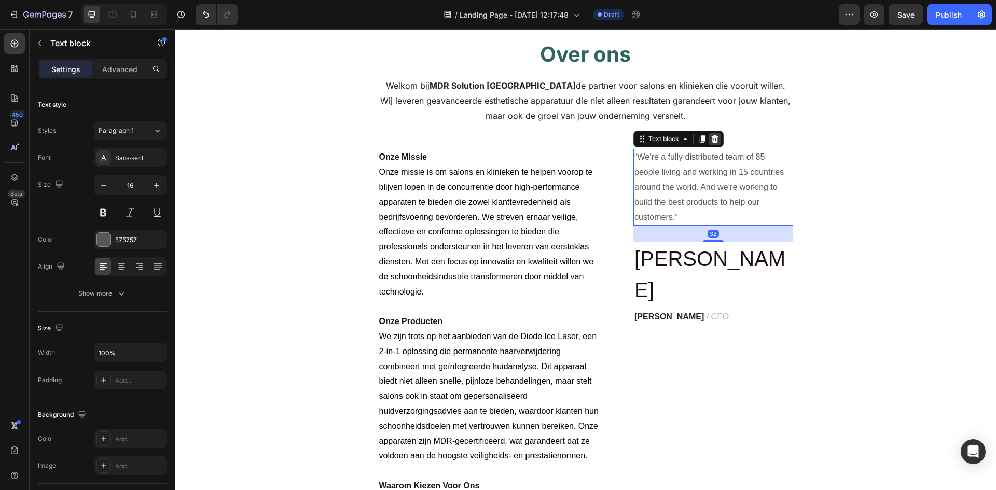
click at [711, 143] on icon at bounding box center [715, 139] width 8 height 8
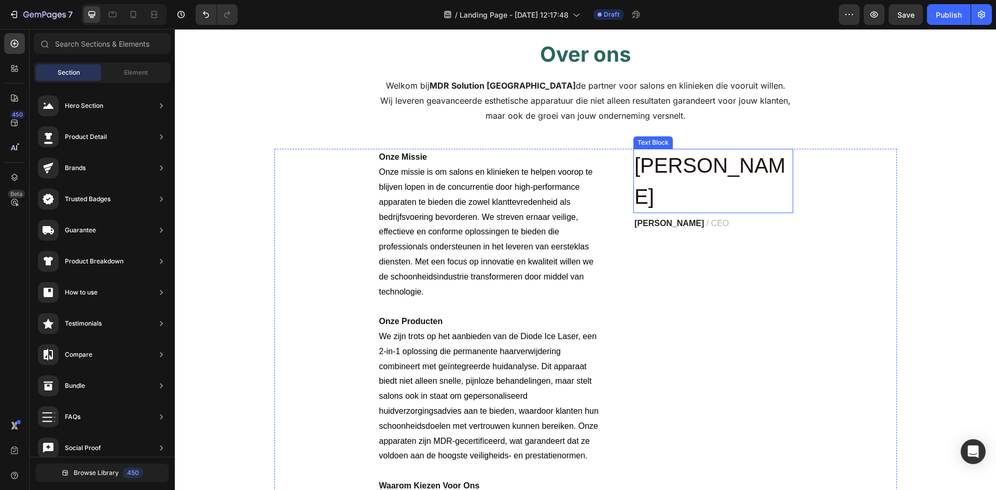
click at [691, 173] on p "James" at bounding box center [713, 181] width 158 height 62
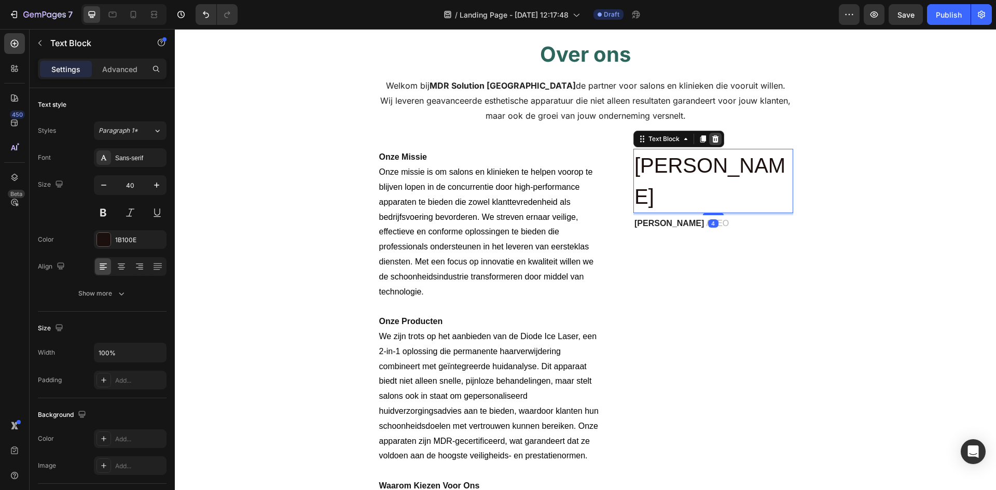
click at [712, 141] on icon at bounding box center [715, 139] width 8 height 8
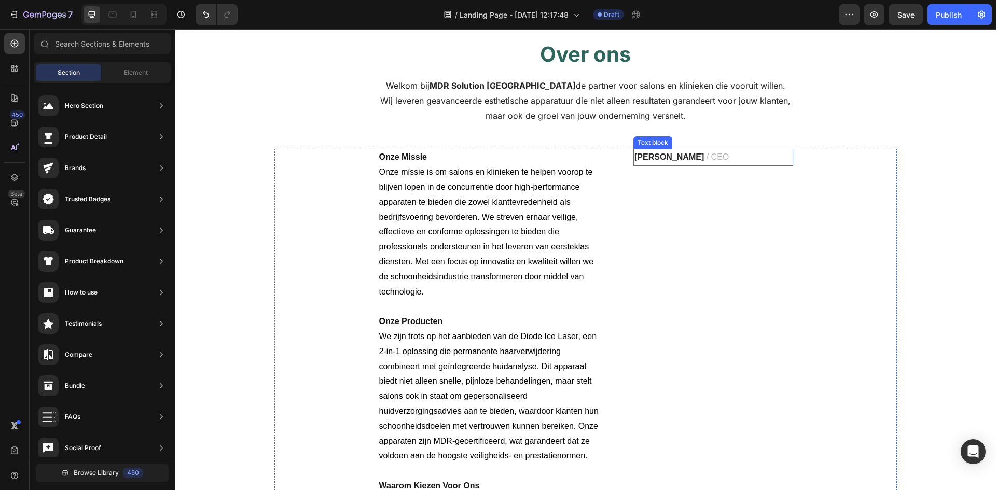
click at [679, 158] on strong "[PERSON_NAME]" at bounding box center [669, 157] width 70 height 9
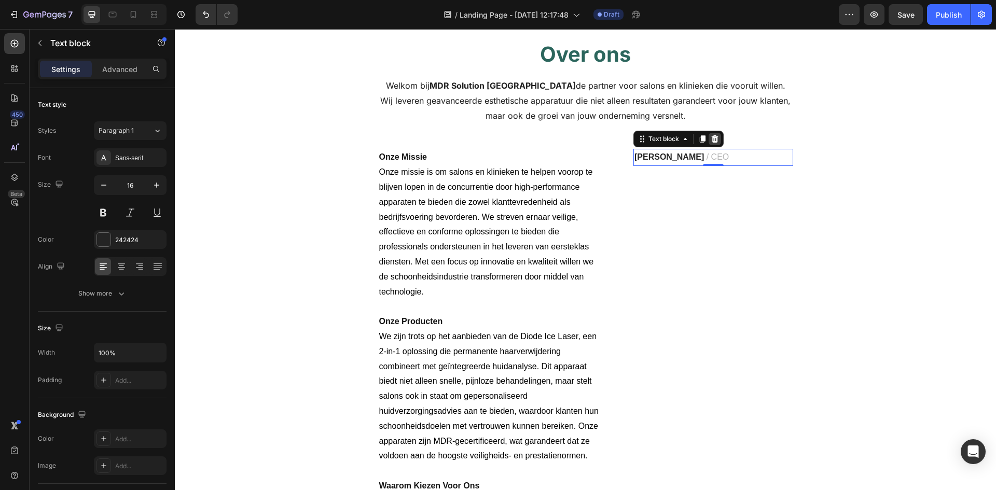
click at [714, 143] on icon at bounding box center [715, 139] width 8 height 8
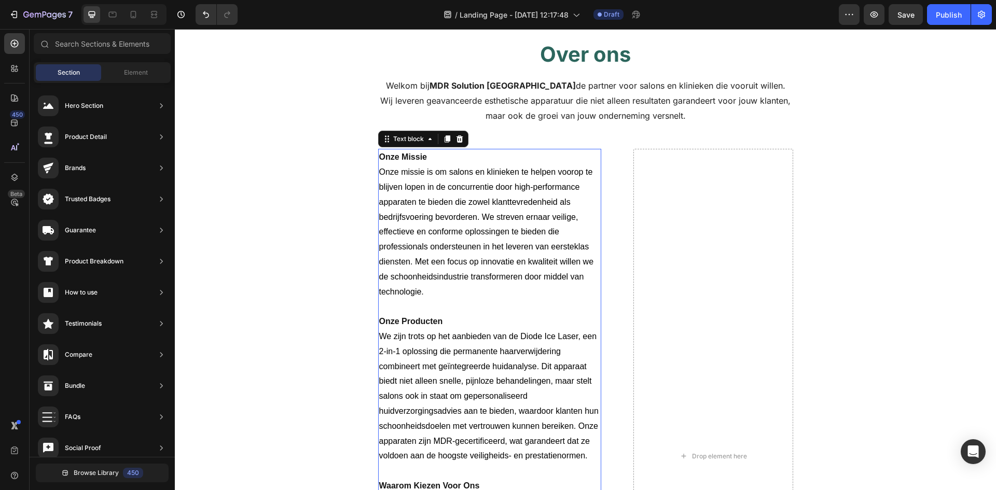
click at [418, 185] on span "Onze missie is om salons en klinieken te helpen voorop te blijven lopen in de c…" at bounding box center [486, 232] width 215 height 128
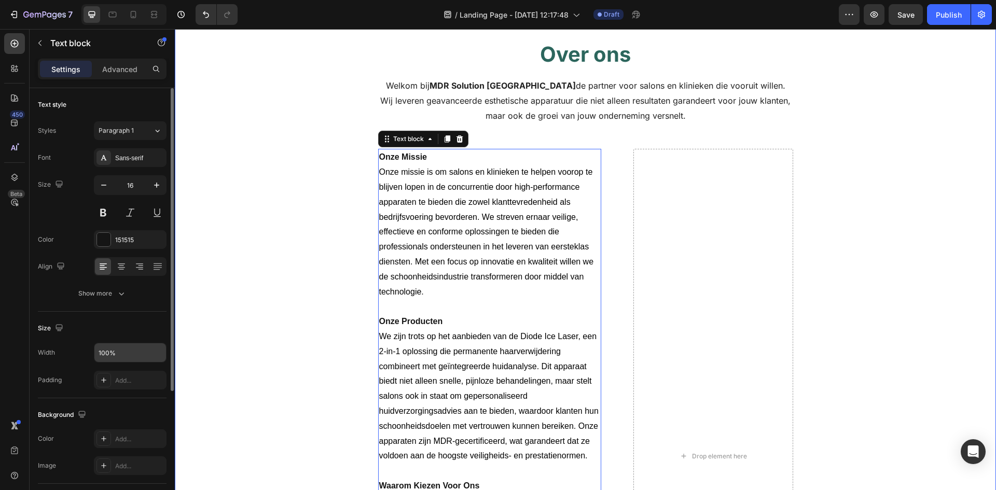
scroll to position [183, 0]
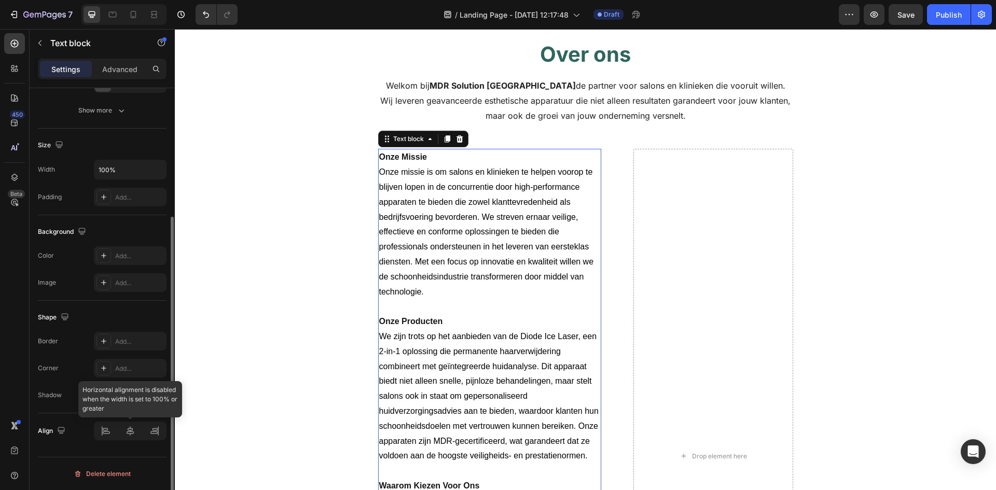
click at [127, 429] on div at bounding box center [130, 431] width 73 height 19
click at [131, 435] on div at bounding box center [130, 431] width 73 height 19
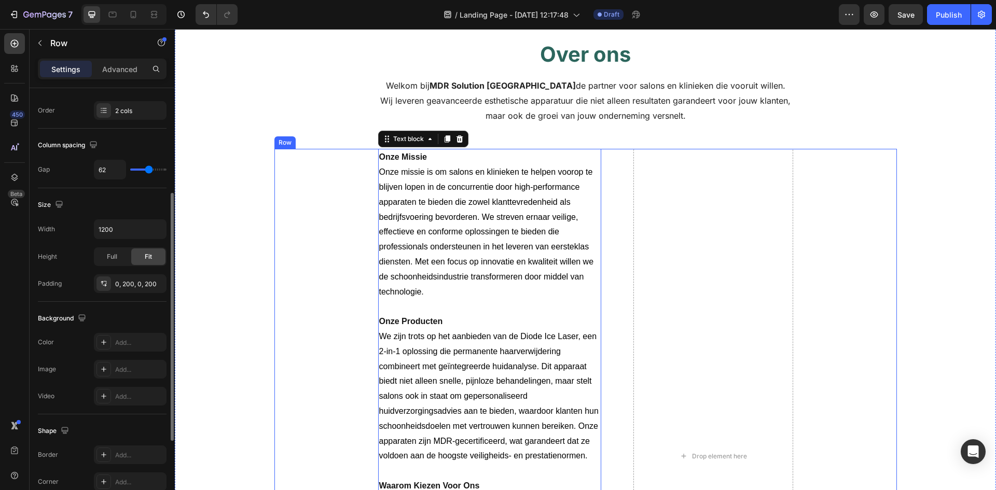
click at [324, 212] on div "Onze Missie Onze missie is om salons en klinieken te helpen voorop te blijven l…" at bounding box center [585, 456] width 622 height 615
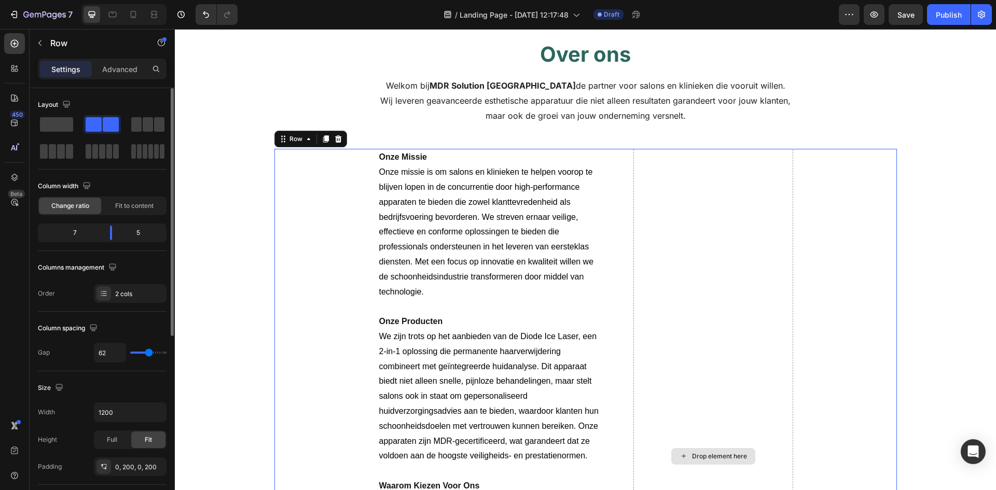
click at [662, 203] on div "Drop element here" at bounding box center [713, 456] width 160 height 615
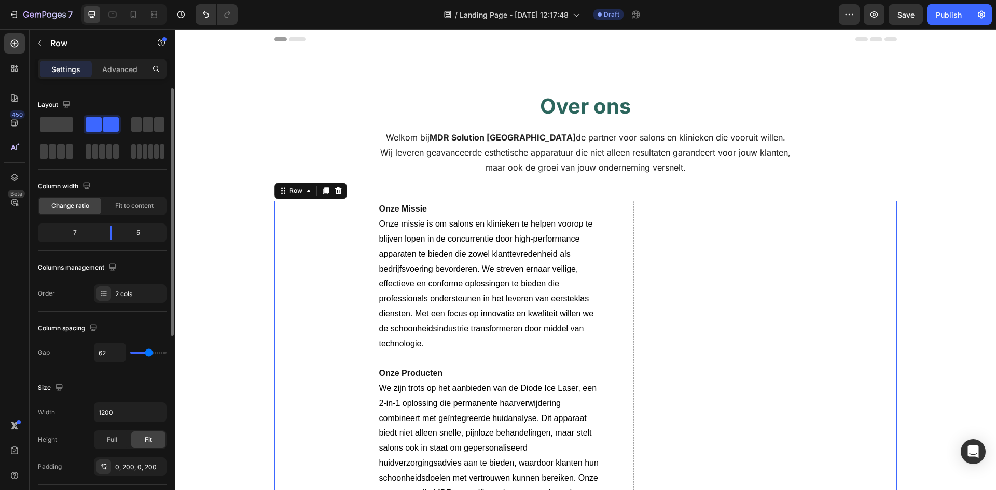
click at [141, 299] on div "2 cols" at bounding box center [130, 293] width 73 height 19
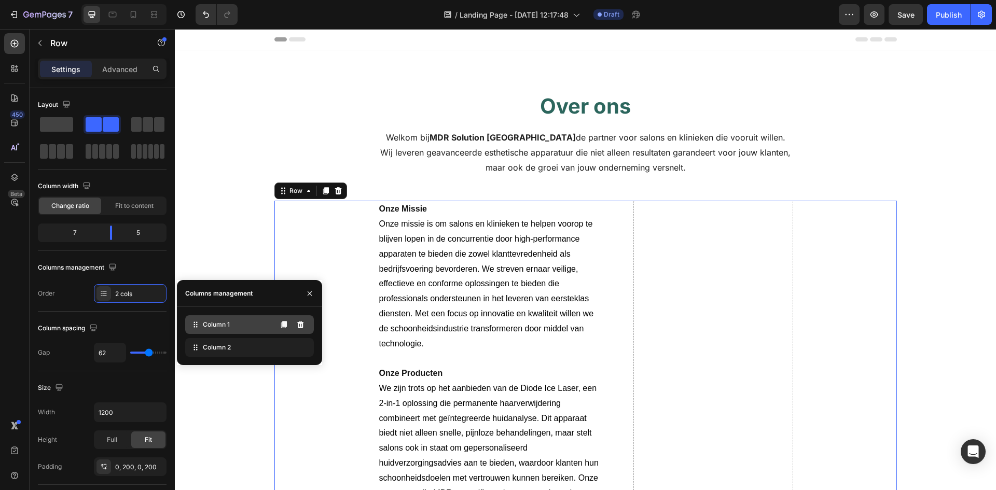
click at [223, 322] on span "Column 1" at bounding box center [216, 324] width 27 height 9
click at [304, 347] on icon at bounding box center [300, 347] width 8 height 8
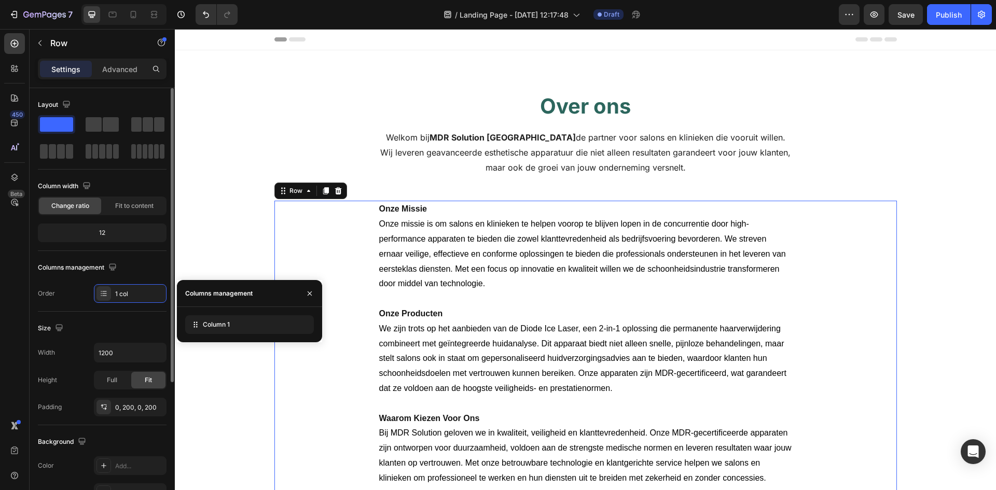
click at [149, 332] on div "Size" at bounding box center [102, 328] width 129 height 17
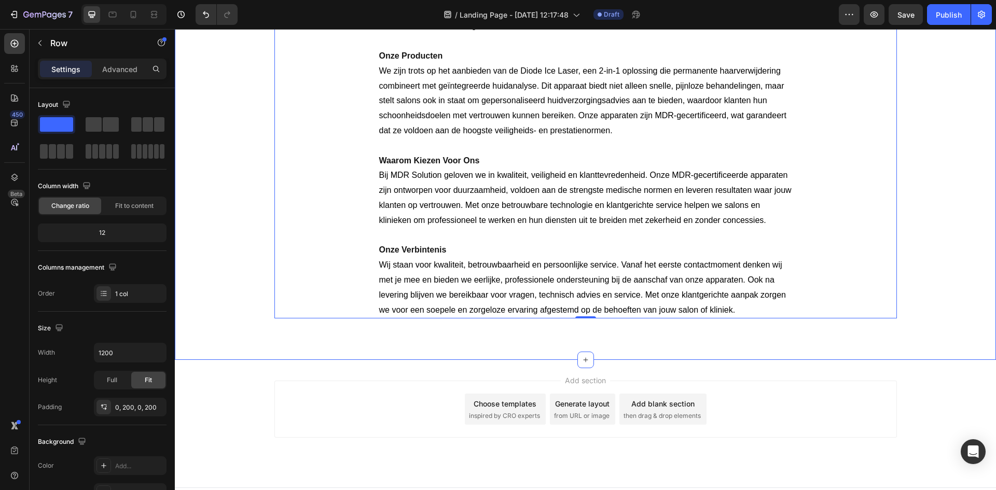
scroll to position [259, 0]
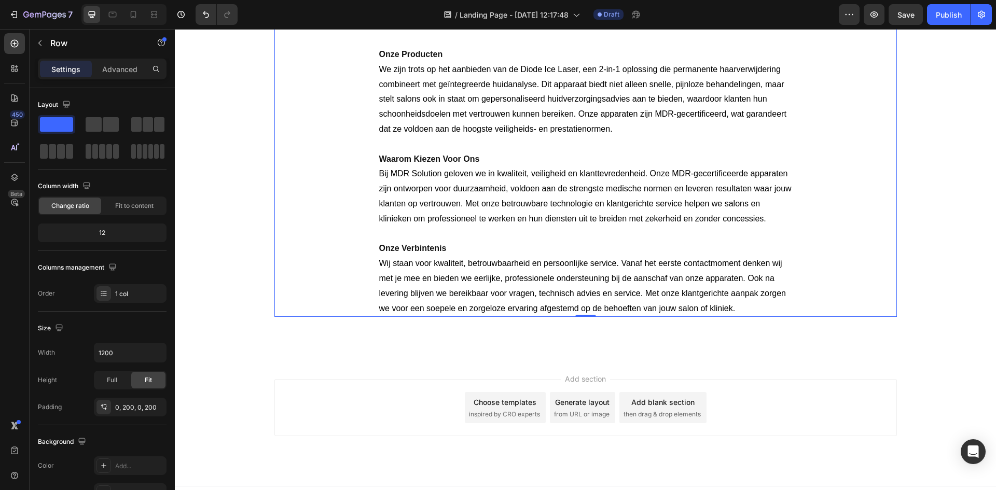
click at [575, 380] on span "Add section" at bounding box center [585, 378] width 49 height 11
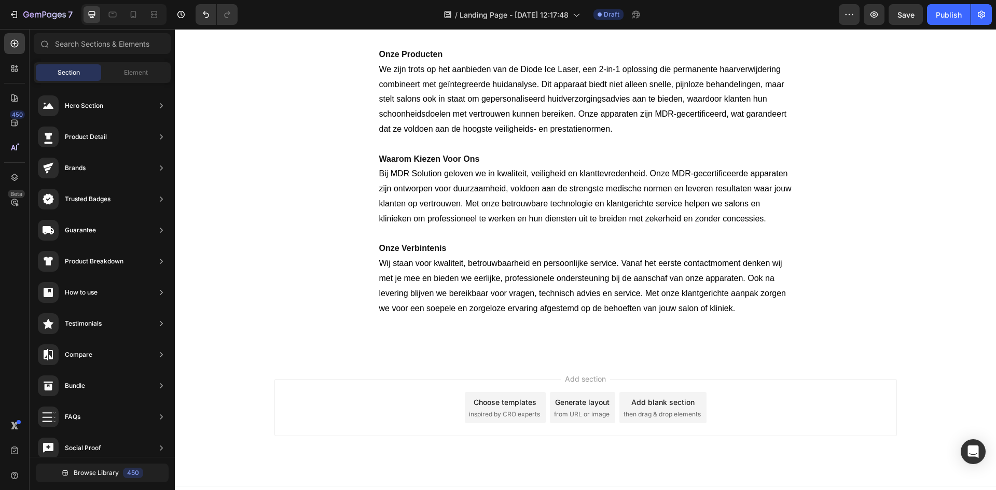
click at [519, 403] on div "Choose templates" at bounding box center [505, 402] width 63 height 11
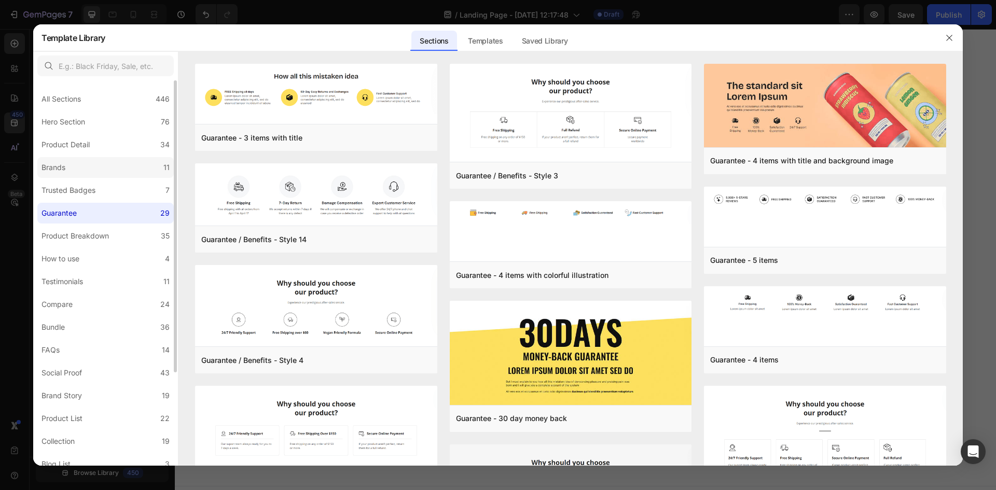
click at [115, 162] on label "Brands 11" at bounding box center [105, 167] width 136 height 21
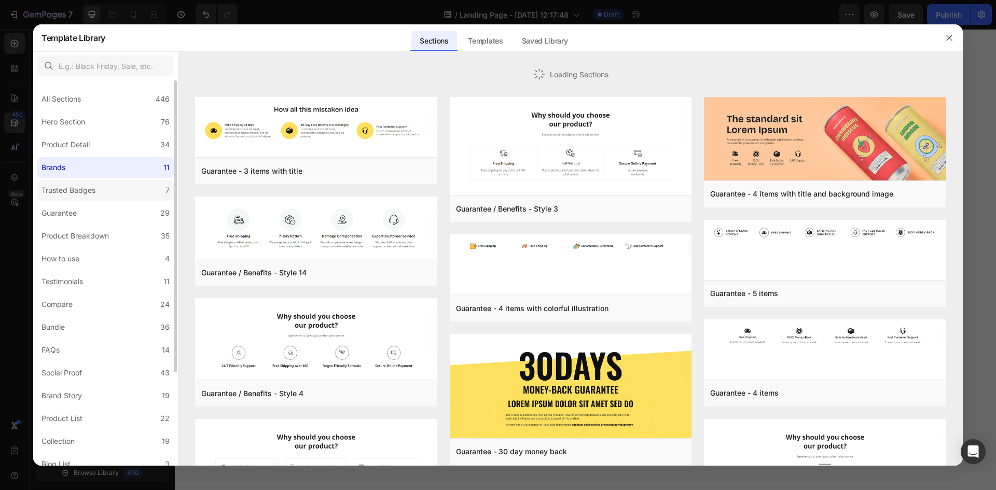
click at [112, 182] on label "Trusted Badges 7" at bounding box center [105, 190] width 136 height 21
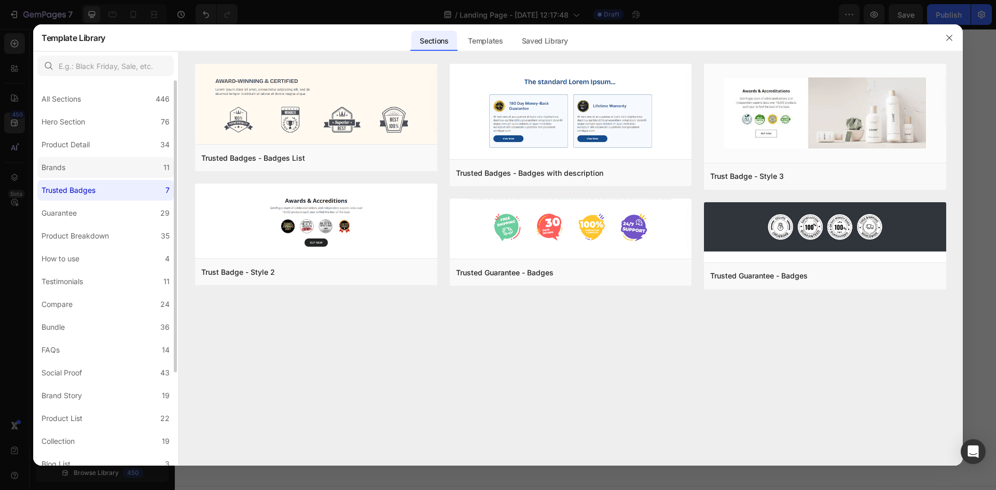
click at [117, 166] on label "Brands 11" at bounding box center [105, 167] width 136 height 21
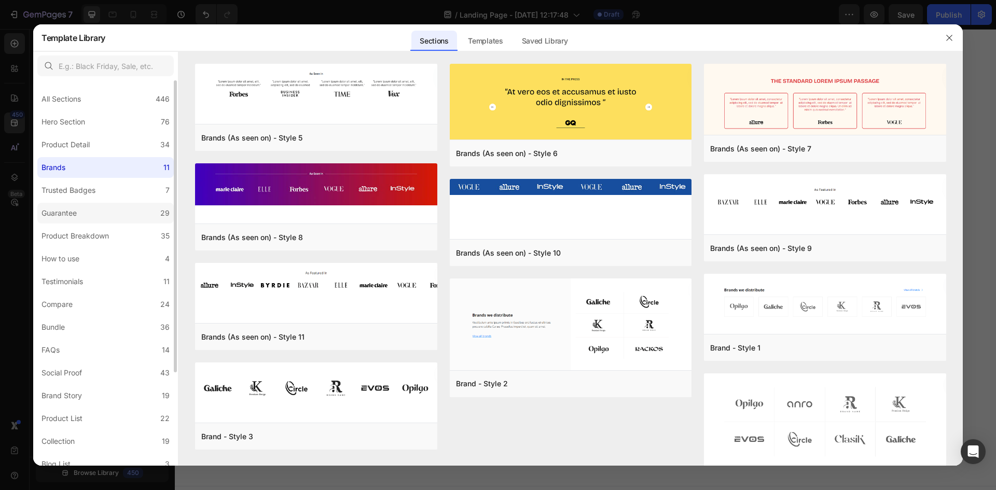
click at [113, 217] on label "Guarantee 29" at bounding box center [105, 213] width 136 height 21
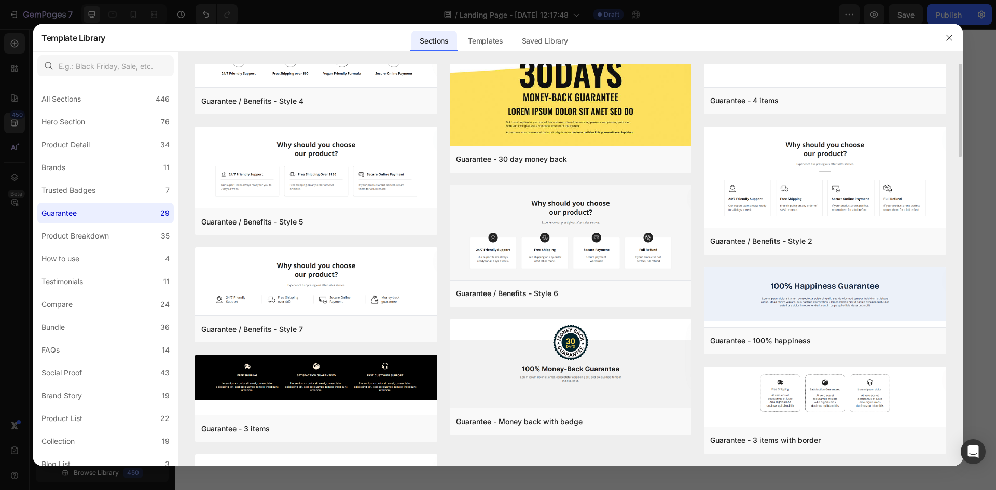
scroll to position [104, 0]
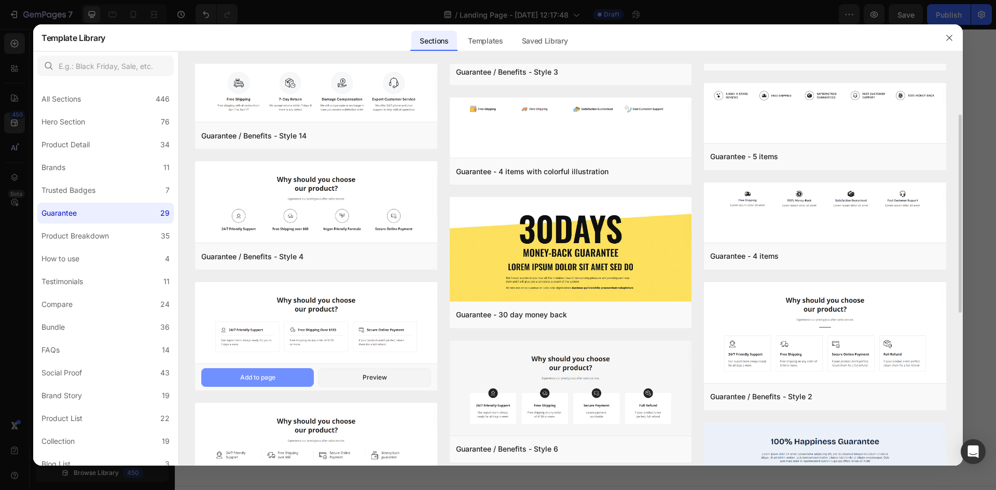
click at [297, 380] on button "Add to page" at bounding box center [257, 377] width 113 height 19
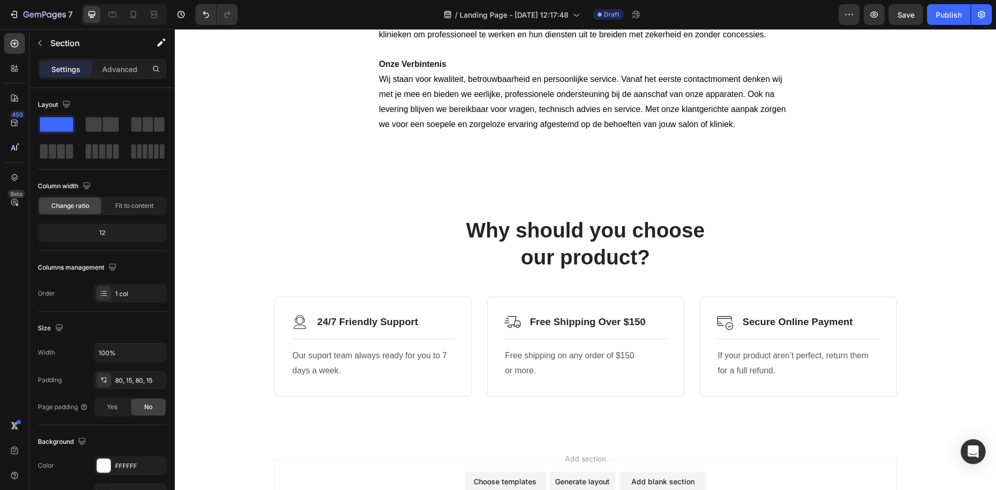
scroll to position [541, 0]
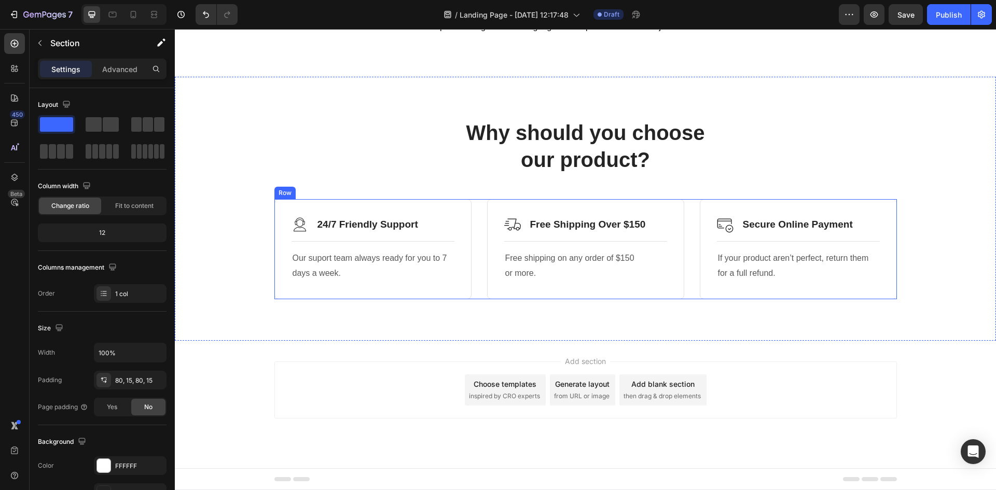
click at [375, 230] on p "24/7 Friendly Support" at bounding box center [367, 224] width 101 height 13
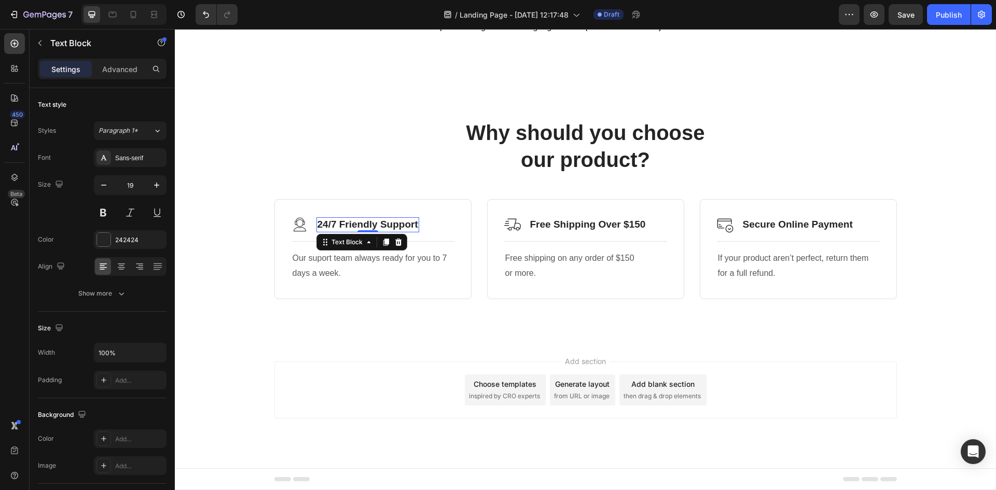
click at [404, 224] on p "24/7 Friendly Support" at bounding box center [367, 224] width 101 height 13
click at [414, 226] on p "24/7 Friendly Support" at bounding box center [367, 224] width 101 height 13
drag, startPoint x: 414, startPoint y: 226, endPoint x: 294, endPoint y: 236, distance: 120.7
click at [295, 236] on div "Image 24/7 Friendly Support Text Block 0 Row Title Line Our suport team always …" at bounding box center [373, 249] width 163 height 66
copy p "24/7 Friendly Support"
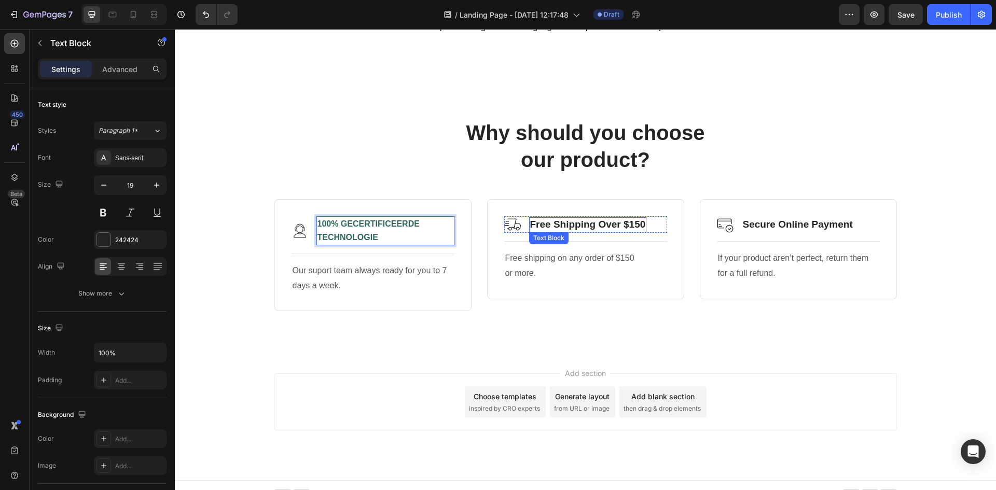
click at [632, 223] on p "Free Shipping Over $150" at bounding box center [588, 224] width 116 height 13
click at [639, 226] on p "Free Shipping Over $150" at bounding box center [588, 224] width 116 height 13
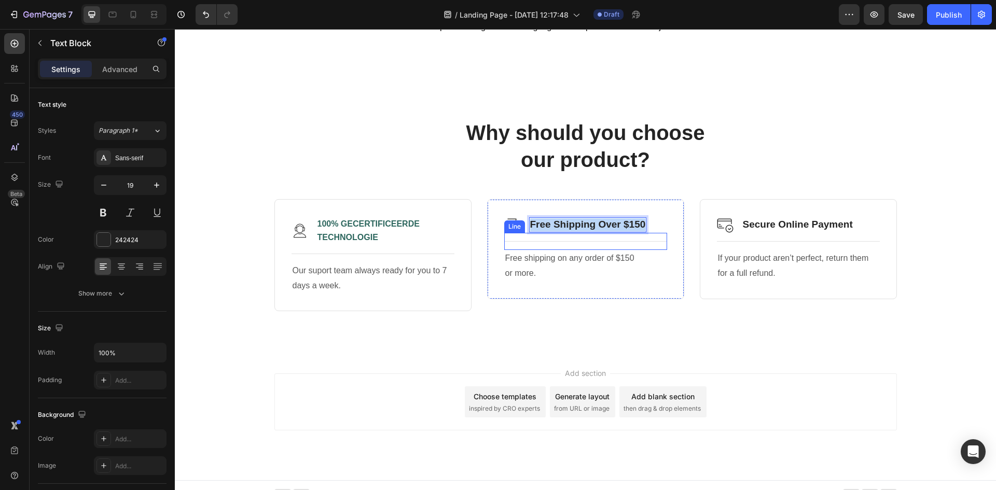
drag, startPoint x: 640, startPoint y: 226, endPoint x: 510, endPoint y: 234, distance: 130.5
click at [510, 234] on div "Image Free Shipping Over $150 Text Block 0 Row Title Line Free shipping on any …" at bounding box center [585, 249] width 163 height 66
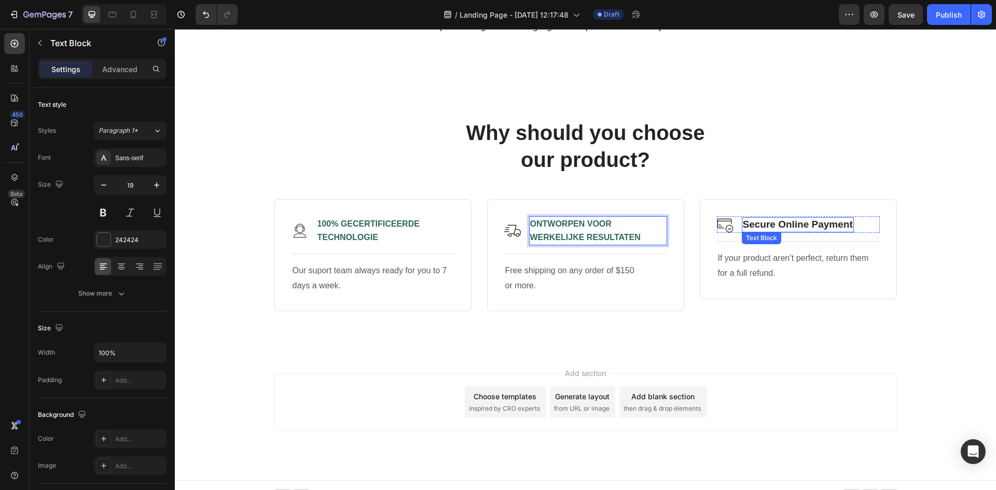
click at [809, 227] on p "Secure Online Payment" at bounding box center [798, 224] width 110 height 13
click at [848, 225] on p "Secure Online Payment" at bounding box center [798, 224] width 110 height 13
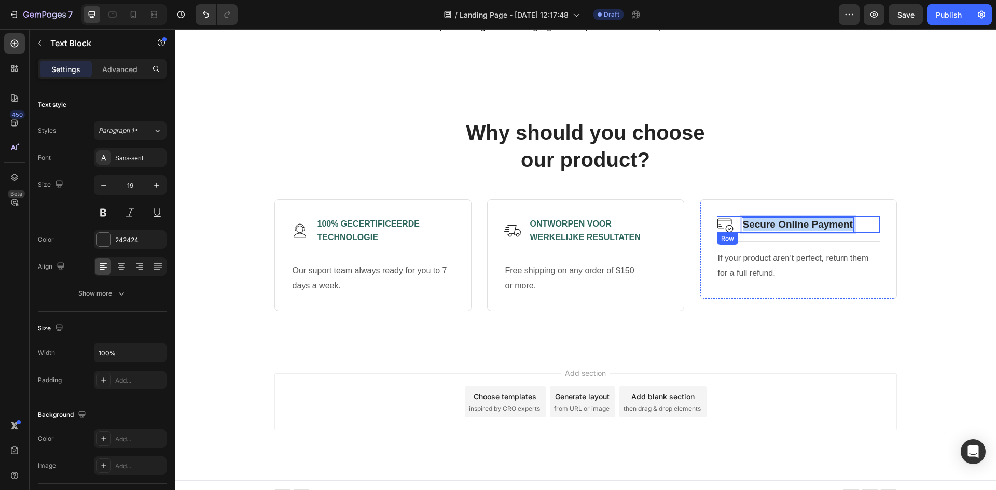
drag, startPoint x: 843, startPoint y: 226, endPoint x: 689, endPoint y: 237, distance: 155.0
click at [689, 237] on div "Image 100% GECERTIFICEERDE TECHNOLOGIE Text Block Row Title Line Our suport tea…" at bounding box center [585, 255] width 622 height 112
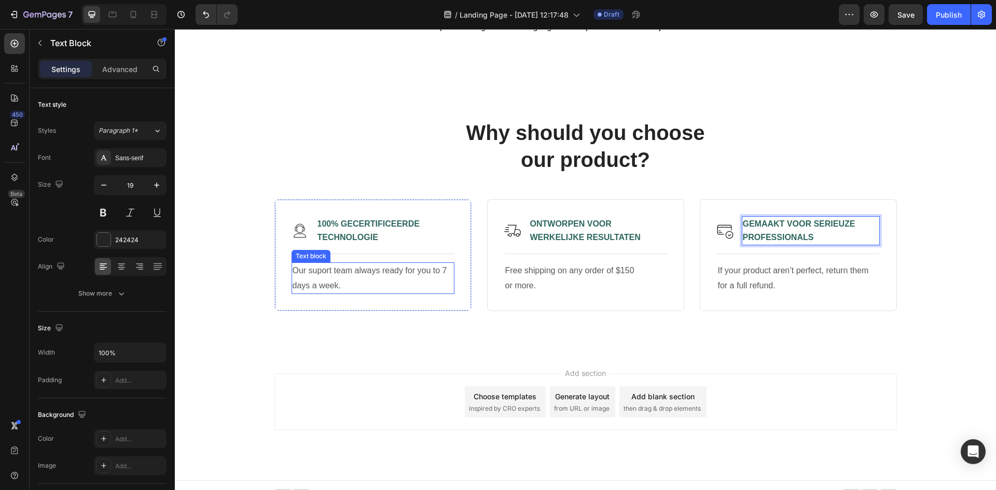
click at [358, 279] on p "Our suport team always ready for you to 7 days a week." at bounding box center [373, 279] width 161 height 30
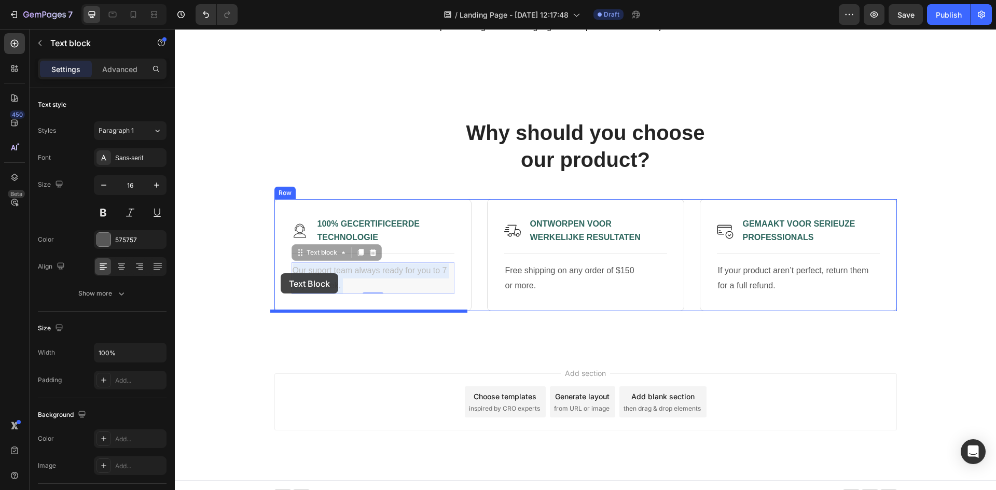
drag, startPoint x: 341, startPoint y: 289, endPoint x: 281, endPoint y: 273, distance: 62.7
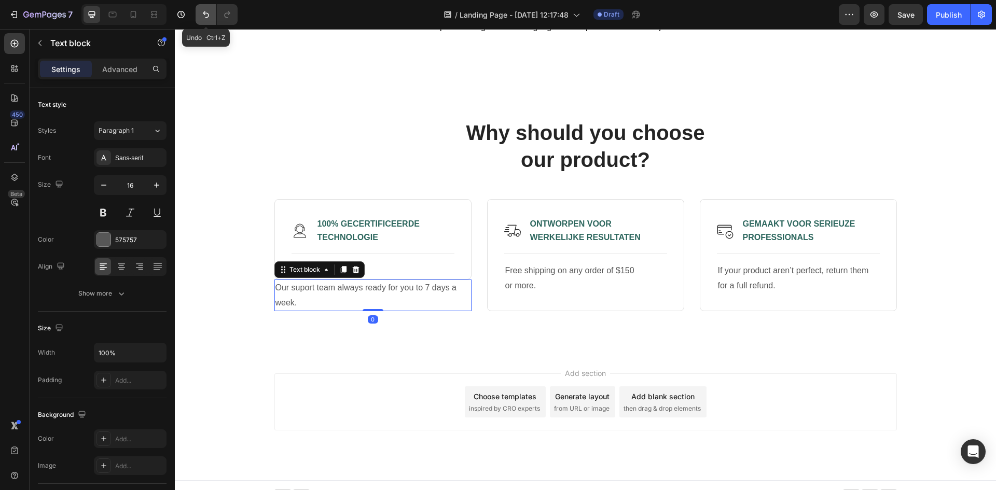
click at [205, 15] on icon "Undo/Redo" at bounding box center [206, 14] width 6 height 7
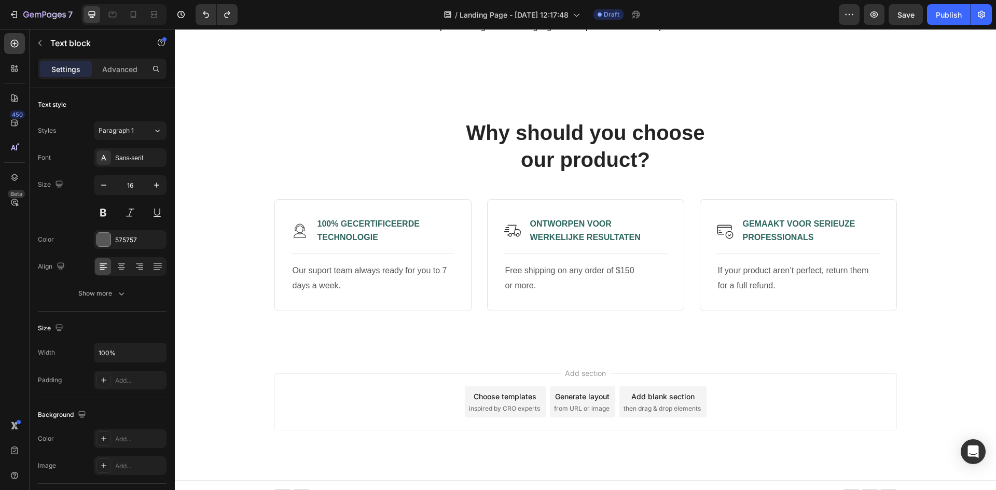
click at [343, 289] on p "Our suport team always ready for you to 7 days a week." at bounding box center [373, 279] width 161 height 30
drag, startPoint x: 342, startPoint y: 286, endPoint x: 291, endPoint y: 272, distance: 52.6
click at [293, 272] on p "Our suport team always ready for you to 7 days a week." at bounding box center [373, 279] width 161 height 30
click at [584, 281] on p "Free shipping on any order of $150 or more." at bounding box center [585, 279] width 161 height 30
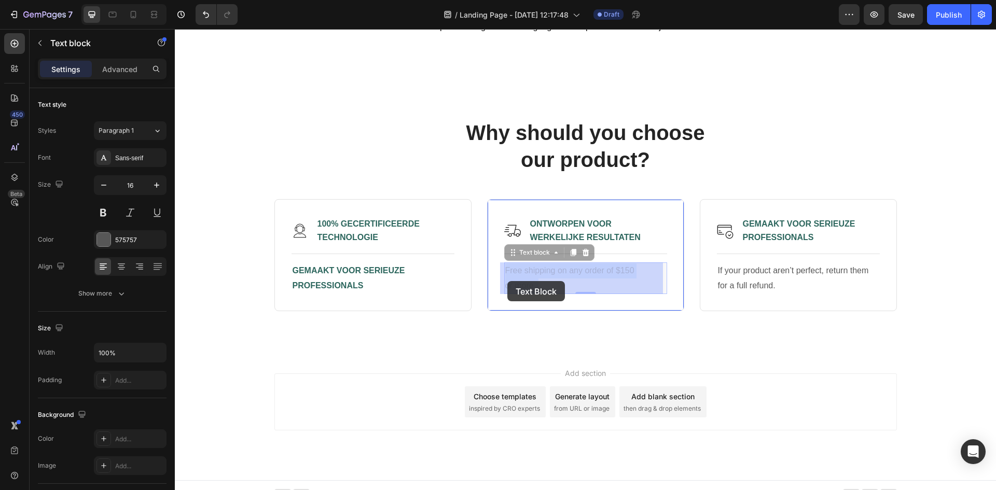
drag, startPoint x: 542, startPoint y: 286, endPoint x: 510, endPoint y: 282, distance: 32.4
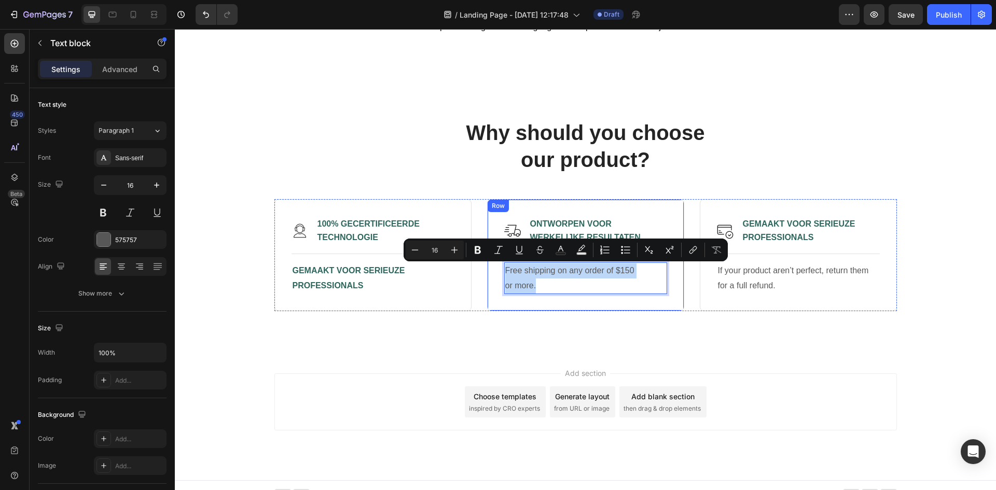
drag, startPoint x: 536, startPoint y: 287, endPoint x: 497, endPoint y: 274, distance: 40.8
click at [497, 274] on div "Image ONTWORPEN VOOR WERKELIJKE RESULTATEN Text Block Row Title Line Free shipp…" at bounding box center [585, 255] width 197 height 112
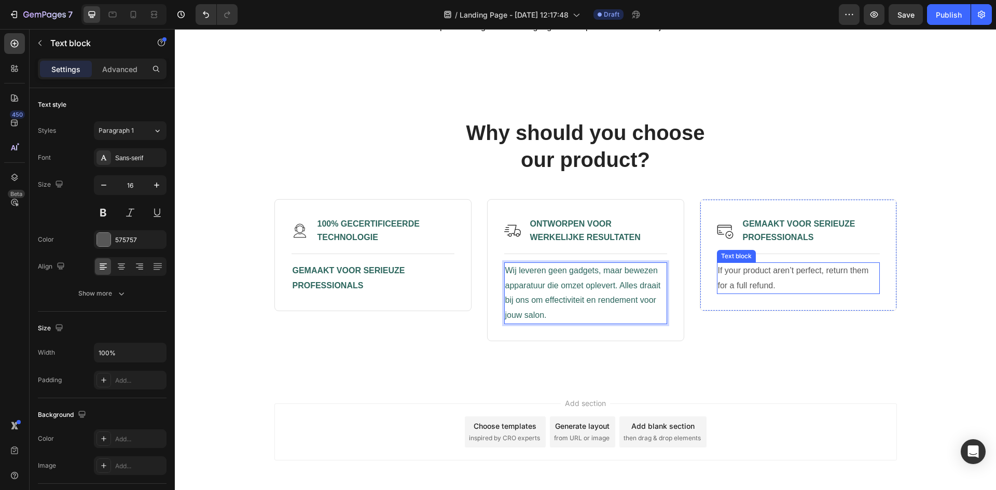
click at [781, 279] on p "If your product aren’t perfect, return them for a full refund." at bounding box center [798, 279] width 161 height 30
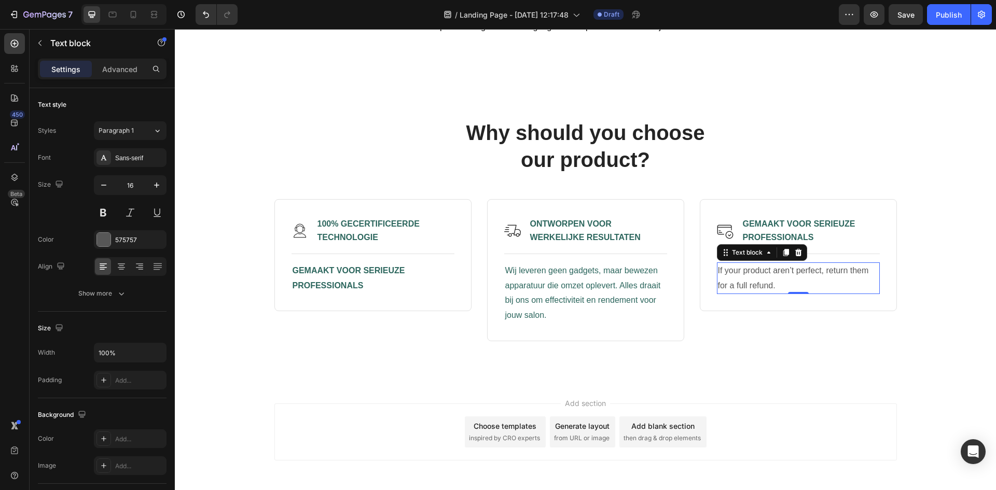
click at [775, 286] on p "If your product aren’t perfect, return them for a full refund." at bounding box center [798, 279] width 161 height 30
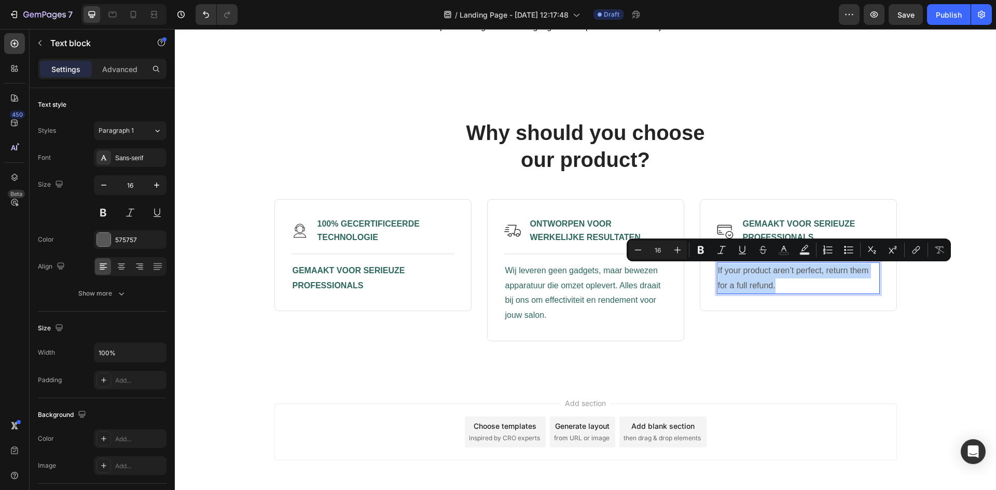
drag, startPoint x: 774, startPoint y: 287, endPoint x: 714, endPoint y: 270, distance: 61.9
click at [718, 270] on p "If your product aren’t perfect, return them for a full refund." at bounding box center [798, 279] width 161 height 30
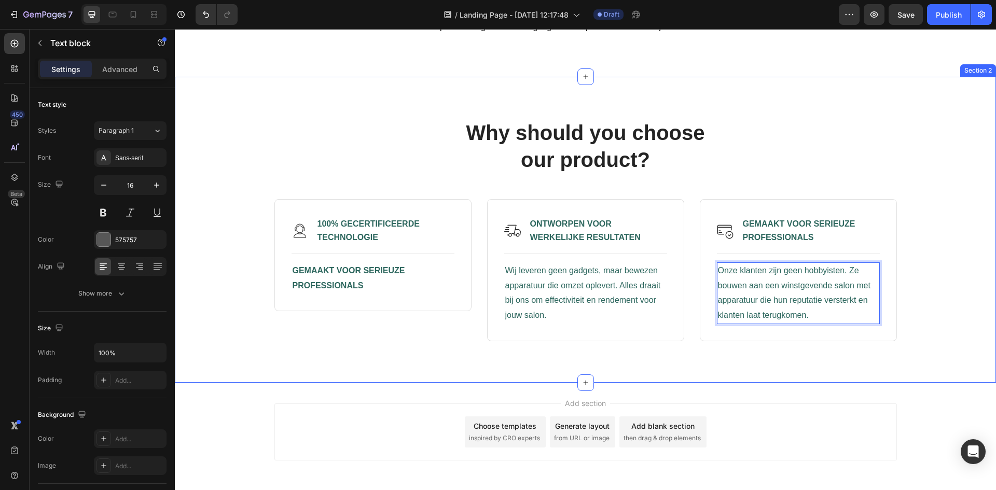
click at [937, 304] on div "Why should you choose our product? Heading Row Image 100% GECERTIFICEERDE TECHN…" at bounding box center [586, 229] width 806 height 223
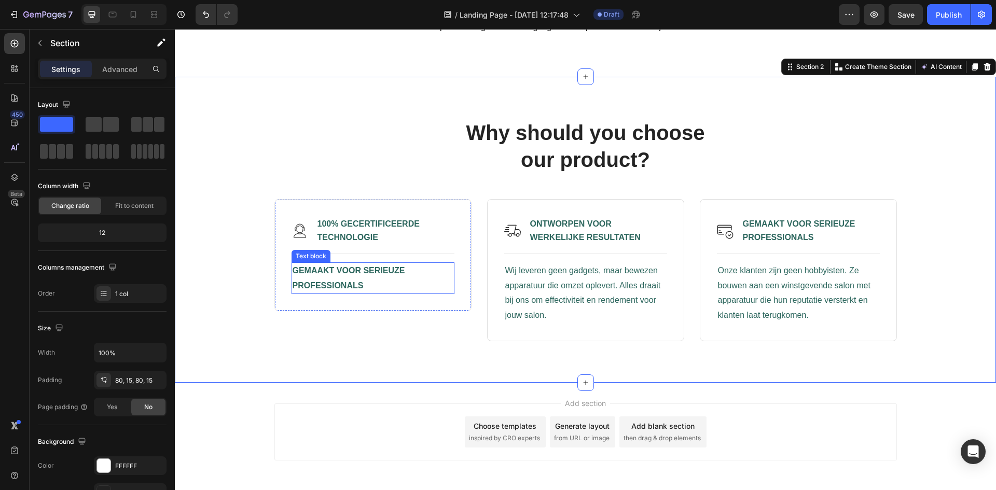
click at [374, 276] on p "GEMAAKT VOOR SERIEUZE PROFESSIONALS" at bounding box center [373, 279] width 161 height 30
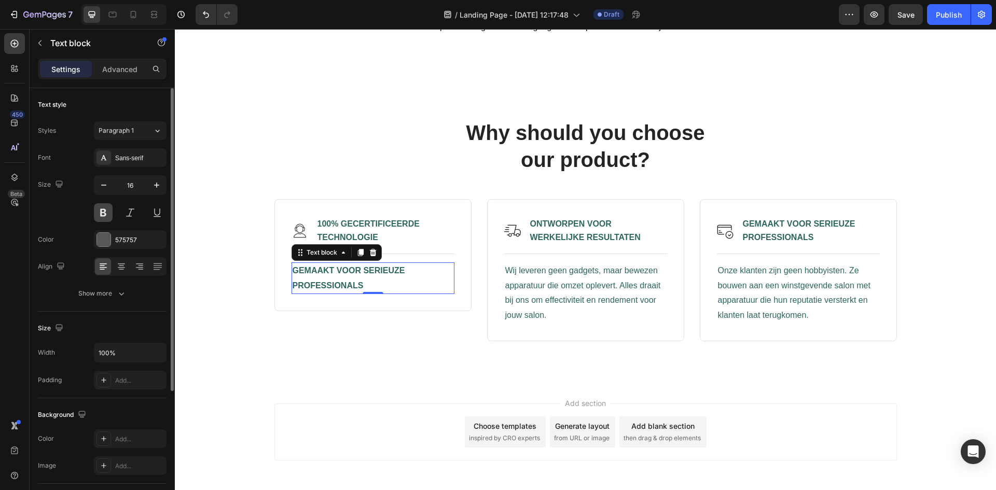
click at [105, 216] on button at bounding box center [103, 212] width 19 height 19
click at [565, 297] on span "Wij leveren geen gadgets, maar bewezen apparatuur die omzet oplevert. Alles dra…" at bounding box center [583, 292] width 156 height 53
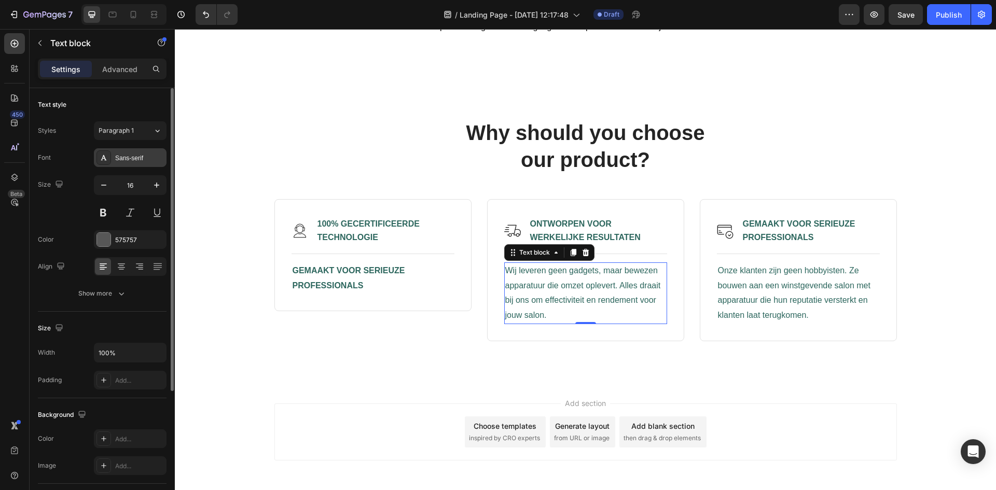
click at [131, 163] on div "Sans-serif" at bounding box center [130, 157] width 73 height 19
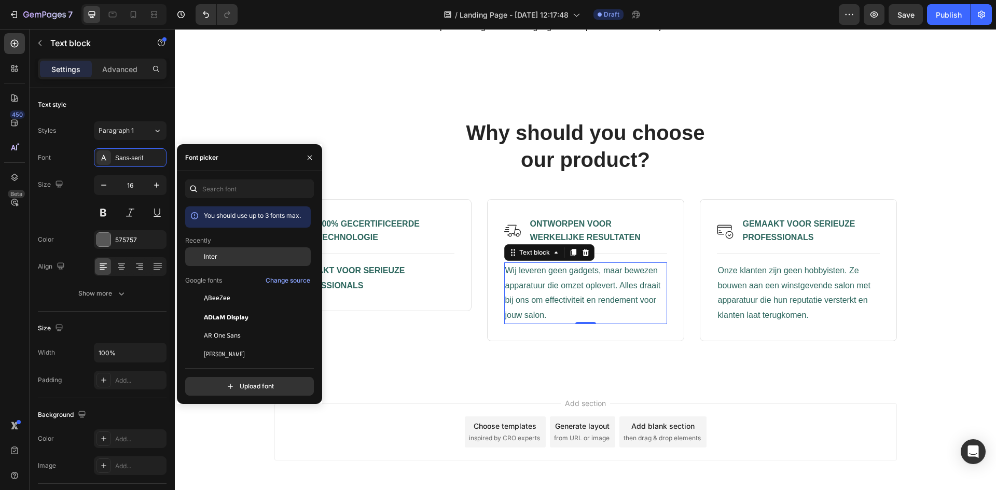
click at [207, 256] on span "Inter" at bounding box center [210, 256] width 13 height 9
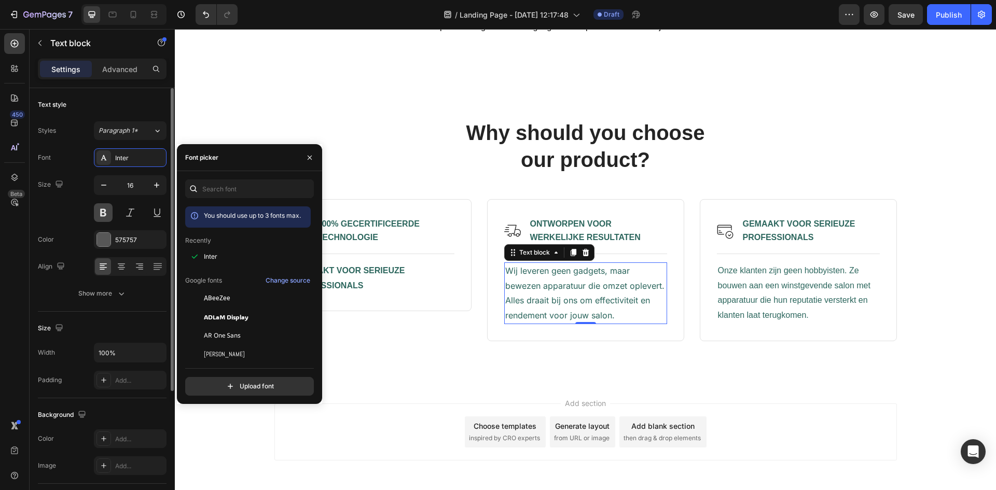
click at [103, 214] on button at bounding box center [103, 212] width 19 height 19
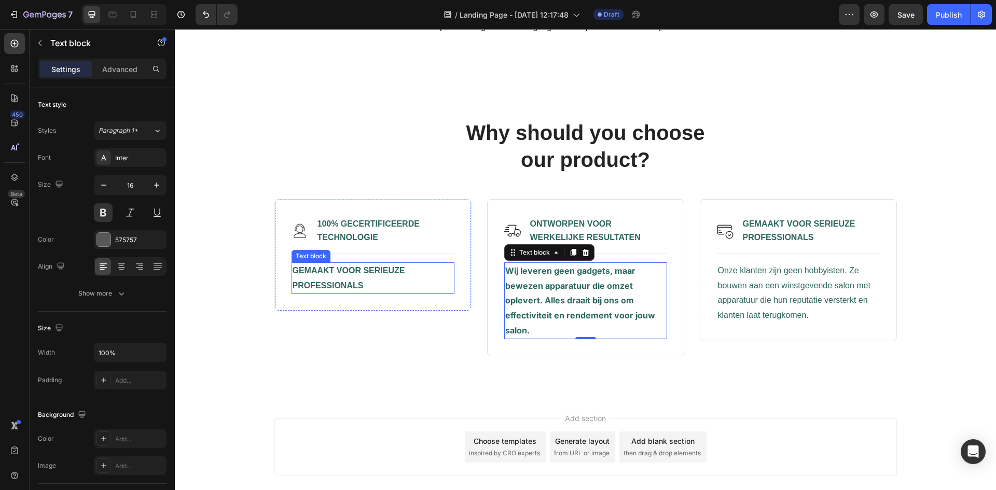
click at [338, 281] on strong "GEMAAKT VOOR SERIEUZE PROFESSIONALS" at bounding box center [349, 278] width 113 height 24
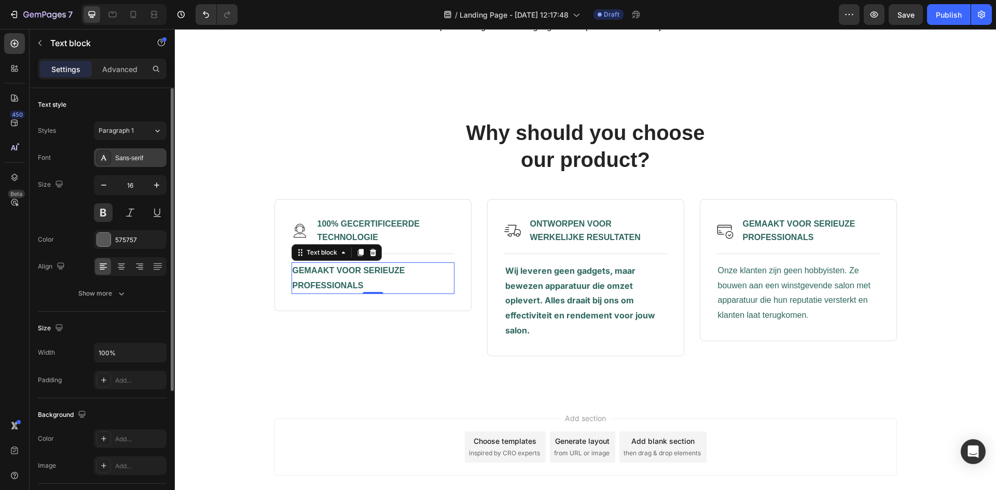
click at [142, 163] on div "Sans-serif" at bounding box center [130, 157] width 73 height 19
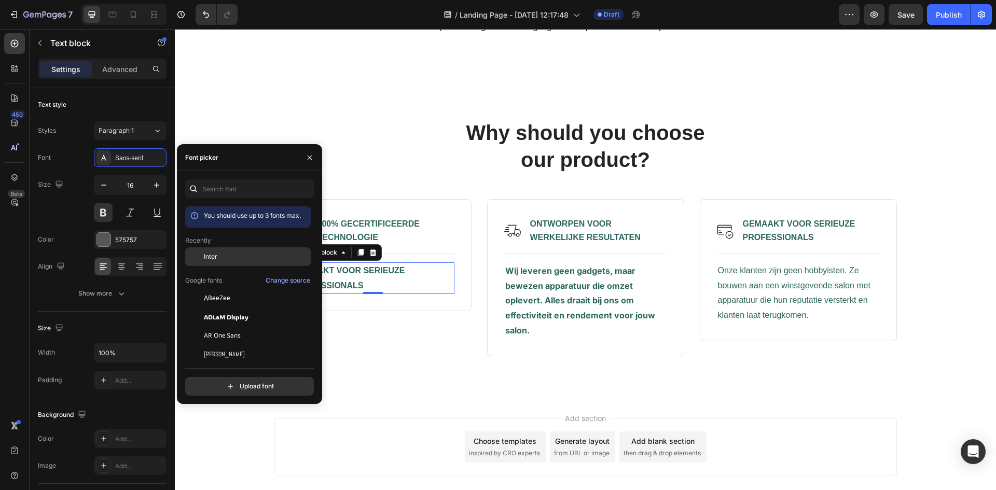
click at [232, 257] on div "Inter" at bounding box center [256, 256] width 105 height 9
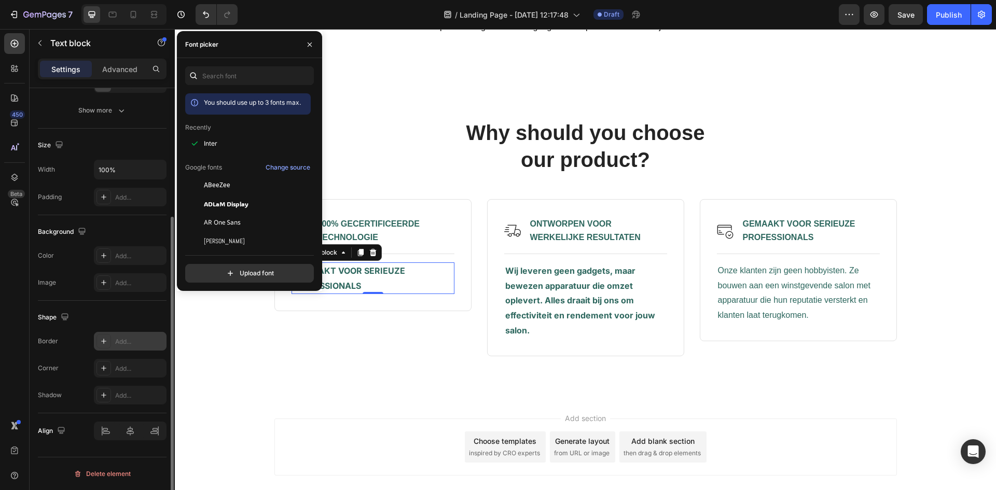
scroll to position [0, 0]
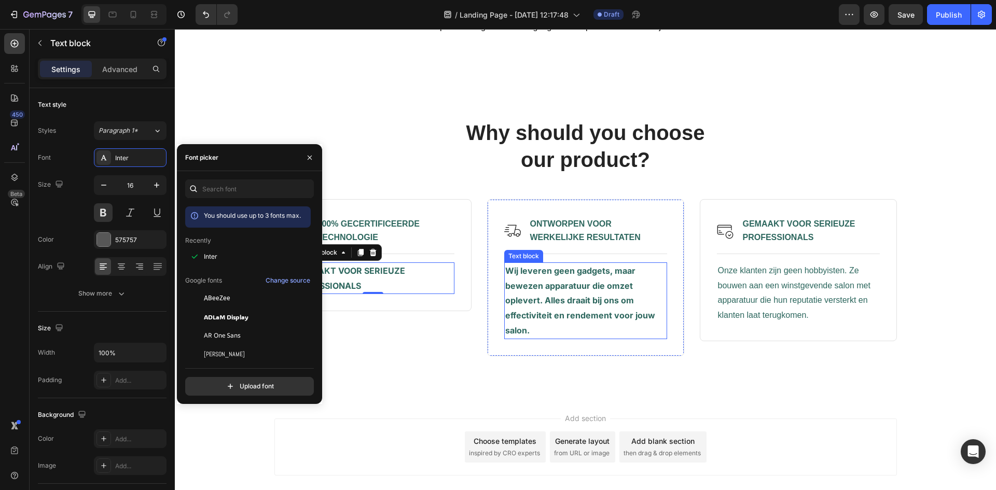
click at [525, 284] on span "Wij leveren geen gadgets, maar bewezen apparatuur die omzet oplevert. Alles dra…" at bounding box center [580, 301] width 150 height 70
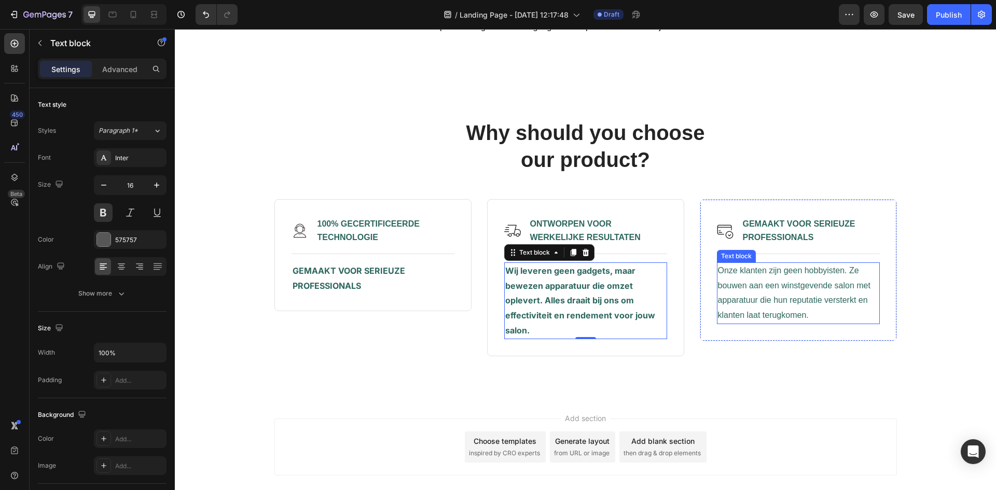
click at [737, 301] on span "Onze klanten zijn geen hobbyisten. Ze bouwen aan een winstgevende salon met app…" at bounding box center [794, 292] width 153 height 53
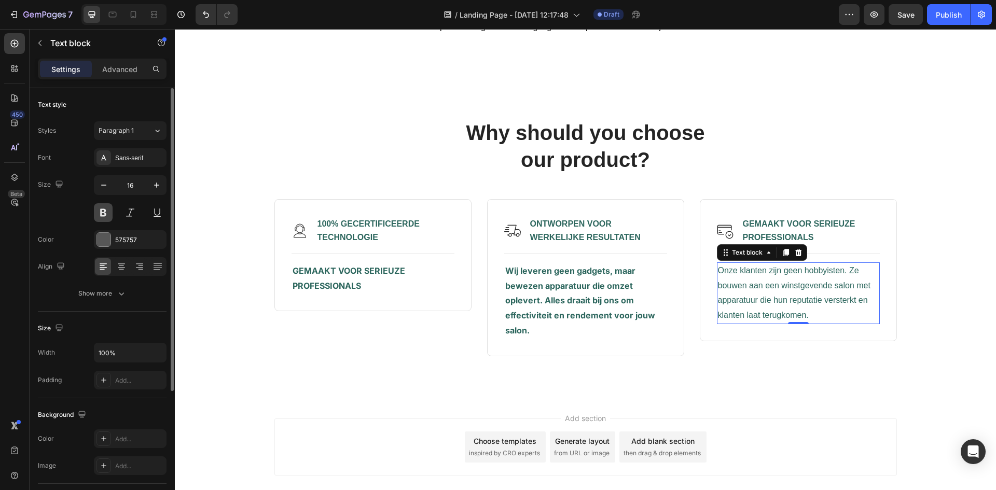
click at [104, 215] on button at bounding box center [103, 212] width 19 height 19
click at [116, 164] on div "Sans-serif" at bounding box center [130, 157] width 73 height 19
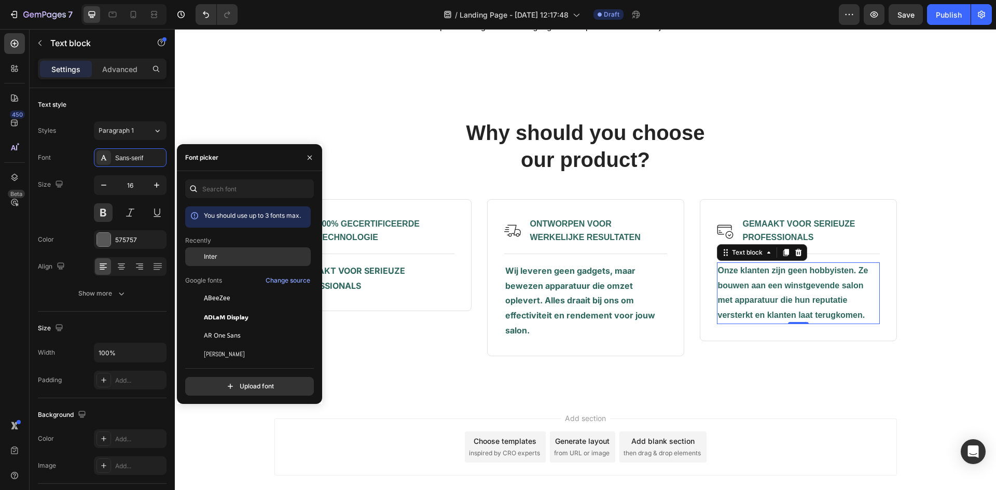
click at [229, 258] on div "Inter" at bounding box center [256, 256] width 105 height 9
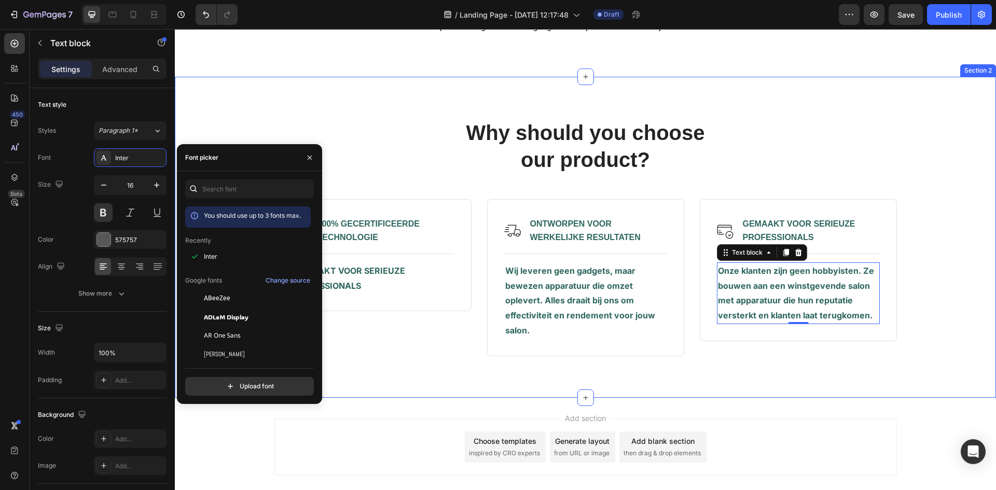
click at [954, 288] on div "Why should you choose our product? Heading Row Image 100% GECERTIFICEERDE TECHN…" at bounding box center [586, 237] width 806 height 238
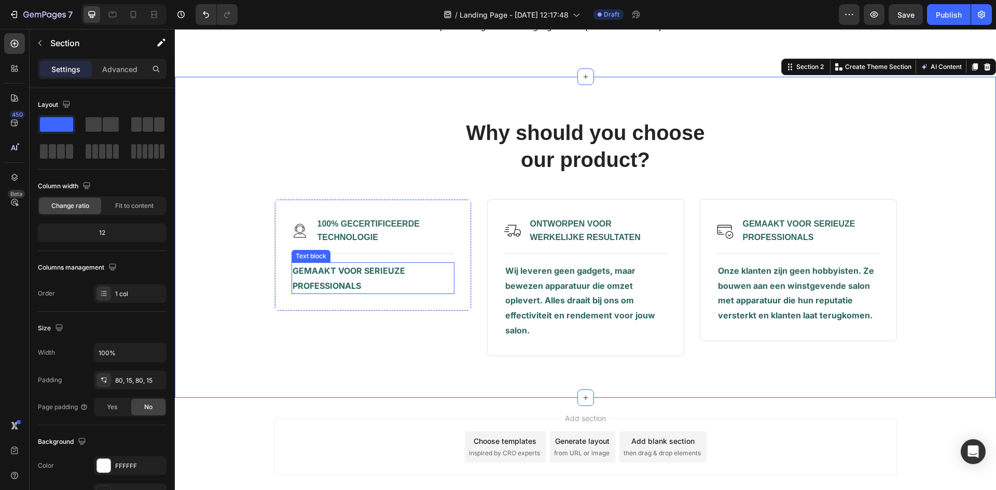
click at [367, 281] on p "GEMAAKT VOOR SERIEUZE PROFESSIONALS" at bounding box center [373, 279] width 161 height 30
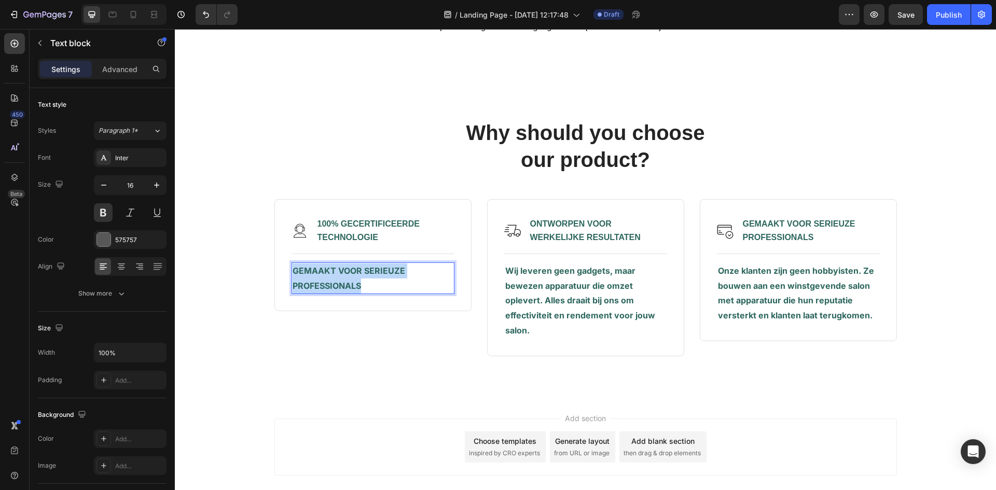
drag, startPoint x: 362, startPoint y: 283, endPoint x: 286, endPoint y: 272, distance: 76.6
click at [286, 272] on div "Image 100% GECERTIFICEERDE TECHNOLOGIE Text Block Row Title Line GEMAAKT VOOR S…" at bounding box center [372, 255] width 197 height 112
click at [381, 316] on div "Image 100% GECERTIFICEERDE TECHNOLOGIE Text Block Row Title Line Gemaakt voor s…" at bounding box center [372, 277] width 197 height 157
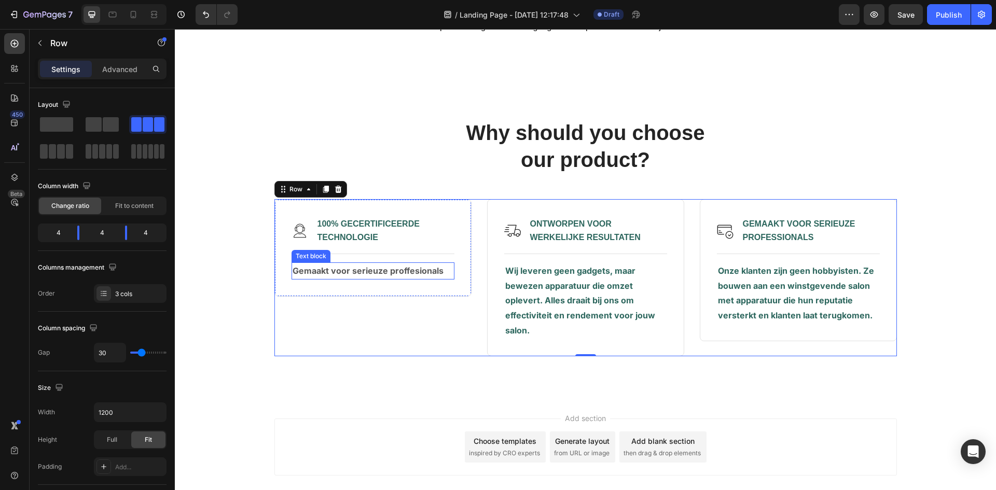
click at [369, 275] on div "Gemaakt voor serieuze proffesionals Text block" at bounding box center [373, 270] width 163 height 17
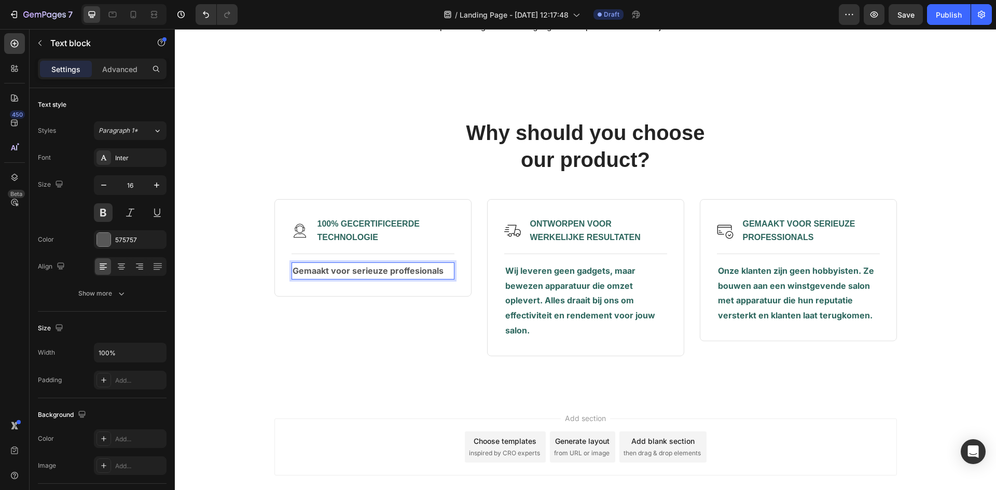
click at [405, 270] on p "Gemaakt voor serieuze proffesionals" at bounding box center [373, 271] width 161 height 15
click at [409, 271] on p "Gemaakt voor serieuze profesionals" at bounding box center [373, 271] width 161 height 15
click at [130, 229] on div "Font Inter Size 16 Color 575757 Align Show more" at bounding box center [102, 225] width 129 height 155
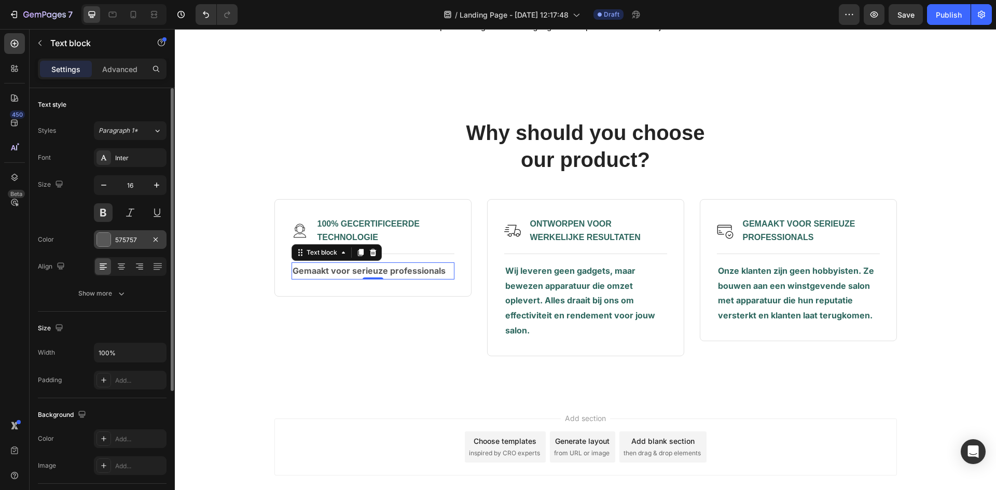
click at [130, 244] on div "575757" at bounding box center [130, 240] width 30 height 9
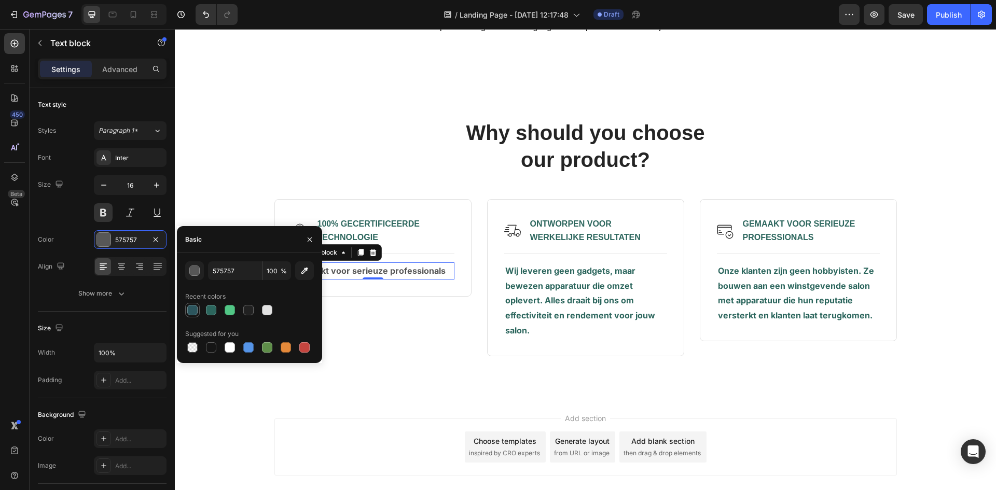
click at [191, 314] on div at bounding box center [192, 310] width 10 height 10
click at [220, 311] on div at bounding box center [249, 310] width 129 height 15
click at [208, 310] on div at bounding box center [211, 310] width 10 height 10
type input "2C665D"
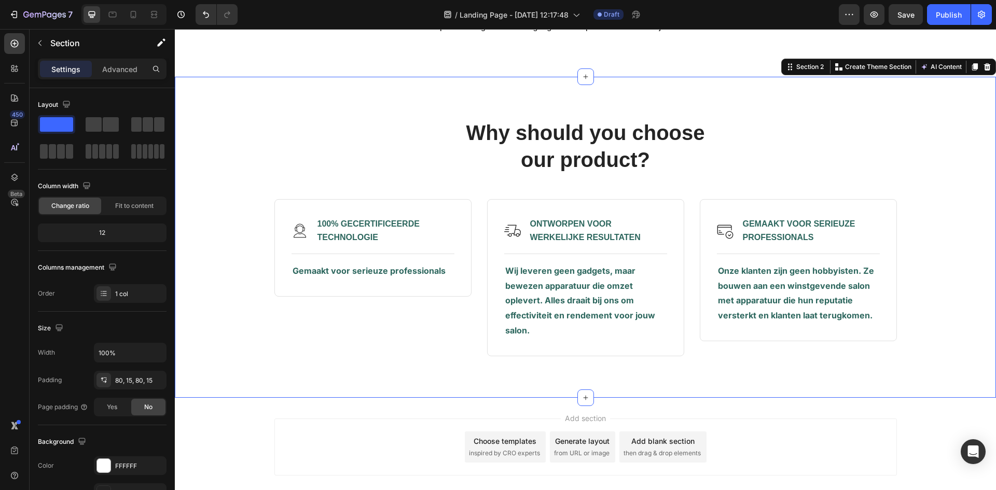
click at [489, 367] on div "Why should you choose our product? Heading Row Image 100% GECERTIFICEERDE TECHN…" at bounding box center [585, 237] width 821 height 321
click at [383, 234] on p "100% GECERTIFICEERDE TECHNOLOGIE" at bounding box center [385, 230] width 136 height 26
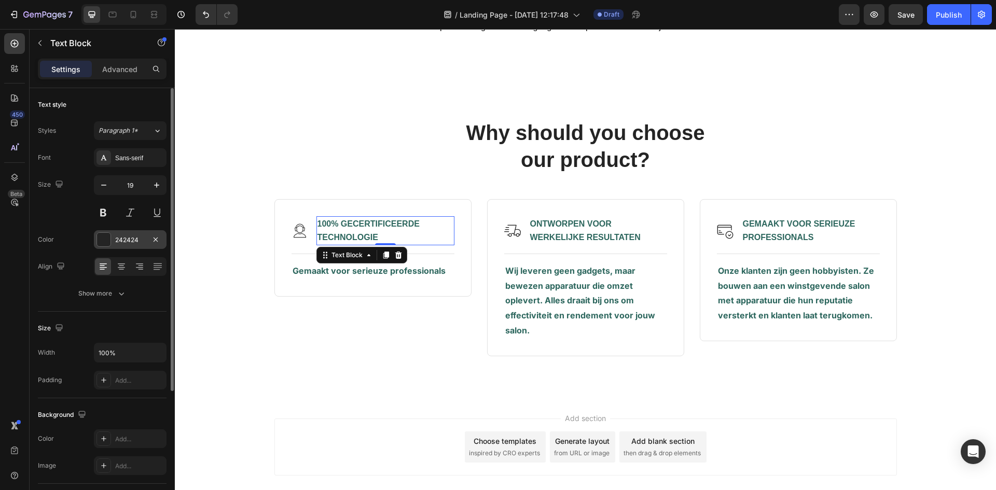
click at [129, 236] on div "242424" at bounding box center [130, 240] width 30 height 9
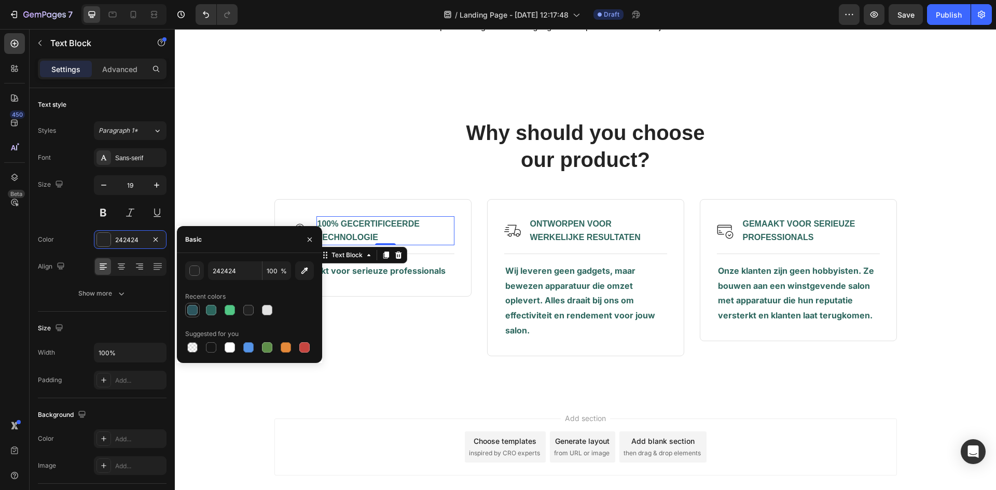
click at [197, 309] on div at bounding box center [192, 310] width 10 height 10
type input "2C555D"
click at [563, 224] on strong "ONTWORPEN VOOR WERKELIJKE RESULTATEN" at bounding box center [585, 230] width 110 height 22
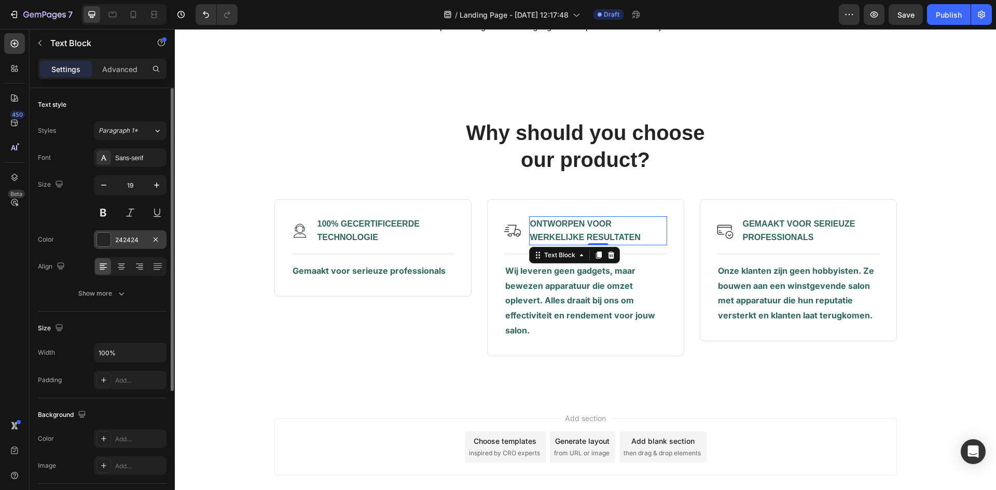
click at [108, 243] on div at bounding box center [103, 239] width 13 height 13
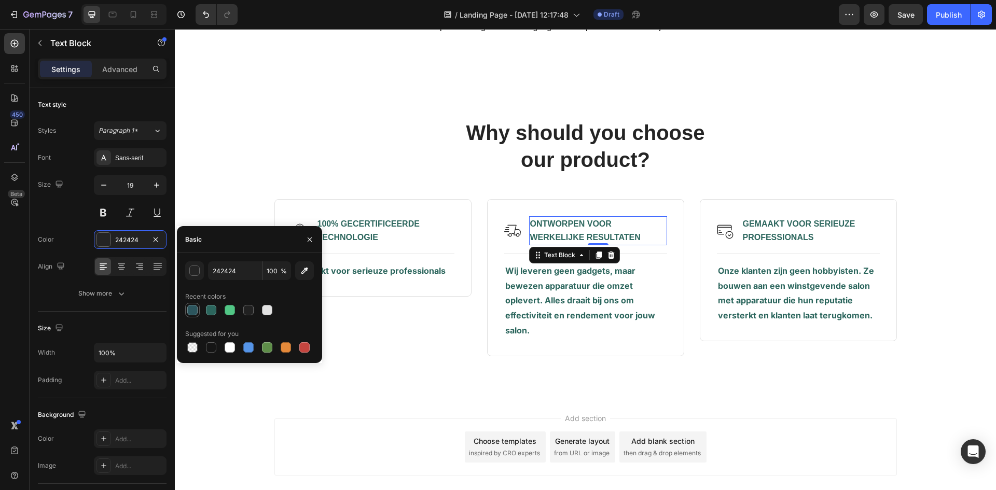
click at [195, 306] on div at bounding box center [192, 310] width 10 height 10
type input "2C555D"
click at [832, 225] on strong "GEMAAKT VOOR SERIEUZE PROFESSIONALS" at bounding box center [799, 230] width 113 height 22
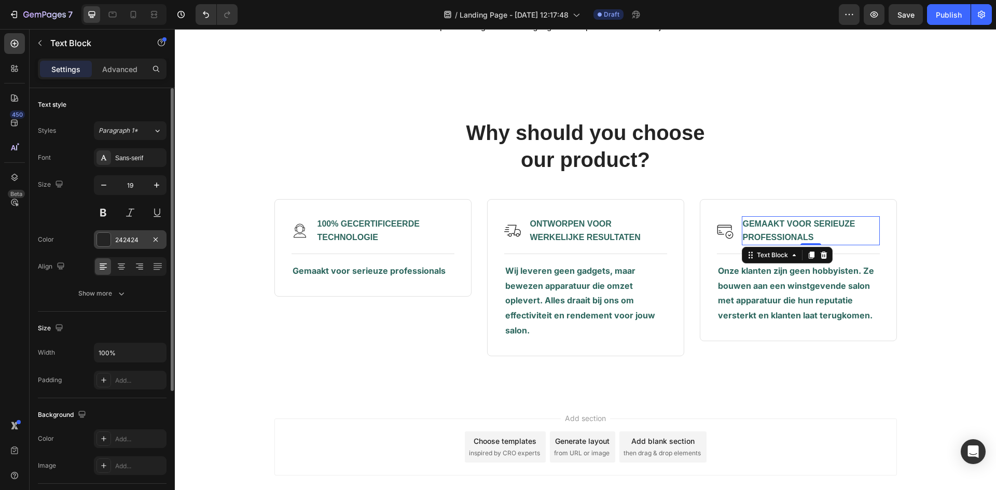
click at [110, 237] on div at bounding box center [103, 239] width 13 height 13
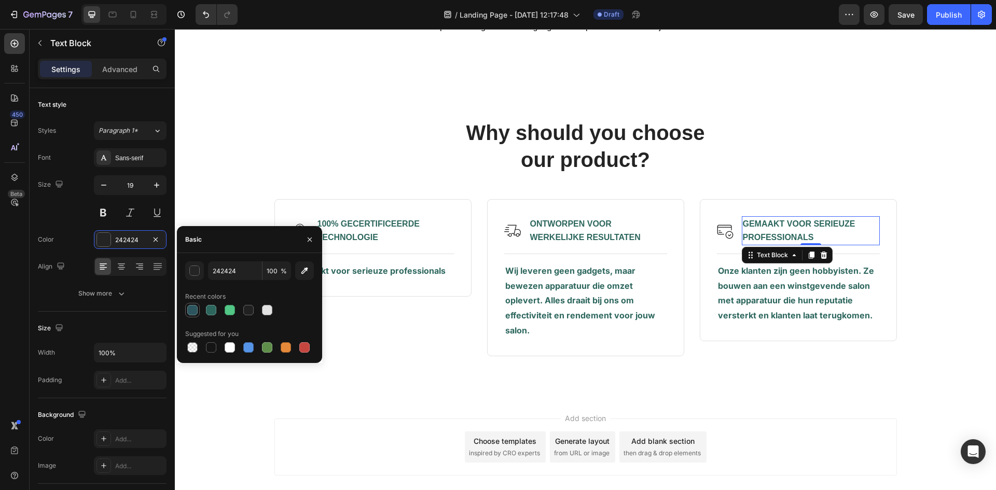
click at [196, 308] on div at bounding box center [192, 310] width 10 height 10
type input "2C555D"
click at [520, 234] on div "Image ONTWORPEN VOOR WERKELIJKE RESULTATEN Text Block Row" at bounding box center [585, 230] width 163 height 29
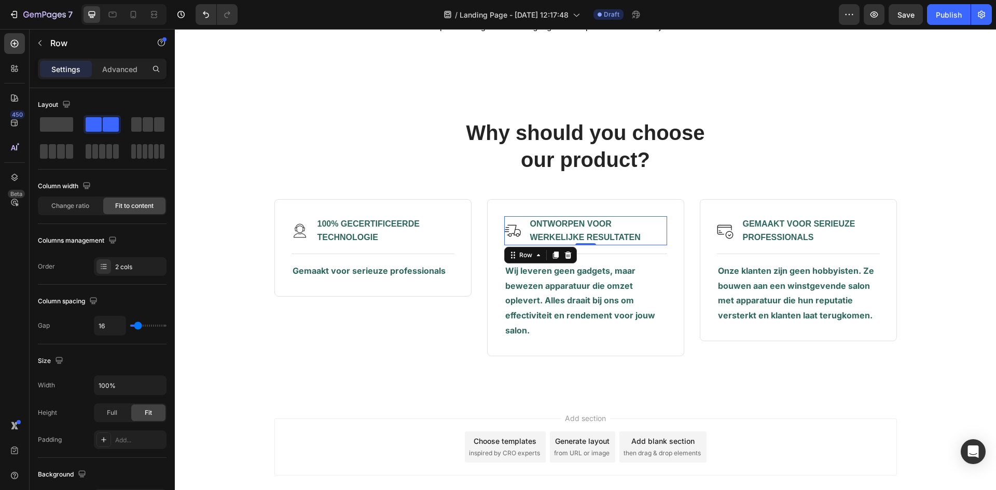
click at [509, 233] on img at bounding box center [512, 231] width 17 height 17
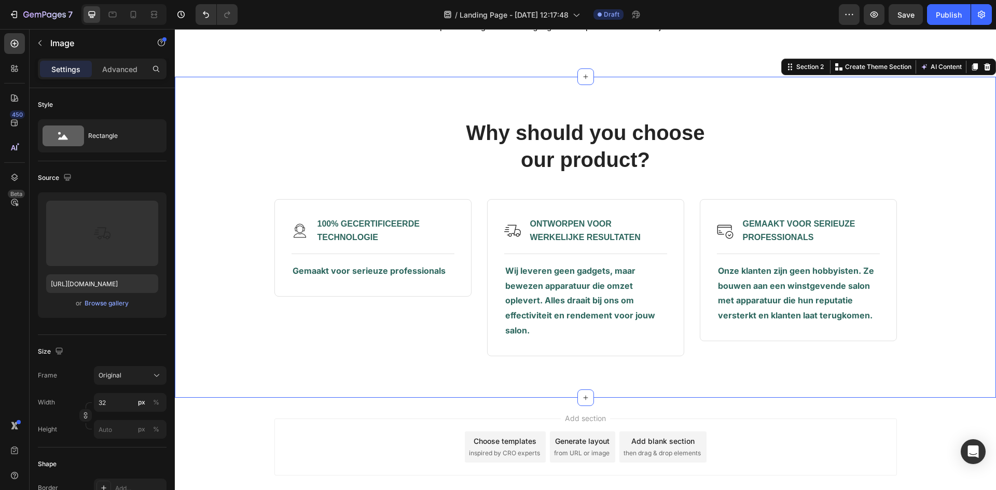
click at [736, 376] on div "Why should you choose our product? Heading Row Image 100% GECERTIFICEERDE TECHN…" at bounding box center [585, 237] width 821 height 321
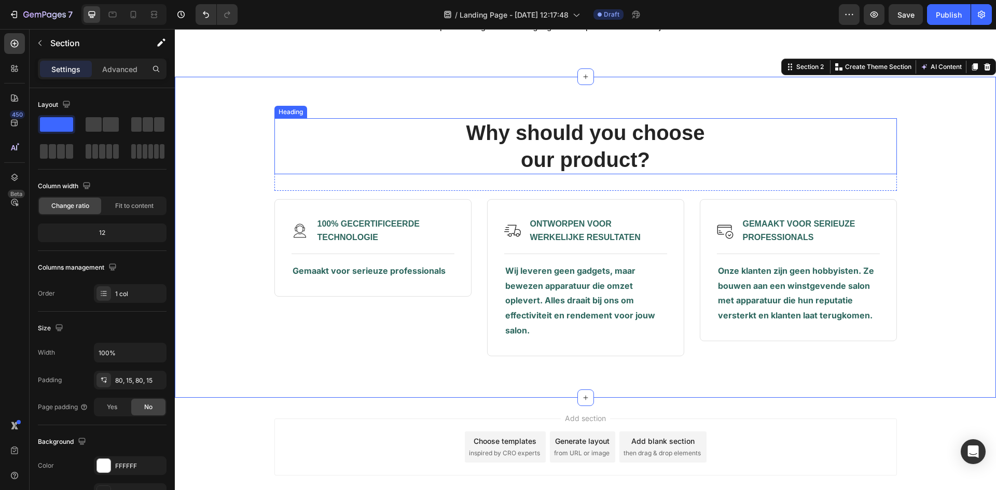
click at [697, 127] on p "Why should you choose our product?" at bounding box center [585, 146] width 620 height 54
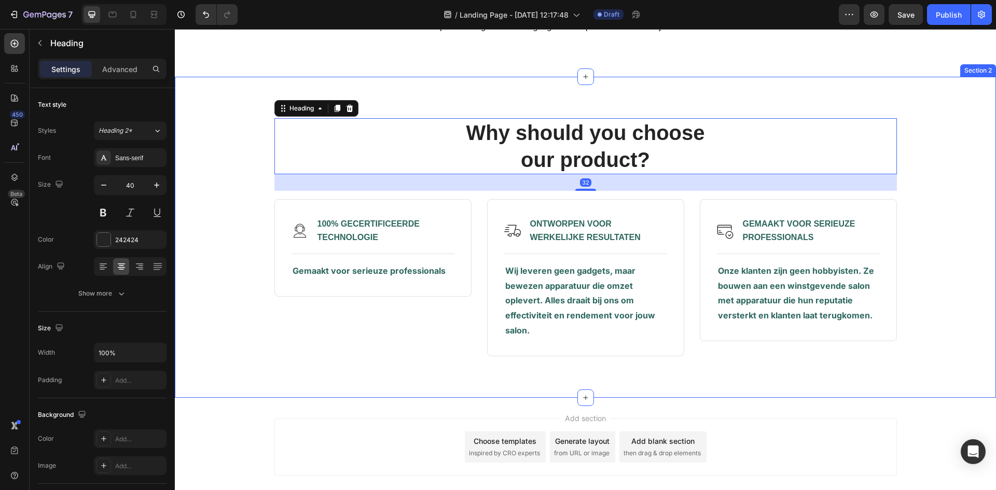
click at [700, 110] on div "Why should you choose our product? Heading 32 Row Image 100% GECERTIFICEERDE TE…" at bounding box center [585, 237] width 821 height 321
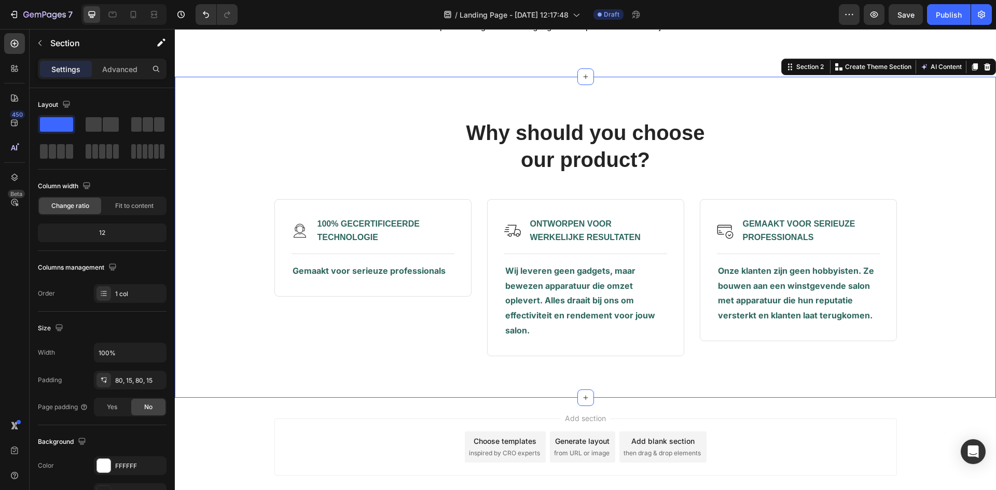
click at [983, 67] on icon at bounding box center [987, 67] width 8 height 8
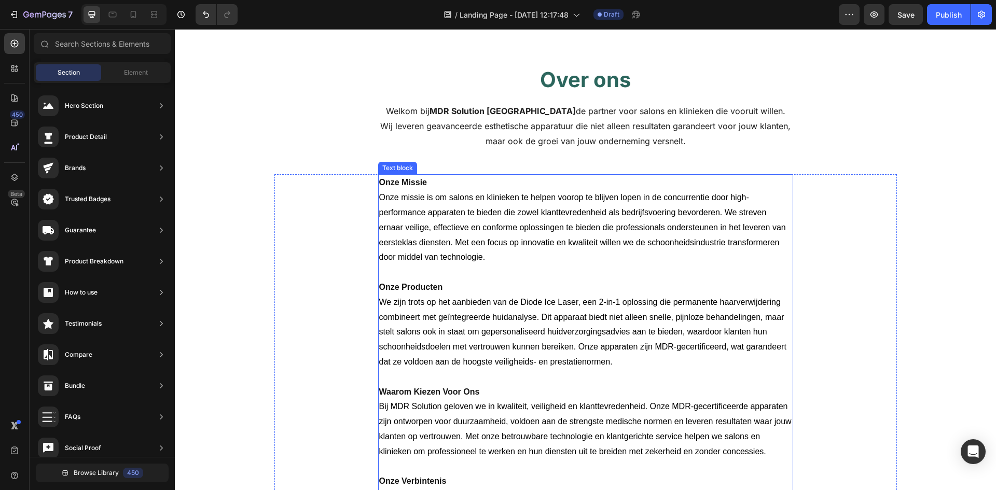
scroll to position [52, 0]
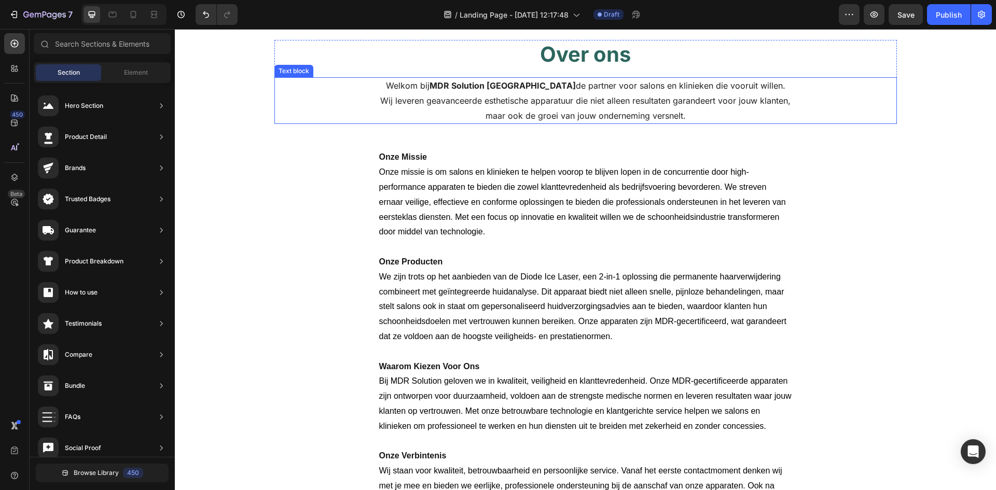
click at [620, 112] on p "Welkom bij MDR Solution Nederland de partner voor salons en klinieken die vooru…" at bounding box center [585, 100] width 413 height 45
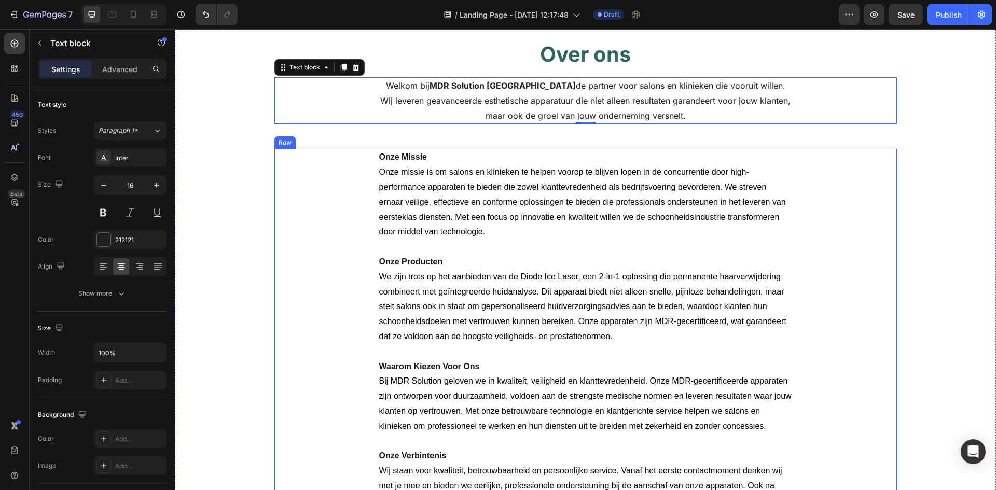
click at [895, 189] on div "Over ons Heading Welkom bij MDR Solution Nederland de partner voor salons en kl…" at bounding box center [586, 282] width 806 height 484
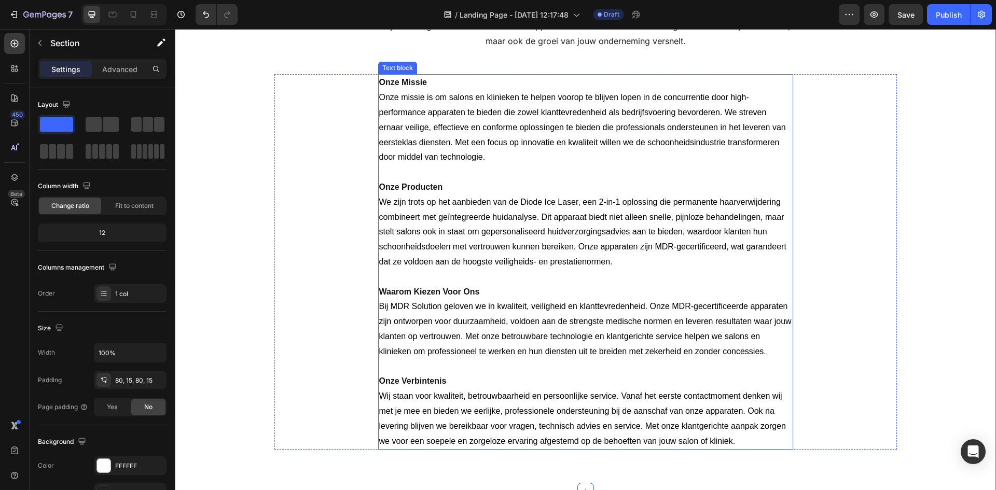
scroll to position [277, 0]
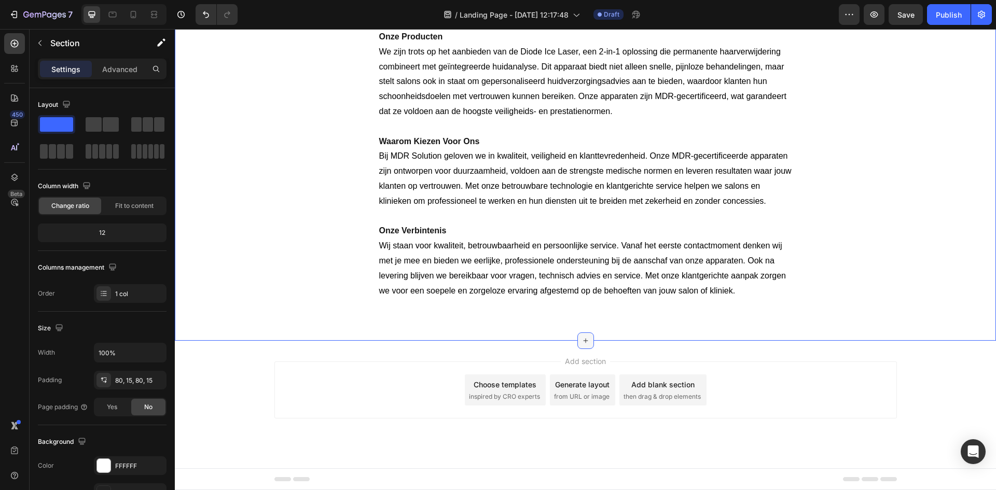
click at [581, 342] on icon at bounding box center [585, 341] width 8 height 8
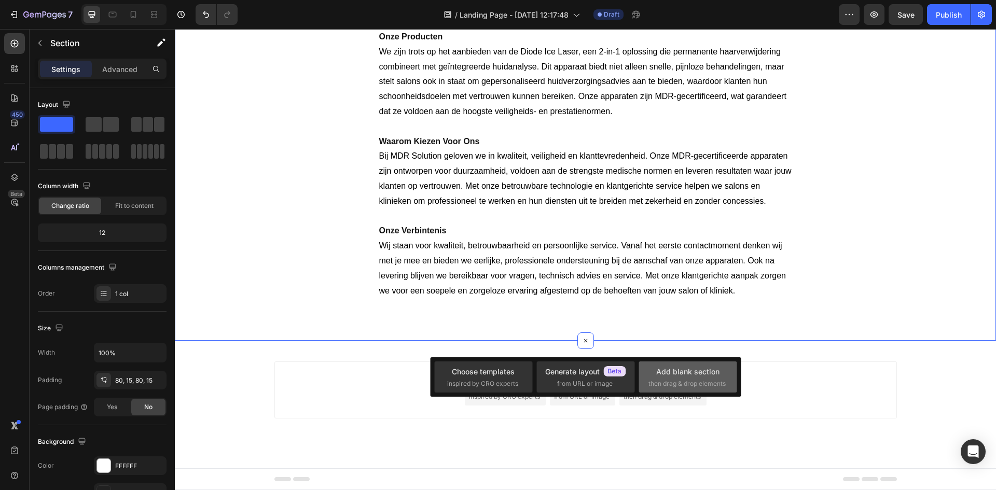
click at [684, 377] on div "Add blank section" at bounding box center [687, 371] width 63 height 11
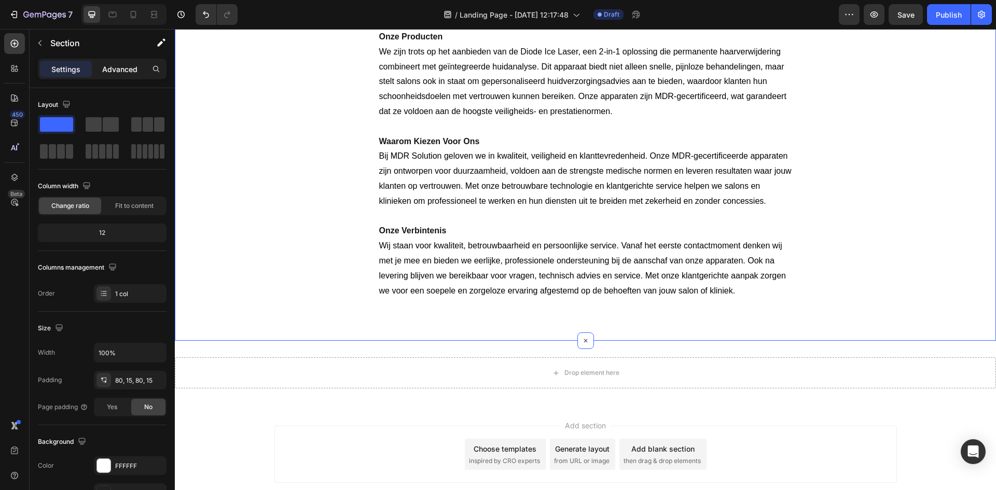
click at [123, 73] on p "Advanced" at bounding box center [119, 69] width 35 height 11
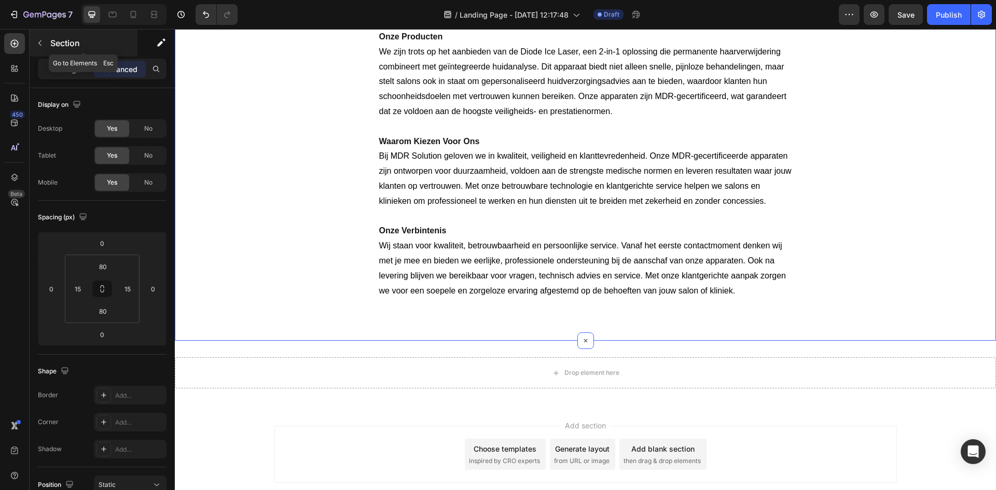
click at [47, 42] on button "button" at bounding box center [40, 43] width 17 height 17
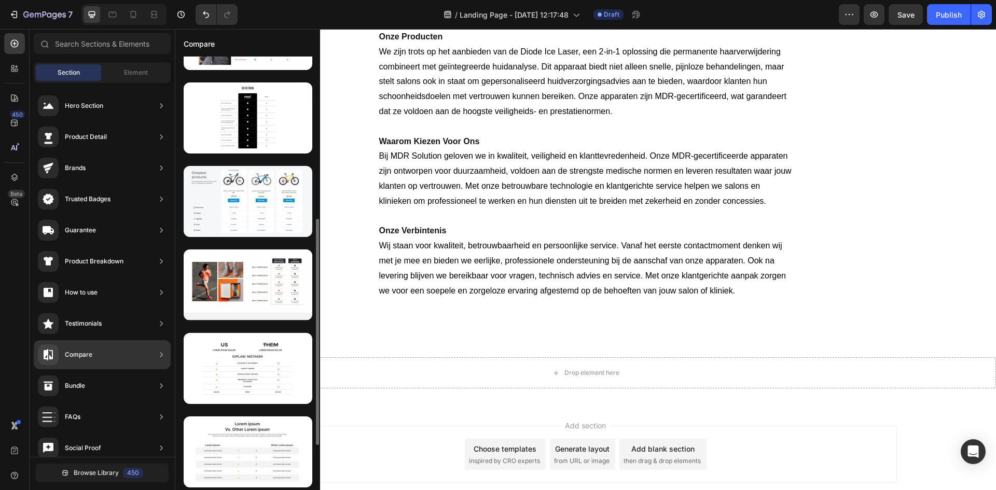
scroll to position [396, 0]
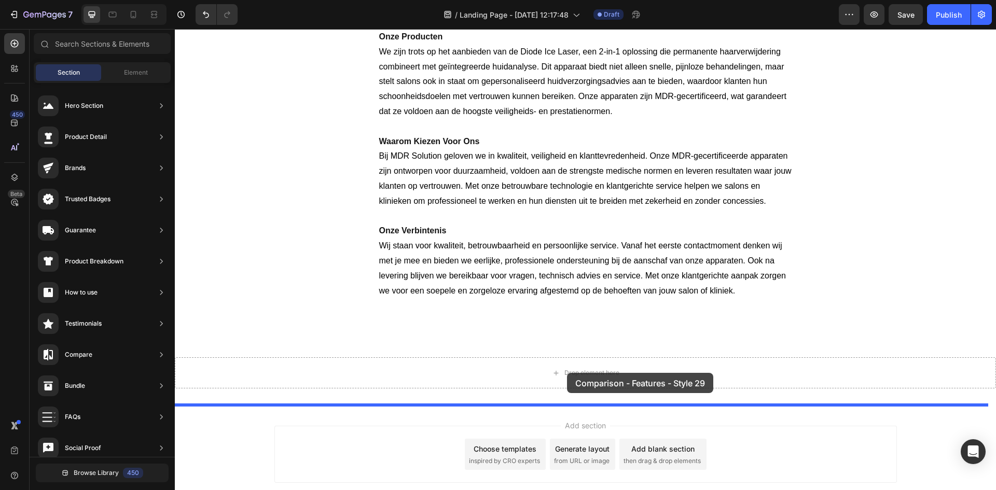
drag, startPoint x: 435, startPoint y: 308, endPoint x: 567, endPoint y: 373, distance: 147.8
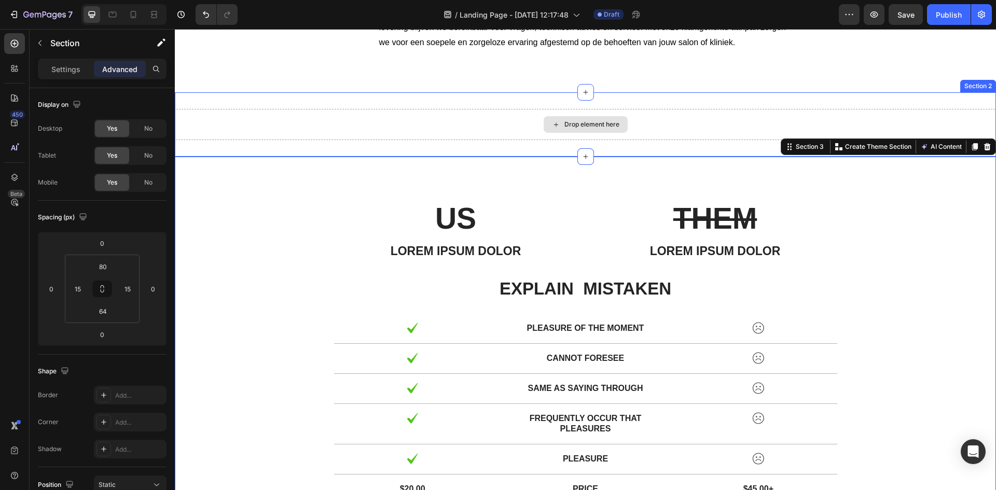
scroll to position [513, 0]
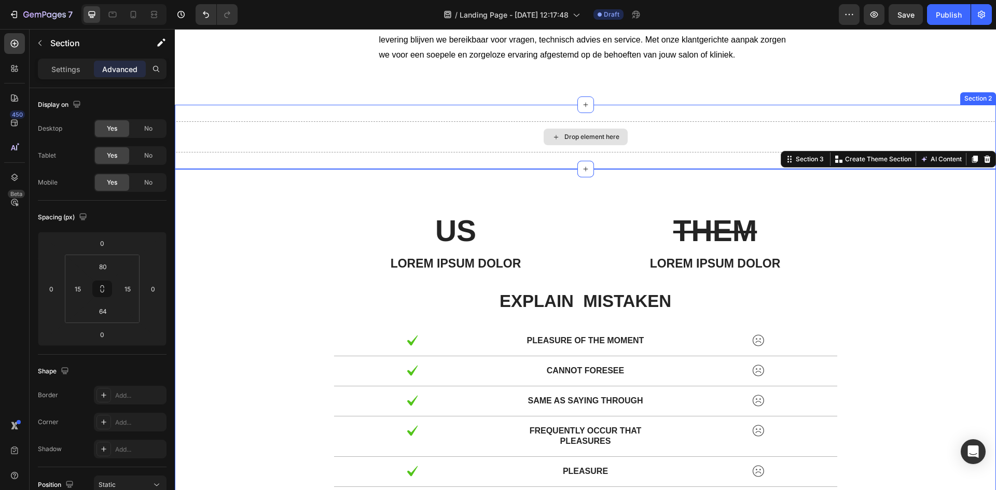
click at [966, 120] on div "Drop element here Section 2" at bounding box center [585, 137] width 821 height 64
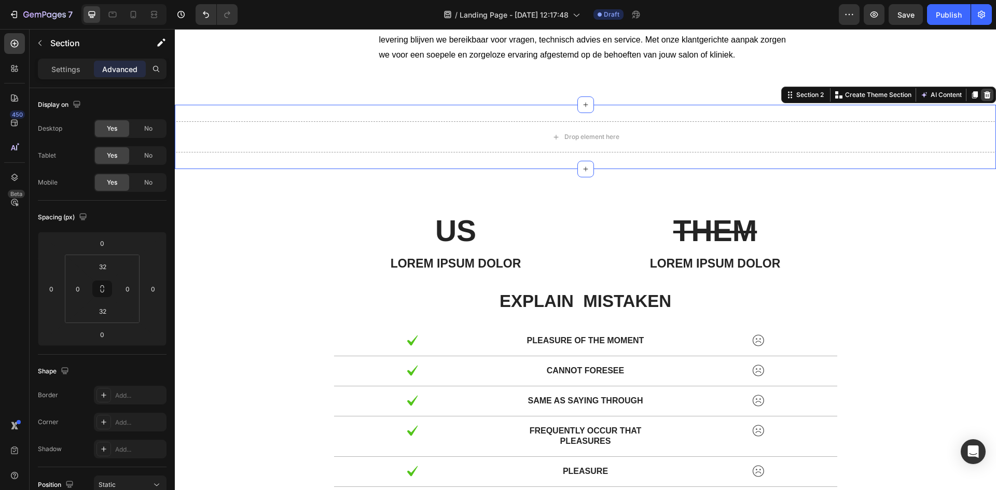
click at [983, 94] on icon at bounding box center [987, 95] width 8 height 8
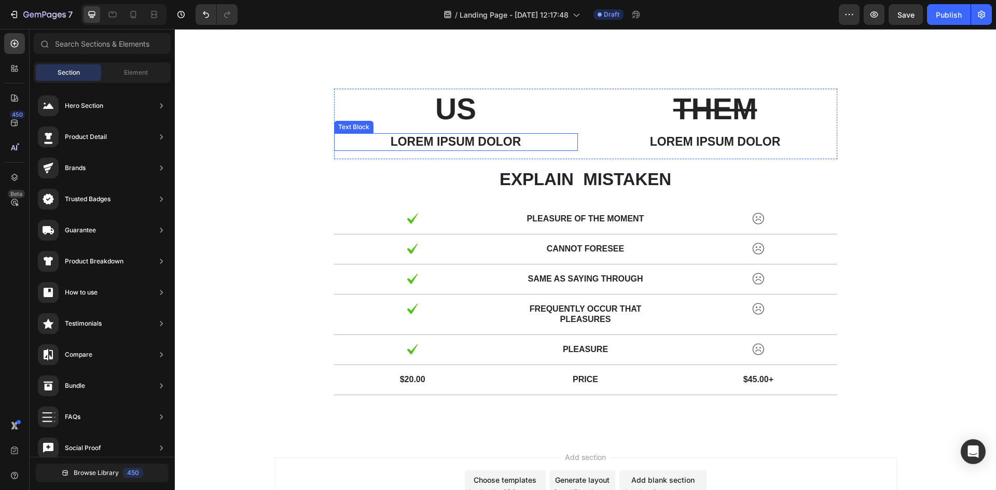
scroll to position [565, 0]
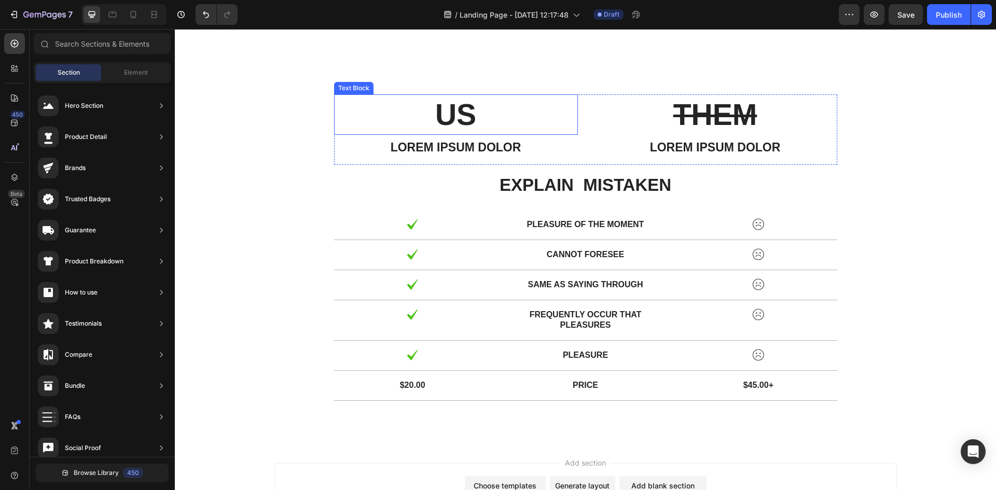
click at [468, 113] on p "US" at bounding box center [456, 114] width 242 height 38
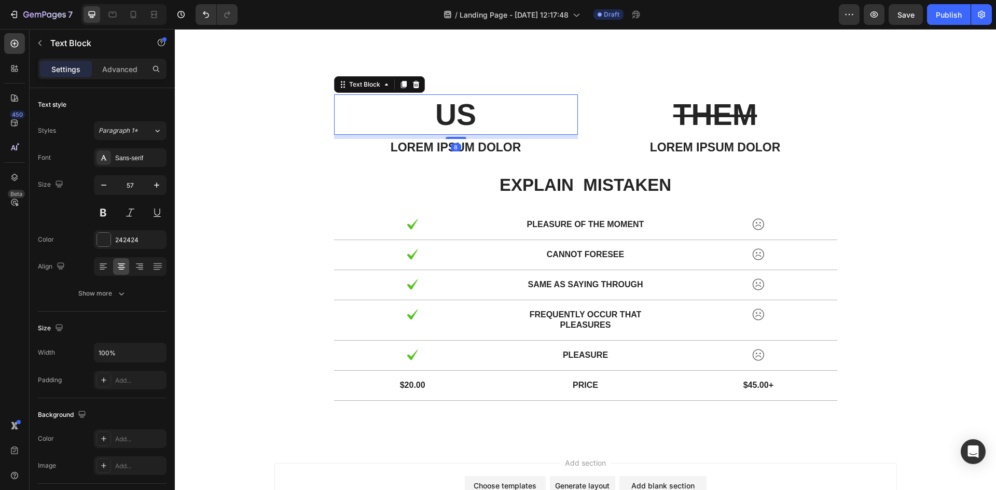
click at [470, 112] on p "US" at bounding box center [456, 114] width 242 height 38
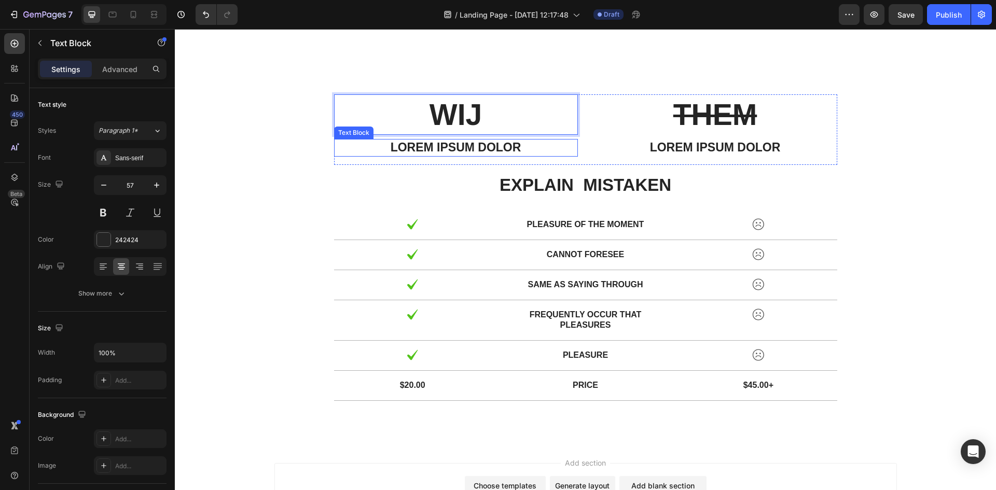
click at [495, 150] on p "Lorem ipsum dolor" at bounding box center [456, 148] width 242 height 16
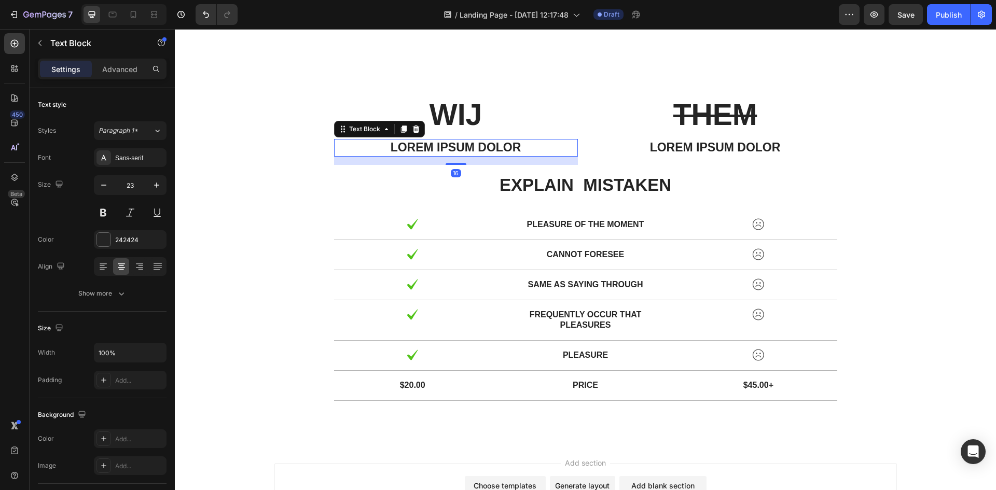
click at [495, 150] on p "Lorem ipsum dolor" at bounding box center [456, 148] width 242 height 16
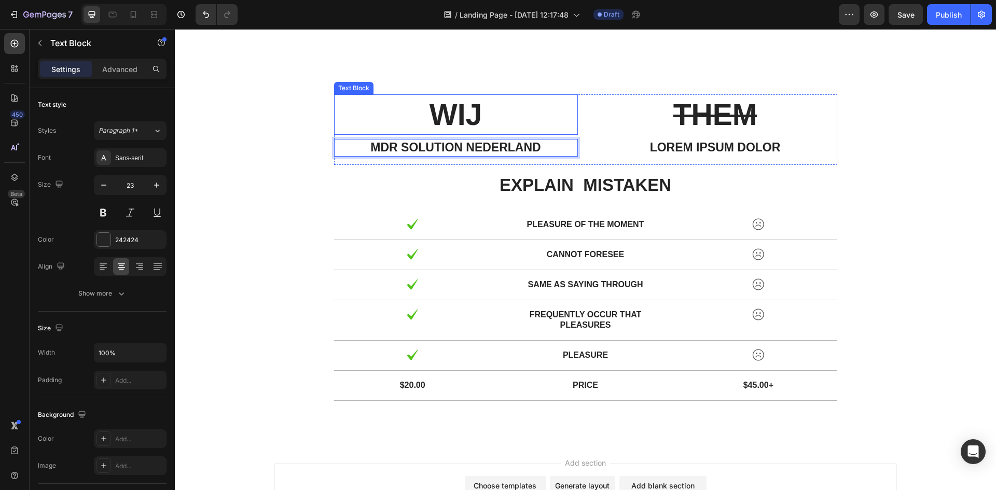
click at [458, 109] on p "WIJ" at bounding box center [456, 114] width 242 height 38
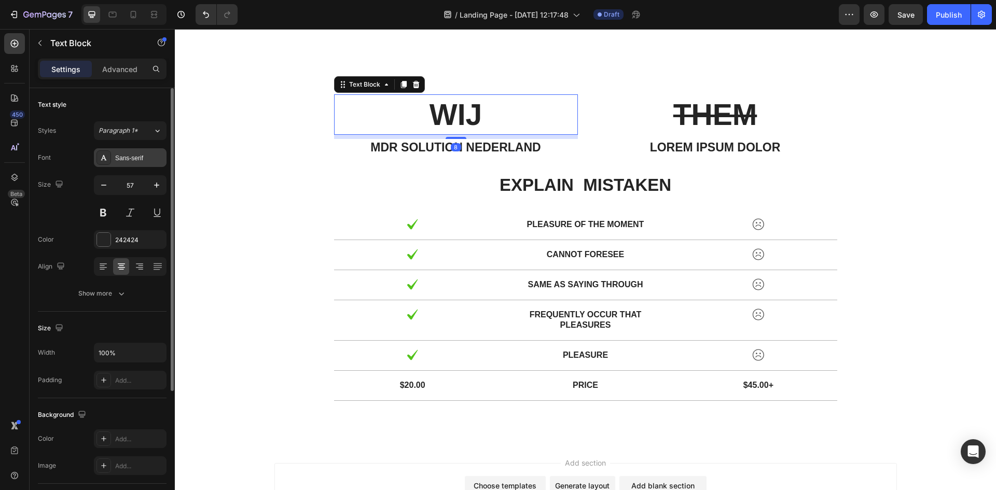
click at [135, 150] on div "Sans-serif" at bounding box center [130, 157] width 73 height 19
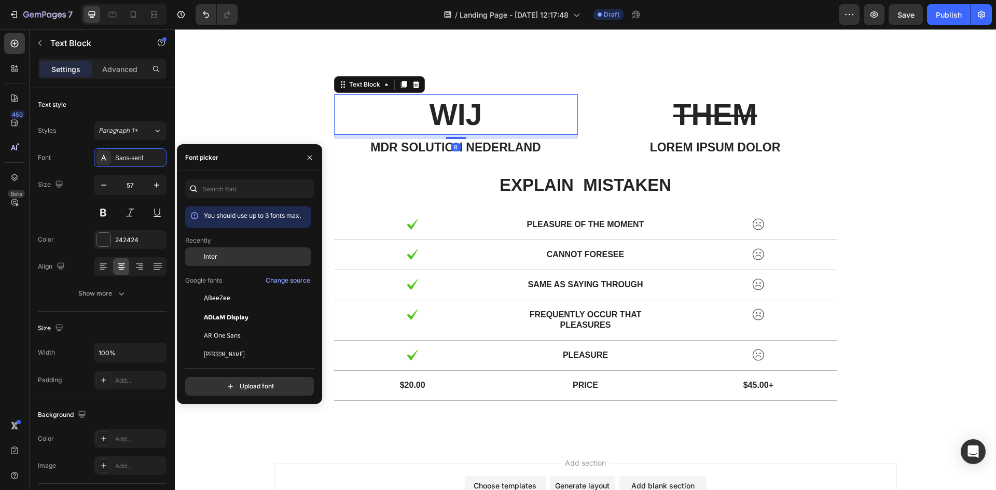
click at [234, 255] on div "Inter" at bounding box center [256, 256] width 105 height 9
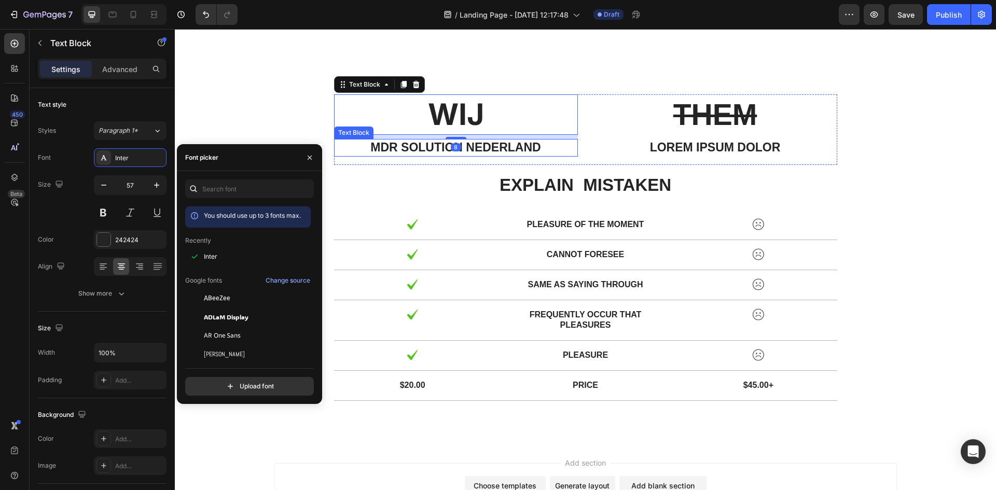
click at [414, 144] on p "MDR SOLUTION NEDERLAND" at bounding box center [456, 148] width 242 height 16
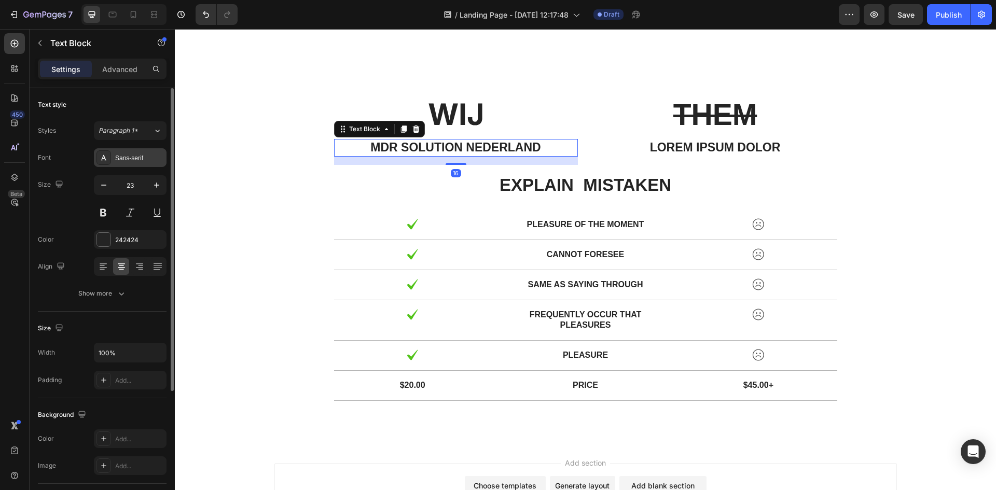
click at [160, 160] on div "Sans-serif" at bounding box center [139, 158] width 49 height 9
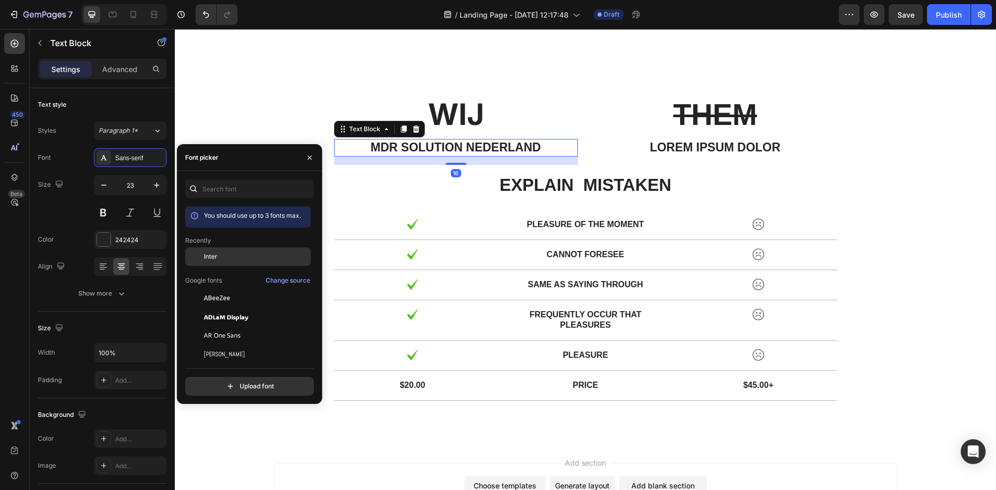
click at [240, 257] on div "Inter" at bounding box center [256, 256] width 105 height 9
click at [309, 160] on icon "button" at bounding box center [310, 158] width 8 height 8
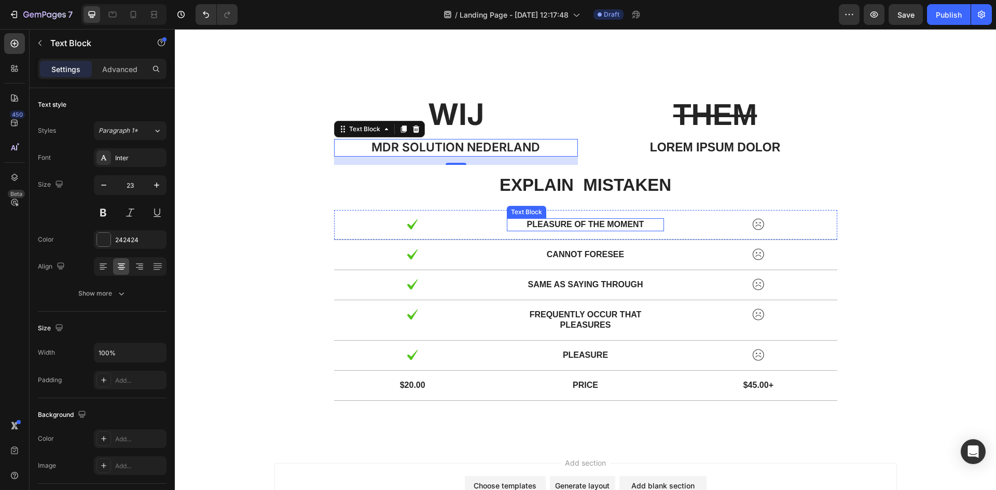
click at [560, 225] on p "pleasure of the moment" at bounding box center [585, 224] width 155 height 11
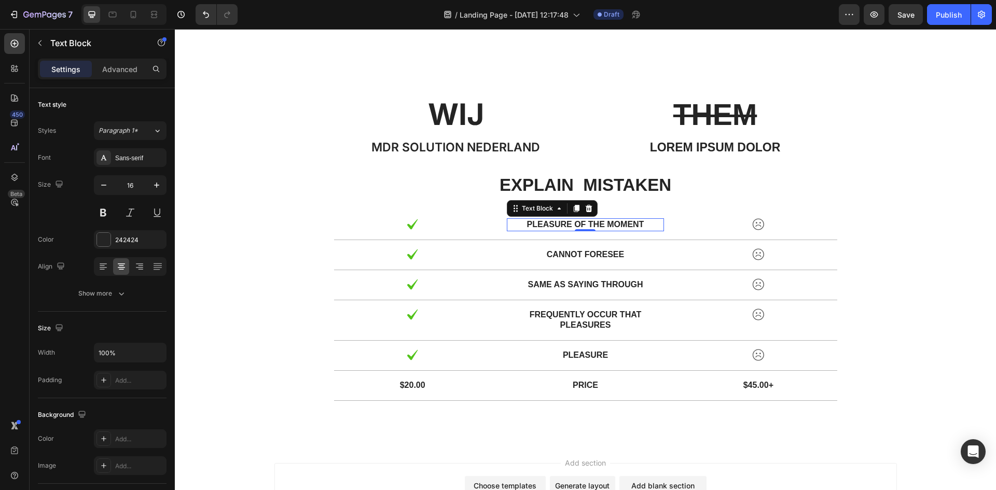
click at [583, 227] on p "pleasure of the moment" at bounding box center [585, 224] width 155 height 11
click at [638, 223] on p "pleasure of the moment" at bounding box center [585, 224] width 155 height 11
drag, startPoint x: 640, startPoint y: 223, endPoint x: 511, endPoint y: 222, distance: 128.6
click at [511, 222] on p "pleasure of the moment" at bounding box center [585, 224] width 155 height 11
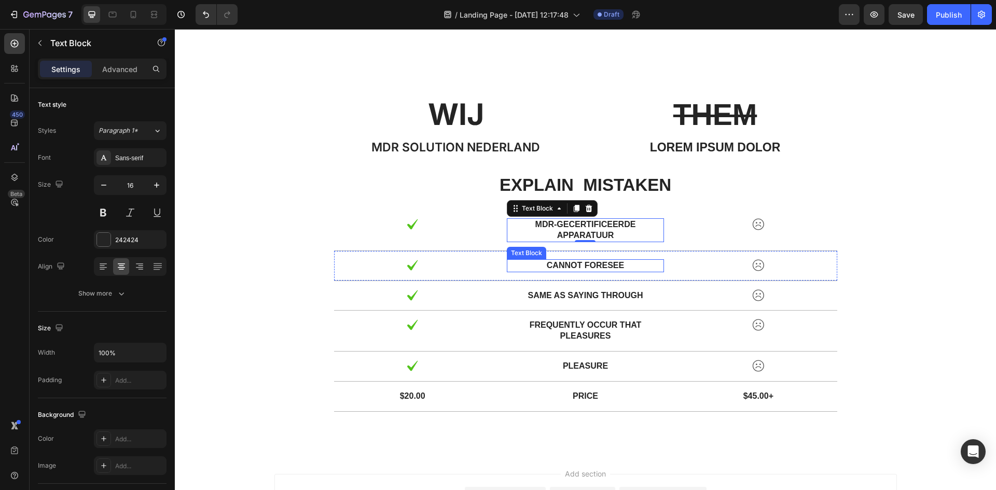
drag, startPoint x: 587, startPoint y: 270, endPoint x: 594, endPoint y: 268, distance: 7.2
click at [587, 270] on p "cannot foresee" at bounding box center [585, 265] width 155 height 11
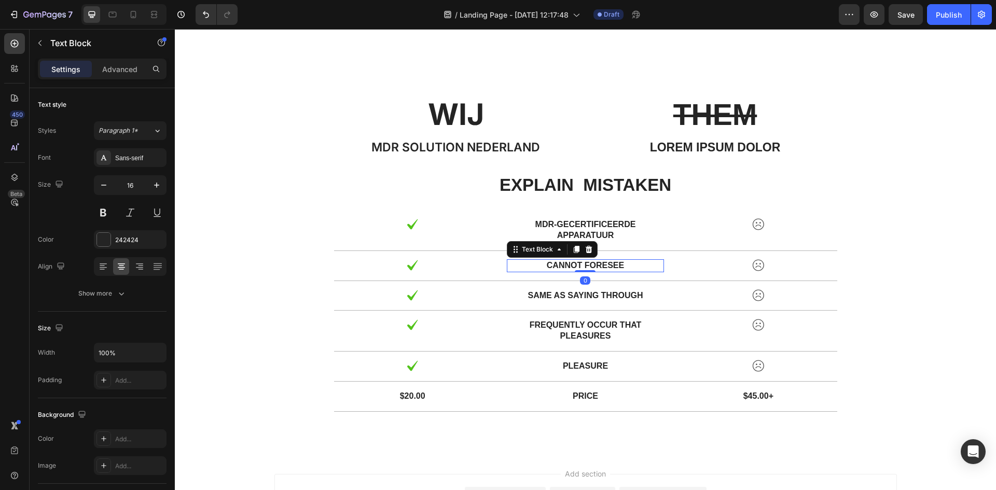
click at [622, 268] on p "cannot foresee" at bounding box center [585, 265] width 155 height 11
drag, startPoint x: 622, startPoint y: 268, endPoint x: 538, endPoint y: 267, distance: 84.6
click at [538, 267] on p "cannot foresee" at bounding box center [585, 265] width 155 height 11
click at [579, 295] on p "same as saying through" at bounding box center [585, 295] width 155 height 11
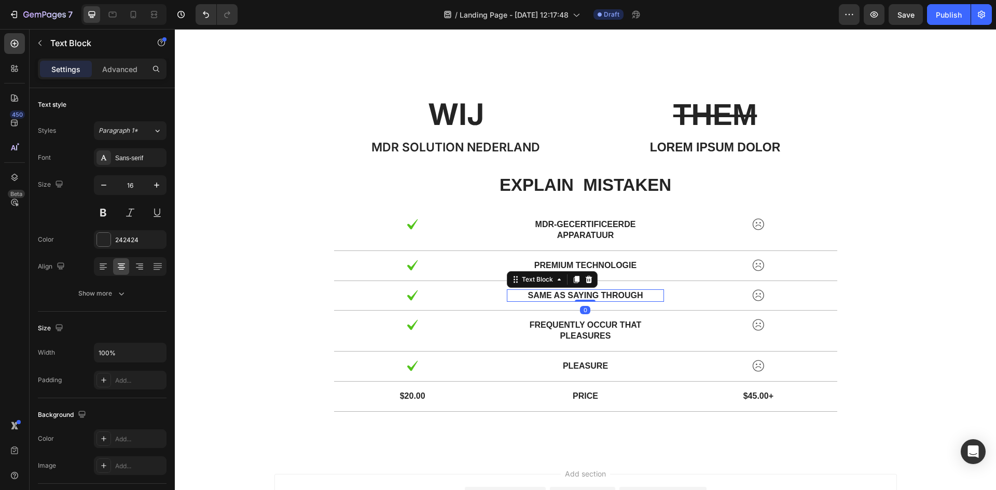
click at [648, 297] on p "same as saying through" at bounding box center [585, 295] width 155 height 11
drag, startPoint x: 648, startPoint y: 297, endPoint x: 517, endPoint y: 297, distance: 131.8
click at [517, 297] on p "same as saying through" at bounding box center [585, 295] width 155 height 11
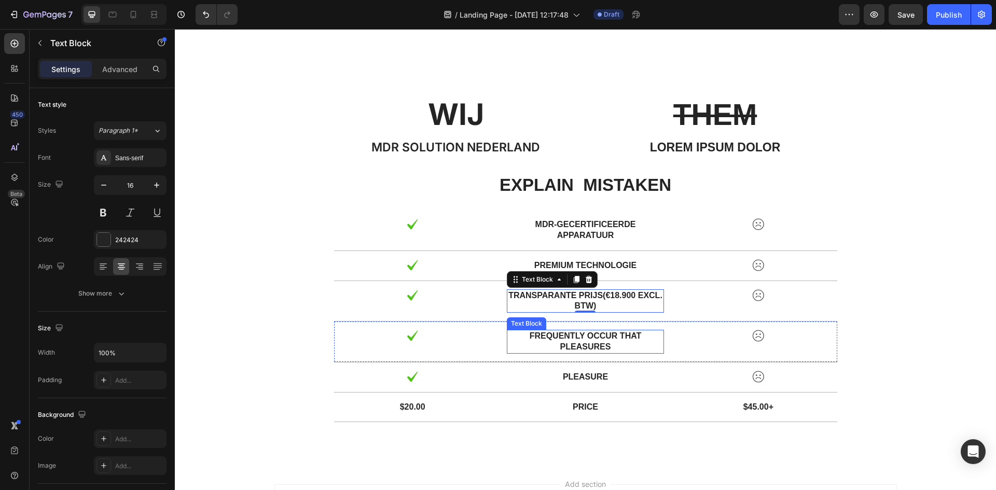
click at [572, 346] on p "frequently occur that pleasures" at bounding box center [585, 342] width 155 height 22
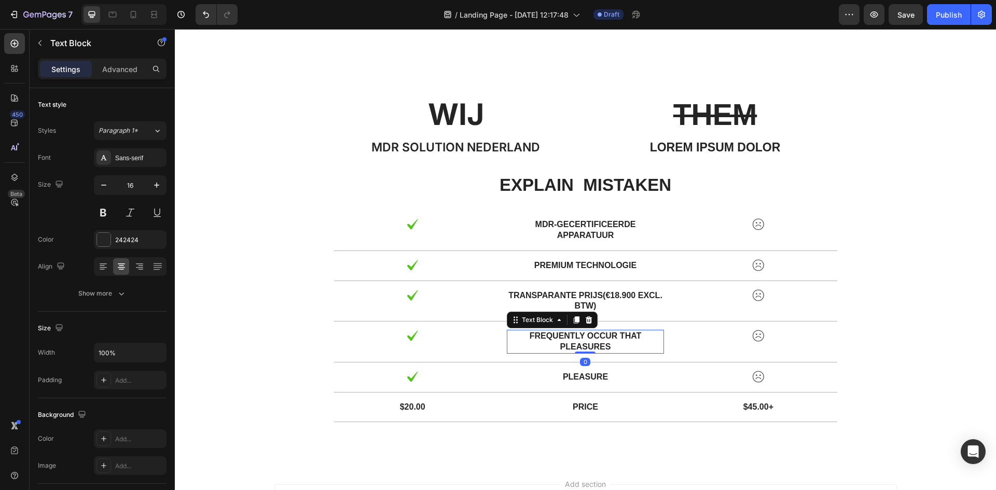
click at [606, 347] on p "frequently occur that pleasures" at bounding box center [585, 342] width 155 height 22
drag, startPoint x: 606, startPoint y: 347, endPoint x: 507, endPoint y: 331, distance: 100.3
click at [508, 331] on p "frequently occur that pleasures" at bounding box center [585, 342] width 155 height 22
click at [580, 376] on p "pleasure" at bounding box center [585, 377] width 155 height 11
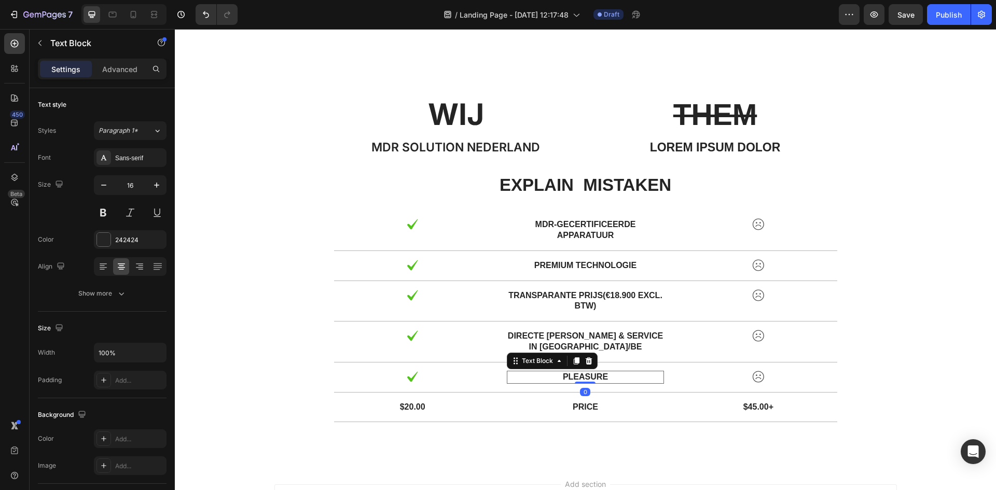
click at [612, 379] on p "pleasure" at bounding box center [585, 377] width 155 height 11
drag, startPoint x: 612, startPoint y: 379, endPoint x: 534, endPoint y: 376, distance: 77.9
click at [536, 376] on p "pleasure" at bounding box center [585, 377] width 155 height 11
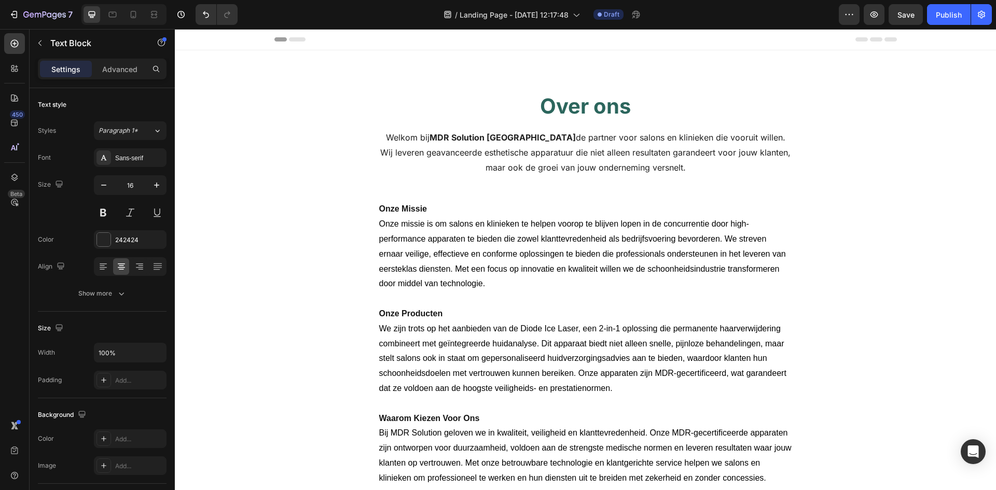
scroll to position [565, 0]
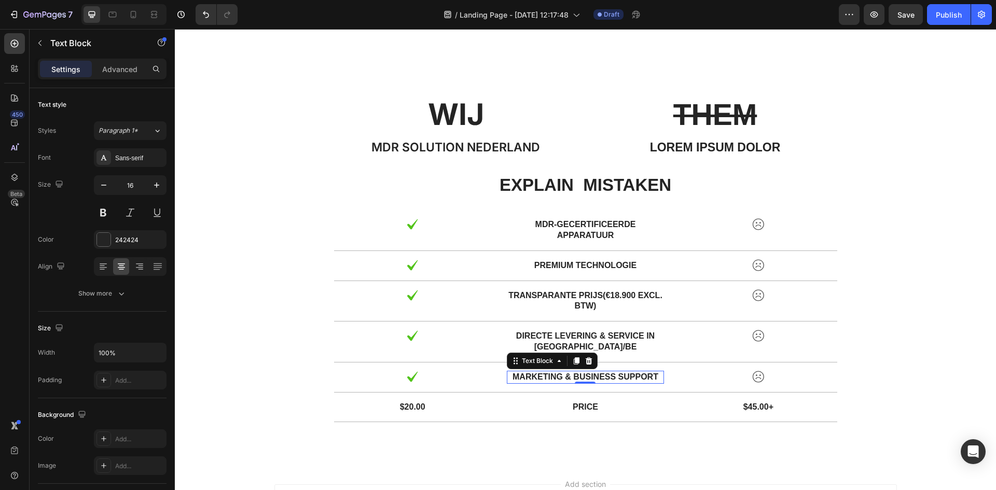
click at [559, 377] on p "Marketing & business support" at bounding box center [585, 377] width 155 height 11
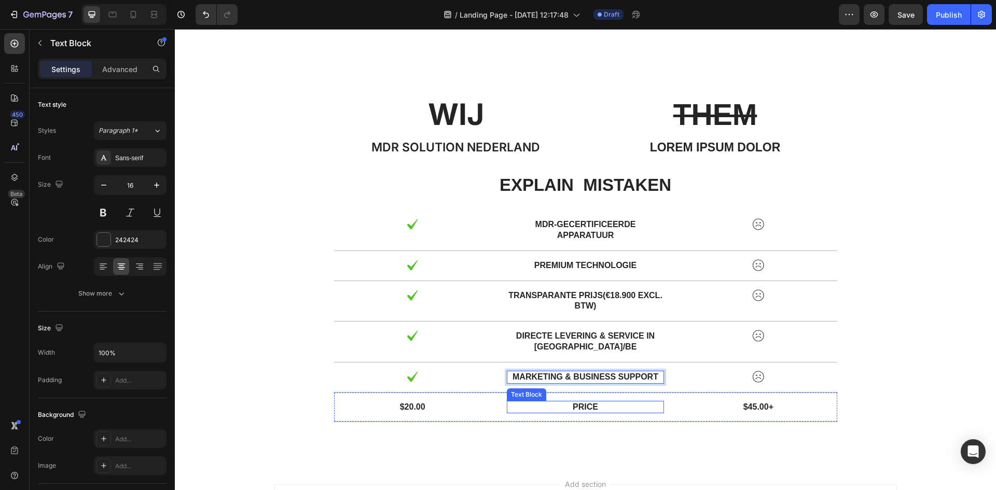
click at [591, 410] on p "Price" at bounding box center [585, 407] width 155 height 11
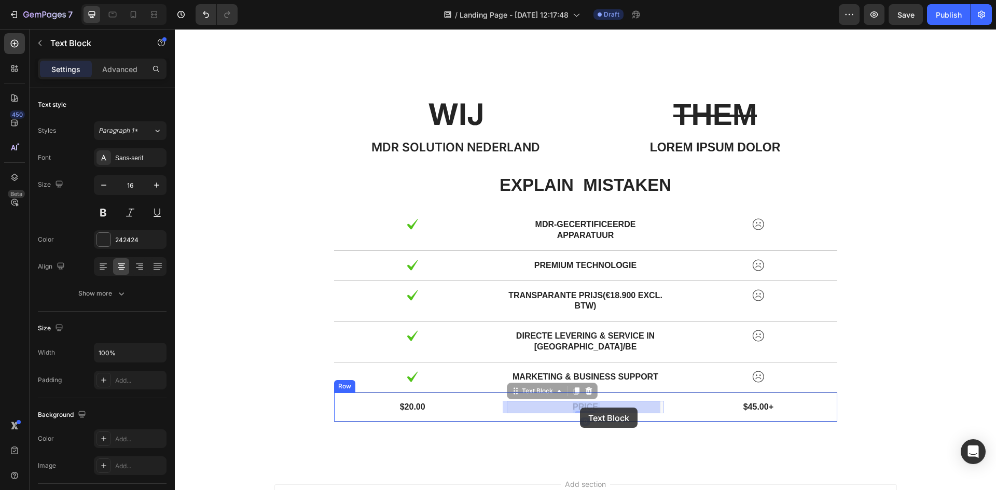
drag, startPoint x: 596, startPoint y: 409, endPoint x: 580, endPoint y: 408, distance: 16.2
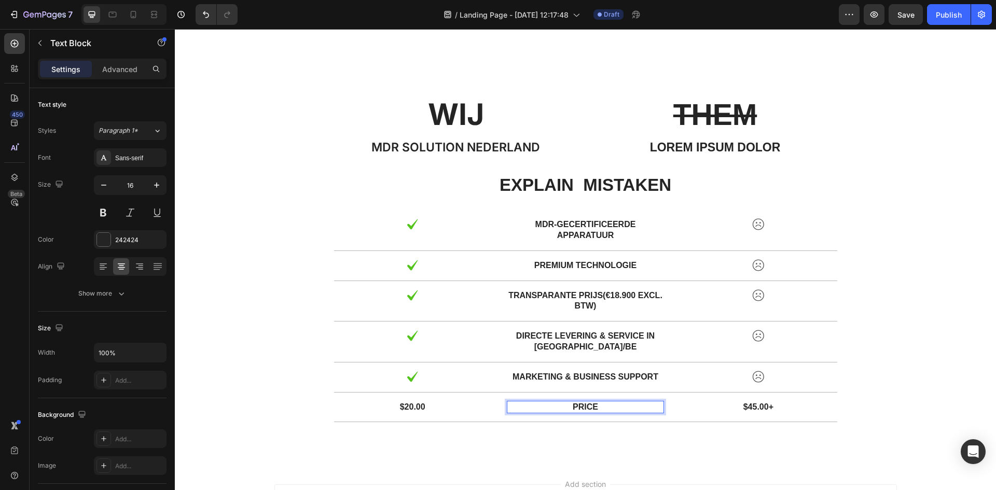
click at [597, 409] on p "Price" at bounding box center [585, 407] width 155 height 11
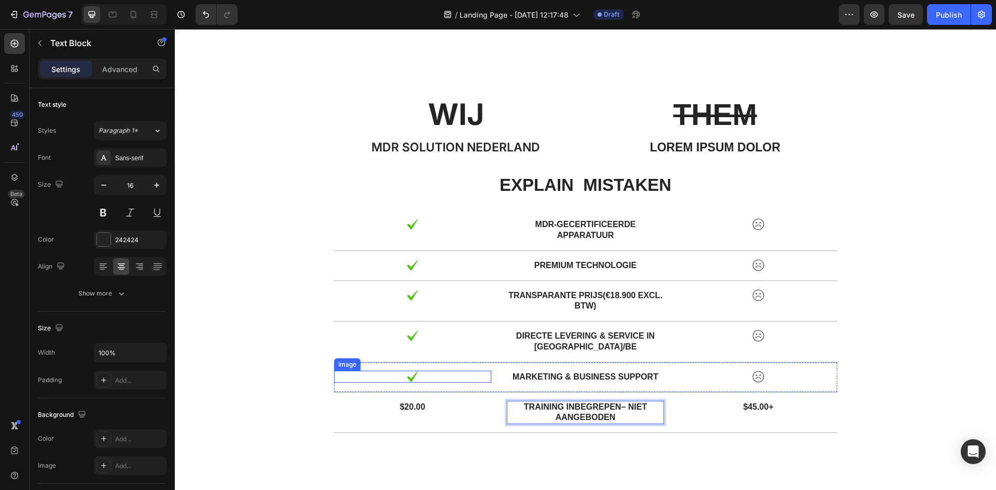
click at [414, 377] on img at bounding box center [412, 377] width 12 height 12
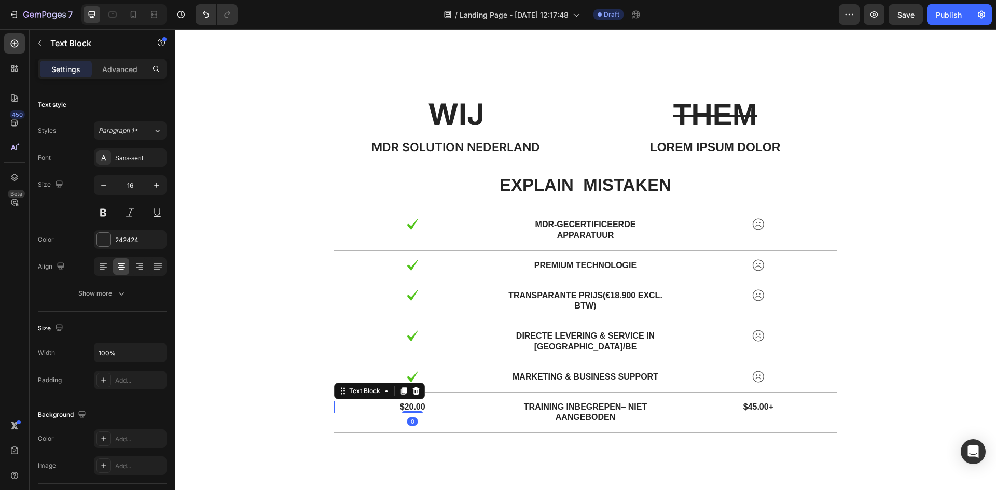
click at [415, 406] on p "$20.00" at bounding box center [412, 407] width 155 height 11
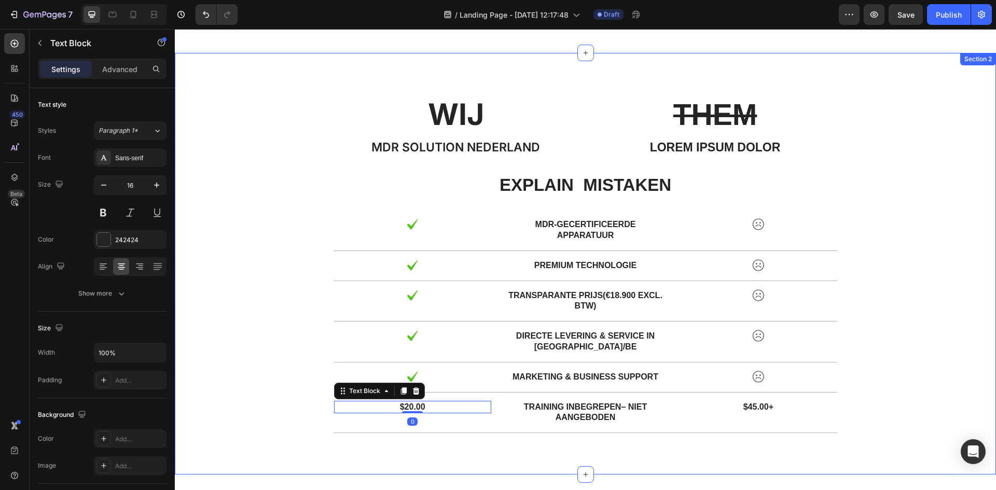
click at [897, 290] on div "WIJ Text Block MDR SOLUTION NEDERLAND Text Block THEM Text Block Lorem ipsum do…" at bounding box center [586, 267] width 806 height 347
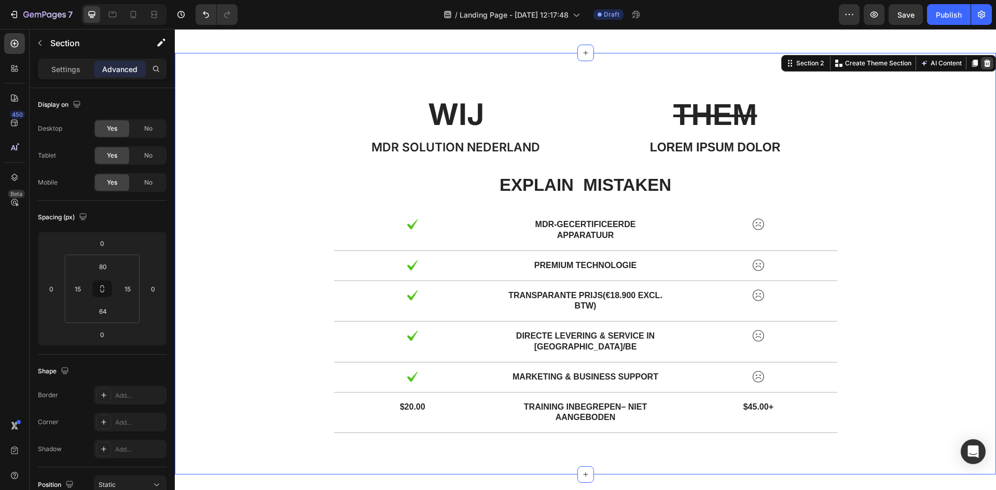
click at [984, 64] on icon at bounding box center [987, 63] width 7 height 7
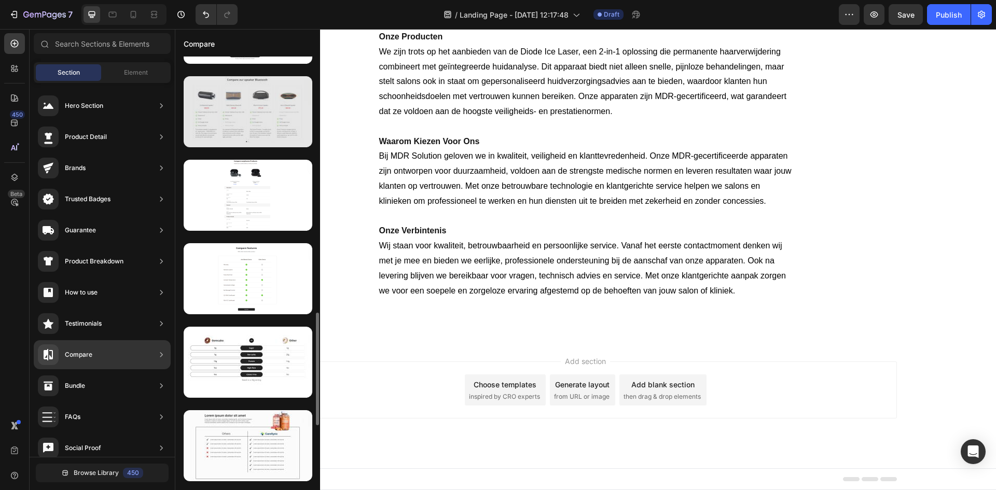
scroll to position [1037, 0]
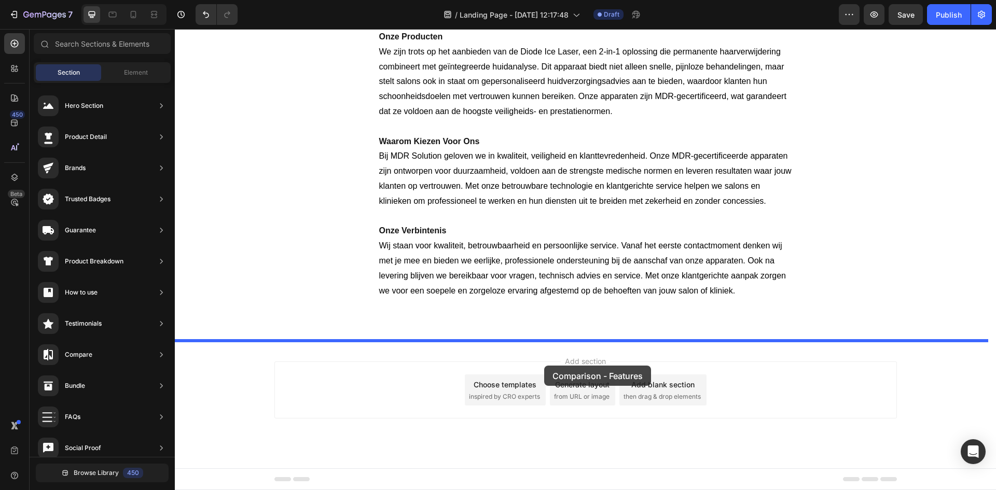
drag, startPoint x: 444, startPoint y: 263, endPoint x: 544, endPoint y: 366, distance: 143.4
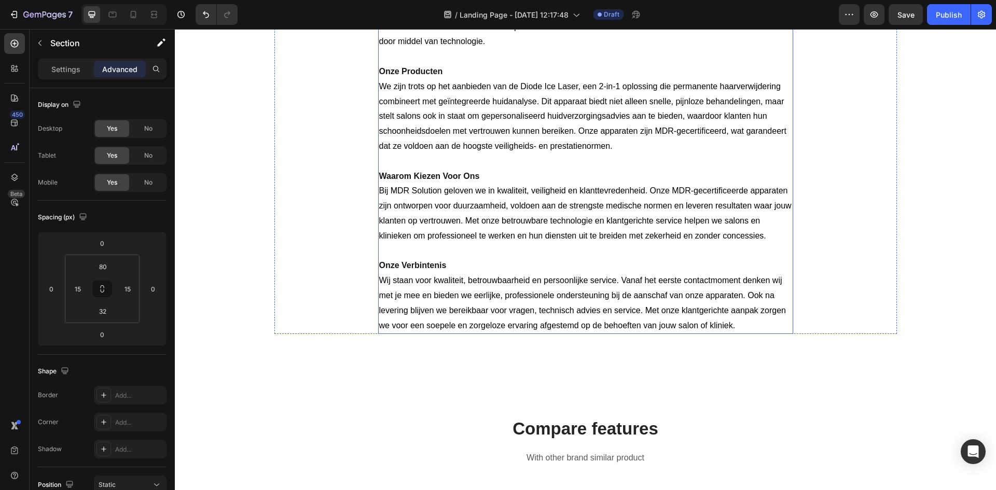
scroll to position [415, 0]
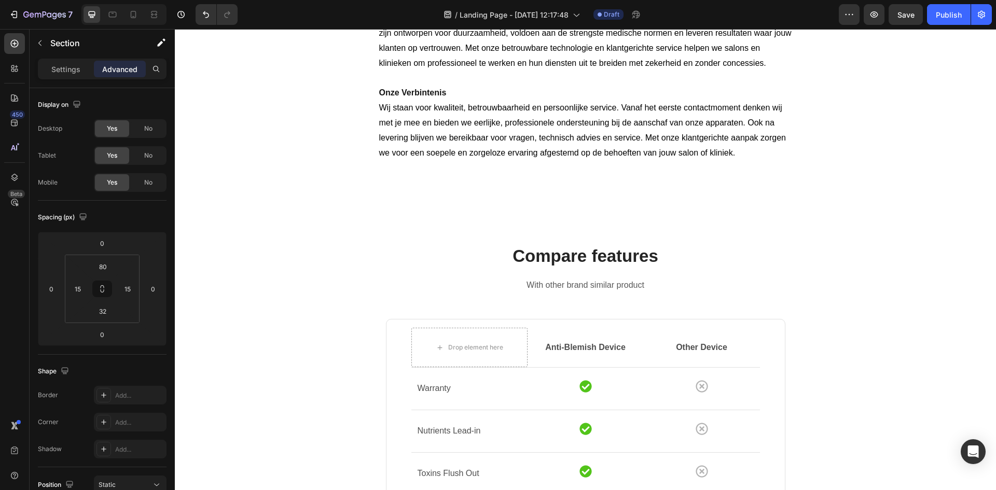
drag, startPoint x: 290, startPoint y: 306, endPoint x: 296, endPoint y: 314, distance: 9.6
click at [754, 225] on div "Compare features Heading With other brand similar product Text block Drop eleme…" at bounding box center [585, 496] width 821 height 586
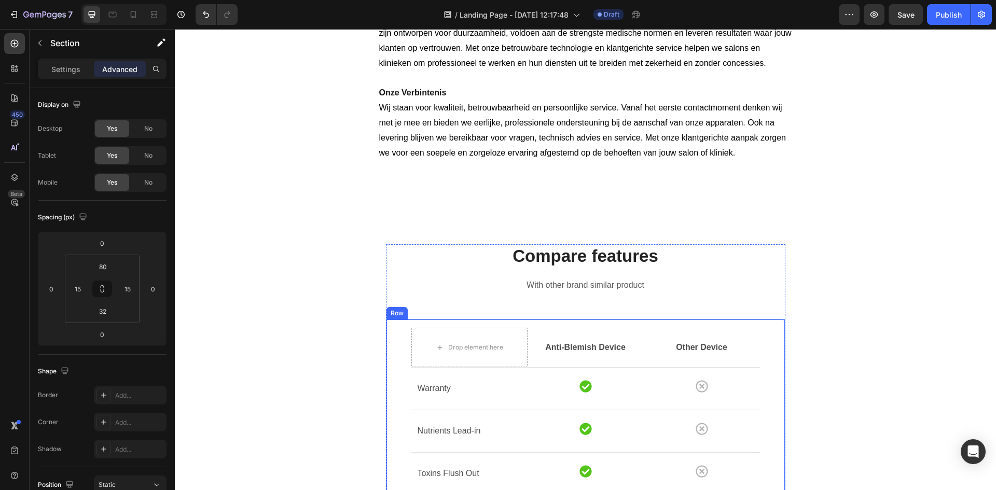
scroll to position [726, 0]
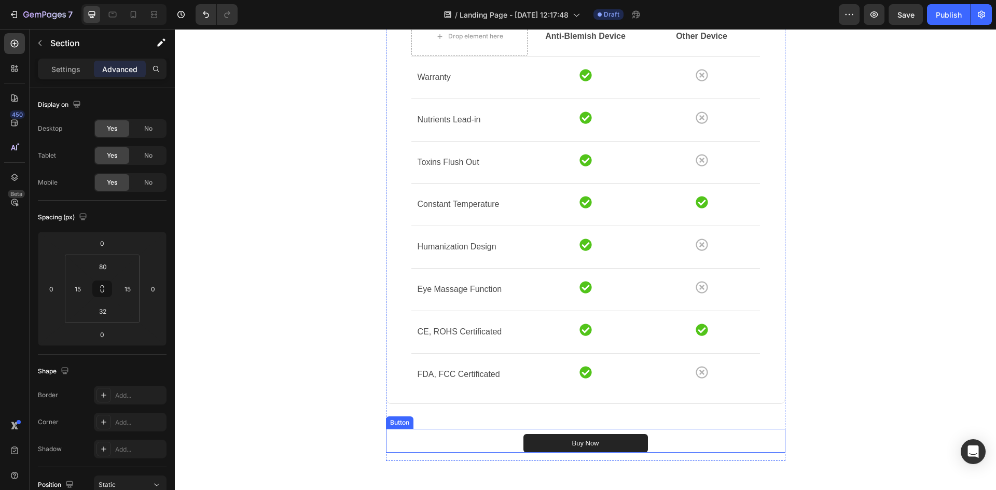
click at [696, 430] on div "Buy Now Button" at bounding box center [585, 441] width 399 height 24
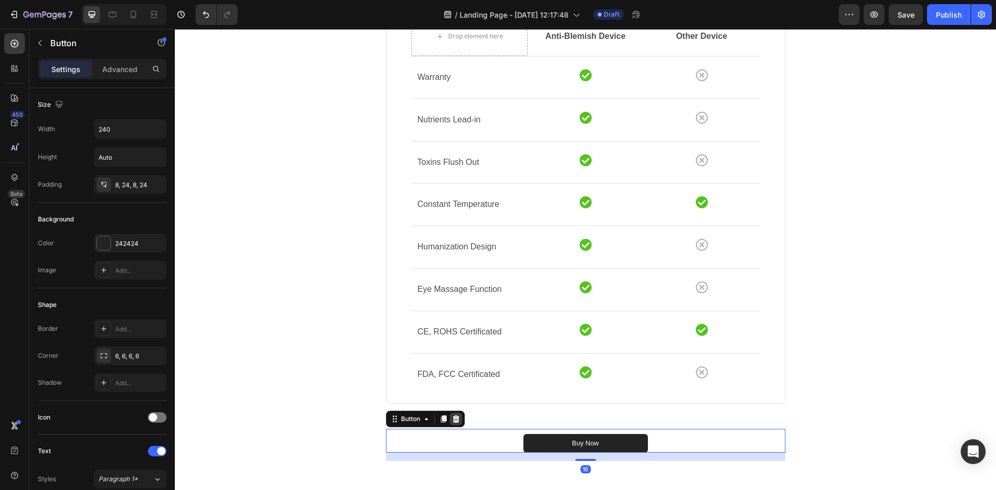
click at [455, 420] on icon at bounding box center [456, 419] width 8 height 8
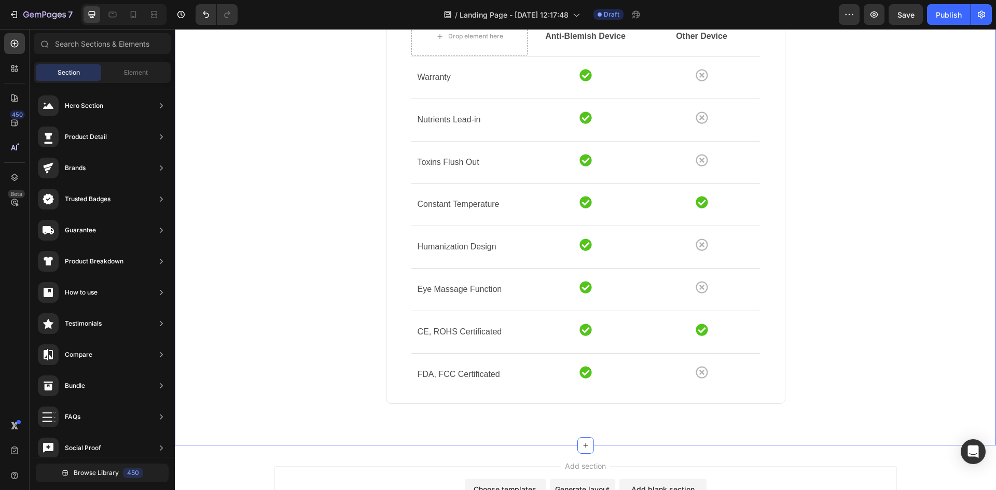
drag, startPoint x: 380, startPoint y: 418, endPoint x: 391, endPoint y: 415, distance: 11.3
click at [386, 417] on div "Compare features Heading With other brand similar product Text block Drop eleme…" at bounding box center [586, 181] width 806 height 496
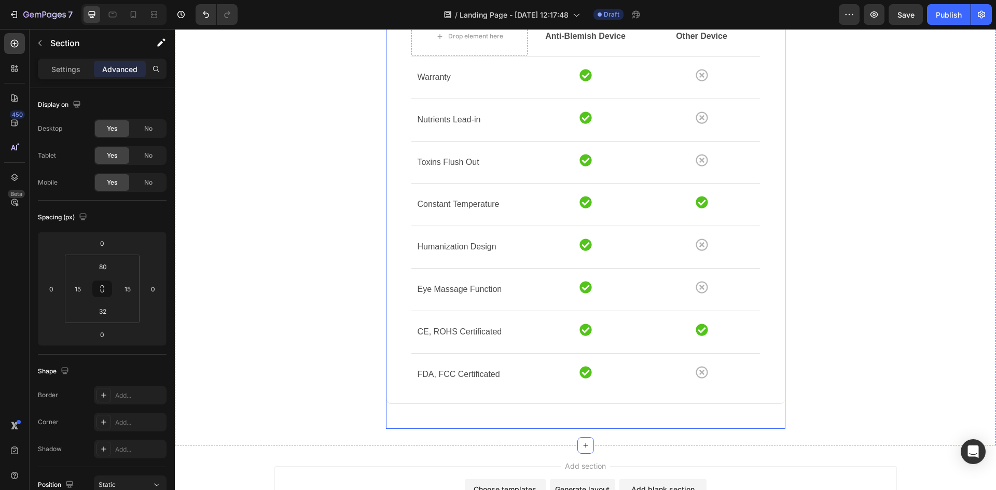
click at [391, 415] on div "Compare features Heading With other brand similar product Text block Drop eleme…" at bounding box center [585, 181] width 399 height 496
click at [266, 396] on div "Compare features Heading With other brand similar product Text block Drop eleme…" at bounding box center [586, 181] width 806 height 496
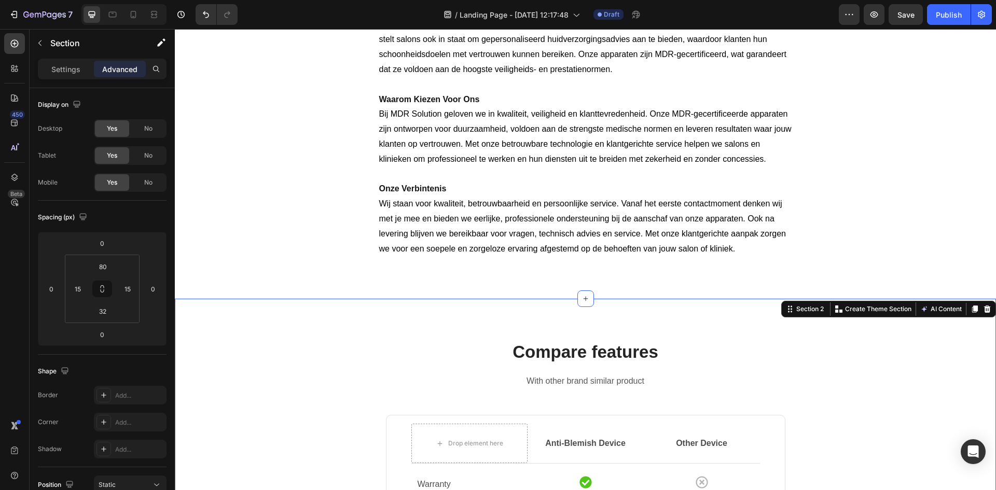
scroll to position [311, 0]
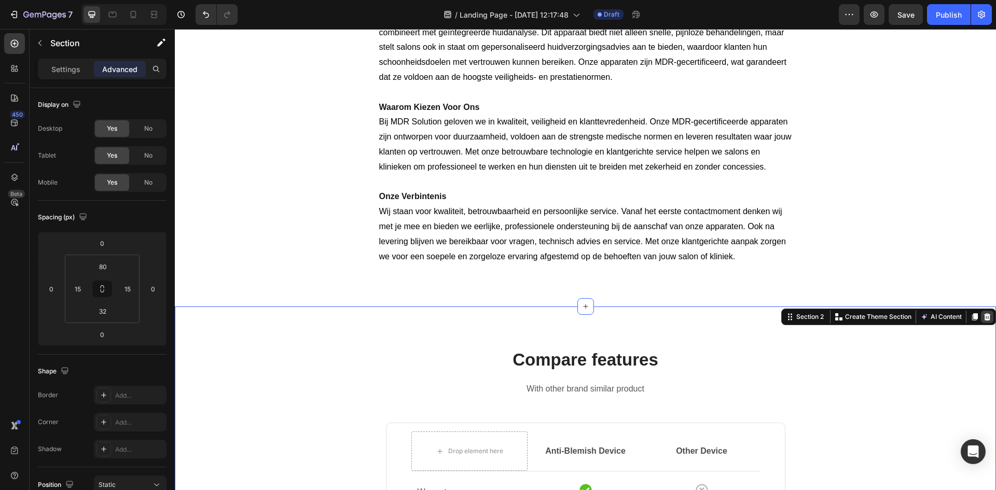
click at [981, 311] on div at bounding box center [987, 317] width 12 height 12
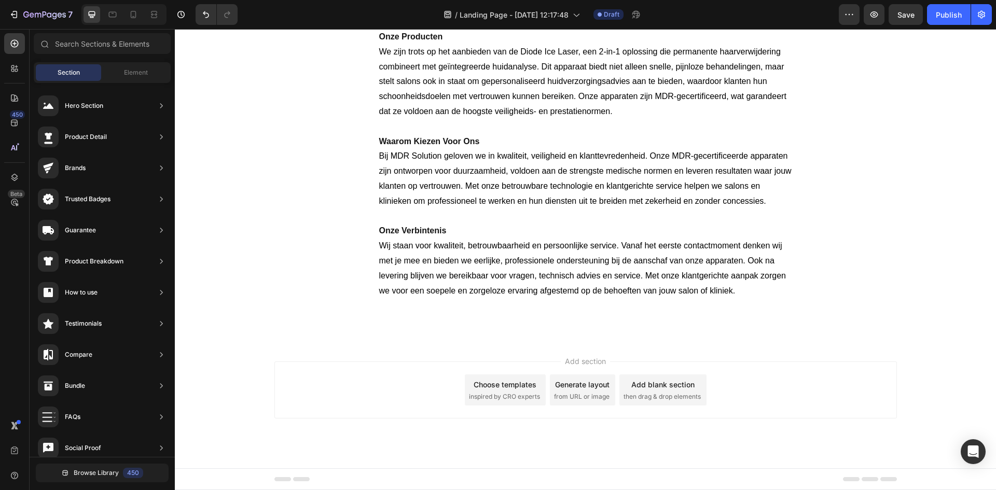
click at [584, 359] on span "Add section" at bounding box center [585, 361] width 49 height 11
click at [636, 384] on div "Add blank section" at bounding box center [662, 384] width 63 height 11
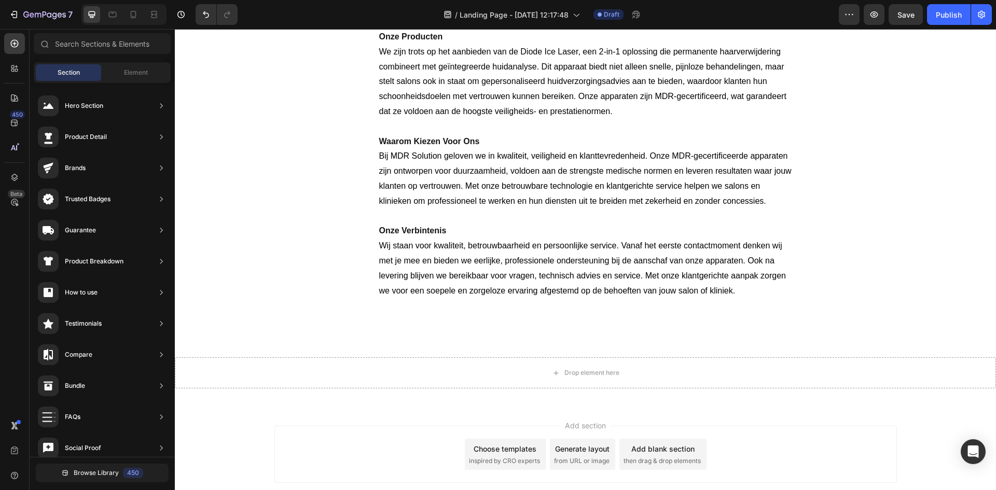
scroll to position [311, 0]
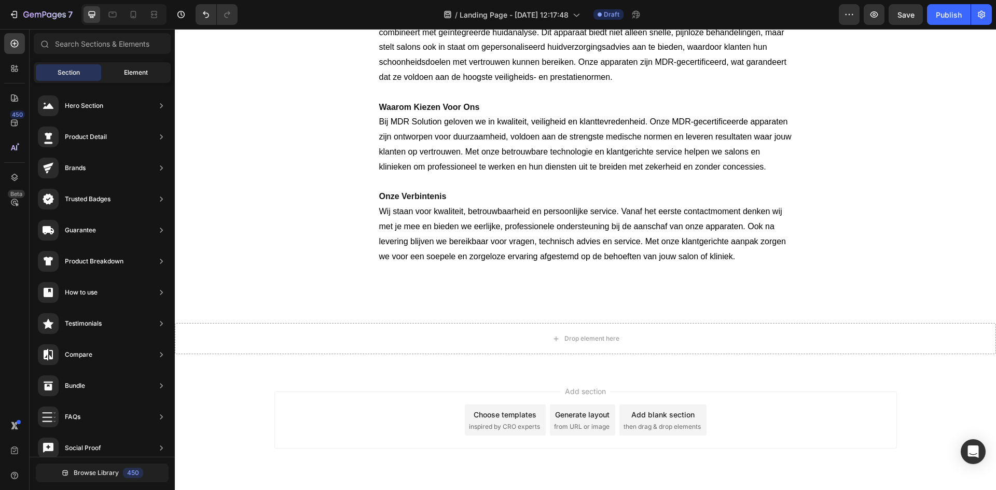
click at [155, 73] on div "Element" at bounding box center [135, 72] width 65 height 17
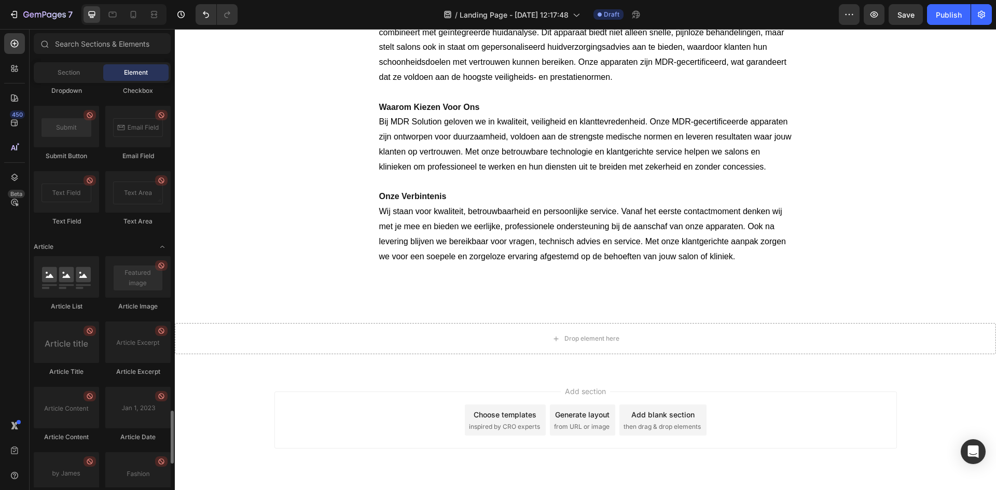
scroll to position [2334, 0]
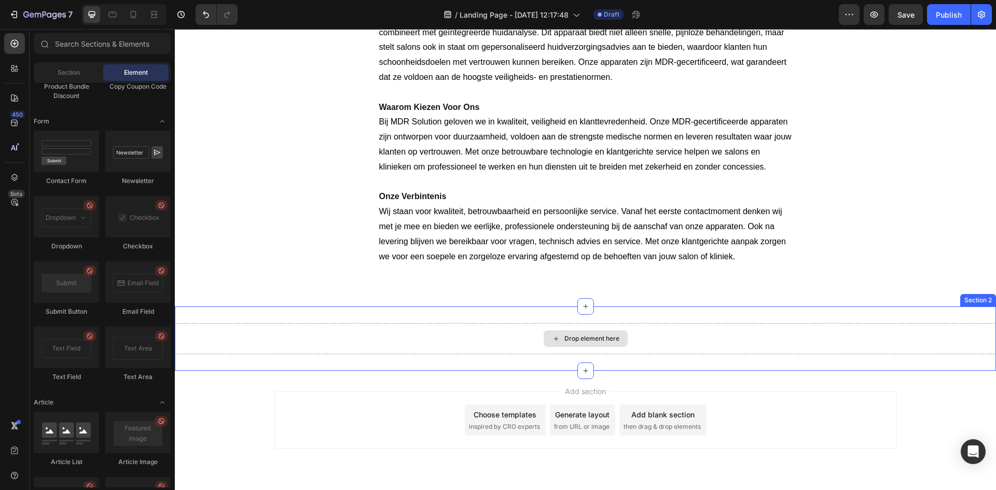
click at [592, 344] on div "Drop element here" at bounding box center [586, 338] width 84 height 17
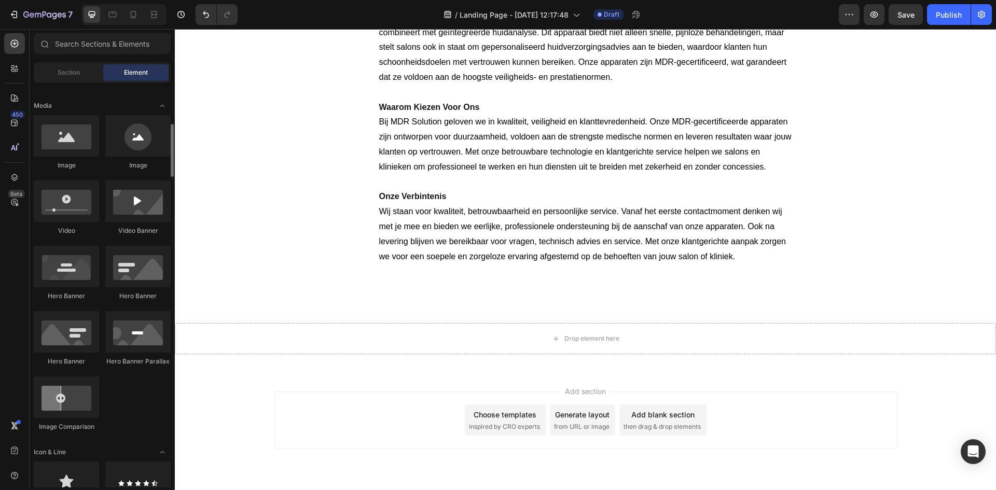
scroll to position [259, 0]
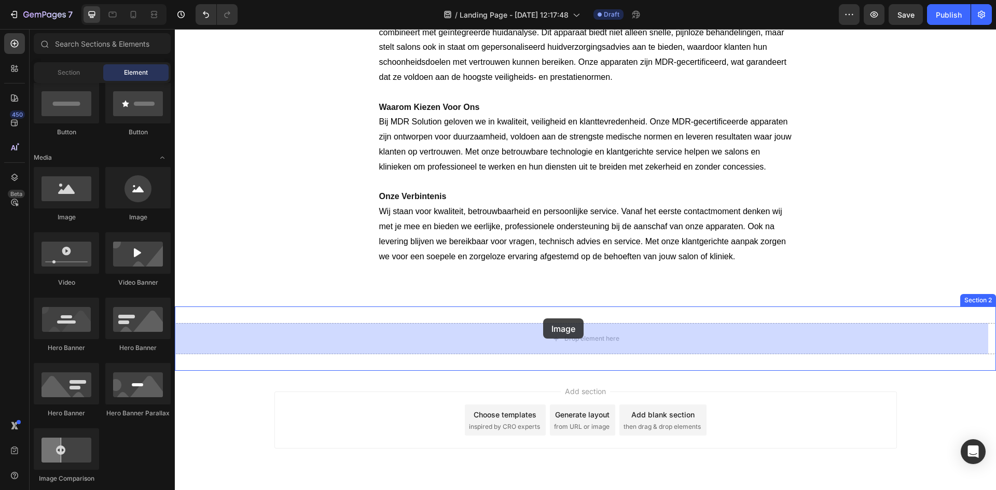
drag, startPoint x: 301, startPoint y: 232, endPoint x: 539, endPoint y: 330, distance: 258.0
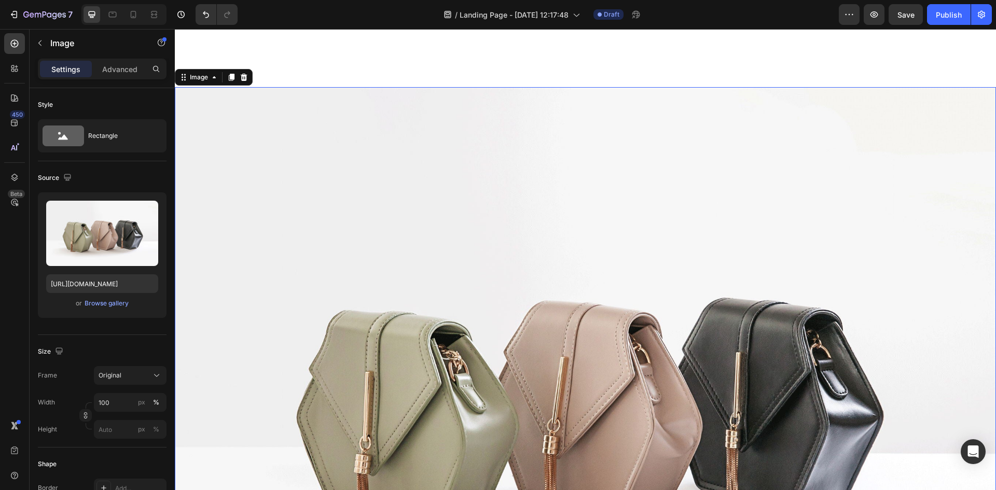
scroll to position [674, 0]
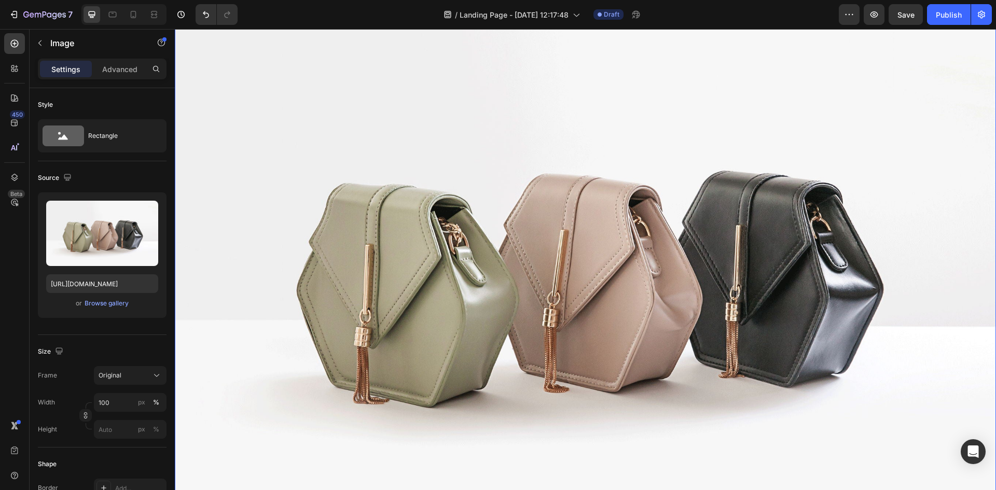
click at [561, 245] on img at bounding box center [585, 268] width 821 height 616
click at [147, 374] on div "Original" at bounding box center [124, 375] width 51 height 9
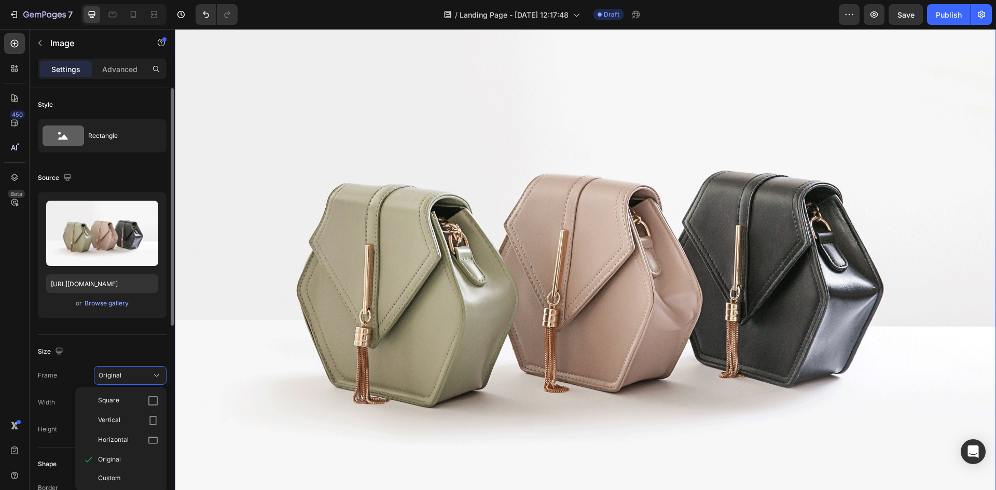
click at [154, 390] on div "Square Vertical Horizontal Original Custom" at bounding box center [120, 439] width 91 height 105
click at [154, 397] on icon at bounding box center [152, 400] width 9 height 9
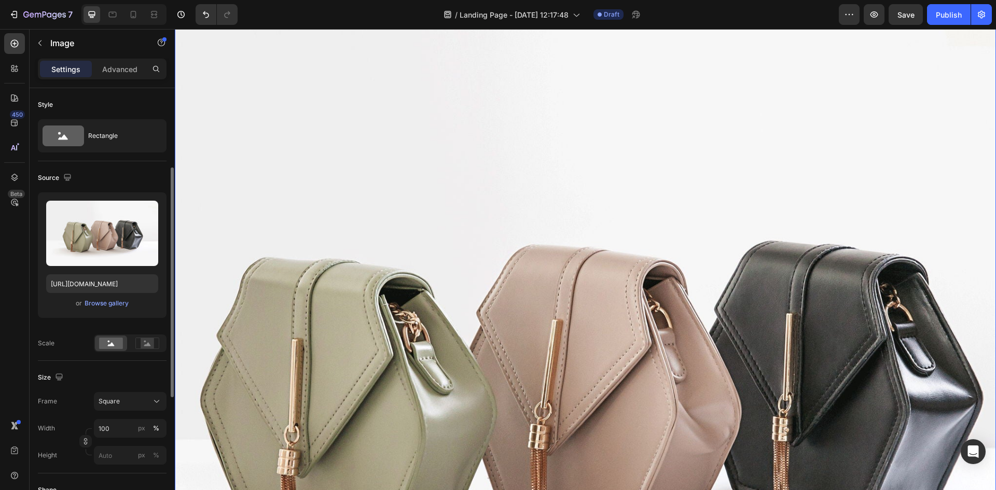
scroll to position [104, 0]
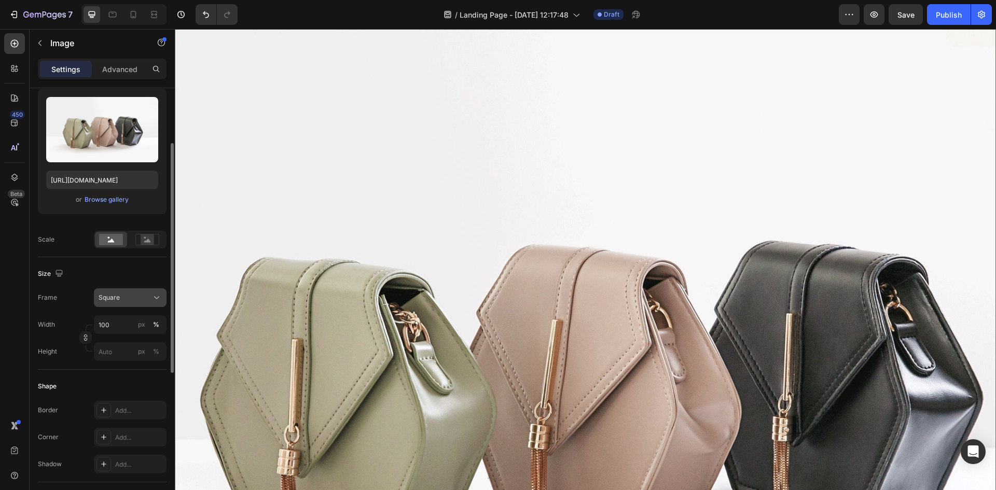
click at [157, 301] on icon at bounding box center [156, 298] width 10 height 10
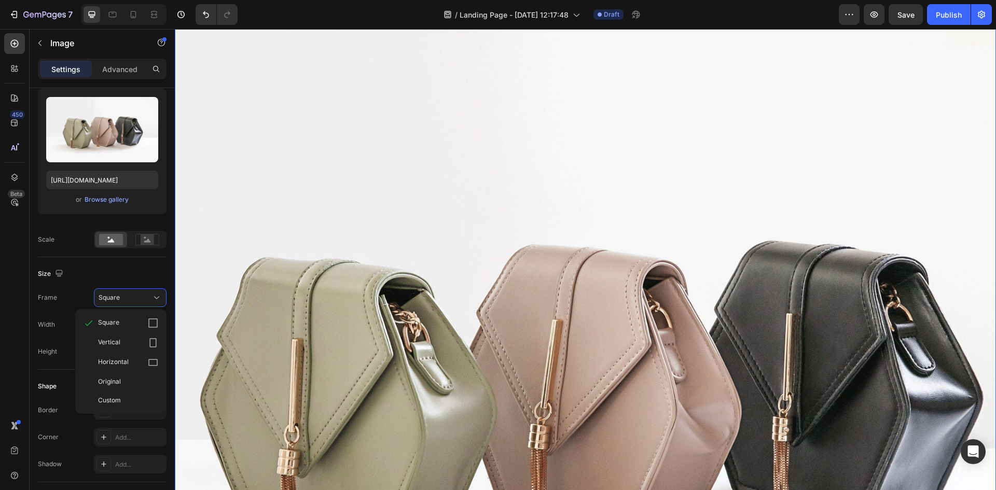
click at [151, 367] on icon at bounding box center [153, 362] width 10 height 10
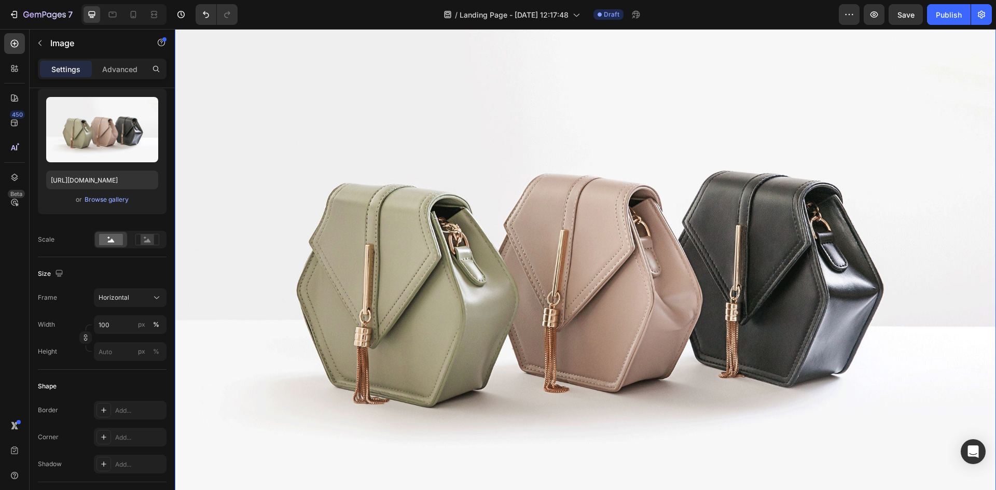
click at [523, 285] on img at bounding box center [585, 268] width 821 height 616
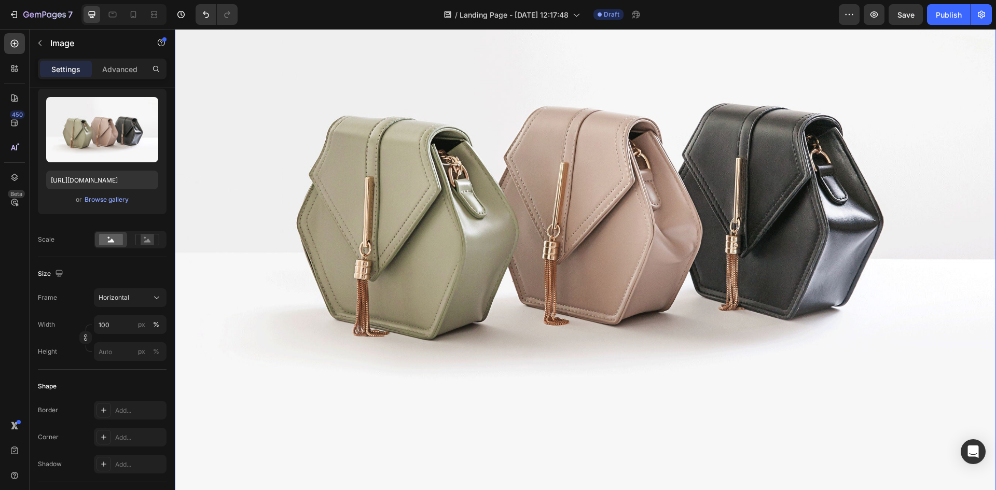
scroll to position [882, 0]
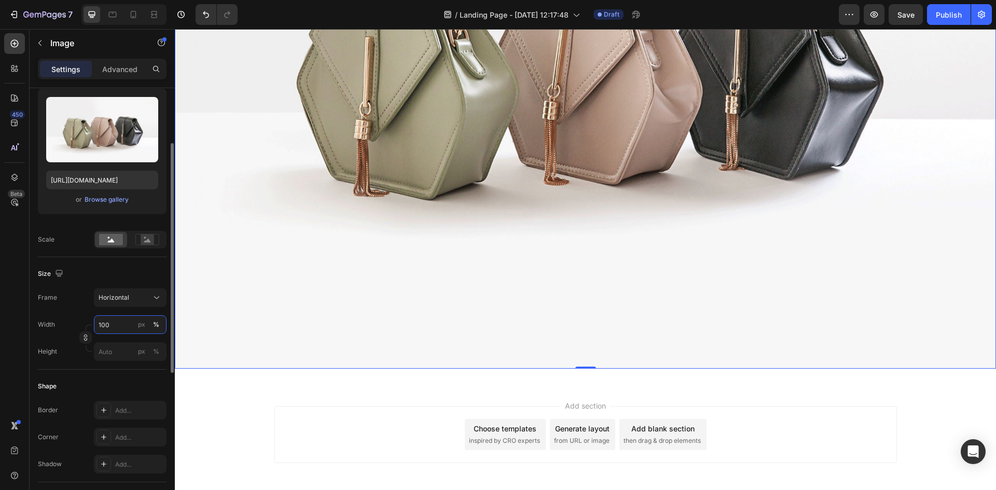
click at [125, 319] on input "100" at bounding box center [130, 324] width 73 height 19
type input "5"
type input "4"
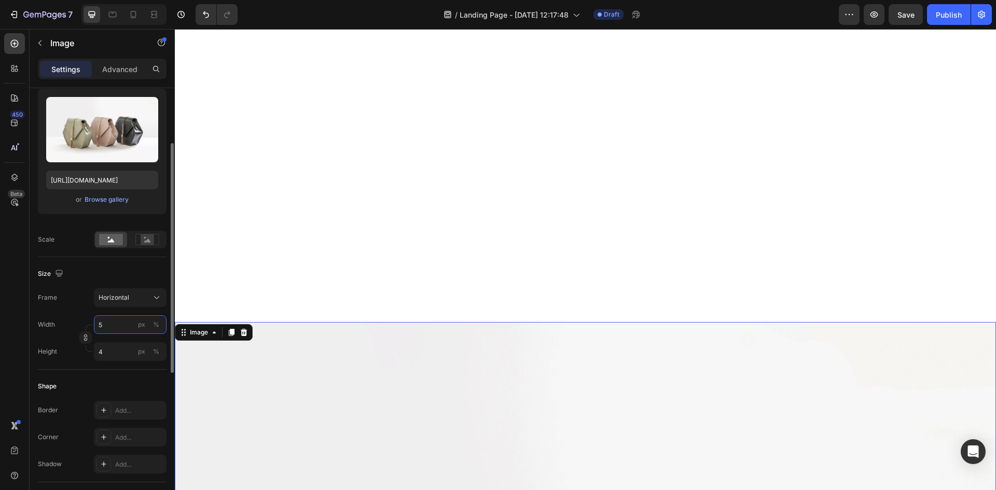
type input "50"
type input "38"
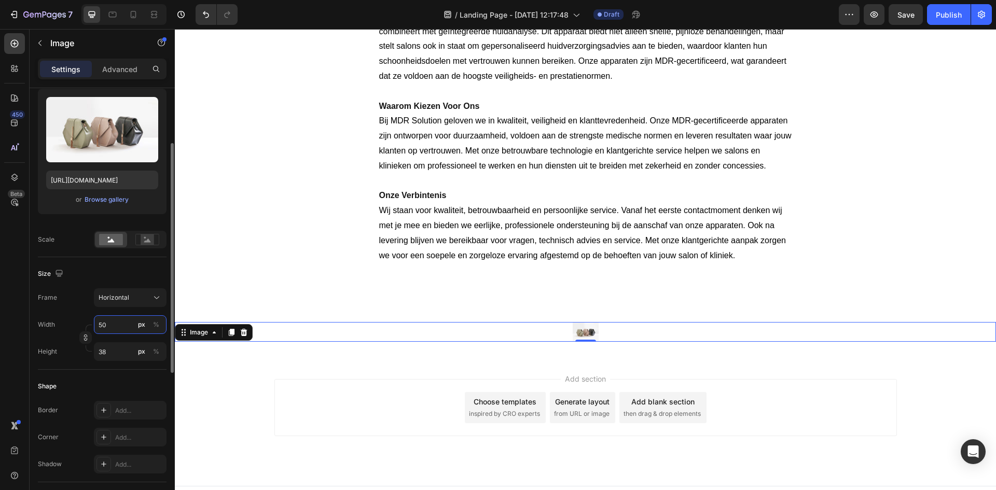
type input "5"
type input "4"
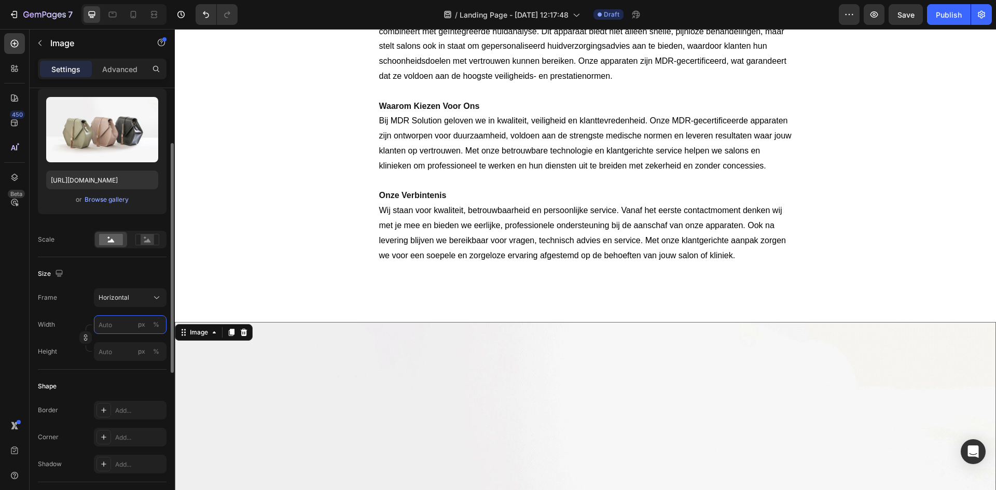
type input "5"
type input "4"
type input "50"
type input "38"
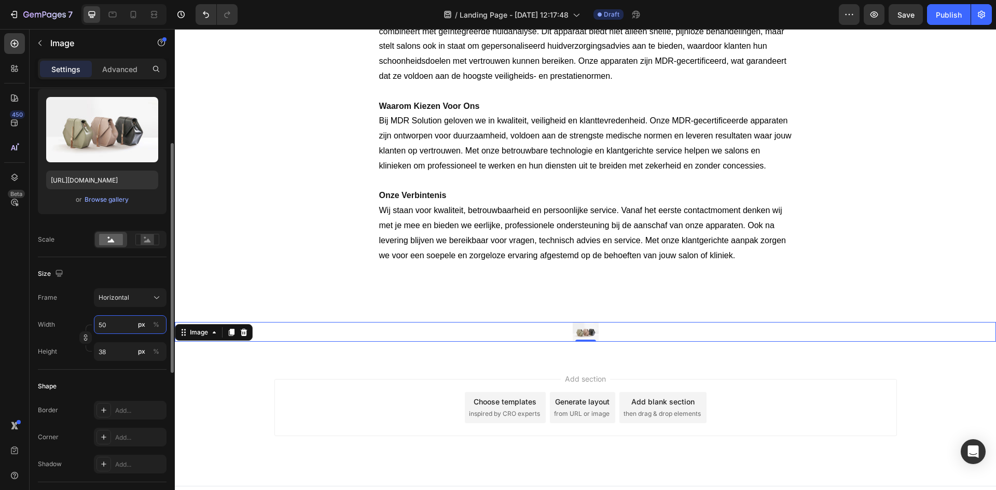
type input "500"
type input "375"
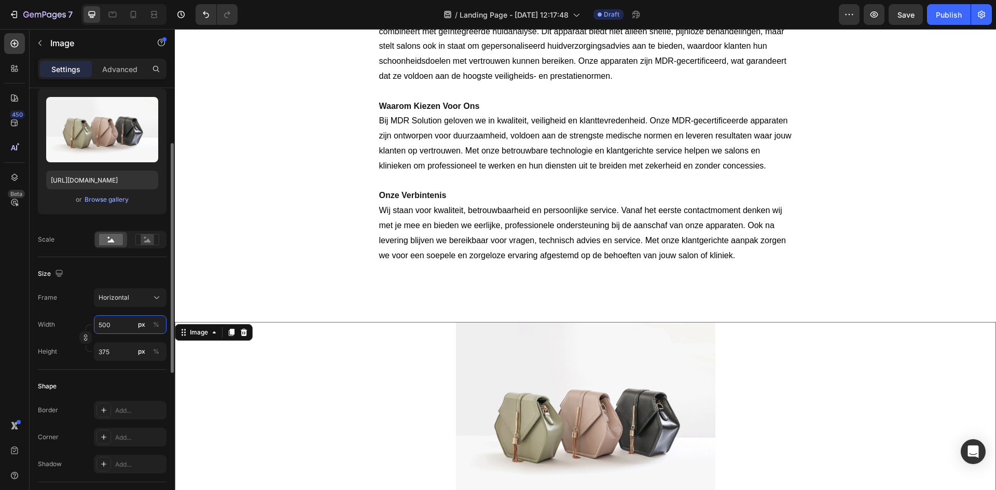
type input "500"
click at [108, 197] on div "Browse gallery" at bounding box center [107, 199] width 44 height 9
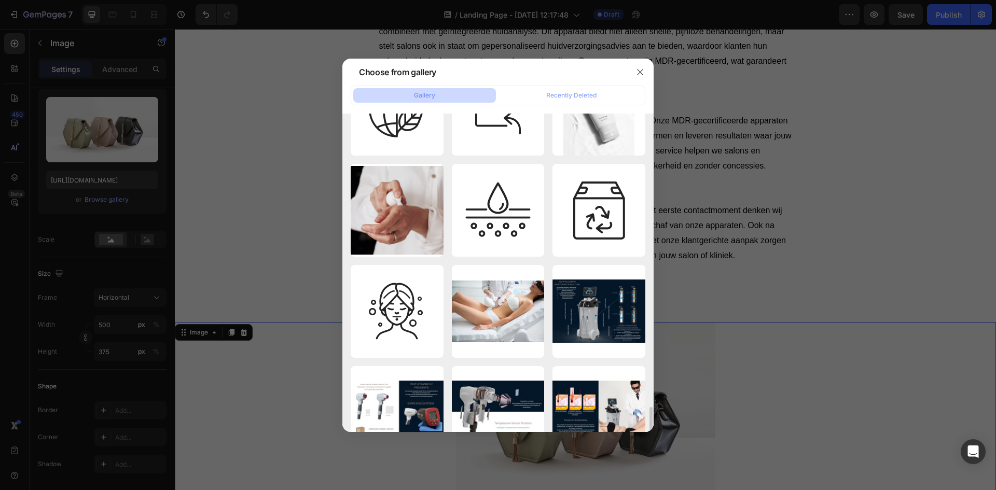
scroll to position [2793, 0]
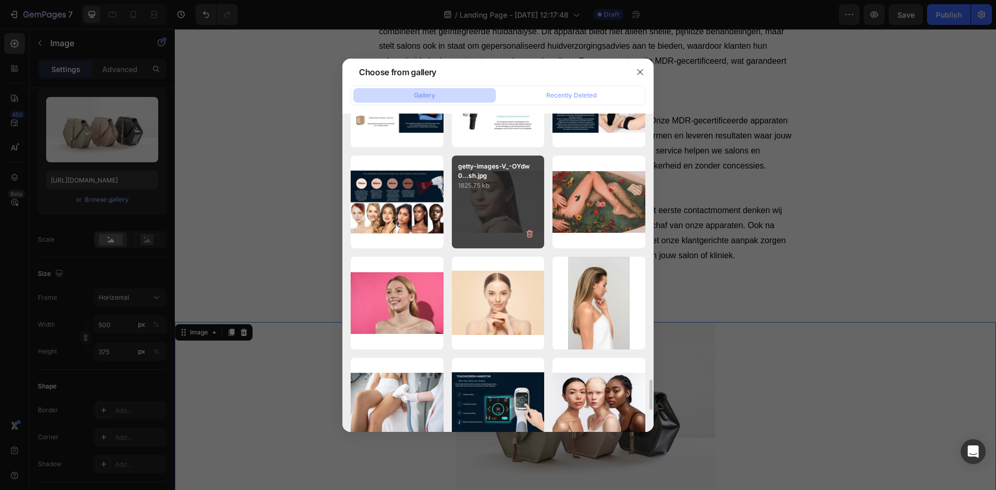
click at [504, 204] on div "getty-images-V_-OYdw0...sh.jpg 1825.75 kb" at bounding box center [498, 202] width 93 height 93
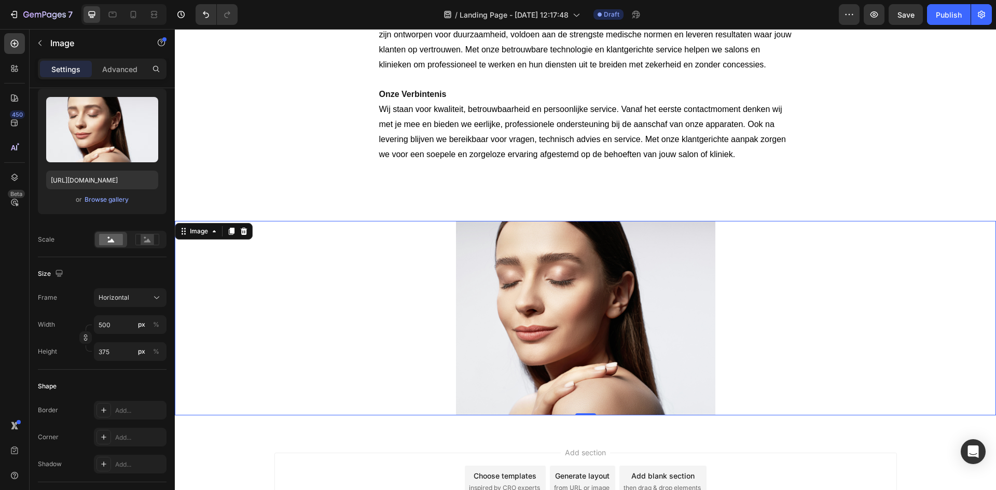
scroll to position [416, 0]
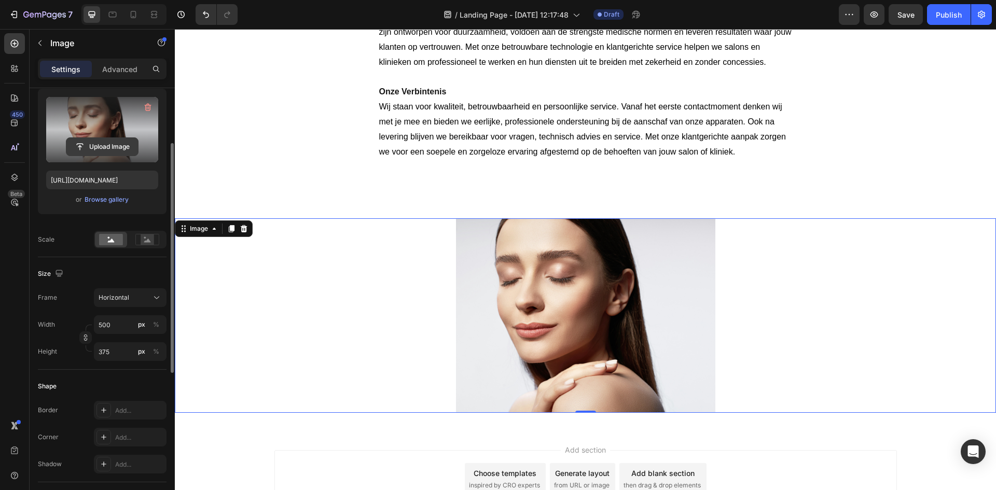
click at [104, 149] on input "file" at bounding box center [102, 147] width 72 height 18
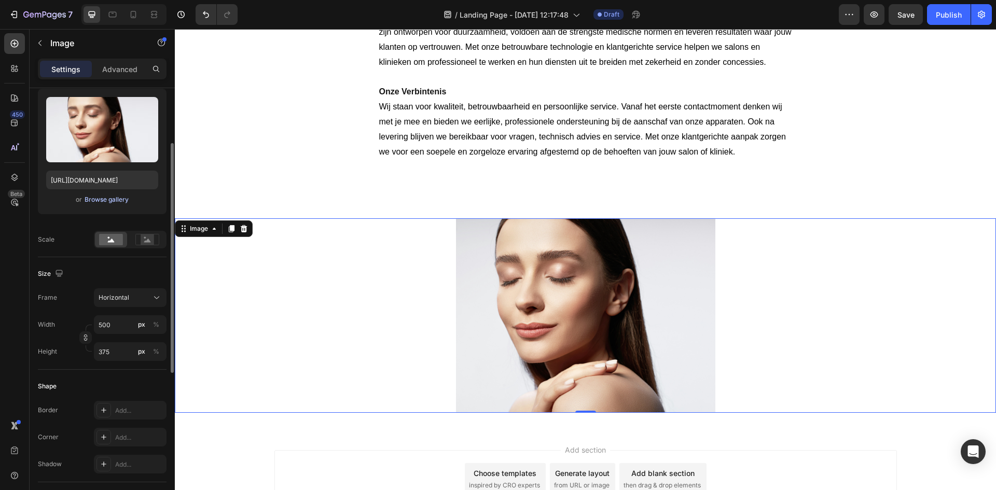
click at [102, 201] on div "Browse gallery" at bounding box center [107, 199] width 44 height 9
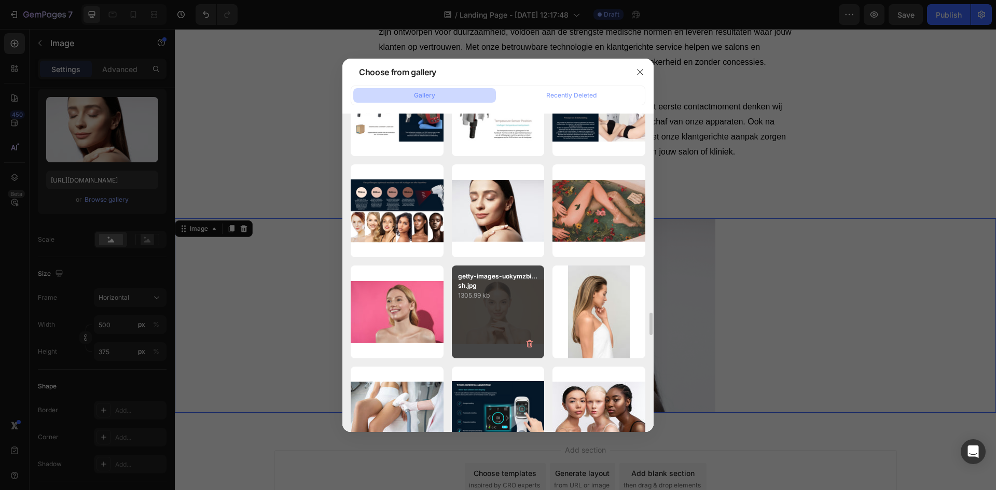
scroll to position [2733, 0]
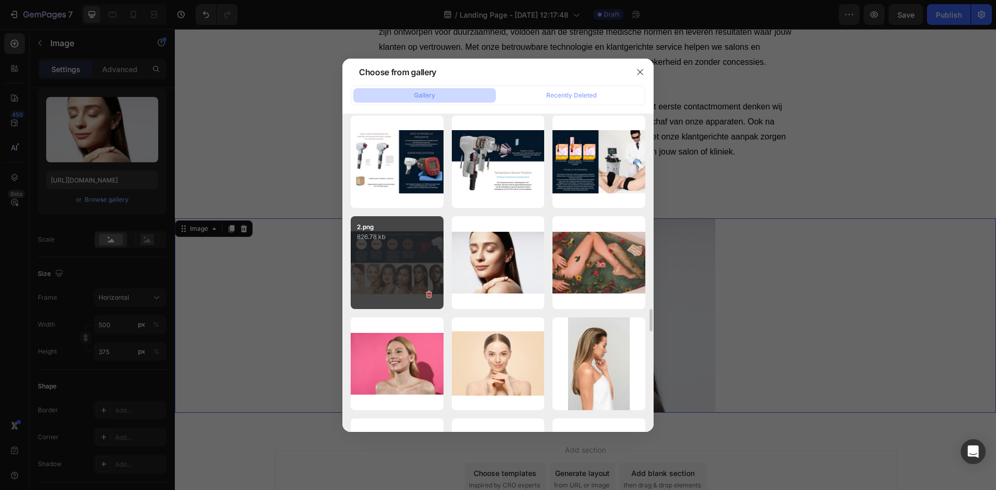
click at [384, 269] on div "2.png 826.78 kb" at bounding box center [397, 262] width 93 height 93
type input "https://cdn.shopify.com/s/files/1/0943/1456/1859/files/gempages_573428792467391…"
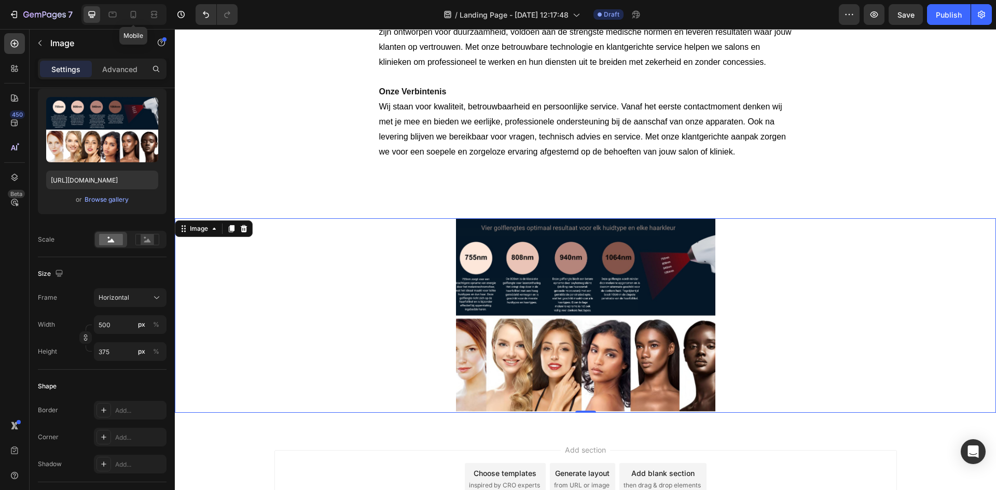
click at [127, 15] on div at bounding box center [133, 14] width 17 height 17
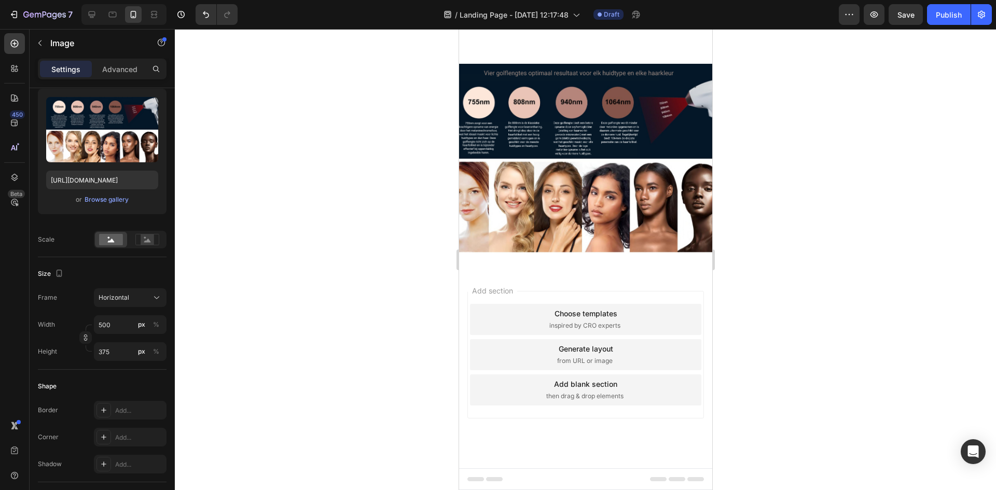
scroll to position [779, 0]
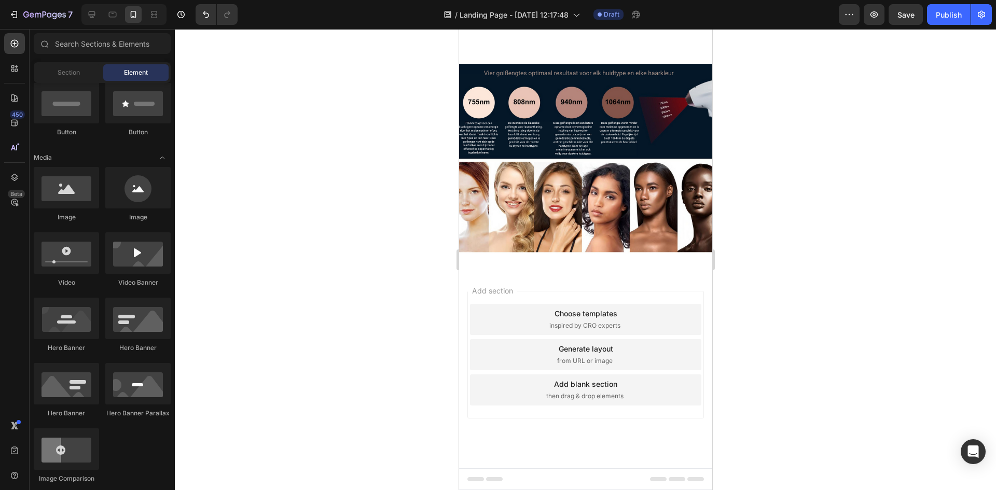
click at [599, 390] on div "Add blank section" at bounding box center [584, 384] width 63 height 11
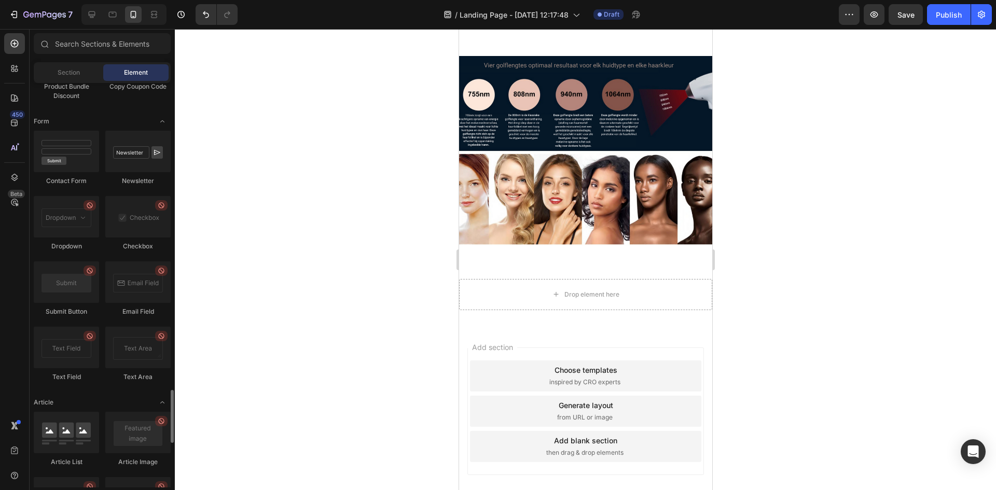
scroll to position [2231, 0]
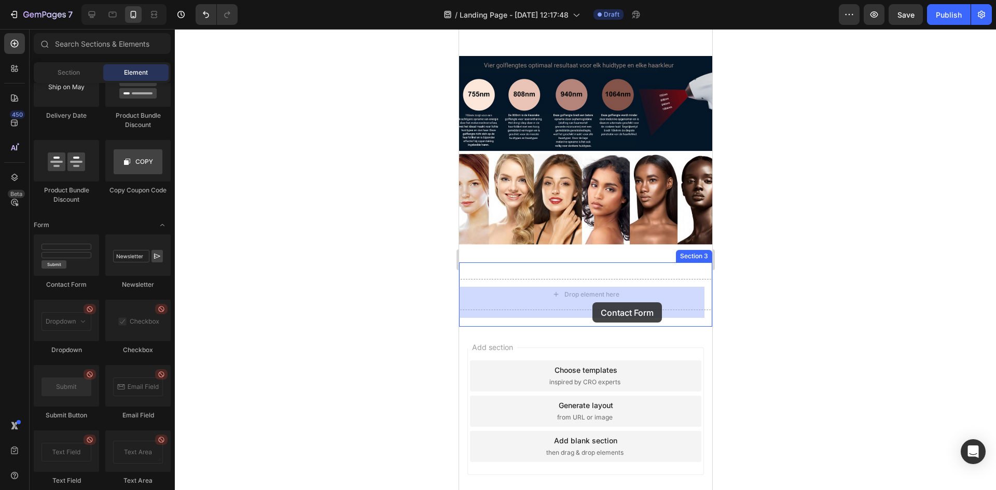
drag, startPoint x: 536, startPoint y: 300, endPoint x: 592, endPoint y: 302, distance: 55.6
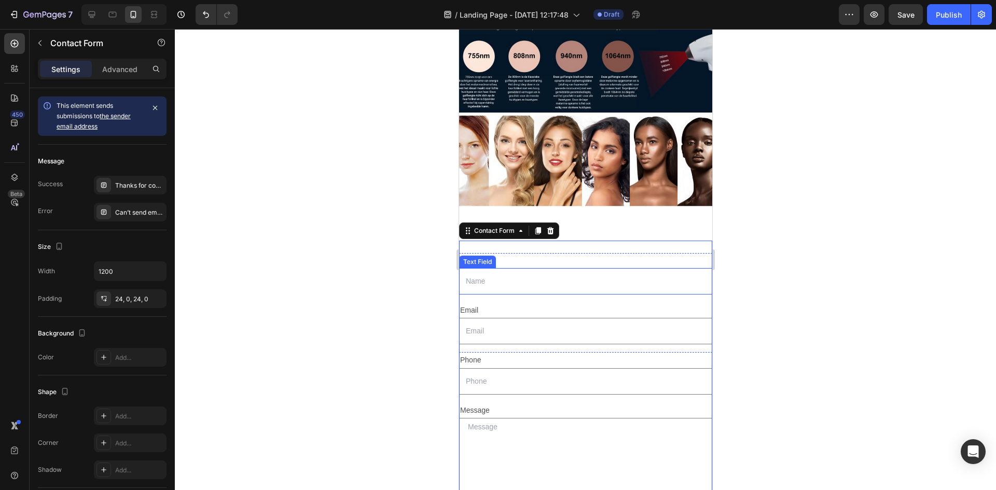
scroll to position [883, 0]
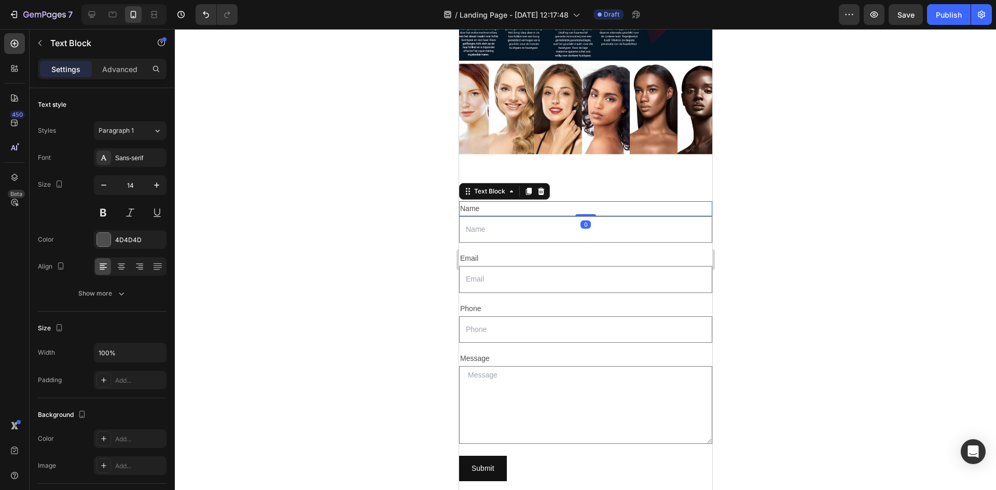
click at [485, 201] on div "Name" at bounding box center [585, 208] width 253 height 15
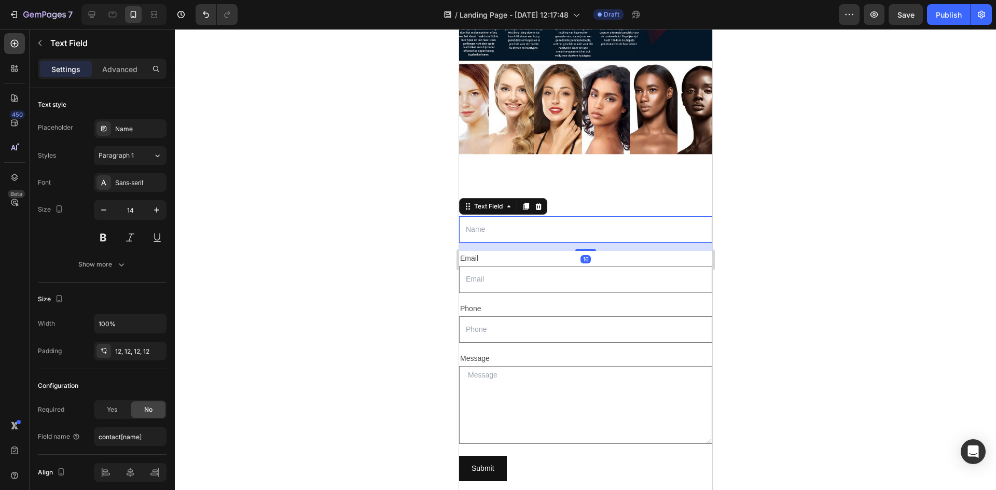
click at [491, 225] on input "text" at bounding box center [585, 229] width 253 height 26
click at [484, 225] on input "text" at bounding box center [585, 229] width 253 height 26
type input "N"
click at [141, 184] on div "Sans-serif" at bounding box center [139, 182] width 49 height 9
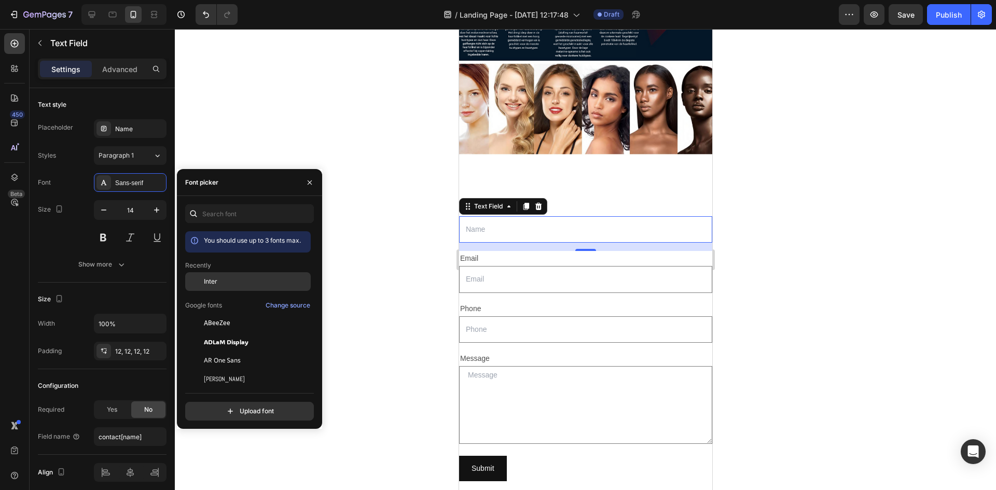
click at [218, 279] on div "Inter" at bounding box center [256, 281] width 105 height 9
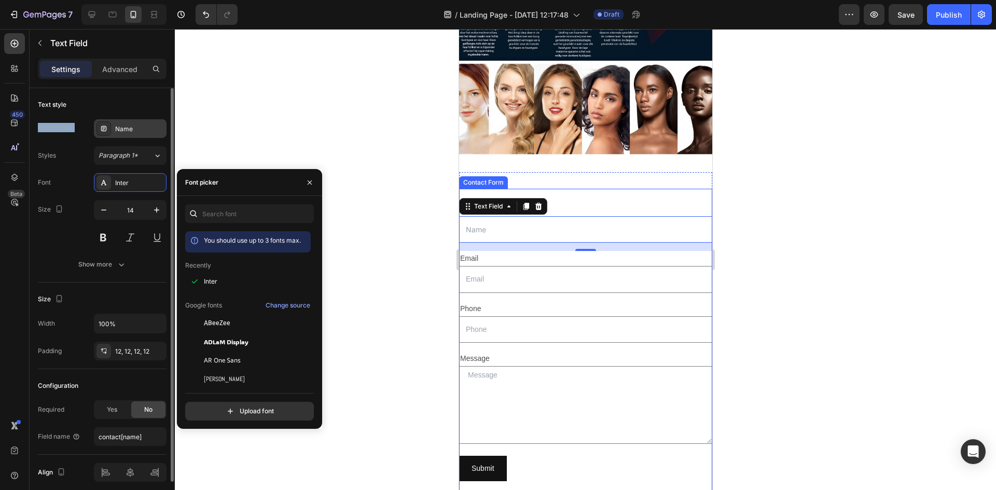
drag, startPoint x: 131, startPoint y: 114, endPoint x: 131, endPoint y: 120, distance: 6.2
click at [131, 369] on div "Text style Placeholder Name Styles Paragraph 1* Font Inter Size 14 Show more" at bounding box center [102, 412] width 129 height 86
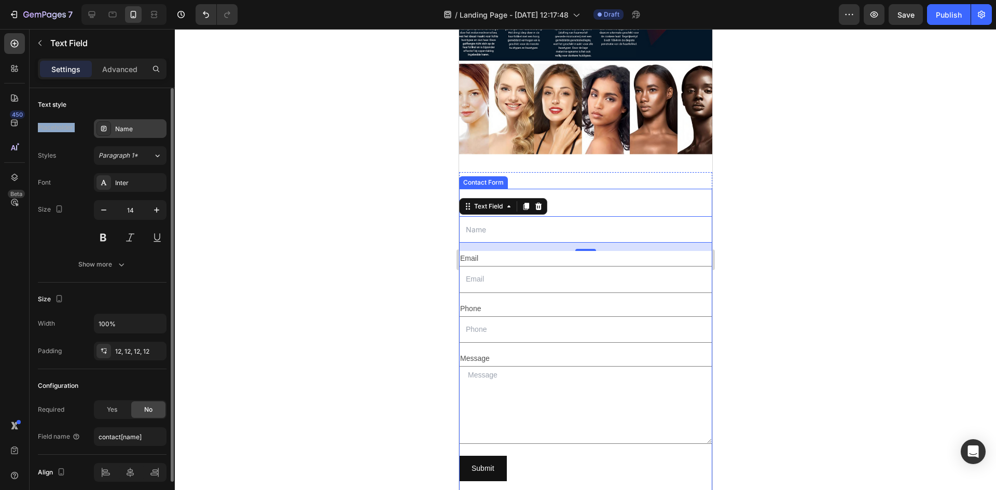
click at [131, 122] on div "Name" at bounding box center [130, 128] width 73 height 19
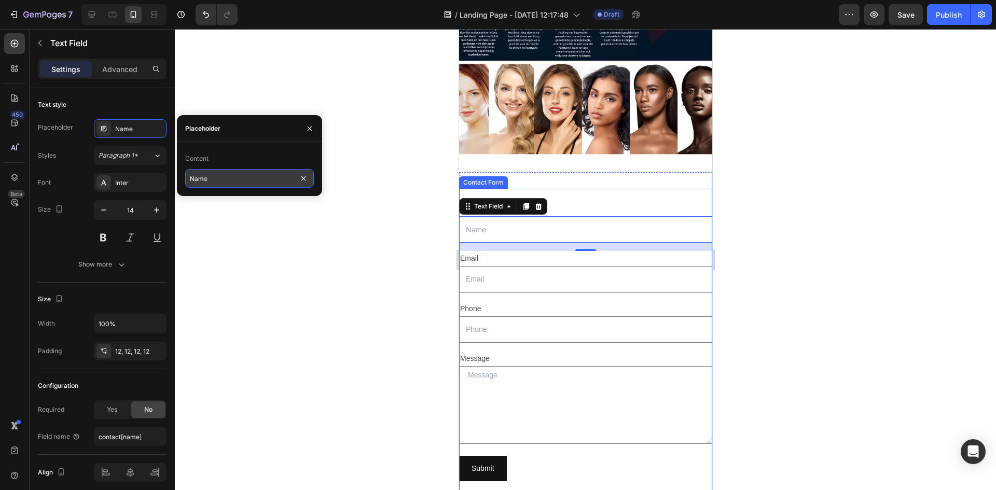
click at [220, 176] on input "Name" at bounding box center [249, 178] width 129 height 19
type input "n"
type input "N"
type input "Bedrijfsnaam"
click at [791, 203] on div at bounding box center [585, 259] width 821 height 461
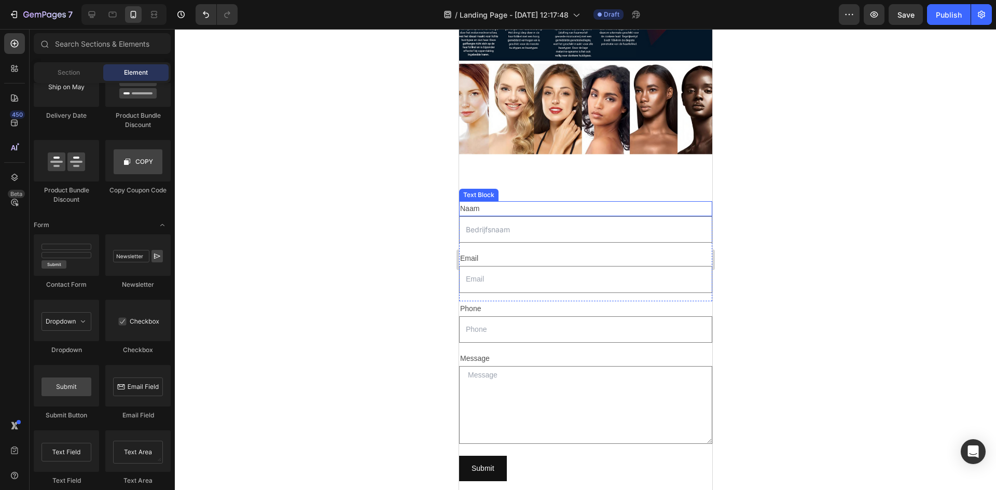
click at [476, 202] on p "Naam" at bounding box center [585, 208] width 251 height 13
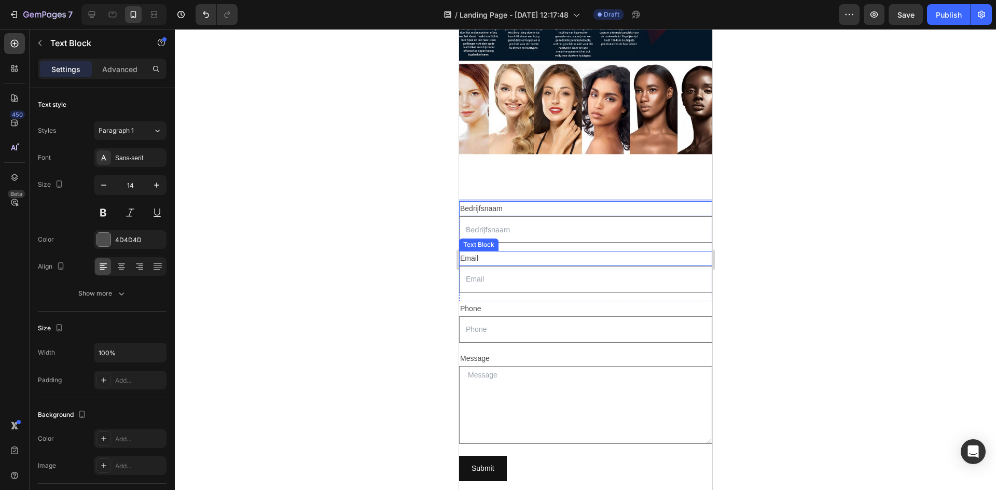
click at [471, 254] on div "Email" at bounding box center [585, 258] width 253 height 15
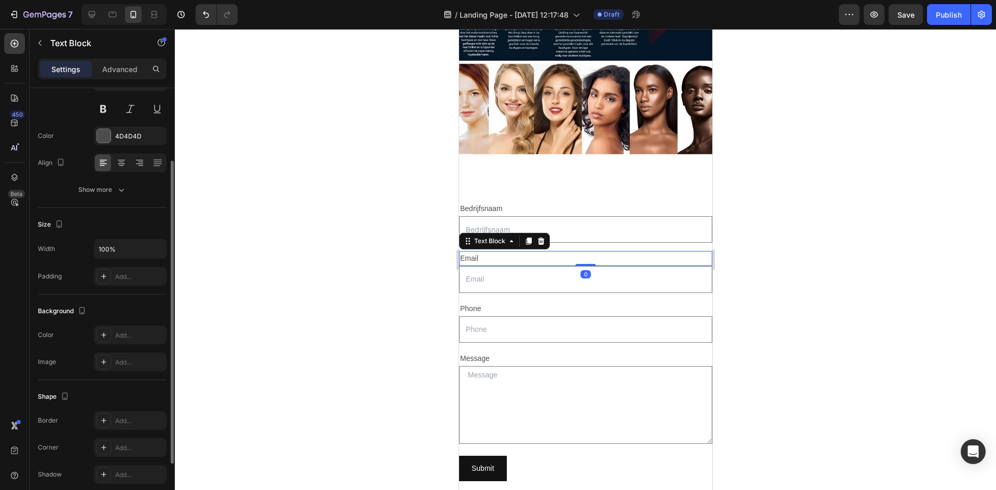
click at [471, 254] on div "Email" at bounding box center [585, 258] width 253 height 15
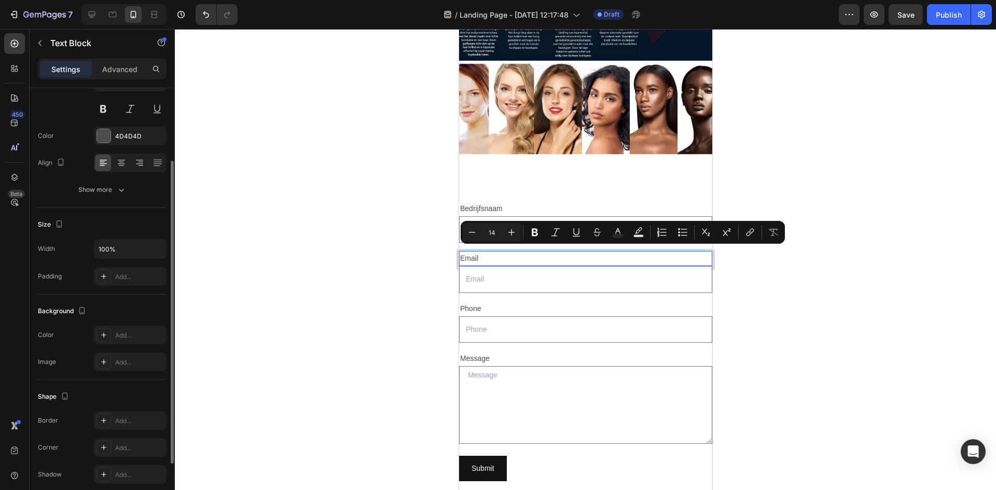
click at [466, 254] on p "Email" at bounding box center [585, 258] width 251 height 13
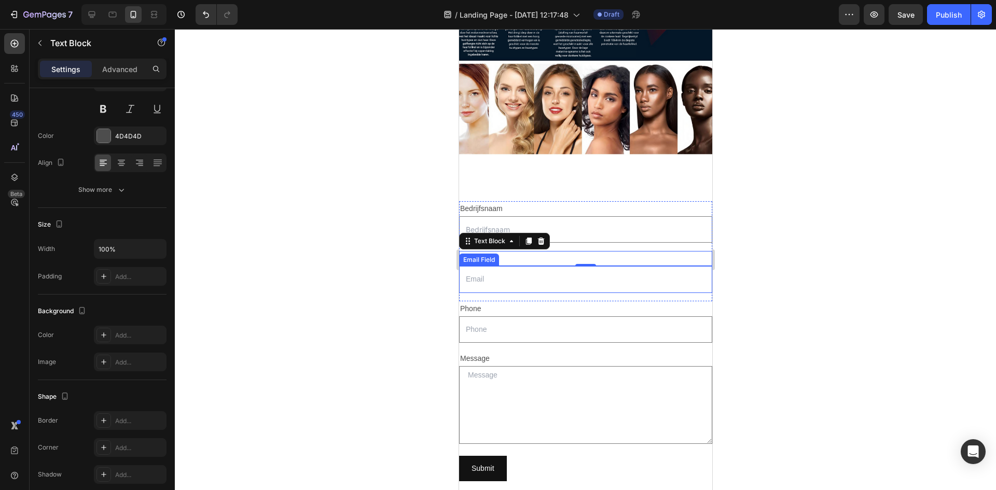
click at [833, 246] on div at bounding box center [585, 259] width 821 height 461
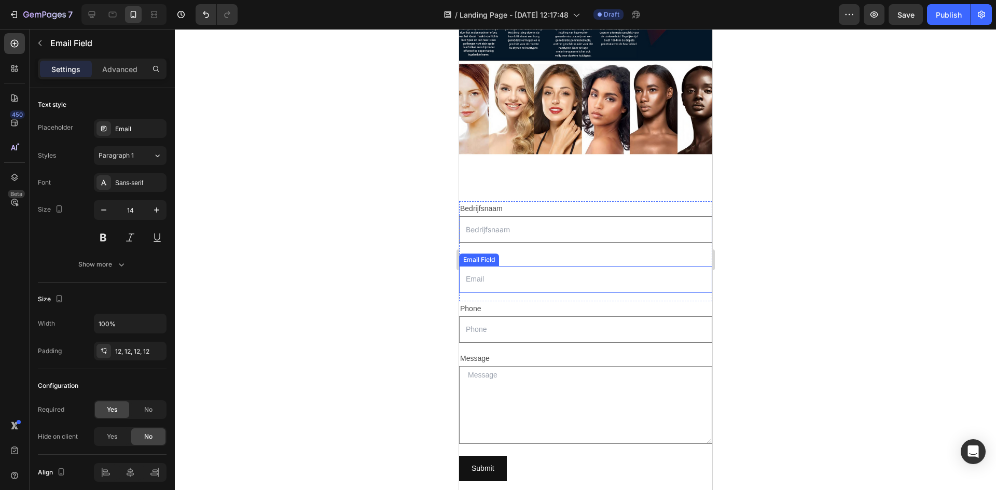
click at [542, 279] on input "email" at bounding box center [585, 279] width 253 height 26
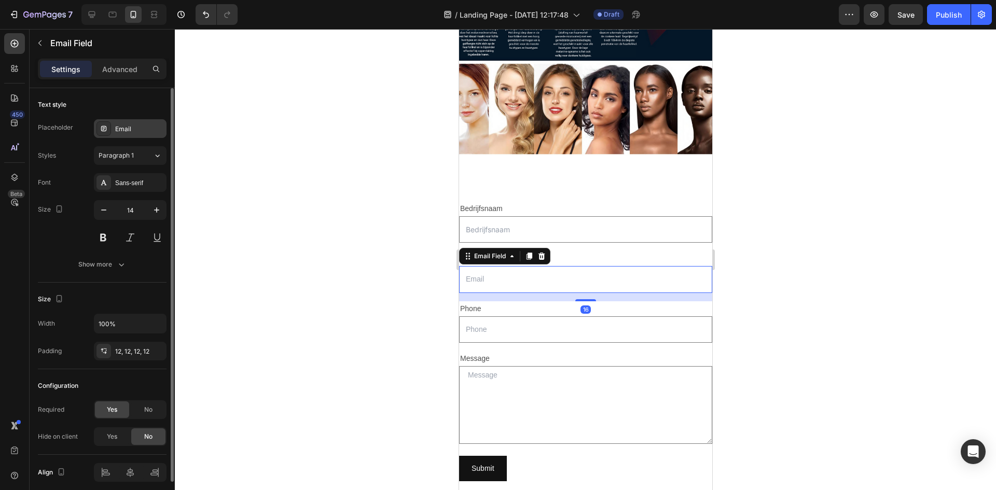
click at [134, 128] on div "Email" at bounding box center [139, 128] width 49 height 9
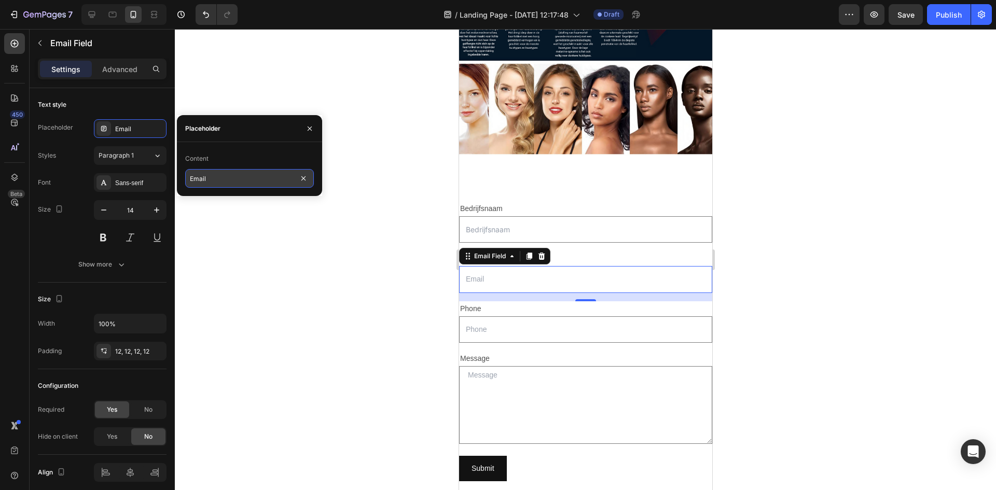
click at [194, 178] on input "Email" at bounding box center [249, 178] width 129 height 19
type input "-"
type input "E-mail"
click at [267, 234] on div at bounding box center [585, 259] width 821 height 461
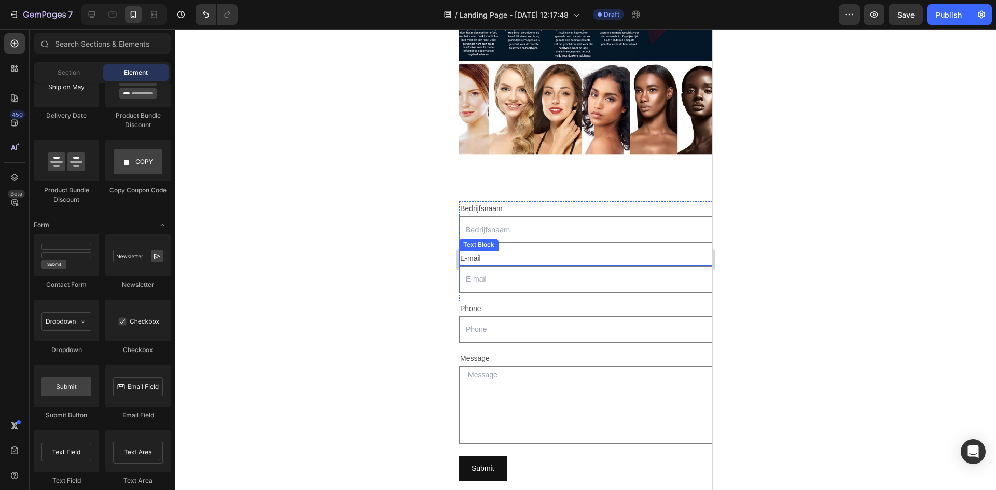
click at [476, 253] on p "E-mail" at bounding box center [585, 258] width 251 height 13
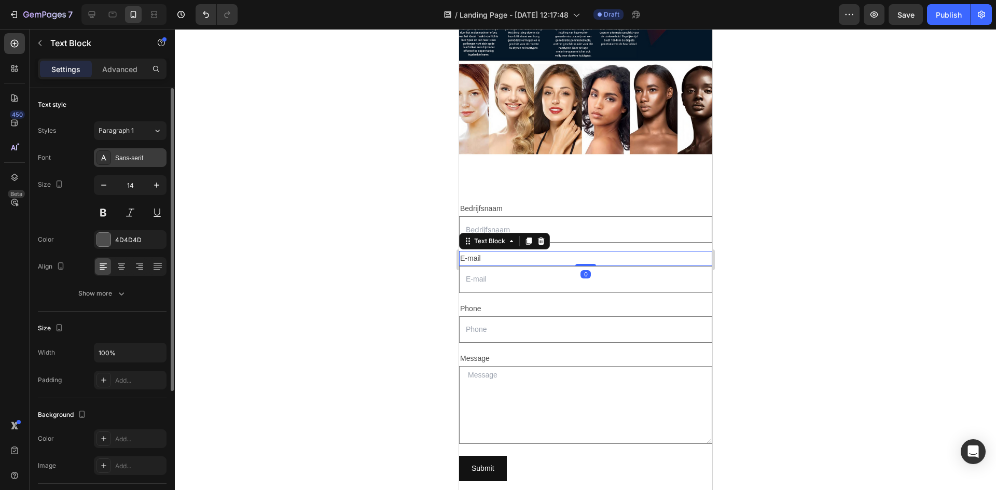
click at [133, 159] on div "Sans-serif" at bounding box center [139, 158] width 49 height 9
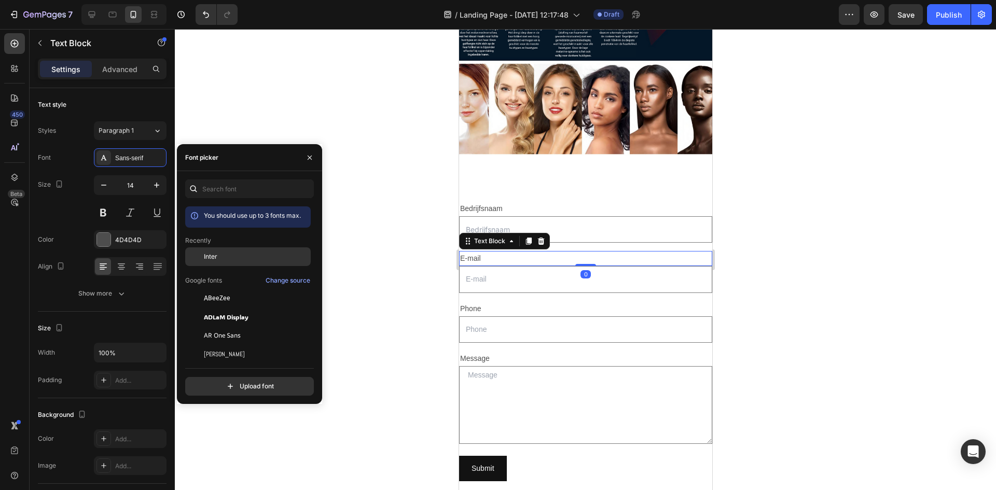
click at [248, 253] on div "Inter" at bounding box center [256, 256] width 105 height 9
click at [504, 205] on p "Bedrijfsnaam" at bounding box center [585, 208] width 251 height 13
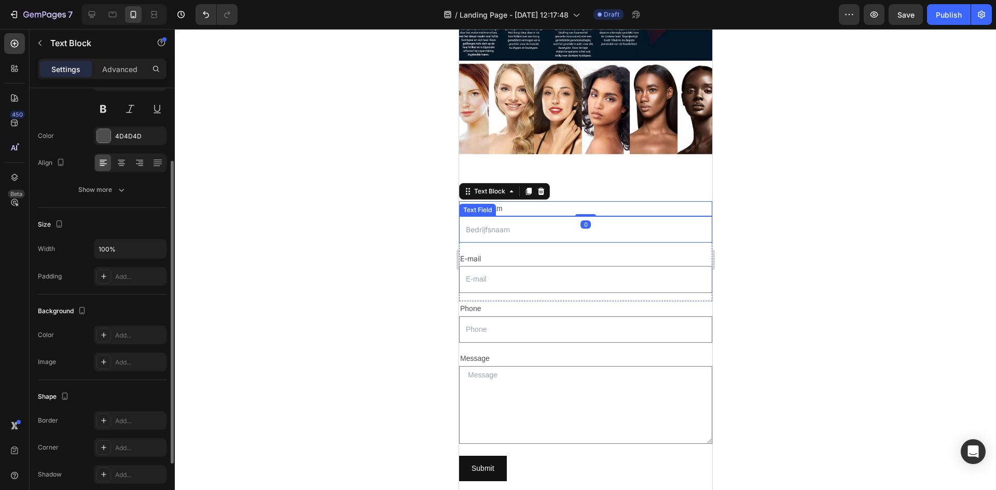
click at [497, 221] on input "text" at bounding box center [585, 229] width 253 height 26
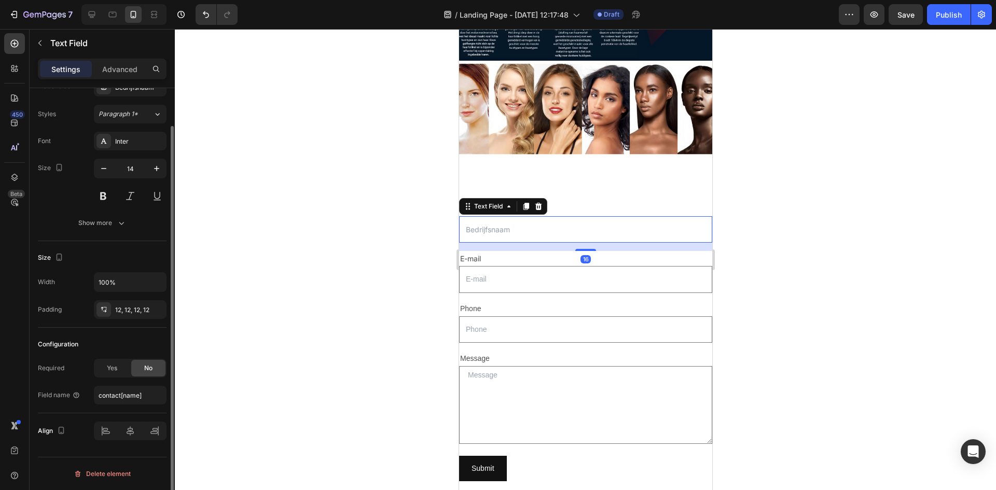
scroll to position [0, 0]
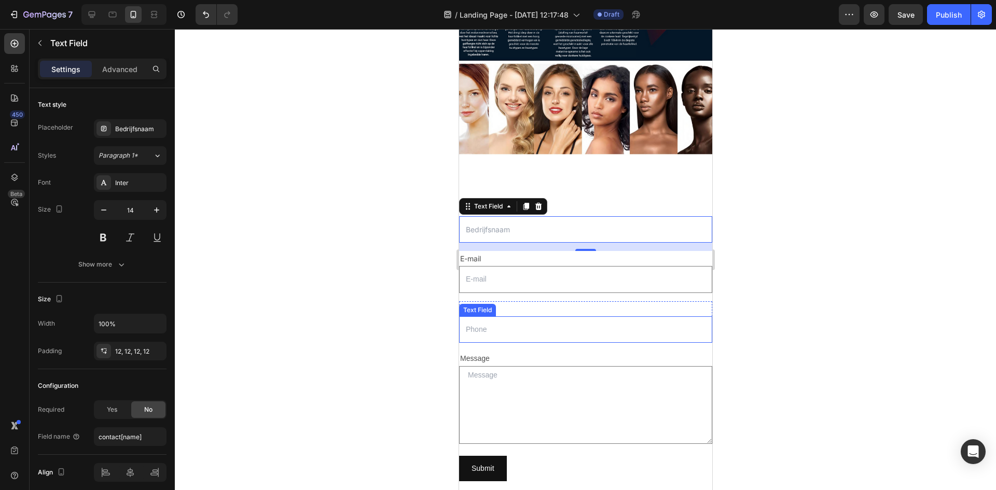
click at [490, 336] on input "text" at bounding box center [585, 329] width 253 height 26
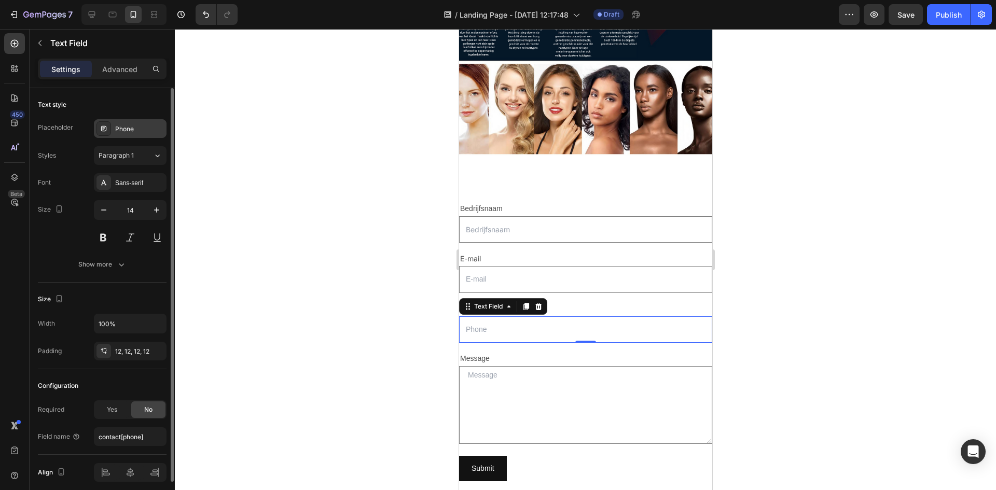
drag, startPoint x: 131, startPoint y: 124, endPoint x: 144, endPoint y: 133, distance: 15.7
click at [131, 124] on div "Phone" at bounding box center [139, 128] width 49 height 9
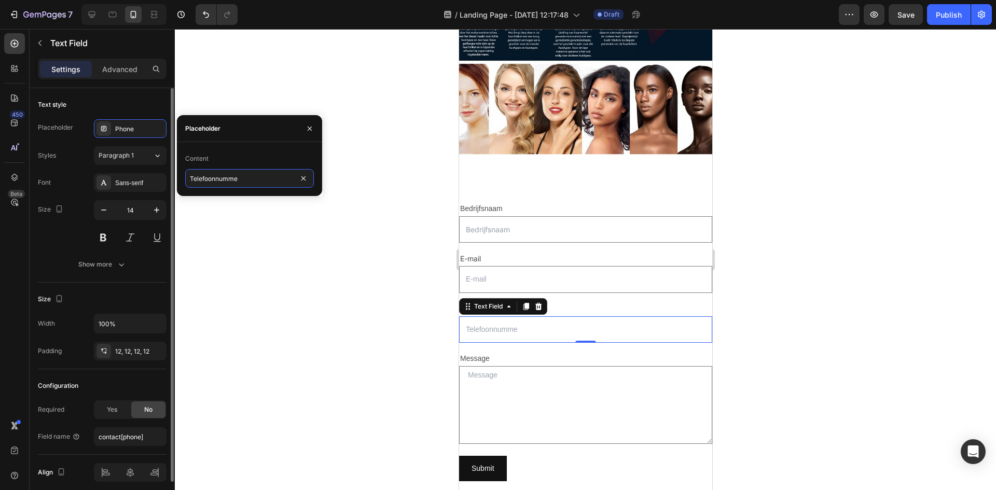
type input "Telefoonnummer"
click at [130, 177] on div "Sans-serif" at bounding box center [130, 182] width 73 height 19
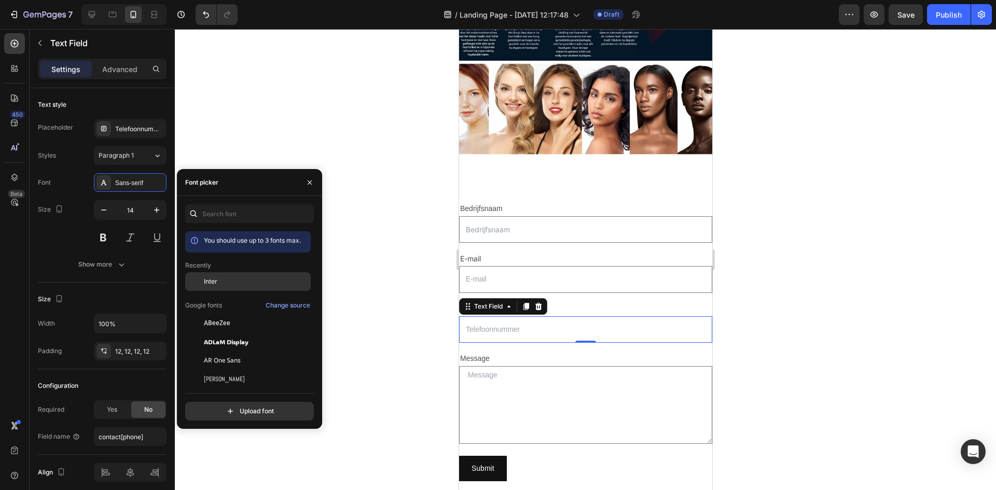
click at [228, 282] on div "Inter" at bounding box center [256, 281] width 105 height 9
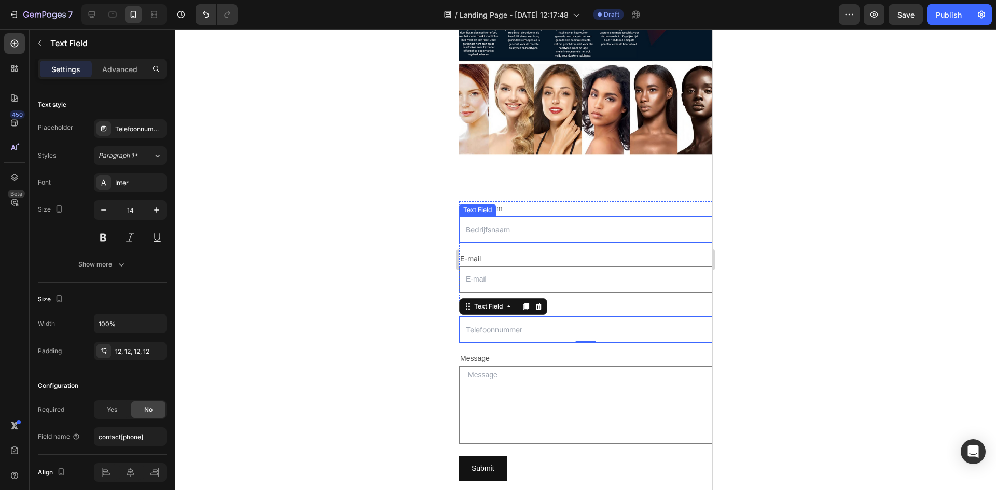
click at [799, 228] on div at bounding box center [585, 259] width 821 height 461
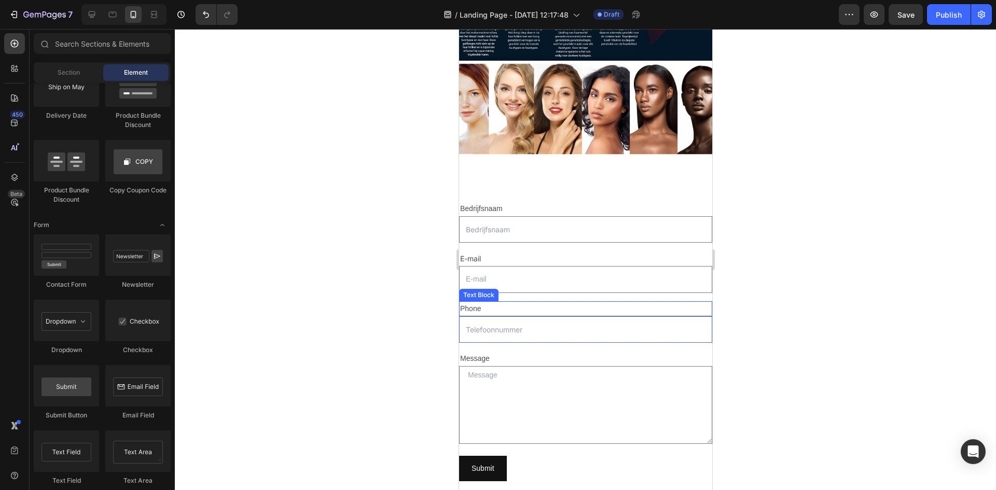
click at [474, 302] on div "Phone" at bounding box center [585, 308] width 253 height 15
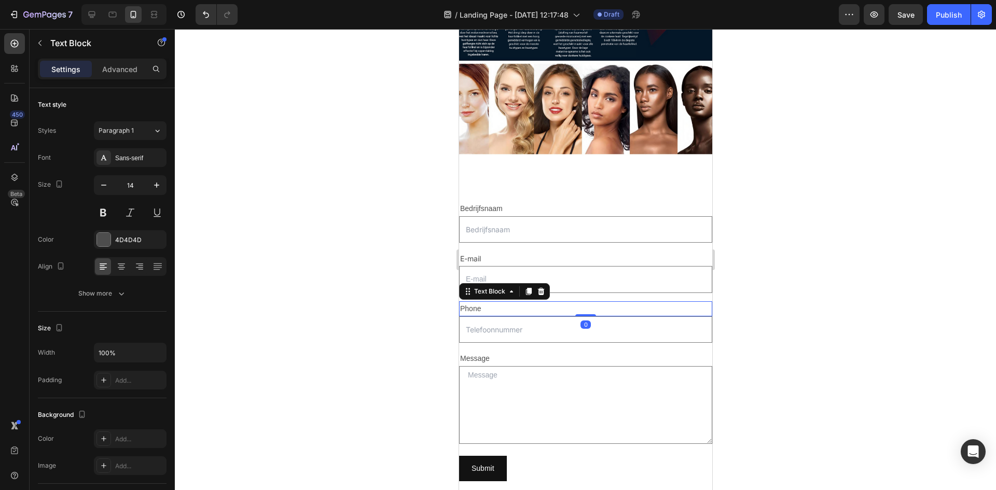
click at [482, 304] on div "Phone" at bounding box center [585, 308] width 253 height 15
click at [490, 355] on div "Text Area" at bounding box center [477, 359] width 33 height 9
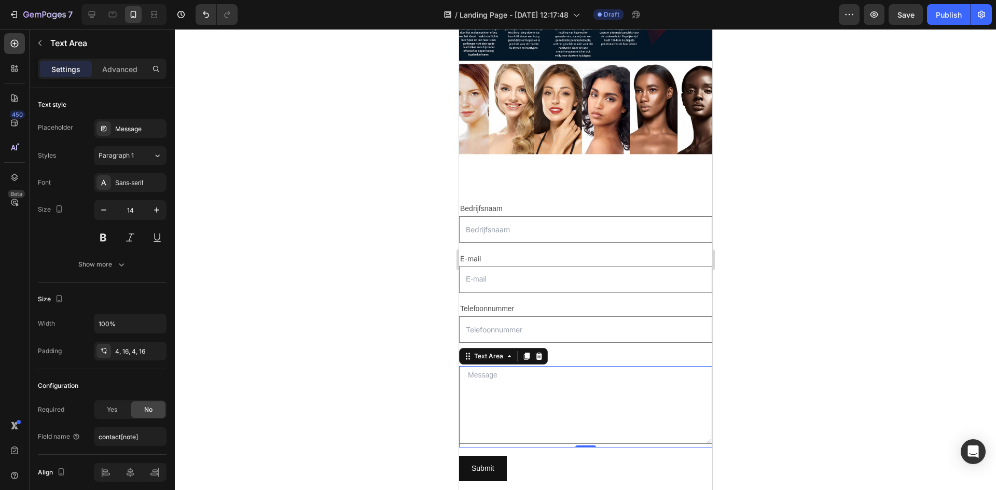
click at [758, 310] on div at bounding box center [585, 259] width 821 height 461
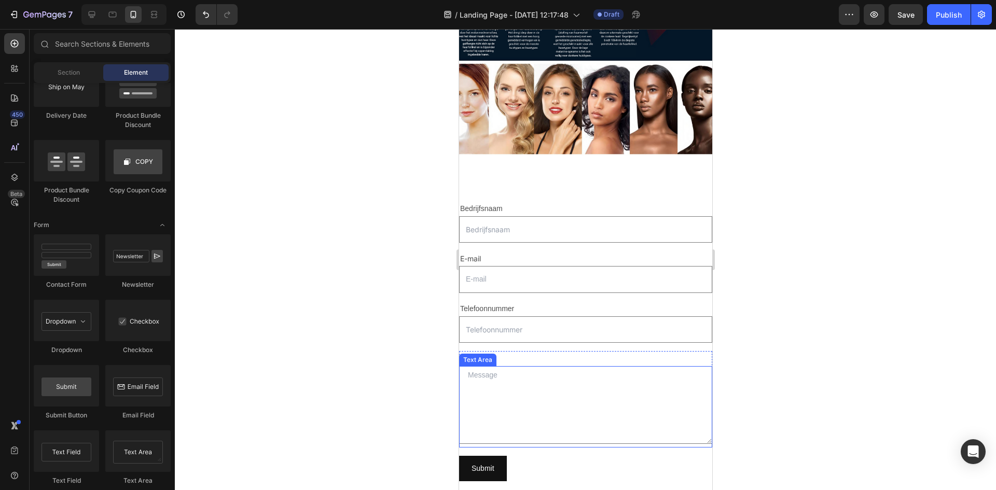
click at [483, 375] on textarea at bounding box center [585, 405] width 253 height 78
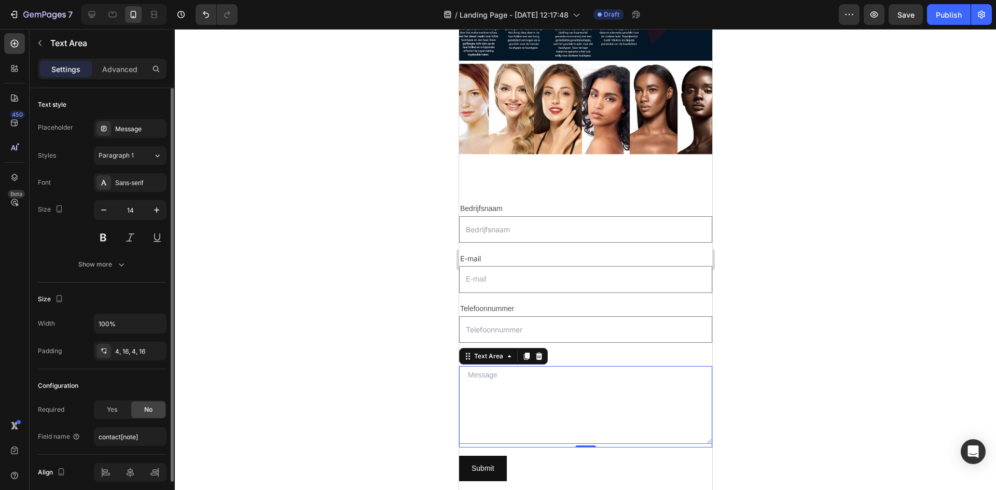
click at [125, 369] on div "Text style Placeholder Message Styles Paragraph 1 Font Sans-serif Size 14 Show …" at bounding box center [102, 412] width 129 height 86
click at [132, 126] on div "Message" at bounding box center [139, 128] width 49 height 9
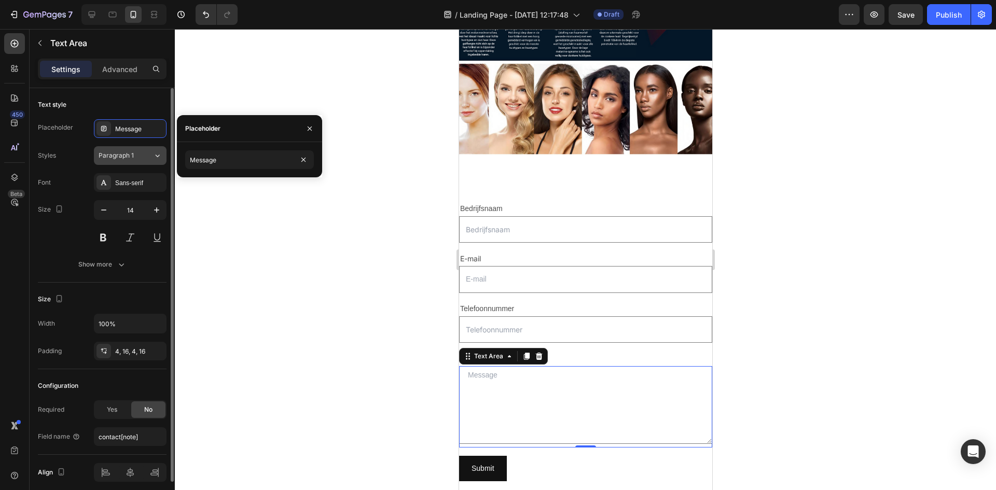
click at [149, 152] on div "Paragraph 1" at bounding box center [126, 155] width 54 height 9
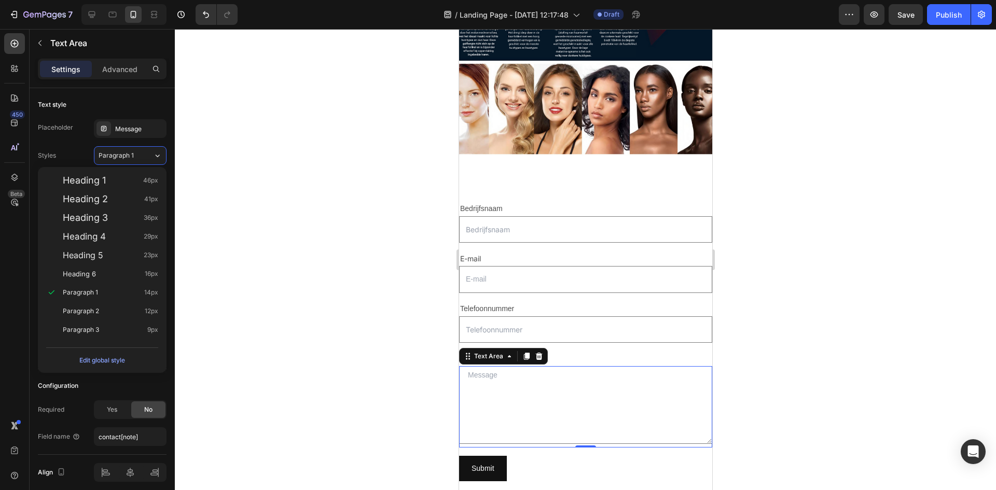
click at [752, 380] on div at bounding box center [585, 259] width 821 height 461
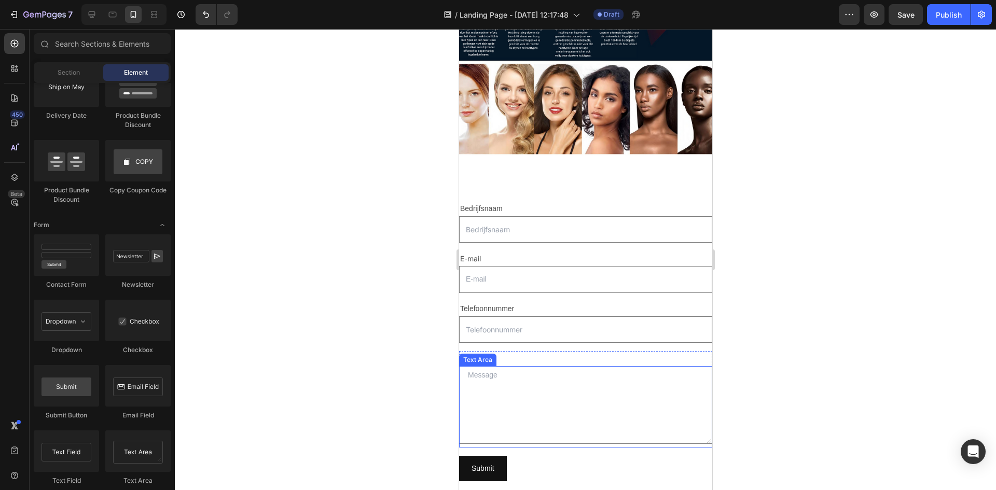
click at [504, 371] on textarea at bounding box center [585, 405] width 253 height 78
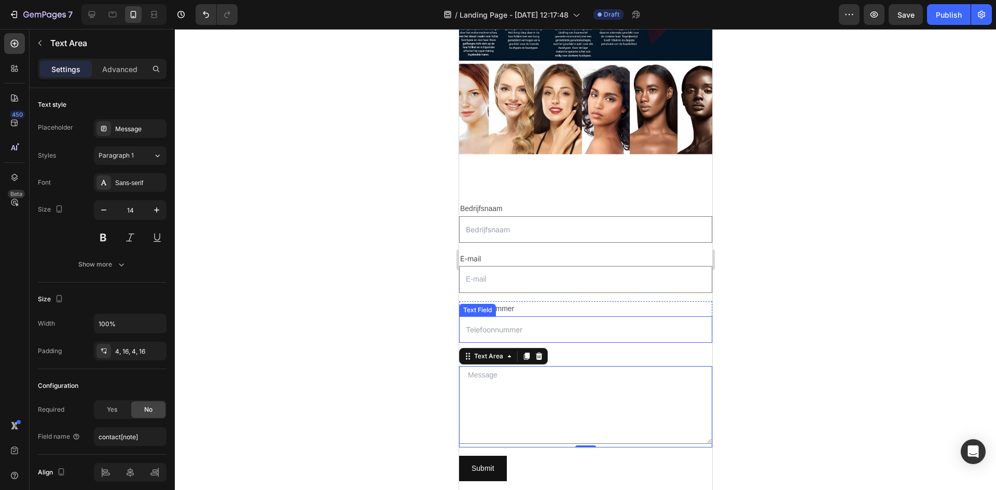
click at [916, 293] on div at bounding box center [585, 259] width 821 height 461
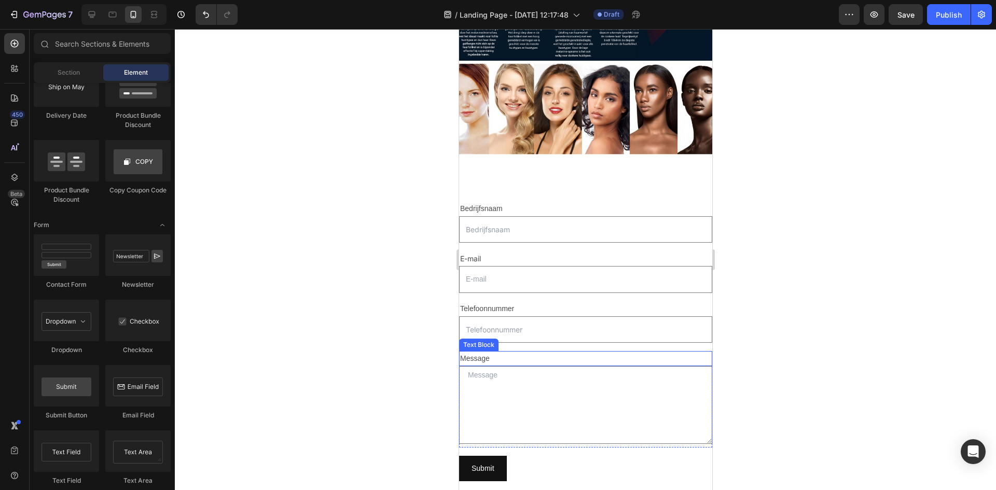
click at [485, 353] on div "Message" at bounding box center [585, 358] width 253 height 15
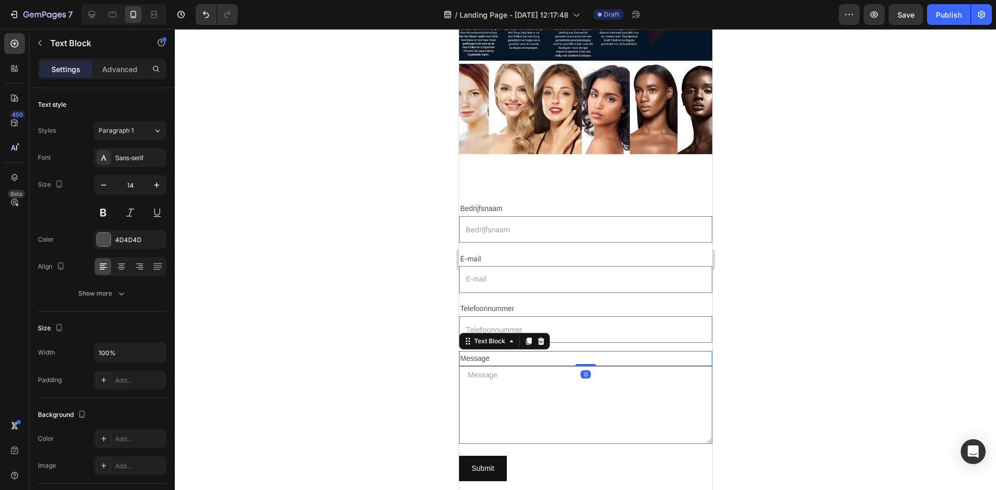
click at [491, 353] on div "Message" at bounding box center [585, 358] width 253 height 15
click at [483, 375] on textarea at bounding box center [585, 405] width 253 height 78
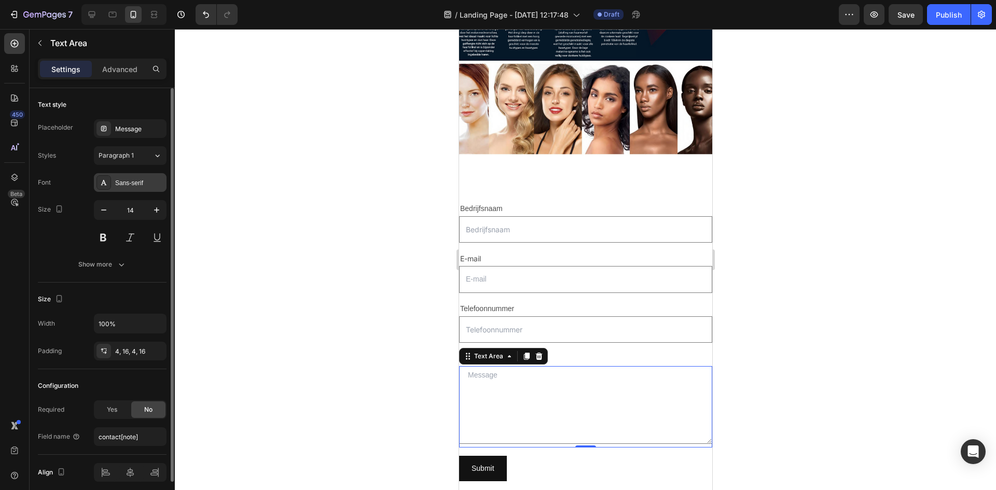
click at [142, 178] on div "Sans-serif" at bounding box center [139, 182] width 49 height 9
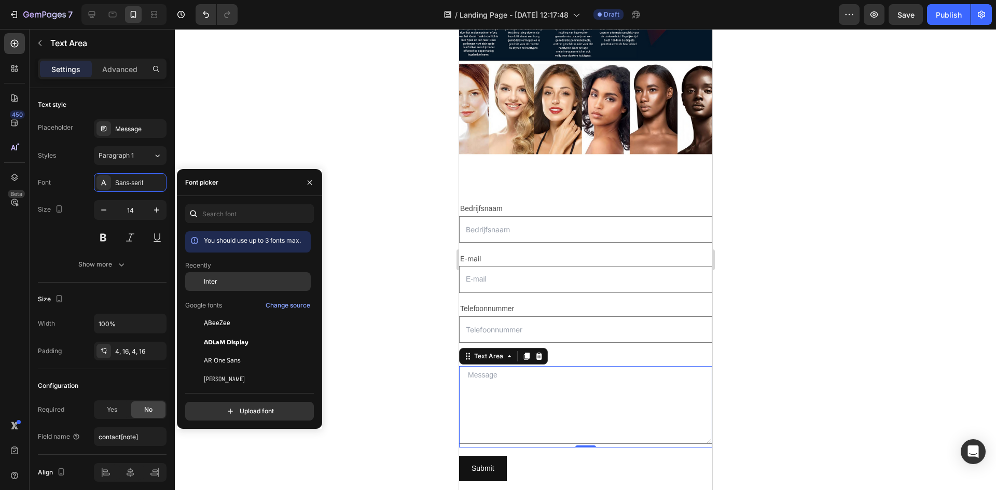
click at [238, 351] on div "Inter" at bounding box center [248, 360] width 126 height 19
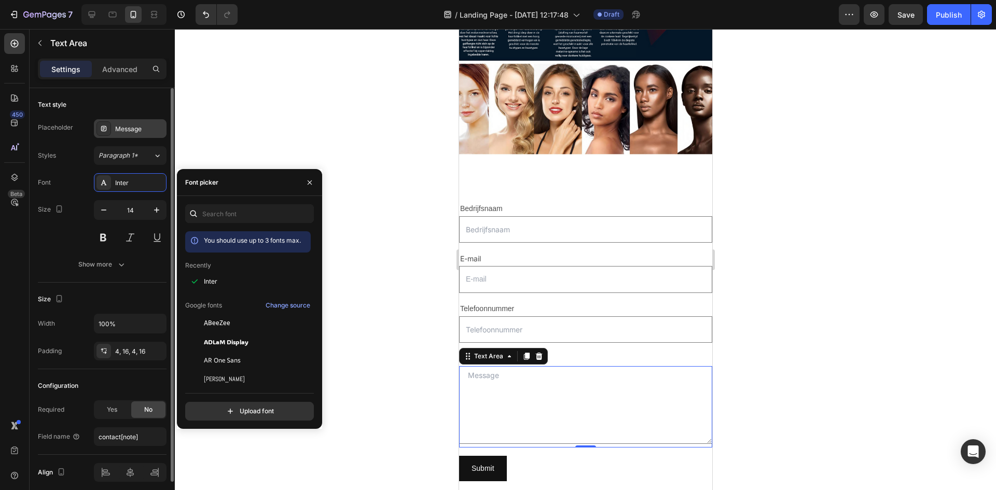
click at [139, 130] on div "Message" at bounding box center [139, 128] width 49 height 9
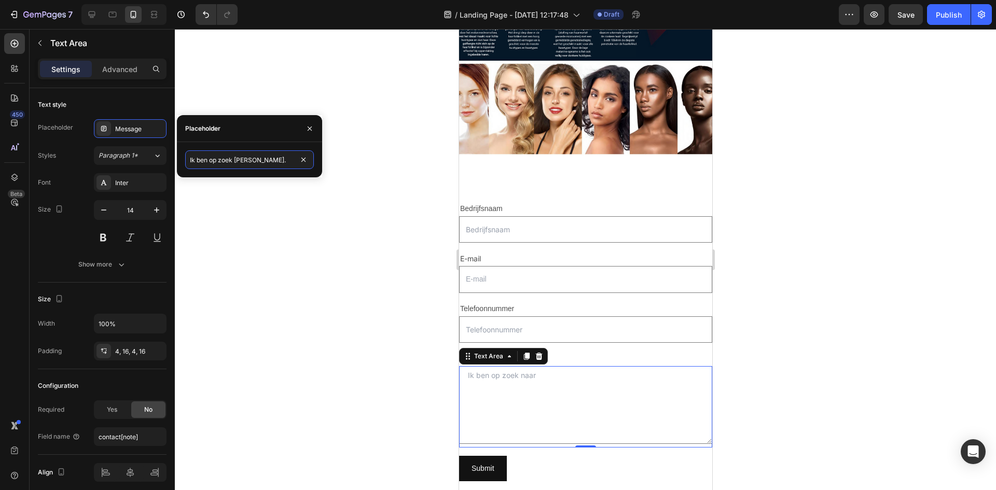
type input "Ik ben op zoek naar.."
click at [893, 284] on div at bounding box center [585, 259] width 821 height 461
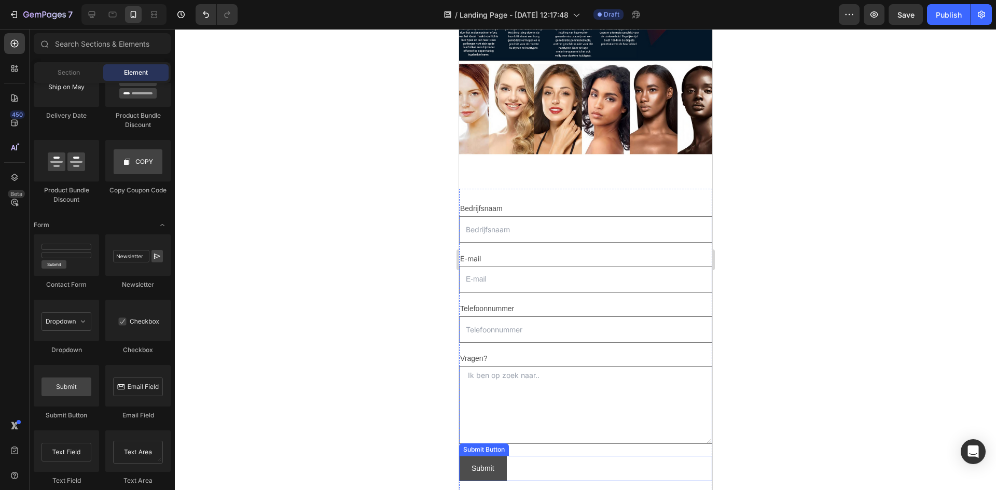
click at [504, 461] on button "Submit" at bounding box center [483, 468] width 48 height 25
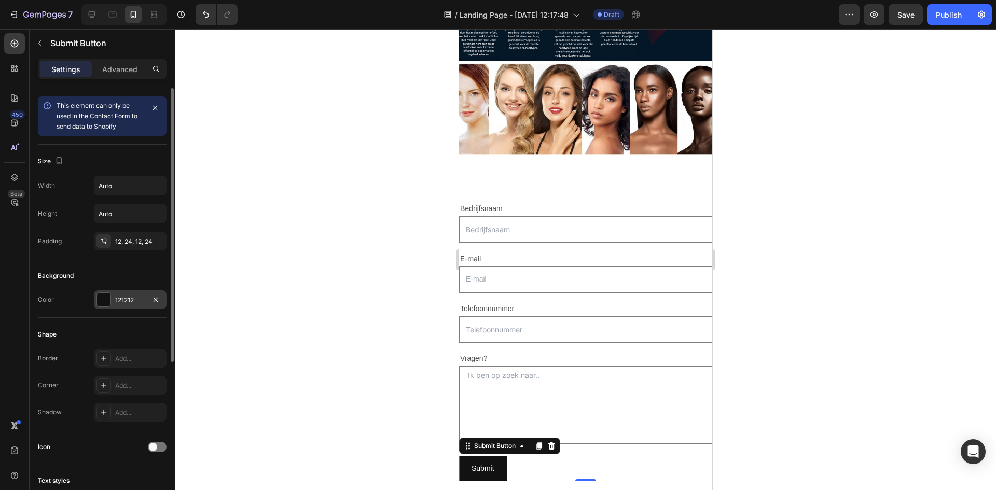
click at [136, 302] on div "121212" at bounding box center [130, 300] width 30 height 9
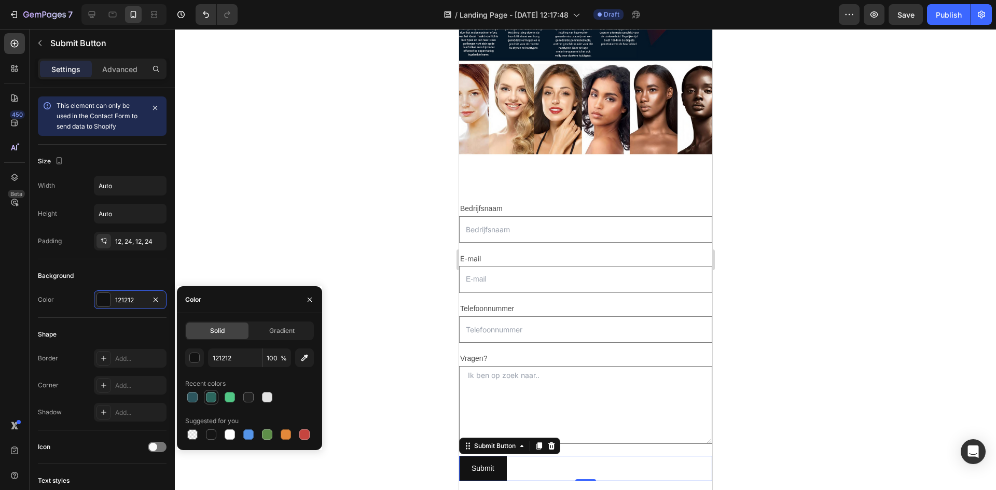
click at [211, 401] on div at bounding box center [211, 397] width 10 height 10
type input "2C665D"
click at [123, 271] on div "Background" at bounding box center [102, 276] width 129 height 17
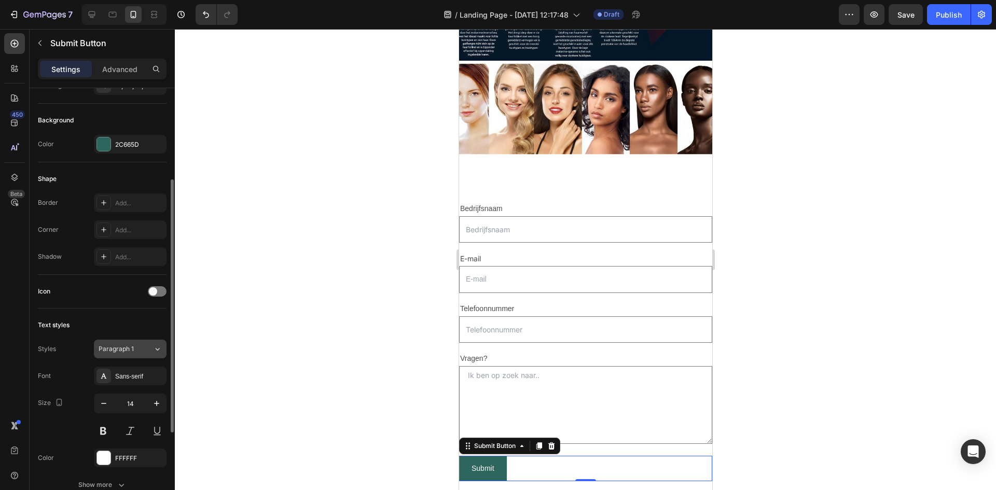
scroll to position [259, 0]
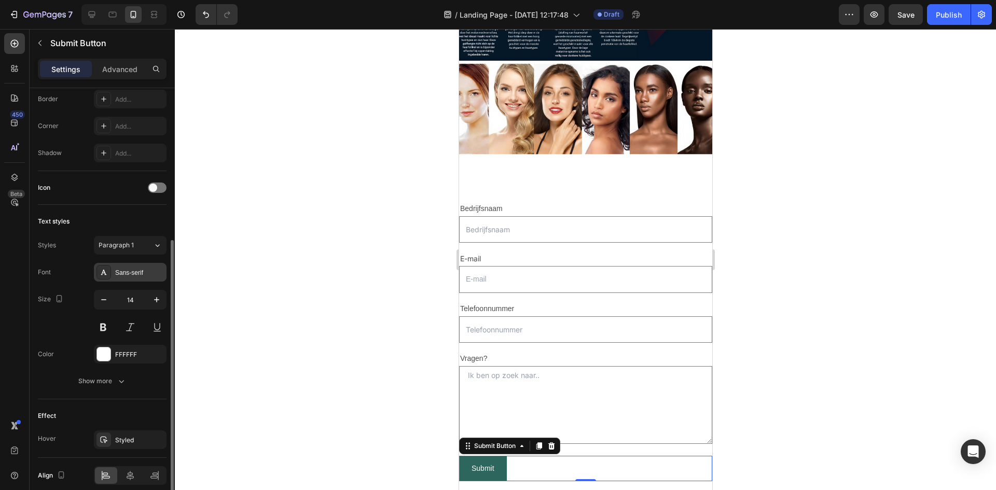
click at [141, 268] on div "Sans-serif" at bounding box center [139, 272] width 49 height 9
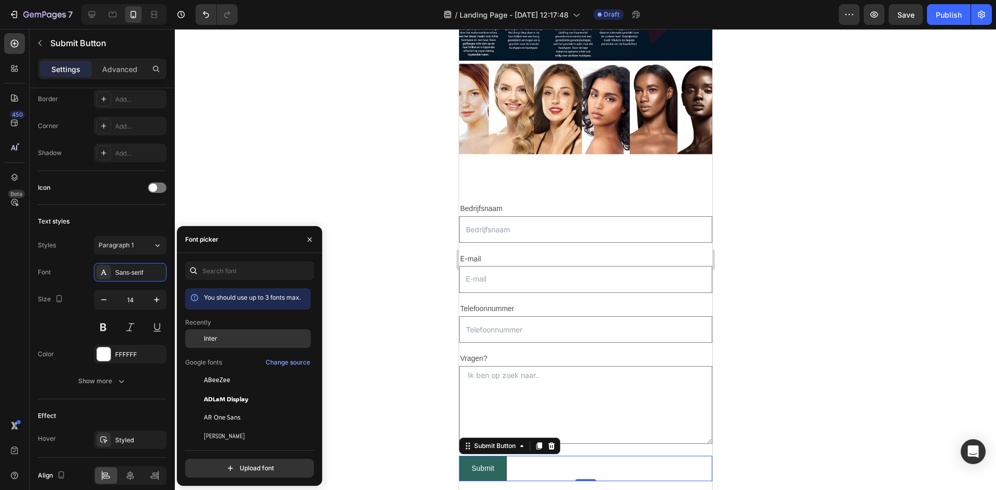
click at [240, 343] on div "Inter" at bounding box center [256, 338] width 105 height 9
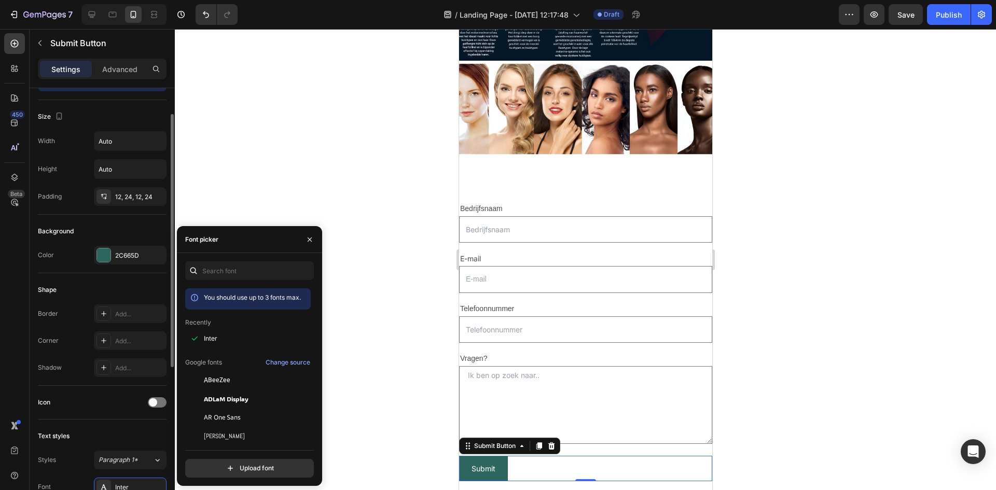
scroll to position [0, 0]
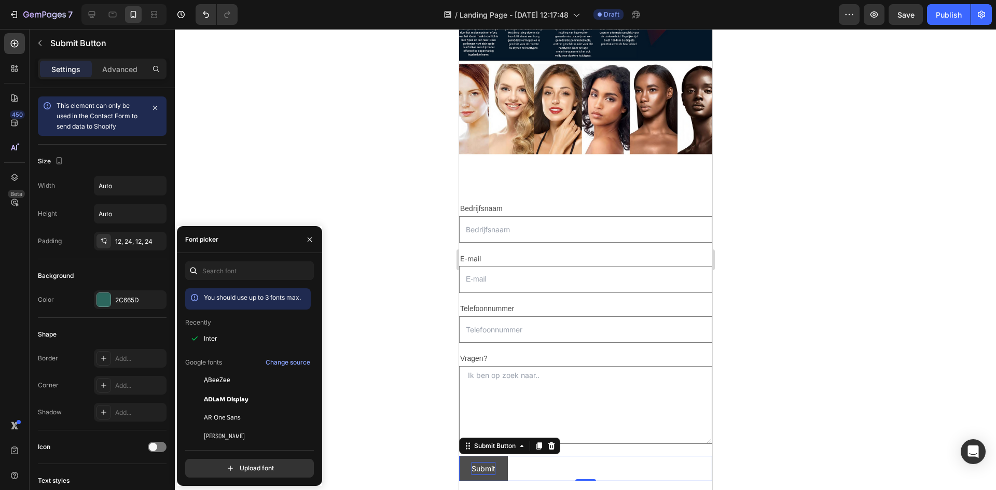
click at [491, 462] on div "Submit" at bounding box center [483, 468] width 24 height 13
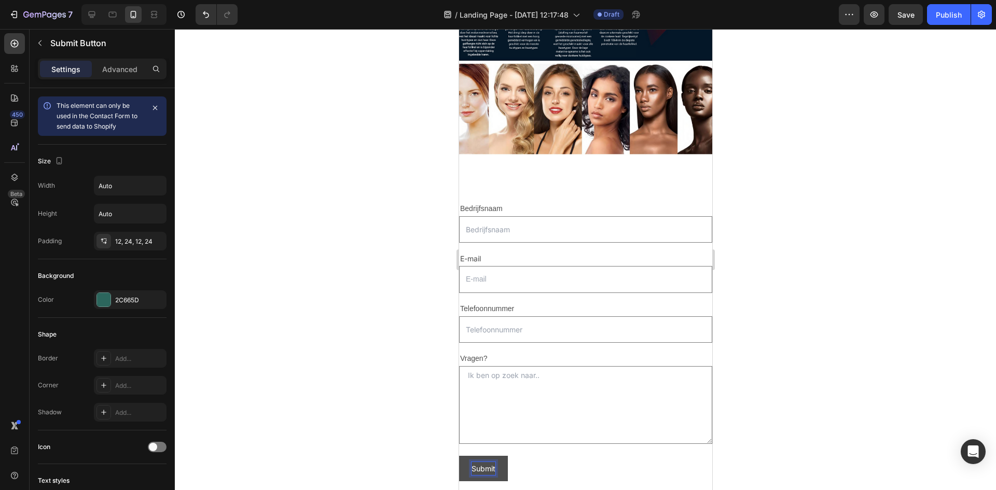
click at [493, 462] on p "Submit" at bounding box center [483, 468] width 24 height 13
click at [494, 462] on p "Submit" at bounding box center [483, 468] width 24 height 13
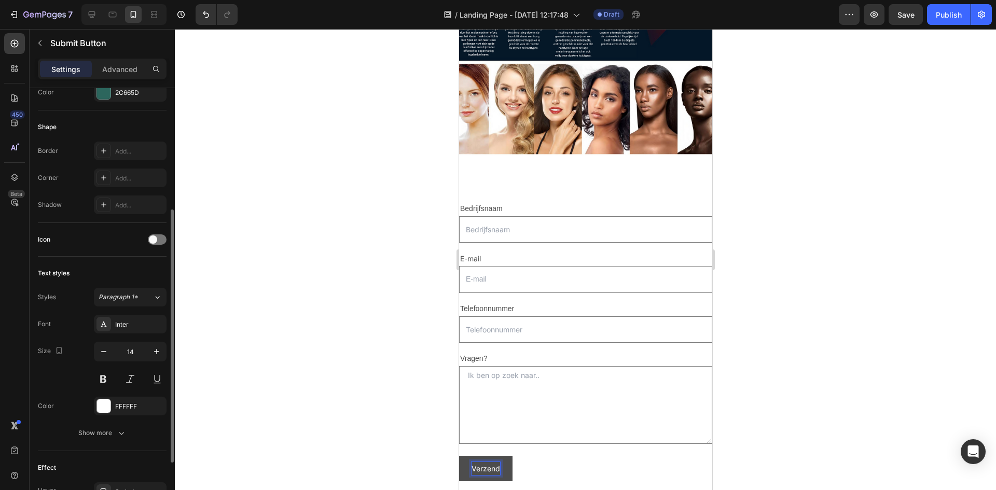
scroll to position [304, 0]
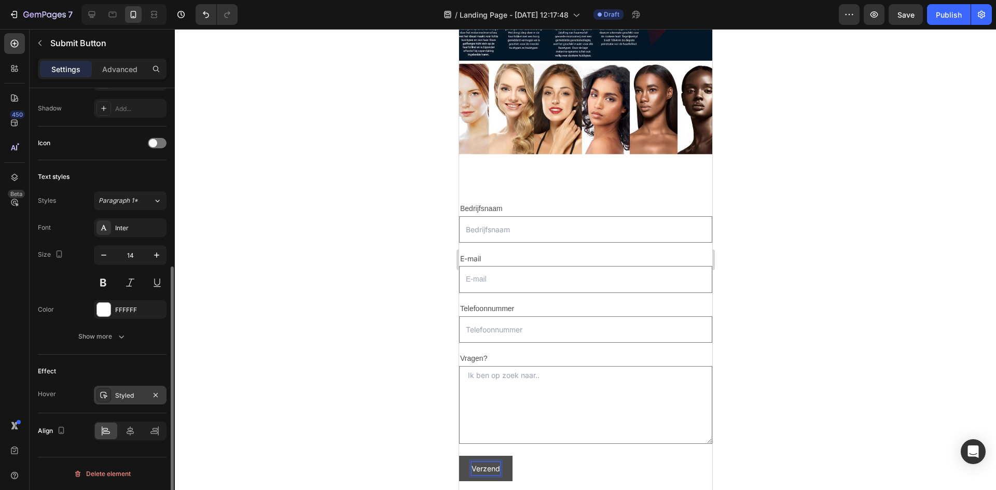
click at [135, 400] on div "Styled" at bounding box center [130, 395] width 30 height 9
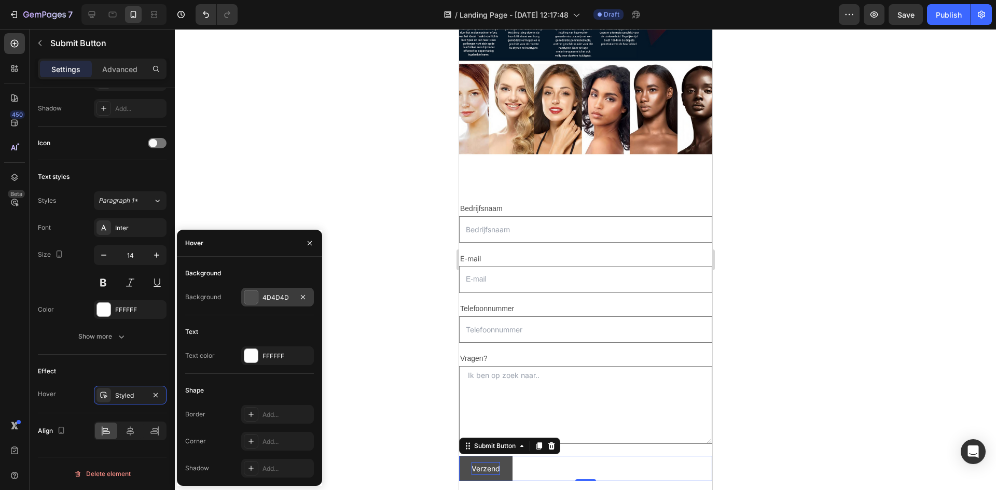
click at [258, 301] on div at bounding box center [251, 297] width 15 height 15
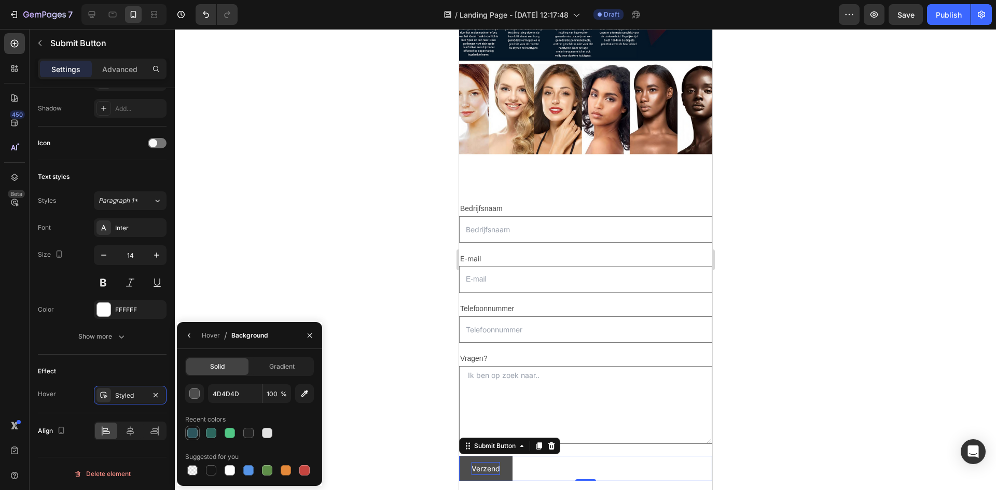
click at [196, 431] on div at bounding box center [192, 433] width 10 height 10
type input "2C555D"
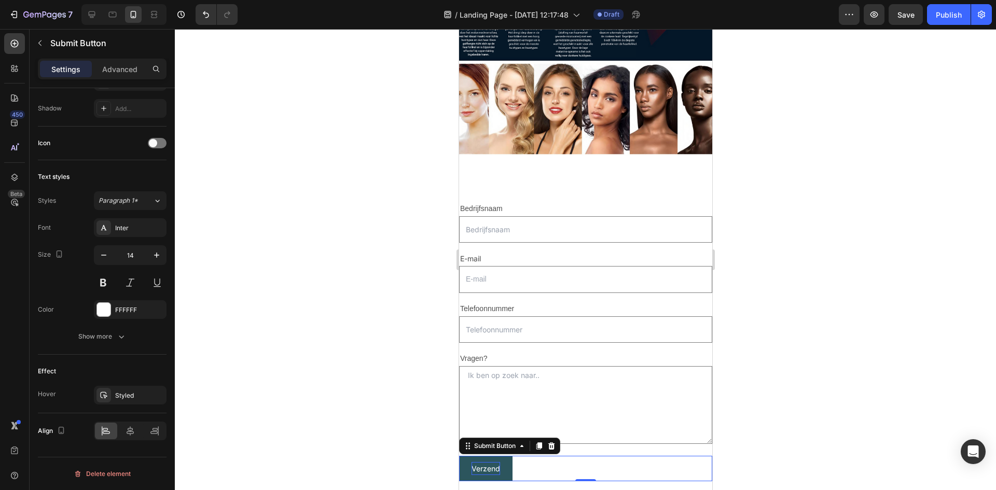
click at [799, 322] on div at bounding box center [585, 259] width 821 height 461
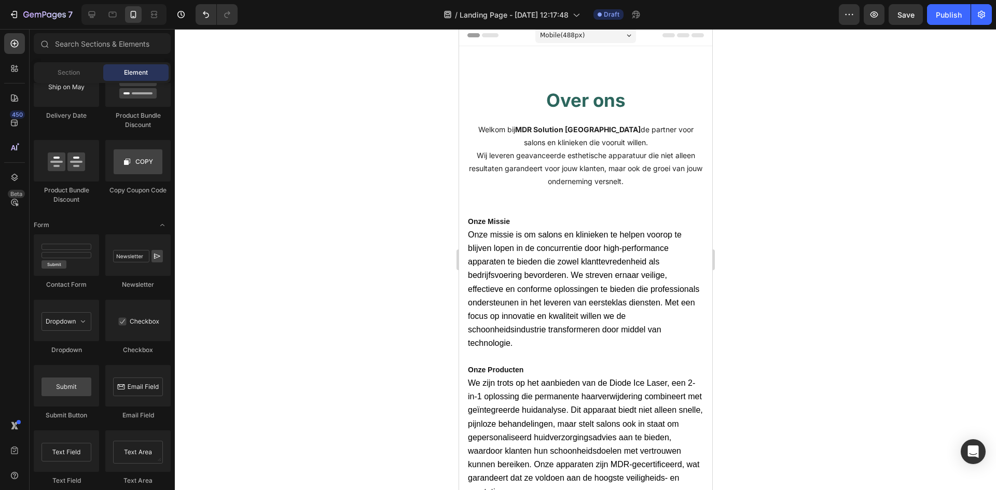
scroll to position [0, 0]
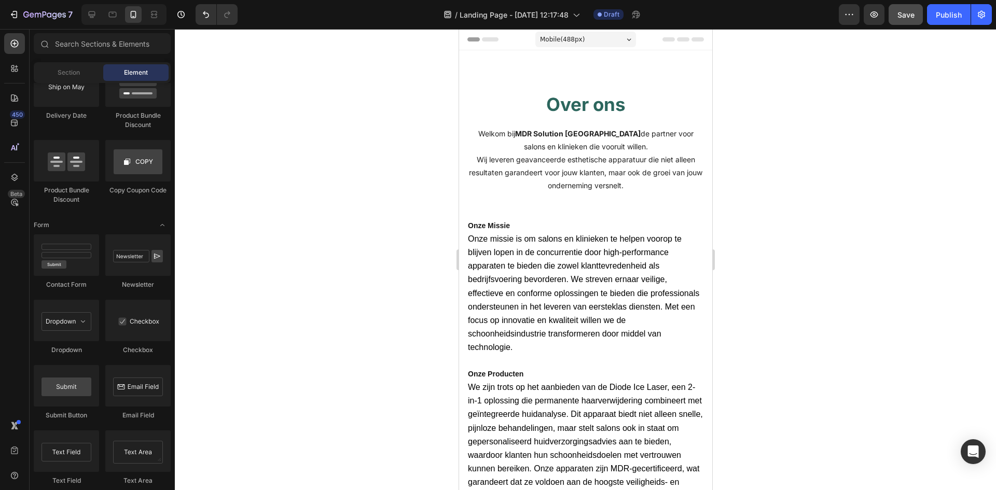
click at [901, 11] on span "Save" at bounding box center [905, 14] width 17 height 9
click at [983, 16] on icon "button" at bounding box center [981, 14] width 10 height 10
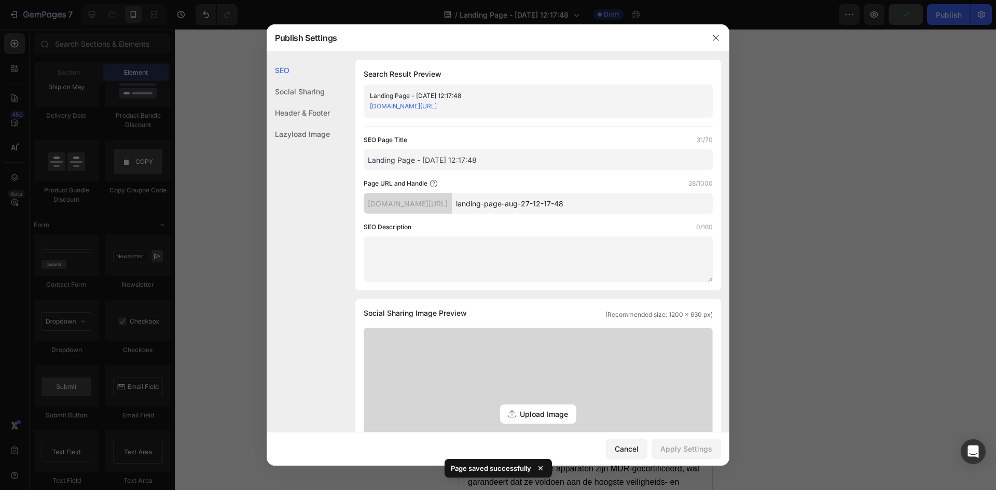
click at [964, 61] on div at bounding box center [498, 245] width 996 height 490
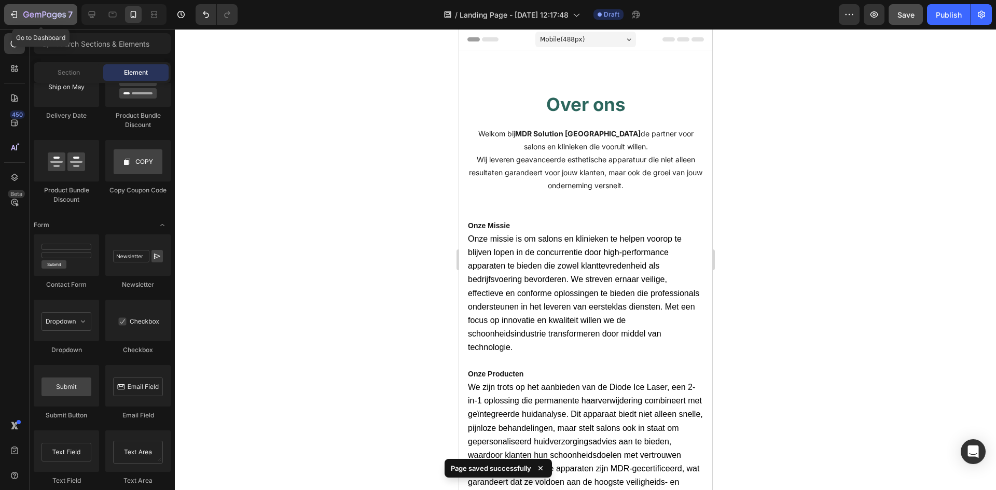
click at [13, 15] on icon "button" at bounding box center [14, 14] width 10 height 10
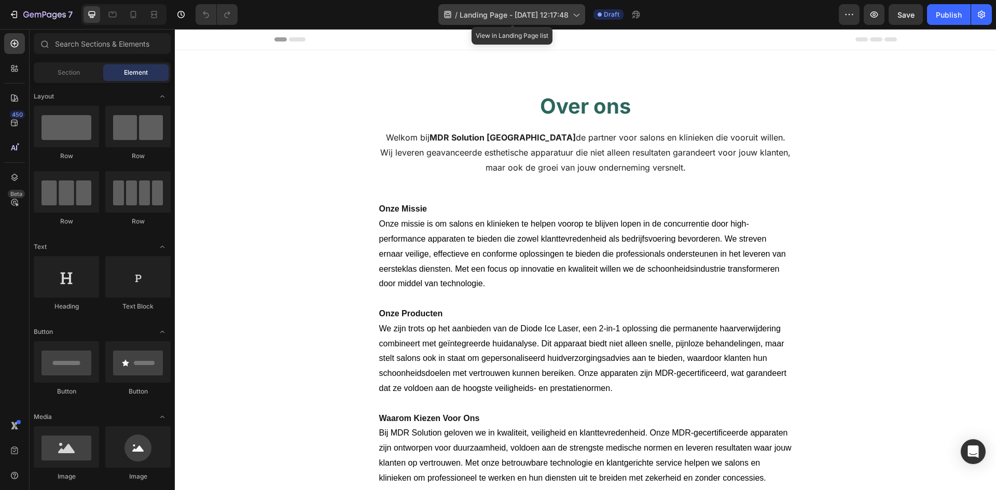
click at [555, 13] on span "Landing Page - [DATE] 12:17:48" at bounding box center [514, 14] width 109 height 11
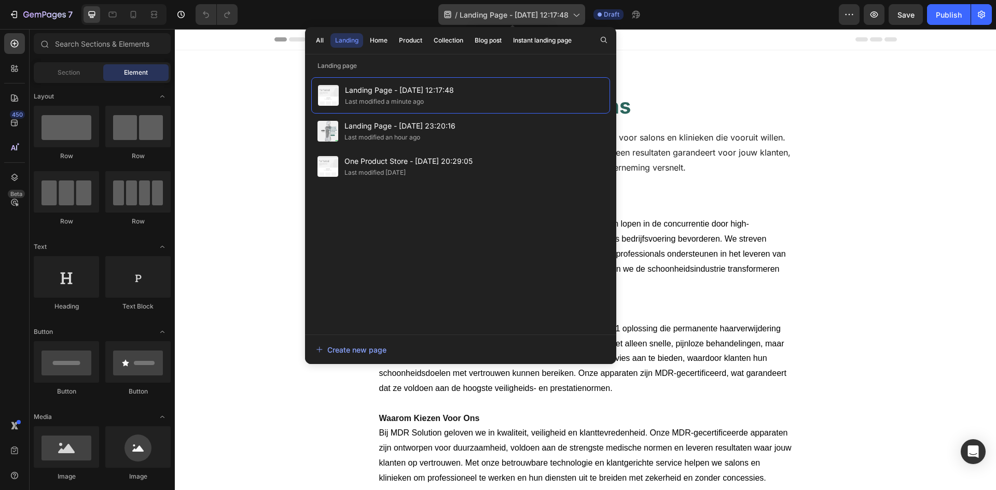
click at [556, 12] on span "Landing Page - [DATE] 12:17:48" at bounding box center [514, 14] width 109 height 11
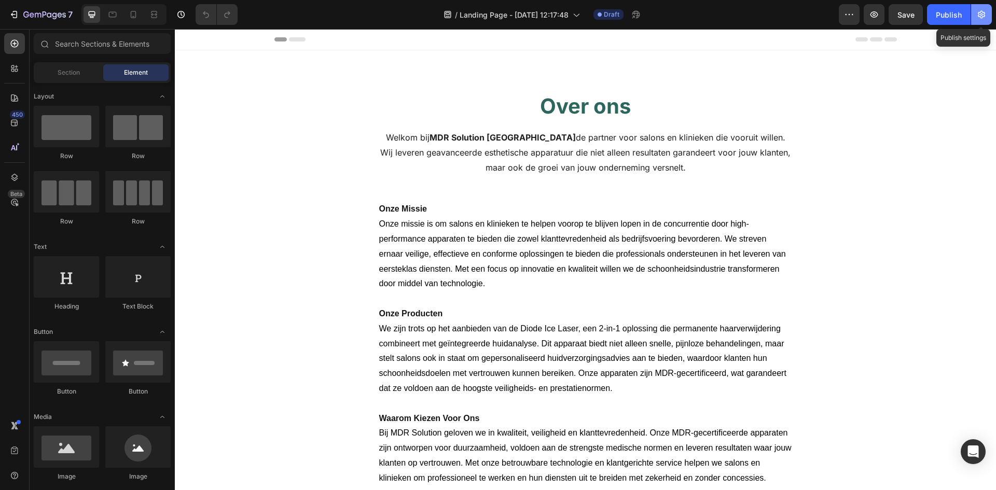
click at [980, 21] on button "button" at bounding box center [981, 14] width 21 height 21
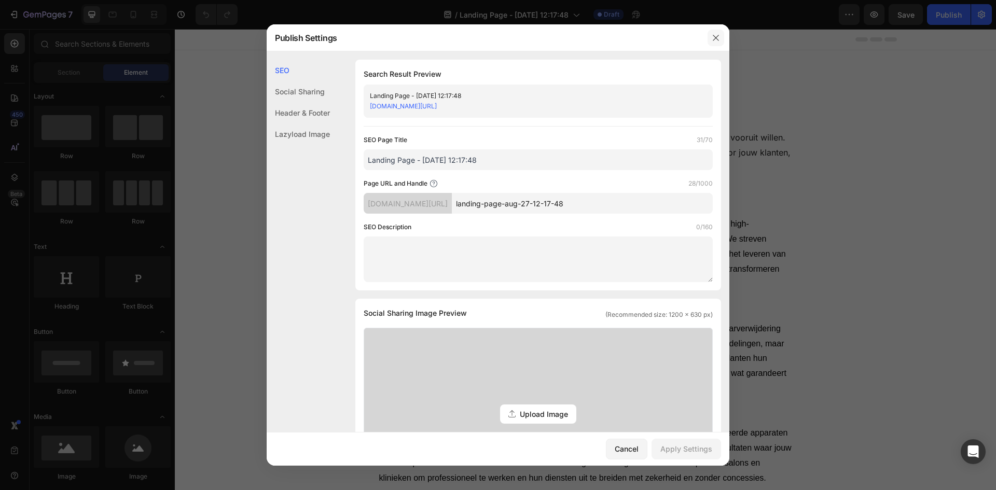
click at [719, 38] on icon "button" at bounding box center [716, 38] width 8 height 8
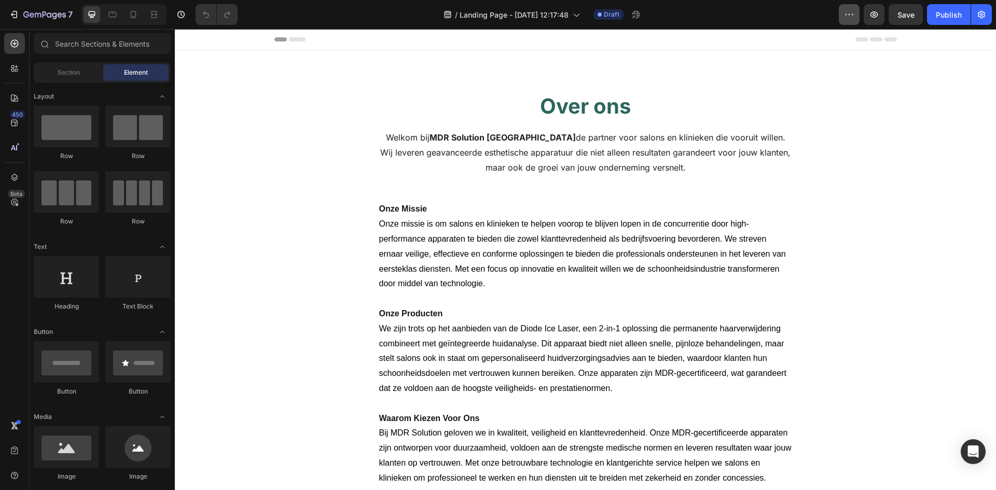
click at [849, 12] on icon "button" at bounding box center [849, 14] width 10 height 10
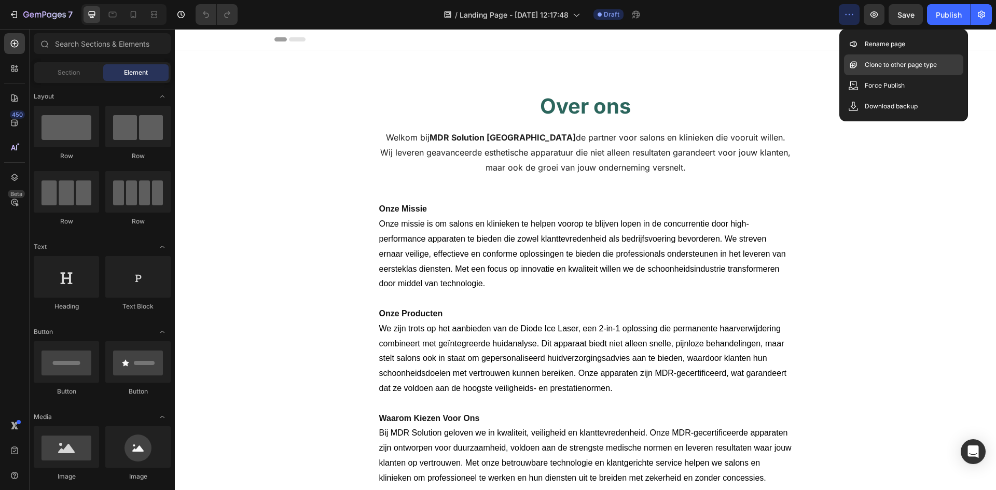
click at [886, 75] on div "Clone to other page type" at bounding box center [903, 85] width 119 height 21
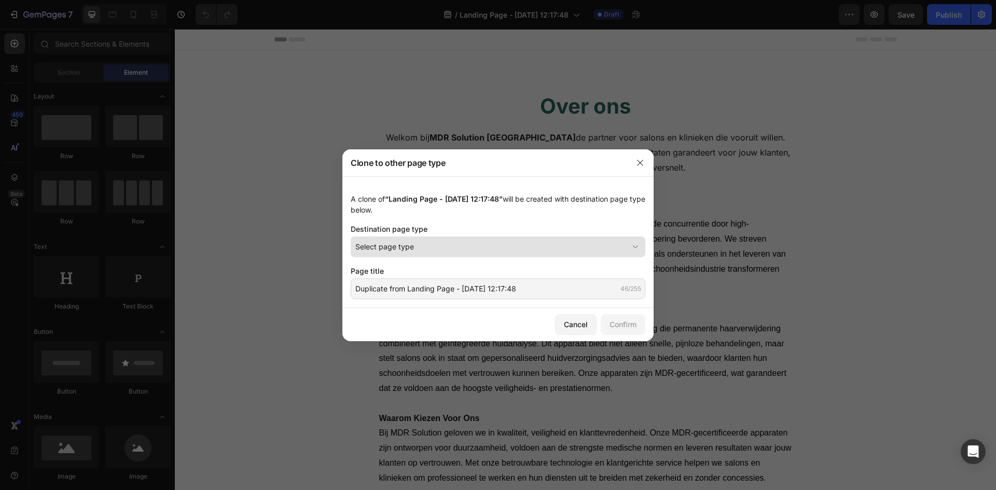
click at [523, 251] on div "Select page type" at bounding box center [491, 246] width 273 height 11
click at [544, 179] on div "A clone of “Landing Page - Aug 27, 12:17:48” will be created with destination p…" at bounding box center [497, 242] width 311 height 132
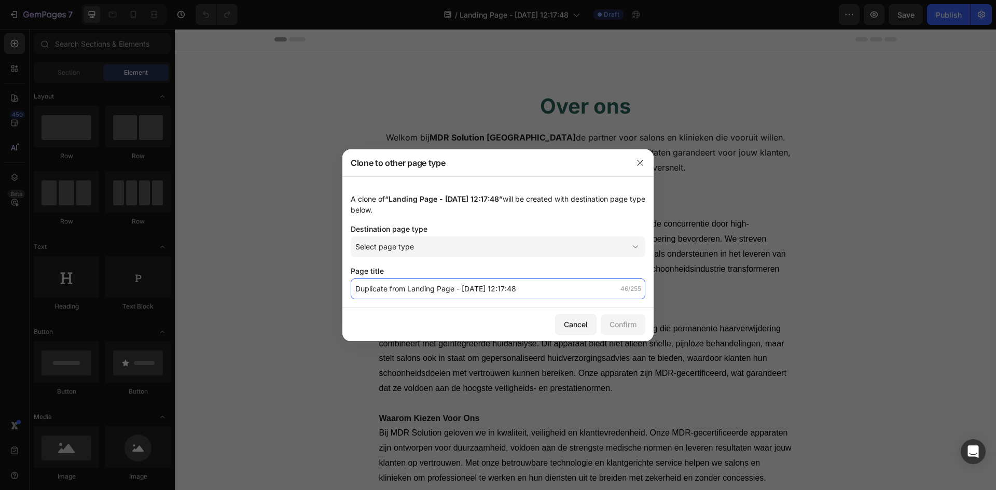
click at [538, 289] on input "Duplicate from Landing Page - Aug 27, 12:17:48" at bounding box center [498, 289] width 295 height 21
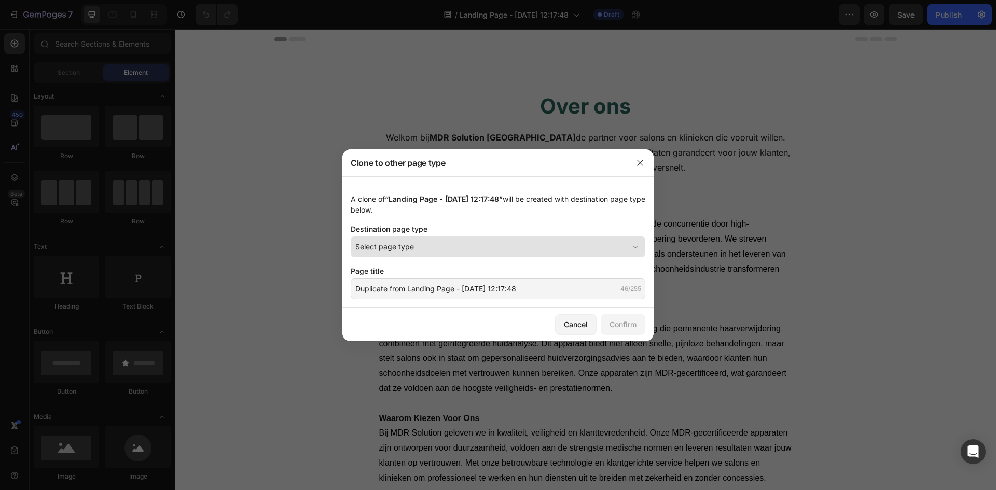
click at [575, 253] on button "Select page type" at bounding box center [498, 247] width 295 height 21
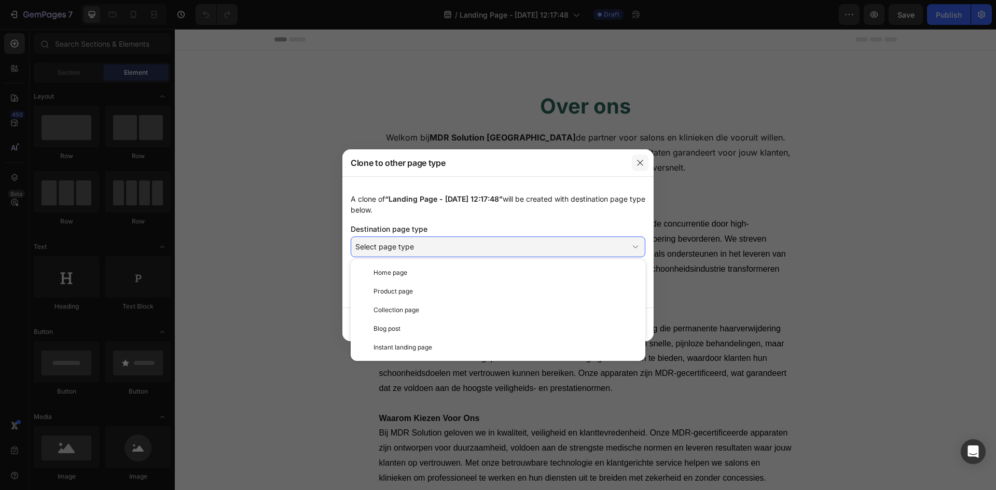
click at [646, 170] on button "button" at bounding box center [640, 163] width 17 height 17
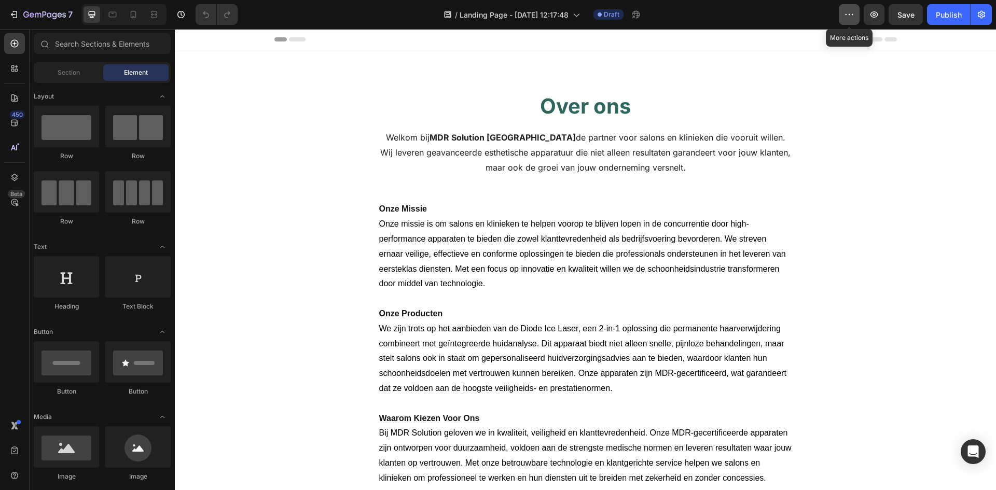
click at [850, 14] on icon "button" at bounding box center [850, 14] width 2 height 1
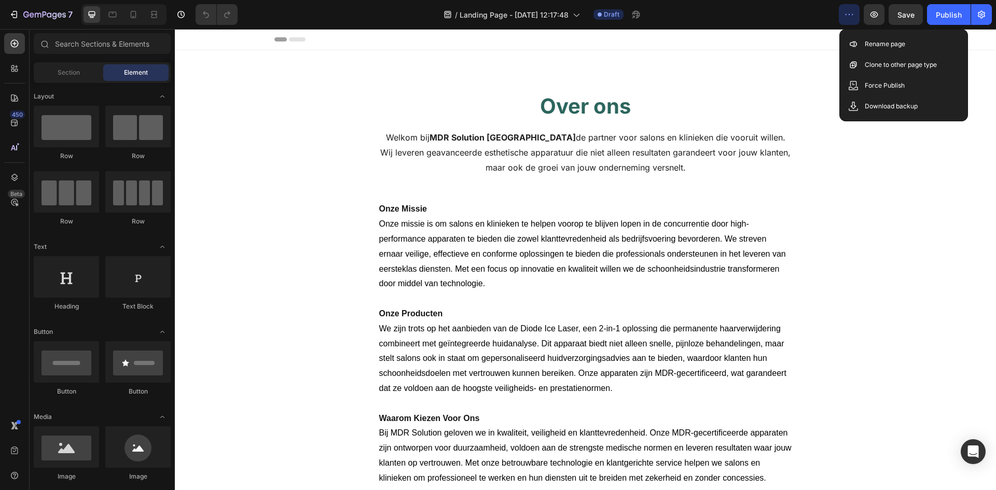
click at [0, 20] on div "7" at bounding box center [38, 14] width 77 height 21
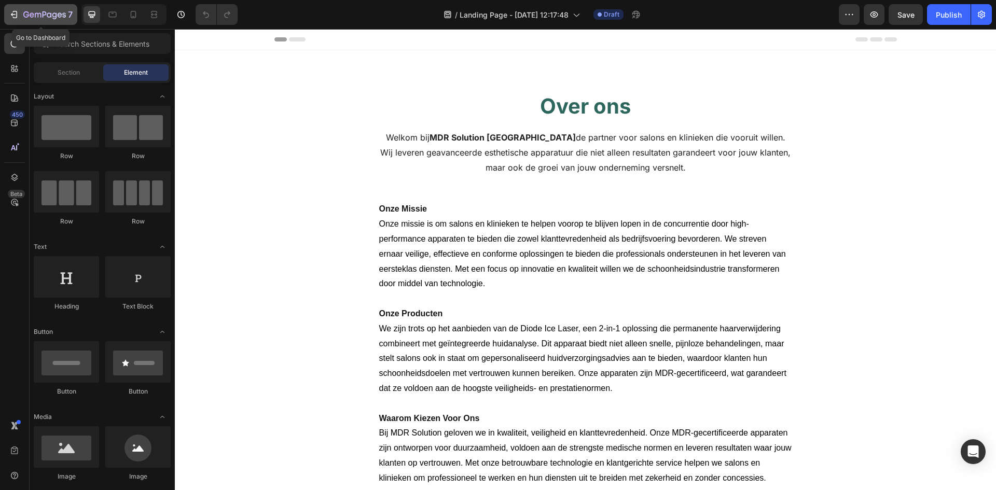
click at [8, 16] on button "7" at bounding box center [40, 14] width 73 height 21
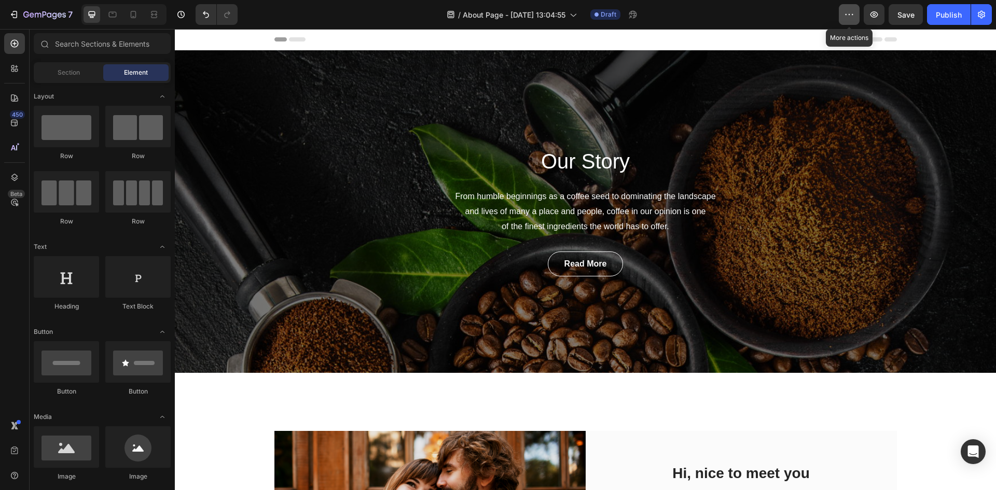
click at [853, 9] on button "button" at bounding box center [849, 14] width 21 height 21
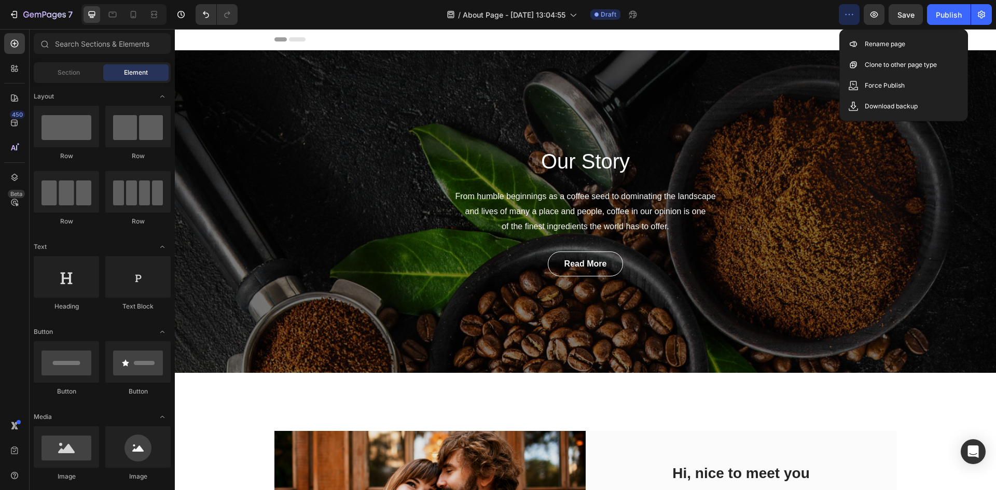
click at [853, 9] on button "button" at bounding box center [849, 14] width 21 height 21
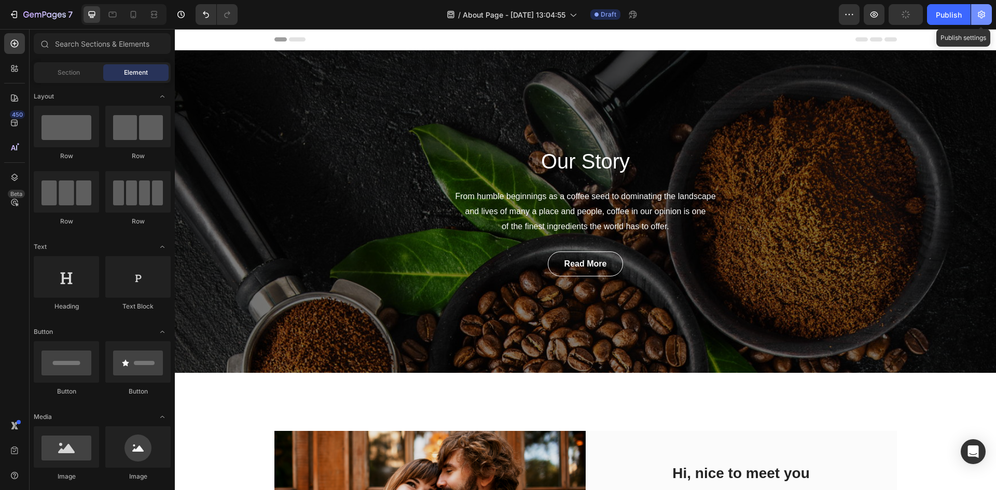
click at [984, 11] on icon "button" at bounding box center [981, 14] width 10 height 10
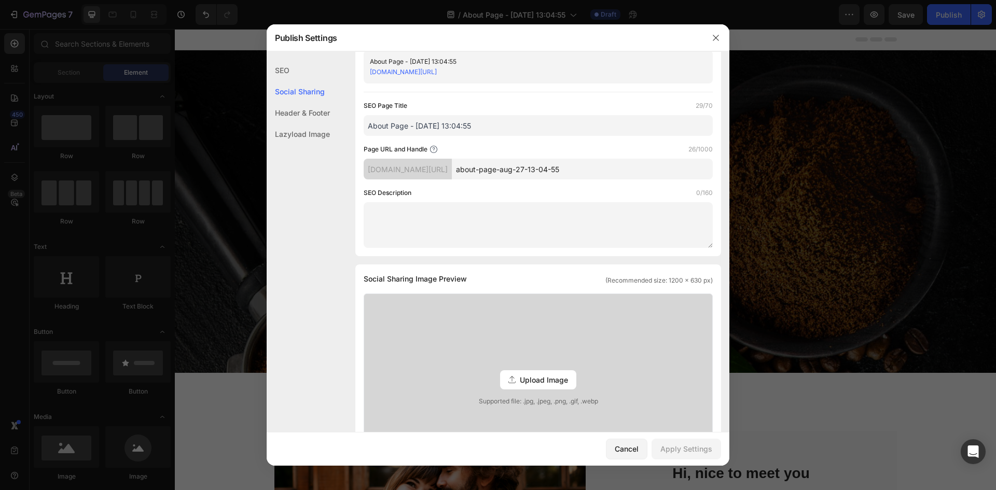
scroll to position [27, 0]
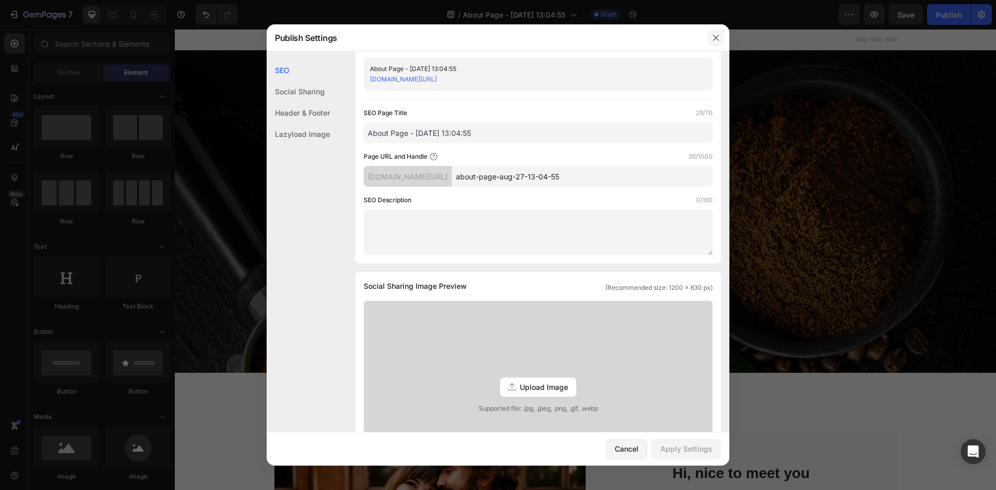
click at [713, 35] on icon "button" at bounding box center [716, 38] width 8 height 8
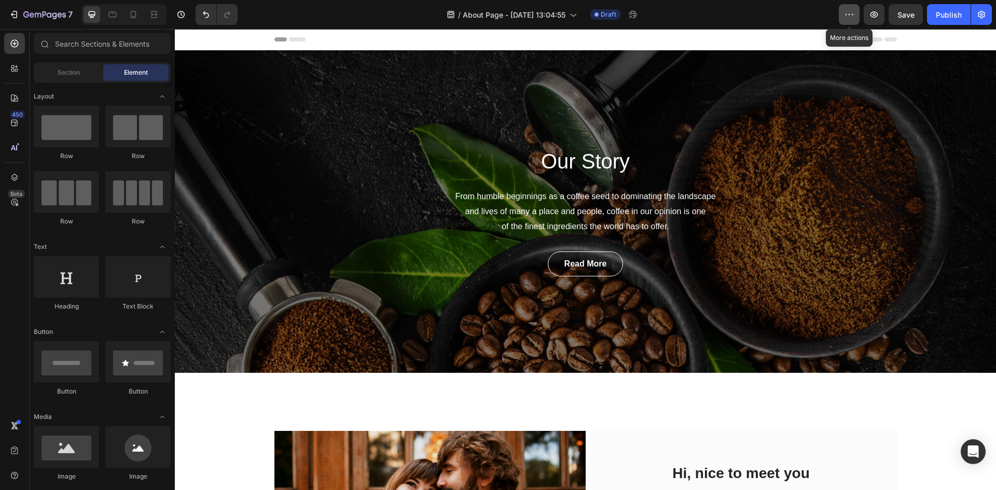
click at [846, 12] on icon "button" at bounding box center [849, 14] width 10 height 10
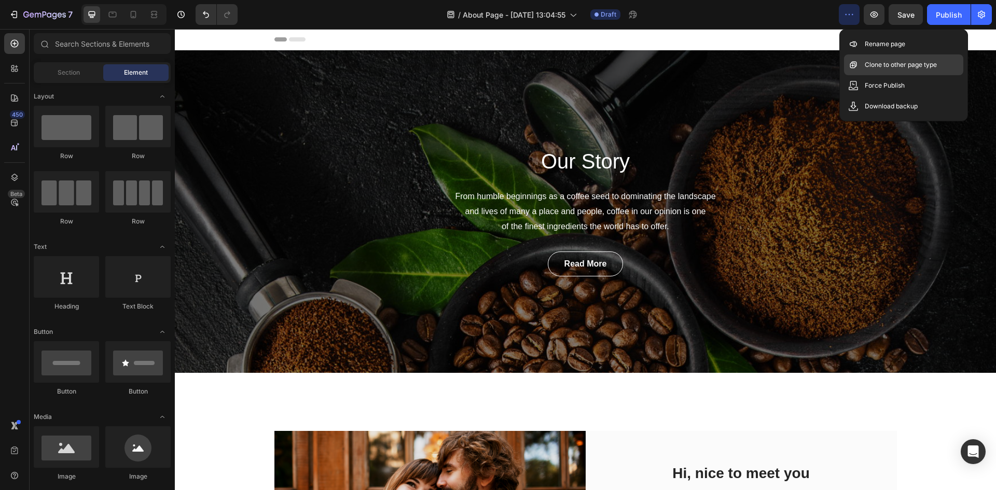
click at [904, 68] on p "Clone to other page type" at bounding box center [901, 65] width 72 height 10
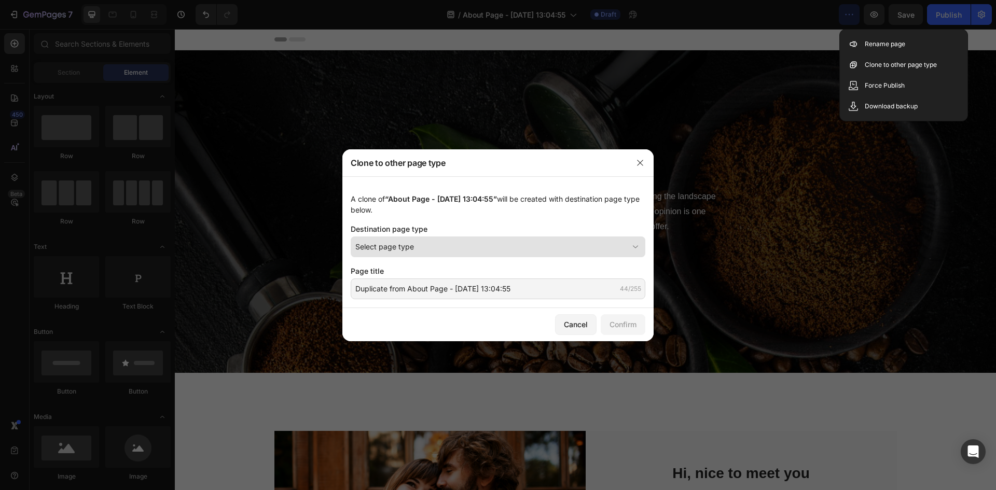
click at [455, 247] on div "Select page type" at bounding box center [491, 246] width 273 height 11
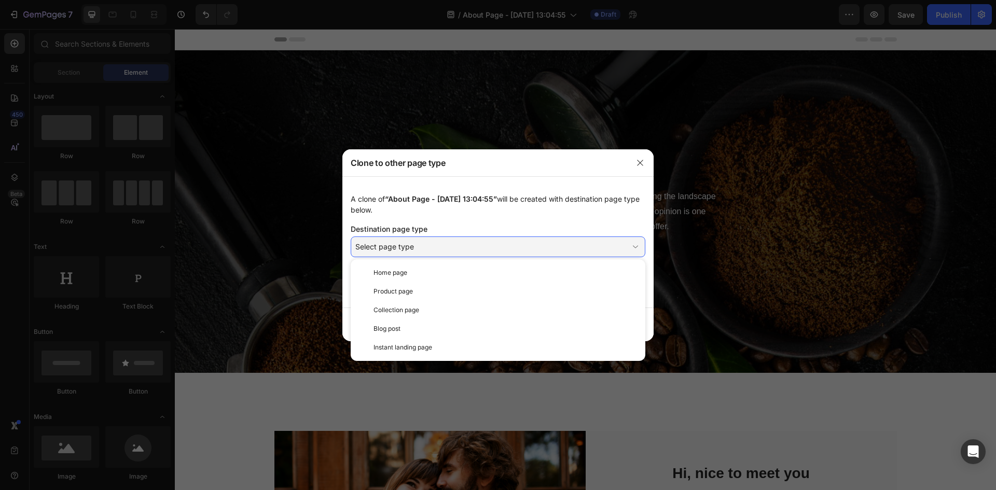
click at [494, 197] on span "“About Page - [DATE] 13:04:55”" at bounding box center [441, 199] width 112 height 9
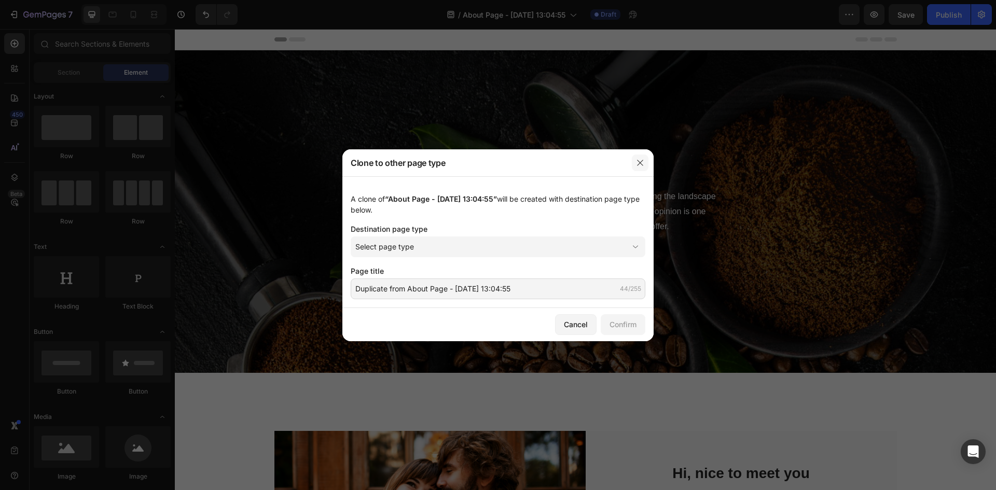
click at [644, 163] on icon "button" at bounding box center [640, 163] width 8 height 8
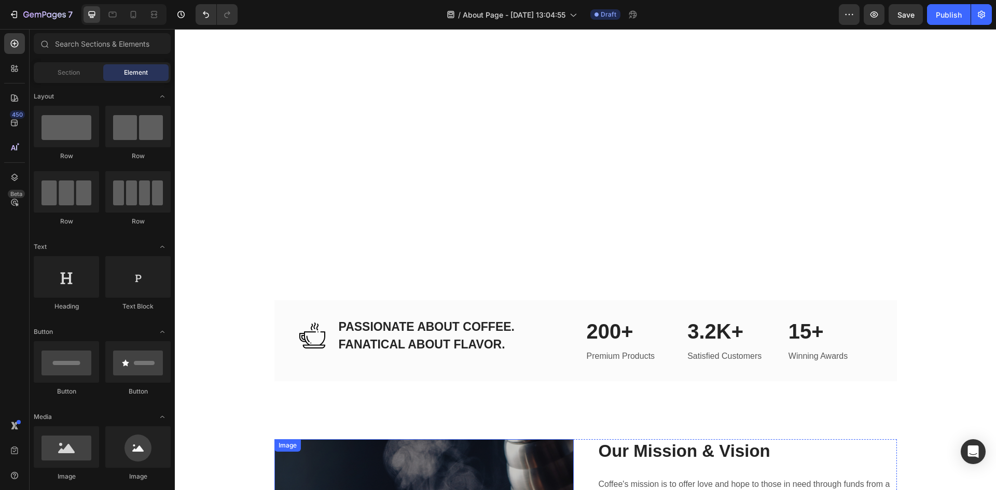
scroll to position [749, 0]
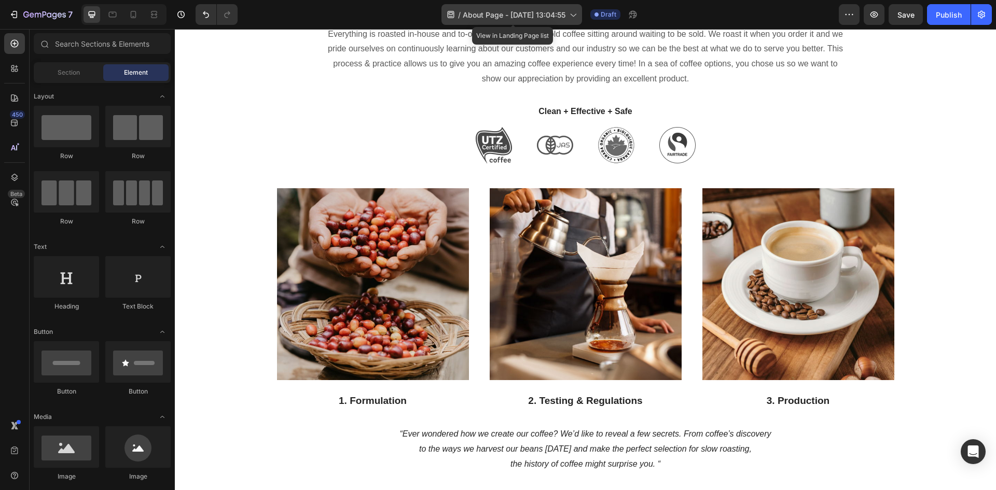
click at [578, 17] on icon at bounding box center [572, 14] width 10 height 10
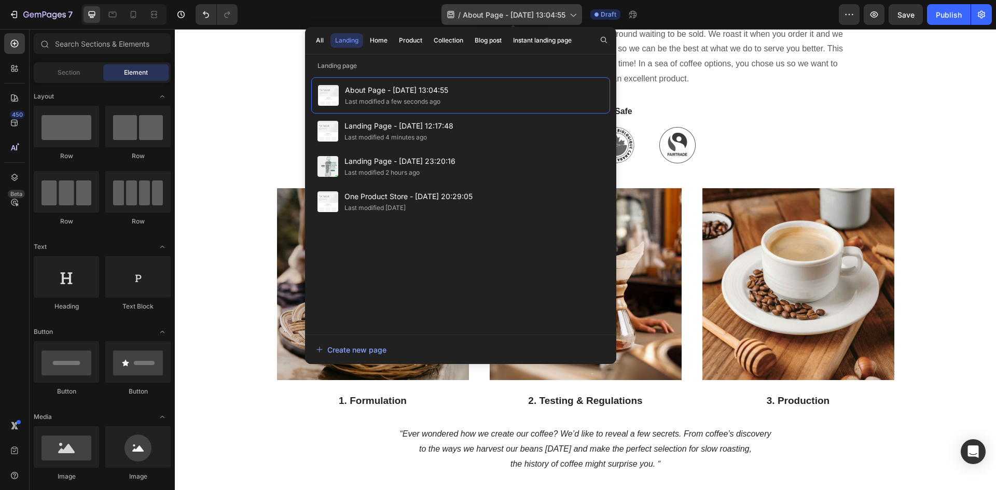
click at [578, 17] on icon at bounding box center [572, 14] width 10 height 10
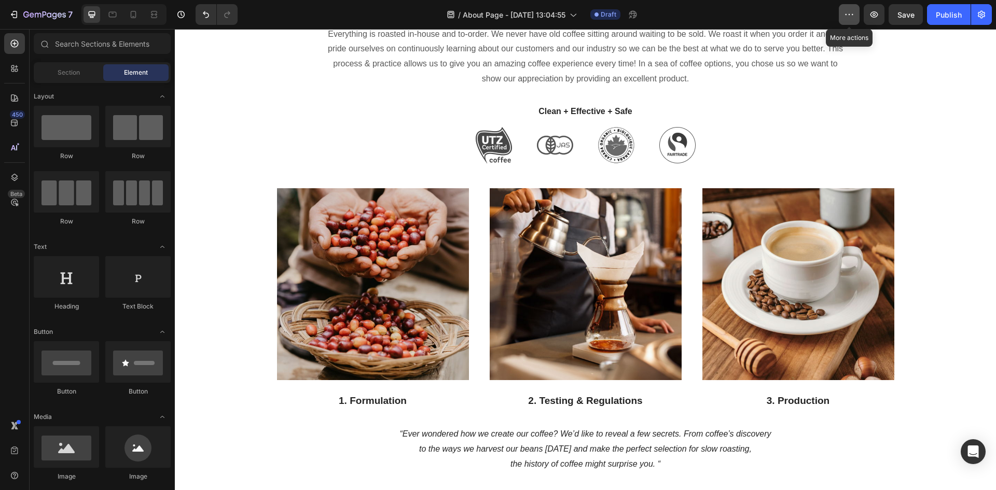
click at [851, 14] on icon "button" at bounding box center [849, 14] width 10 height 10
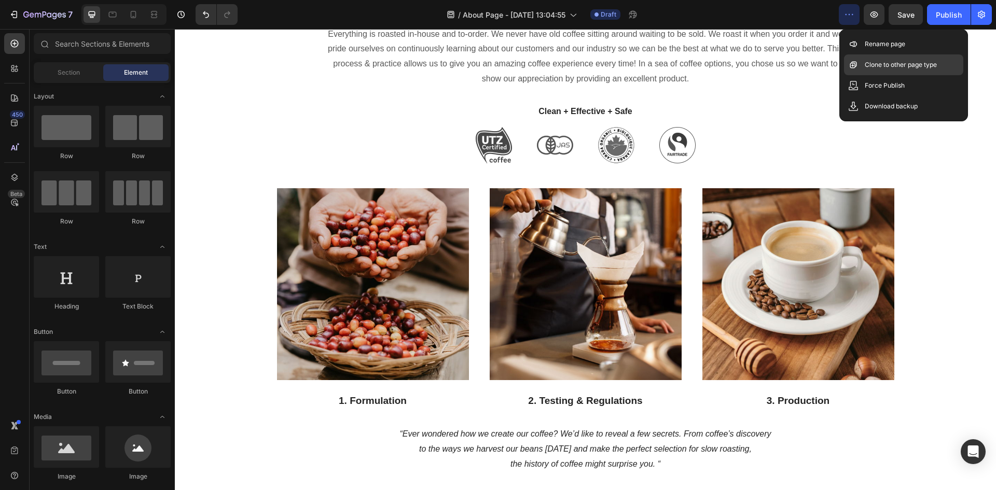
click at [913, 61] on p "Clone to other page type" at bounding box center [901, 65] width 72 height 10
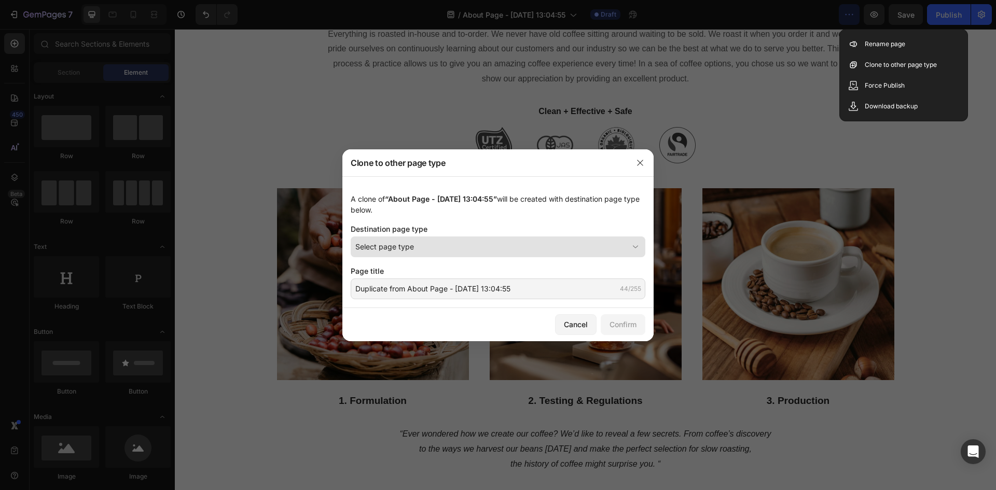
click at [555, 248] on div "Select page type" at bounding box center [491, 246] width 273 height 11
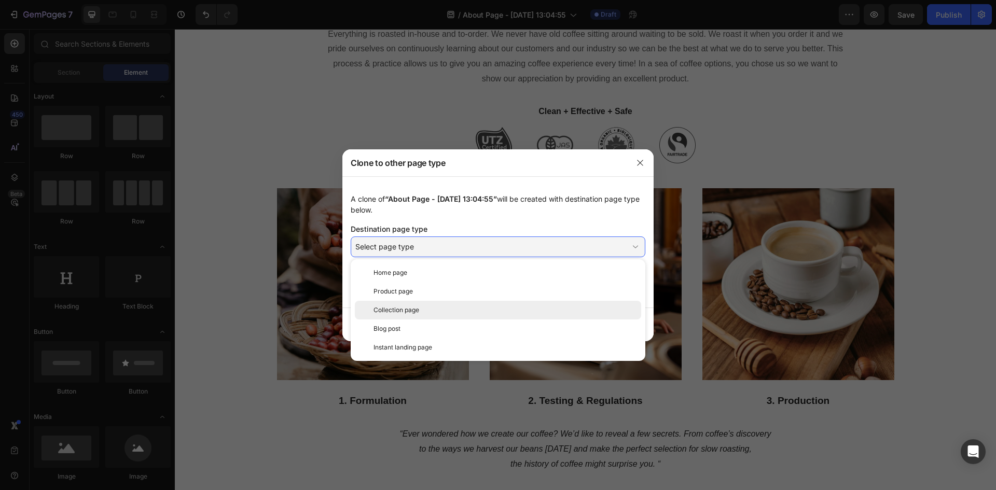
click at [544, 302] on div "Collection page" at bounding box center [498, 310] width 286 height 19
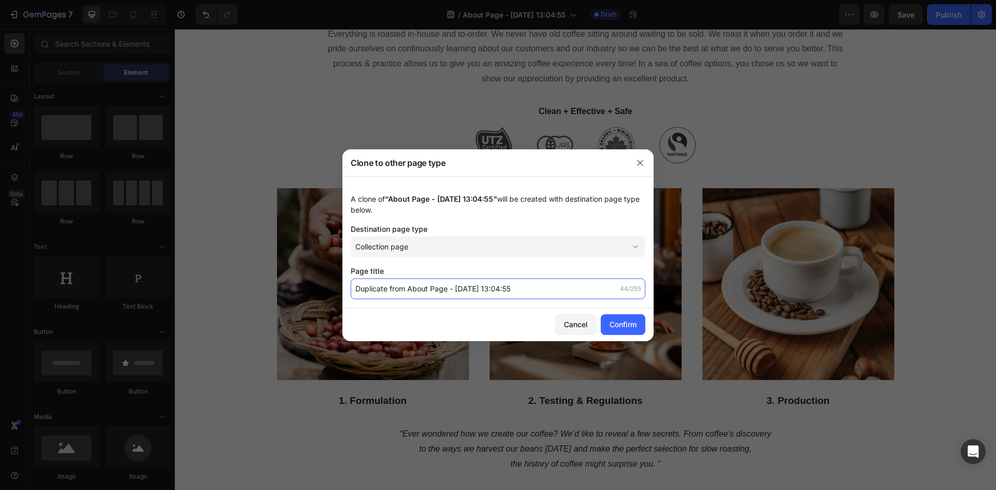
click at [596, 291] on input "Duplicate from About Page - [DATE] 13:04:55" at bounding box center [498, 289] width 295 height 21
click at [569, 320] on div "Cancel" at bounding box center [576, 324] width 24 height 11
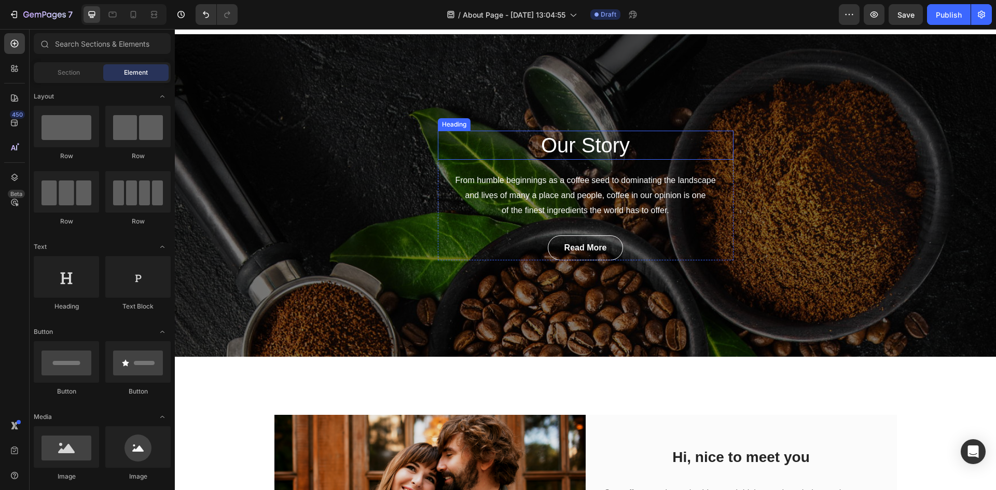
scroll to position [0, 0]
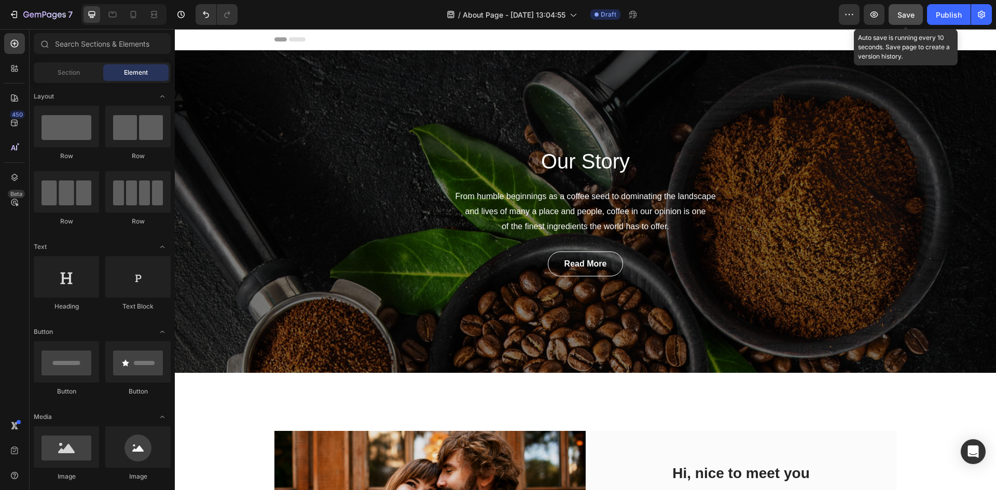
click at [915, 16] on button "Save" at bounding box center [906, 14] width 34 height 21
click at [937, 13] on div "Publish" at bounding box center [949, 14] width 26 height 11
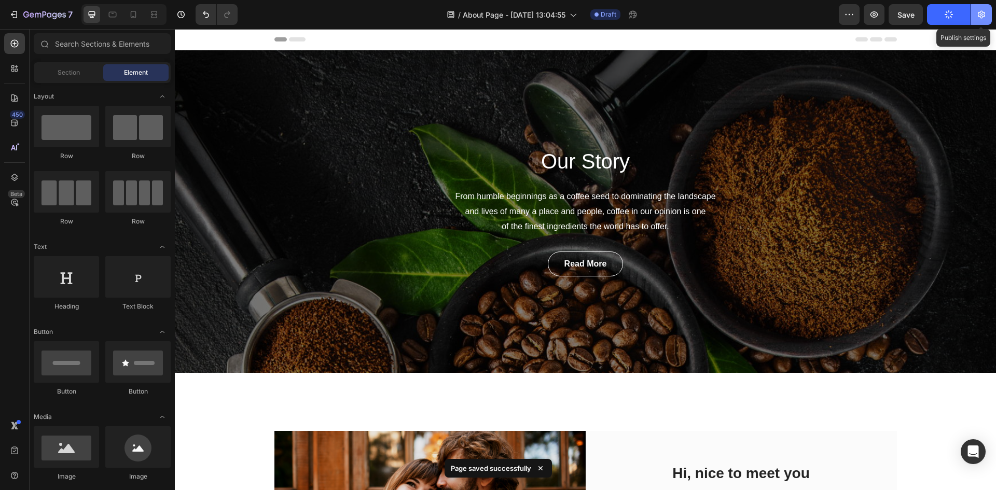
click at [987, 15] on button "button" at bounding box center [981, 14] width 21 height 21
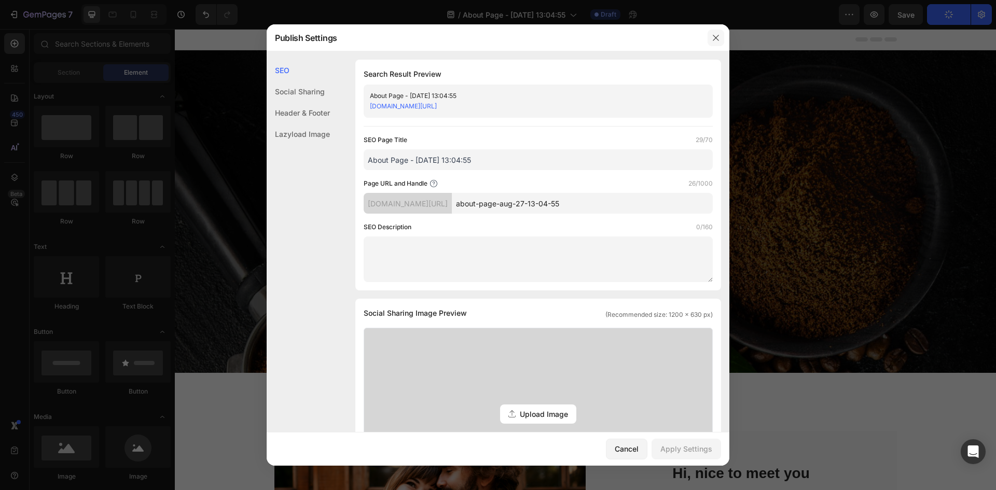
click at [718, 45] on button "button" at bounding box center [716, 38] width 17 height 17
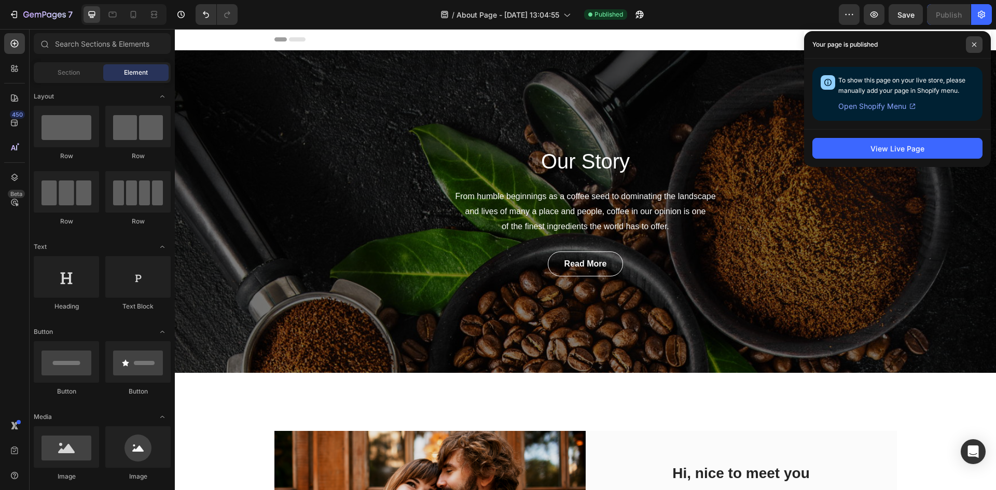
click at [975, 47] on span at bounding box center [974, 44] width 17 height 17
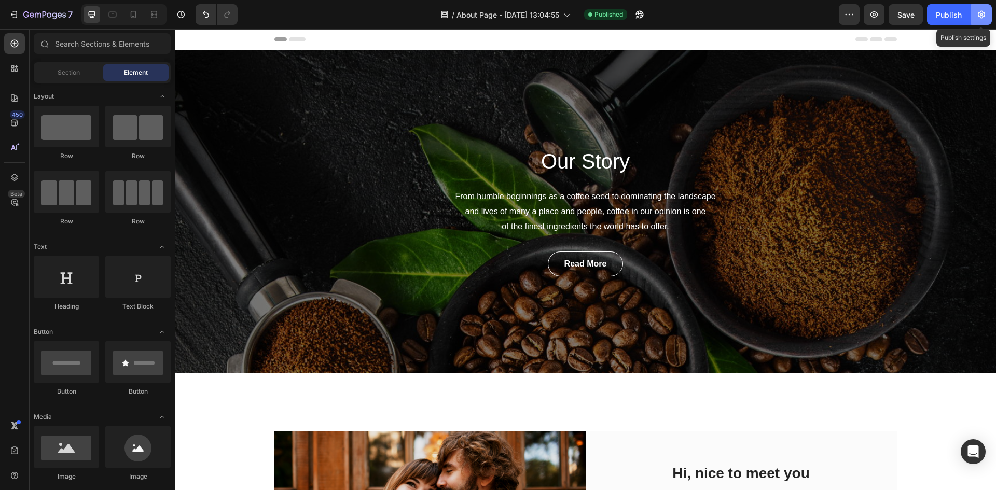
click at [977, 19] on icon "button" at bounding box center [981, 14] width 10 height 10
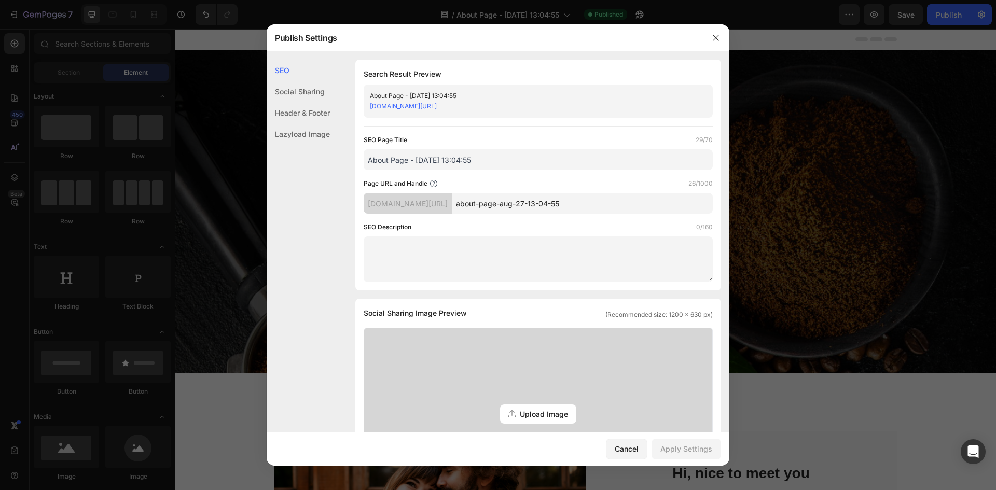
click at [300, 123] on div "Header & Footer" at bounding box center [298, 133] width 63 height 21
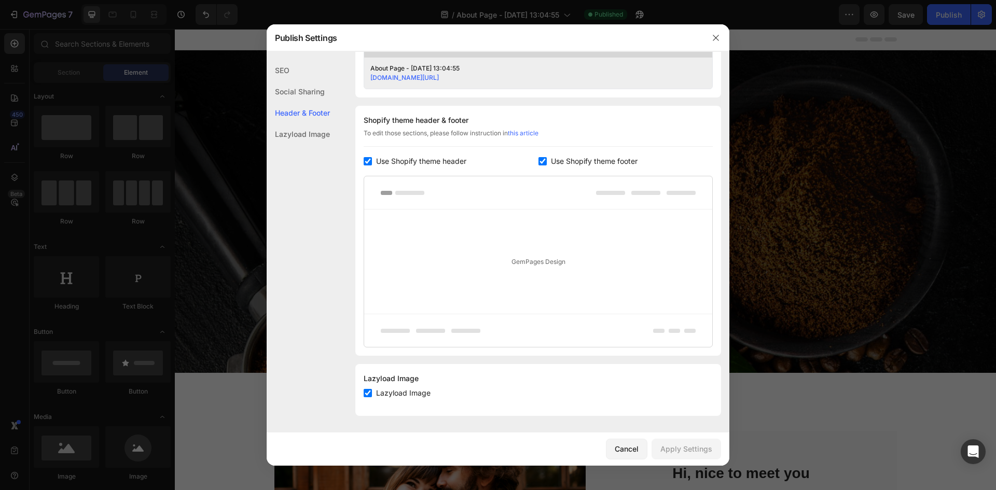
click at [313, 102] on div "Social Sharing" at bounding box center [298, 112] width 63 height 21
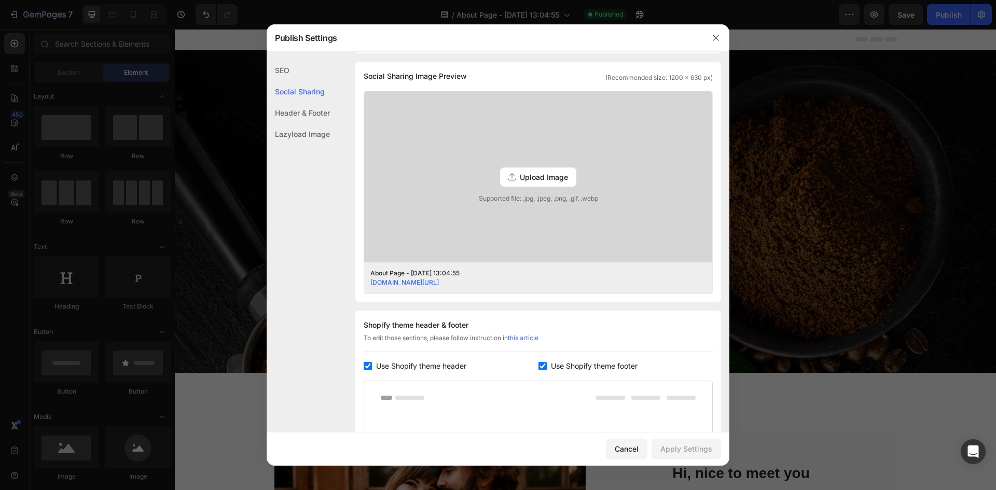
click at [318, 81] on div "SEO" at bounding box center [298, 91] width 63 height 21
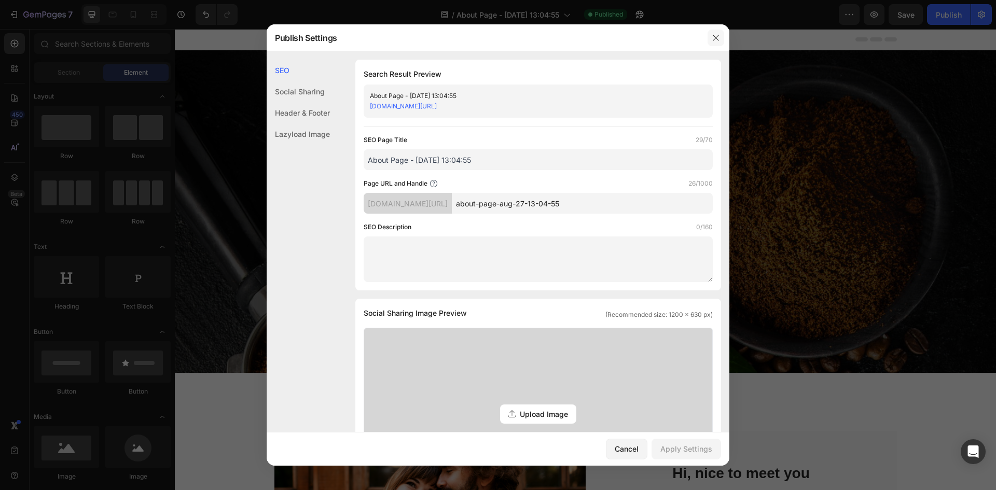
click at [719, 40] on icon "button" at bounding box center [716, 38] width 8 height 8
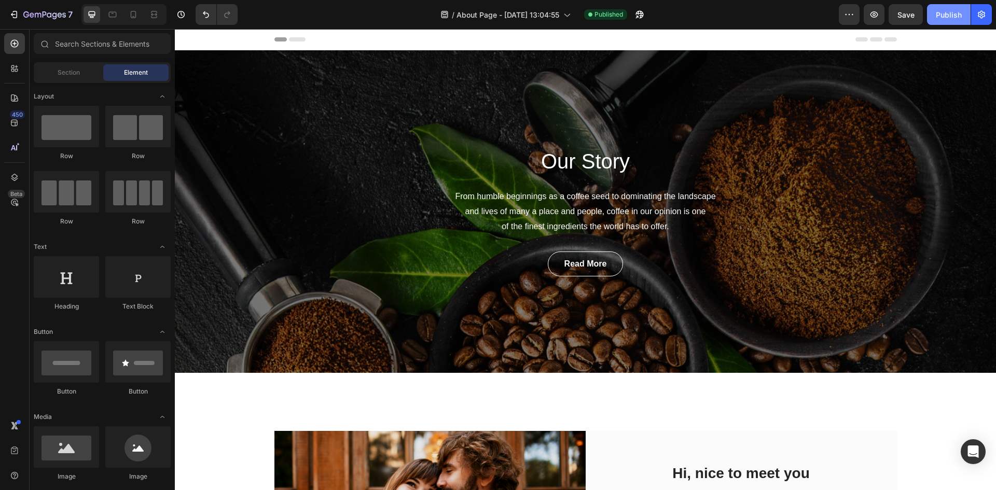
click at [939, 7] on button "Publish" at bounding box center [949, 14] width 44 height 21
click at [856, 21] on button "button" at bounding box center [849, 14] width 21 height 21
click at [986, 15] on icon "button" at bounding box center [981, 14] width 10 height 10
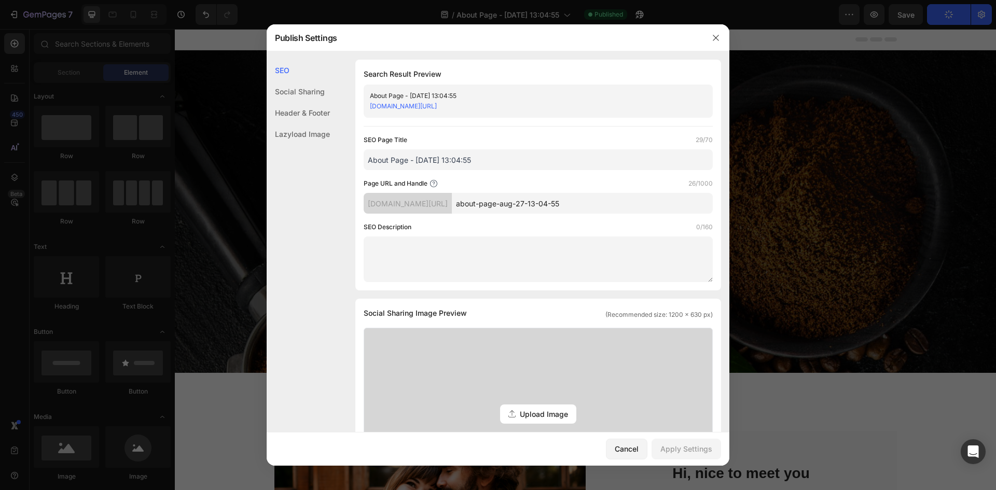
drag, startPoint x: 607, startPoint y: 206, endPoint x: 389, endPoint y: 204, distance: 218.4
click at [389, 204] on div "[DOMAIN_NAME][URL] about-page-aug-27-13-04-55" at bounding box center [538, 203] width 349 height 21
click at [362, 204] on div "Search Result Preview About Page - [DATE] 13:04:55 [DOMAIN_NAME][URL] SEO Page …" at bounding box center [538, 175] width 366 height 231
drag, startPoint x: 365, startPoint y: 204, endPoint x: 548, endPoint y: 167, distance: 186.9
click at [684, 202] on div "[DOMAIN_NAME][URL] about-page-aug-27-13-04-55" at bounding box center [538, 203] width 349 height 21
